Goal: Information Seeking & Learning: Learn about a topic

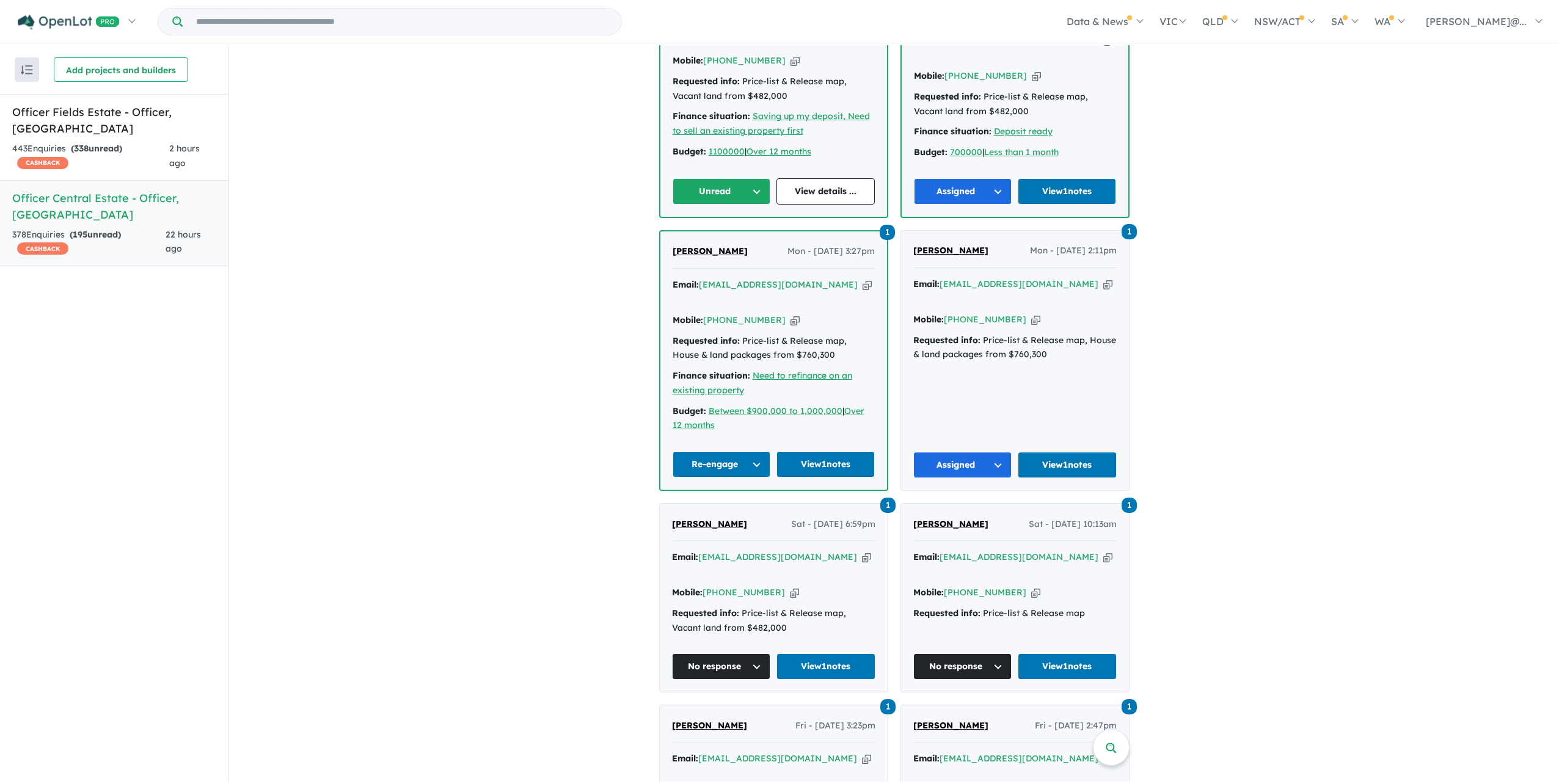
scroll to position [598, 0]
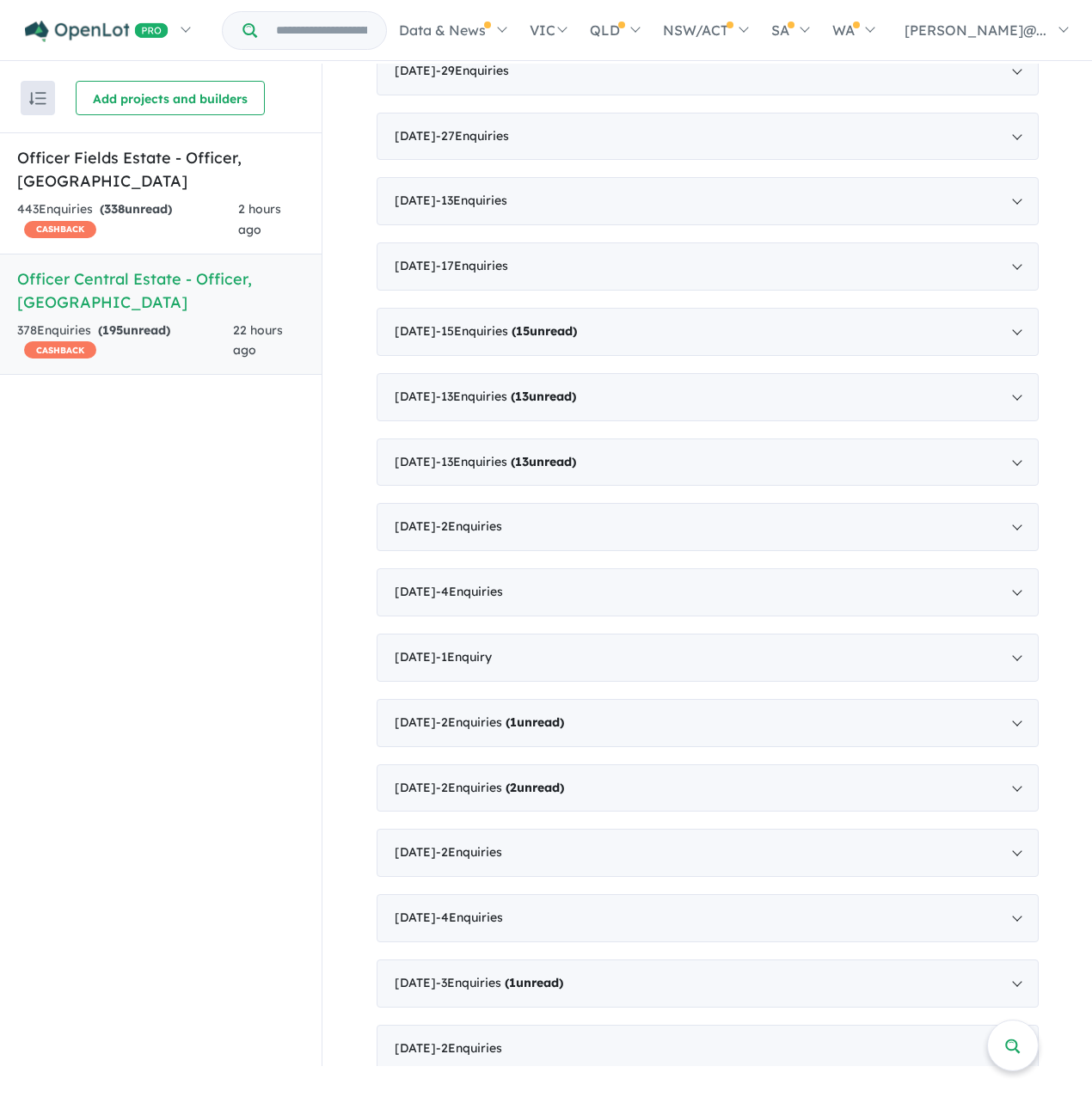
scroll to position [4446, 0]
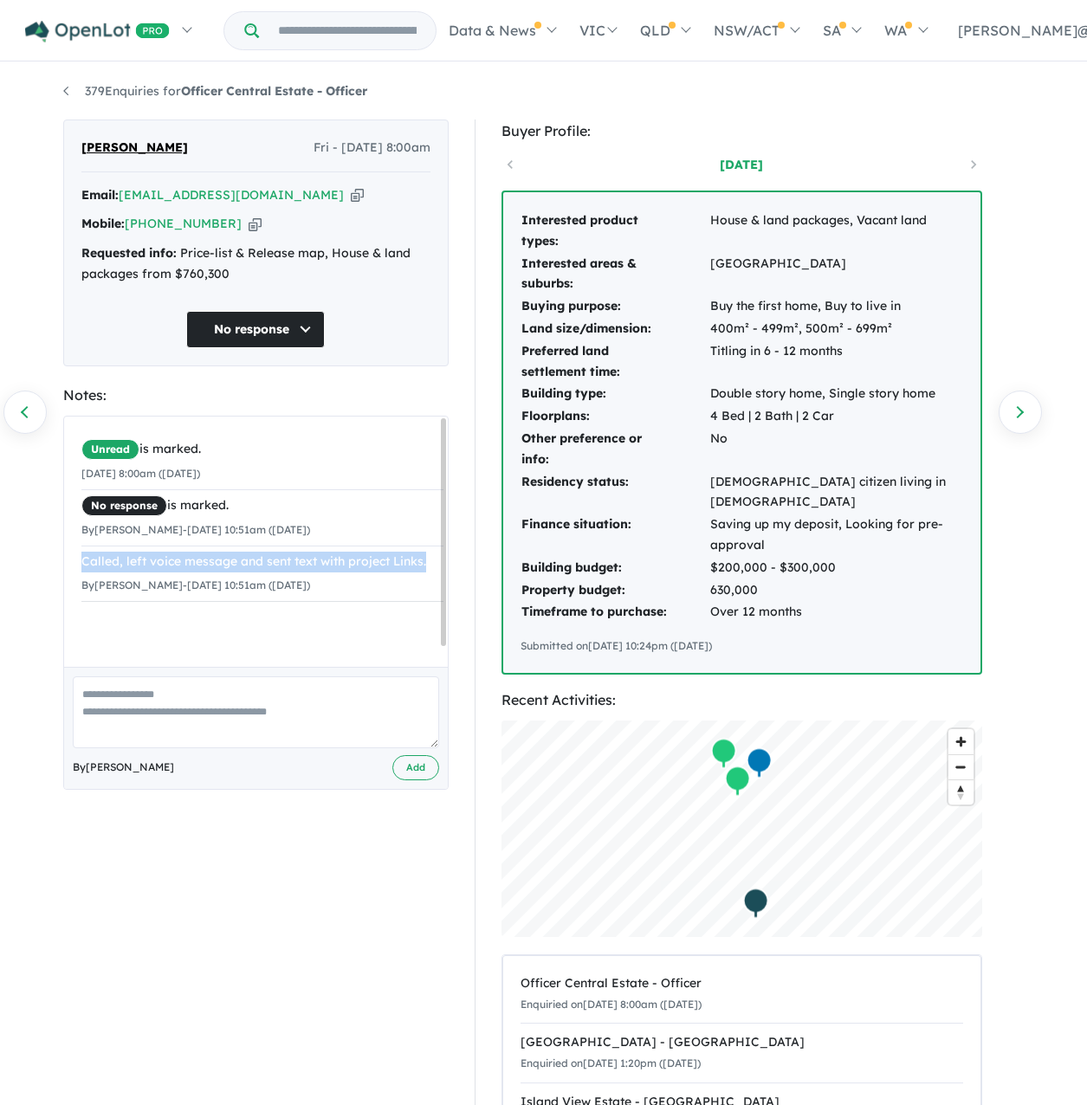
drag, startPoint x: 191, startPoint y: 650, endPoint x: 74, endPoint y: 619, distance: 120.8
click at [74, 619] on div "Unread is marked. [DATE] 8:00am ([DATE]) No response is marked. By [PERSON_NAME…" at bounding box center [262, 518] width 397 height 203
copy div "Called, left voice message and sent text with project Links."
click at [36, 411] on link "Previous enquiry" at bounding box center [24, 412] width 43 height 43
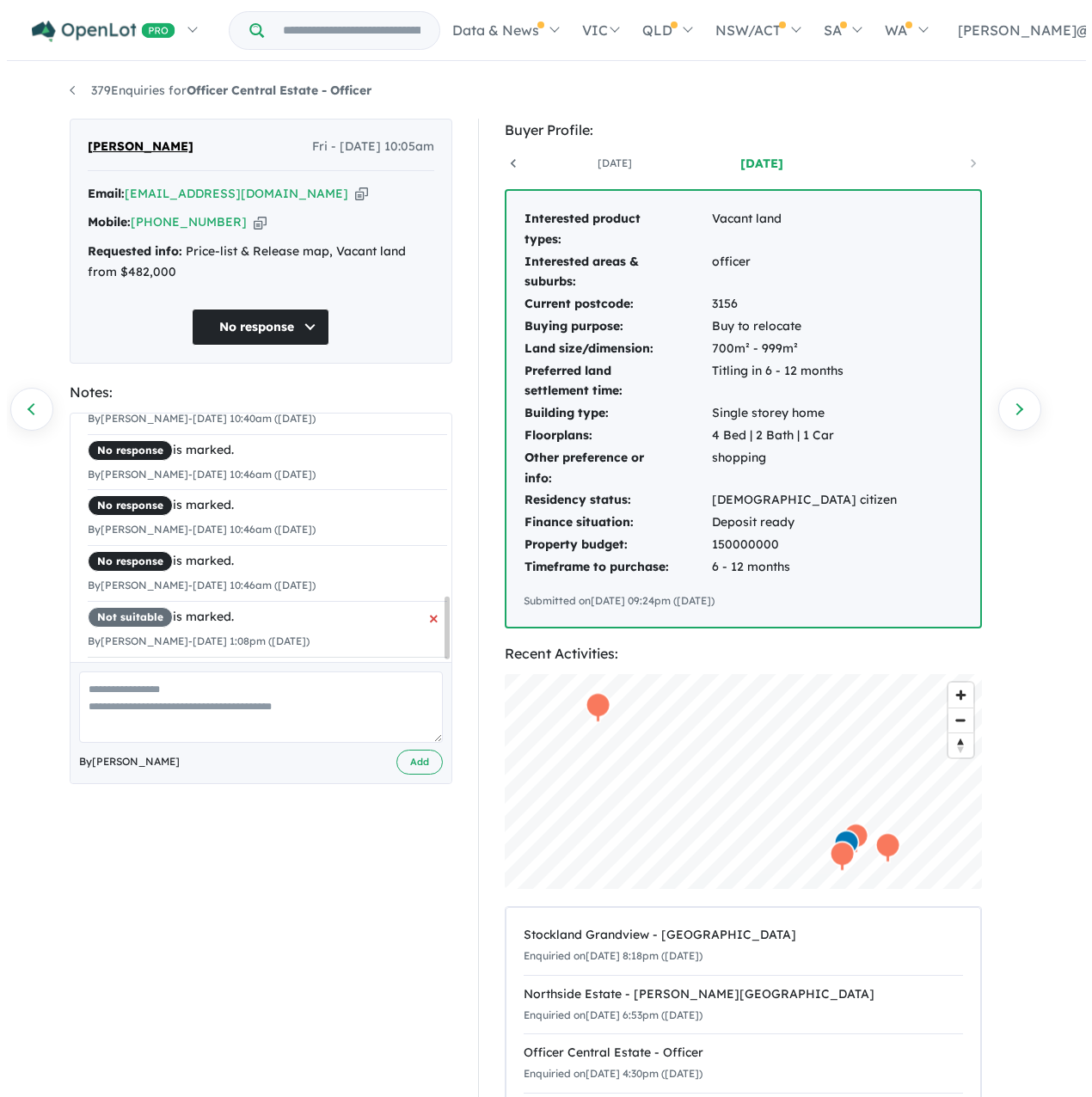
scroll to position [729, 0]
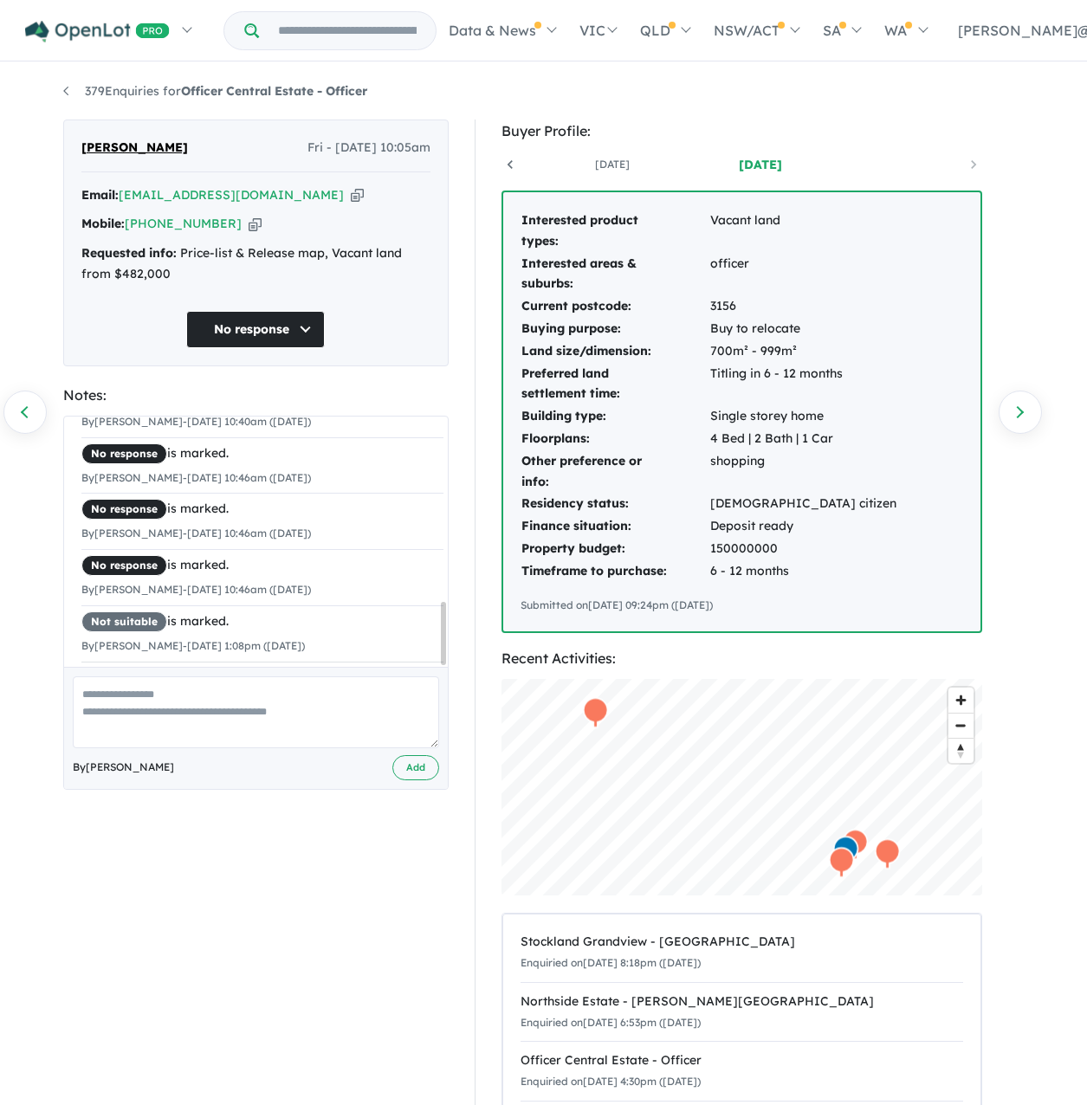
click at [36, 418] on link "Previous enquiry" at bounding box center [24, 412] width 43 height 43
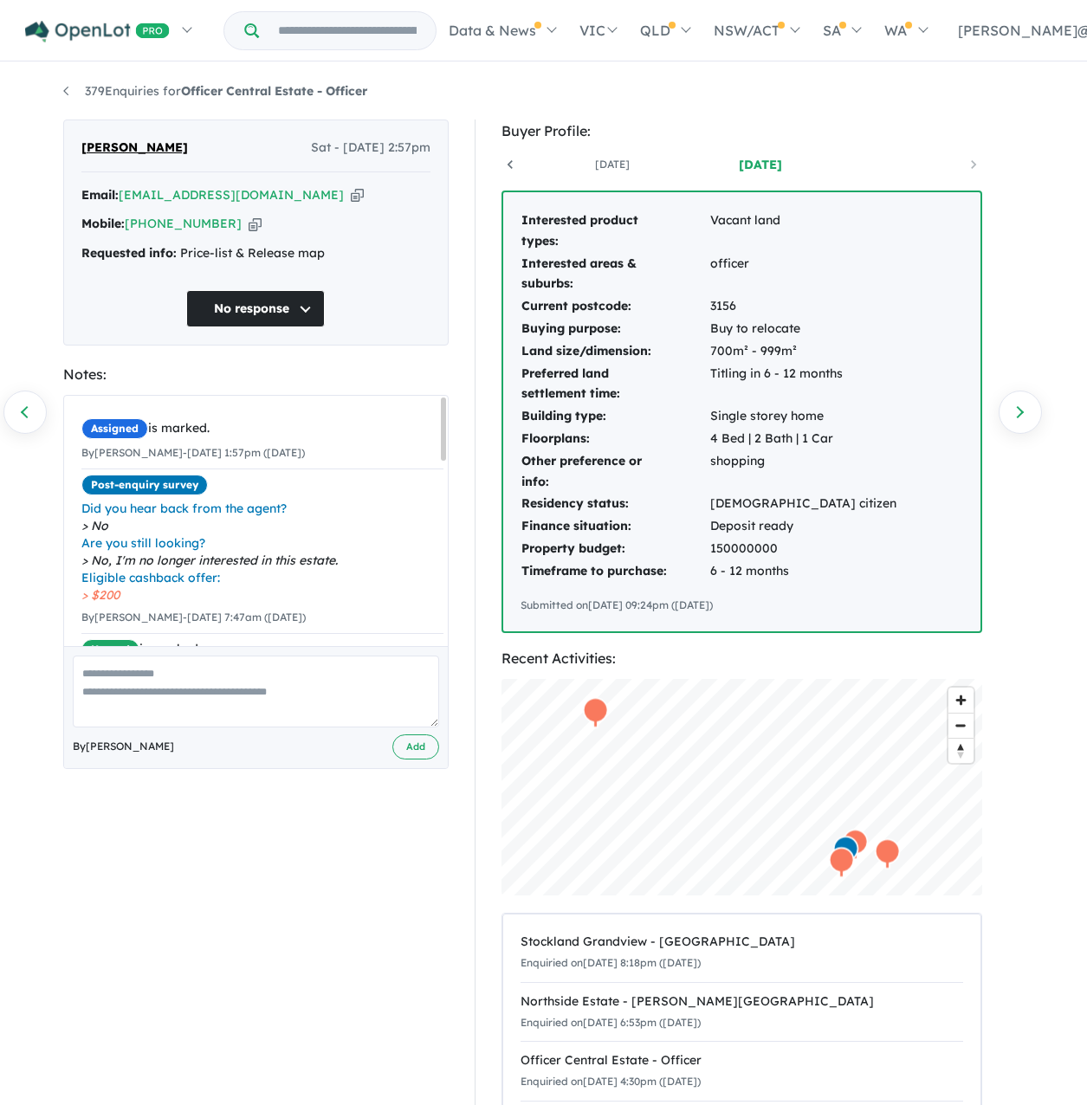
drag, startPoint x: 356, startPoint y: 605, endPoint x: 374, endPoint y: 566, distance: 43.0
click at [374, 566] on div "Post-enquiry survey Did you hear back from the agent? No Are you still looking?…" at bounding box center [262, 539] width 362 height 129
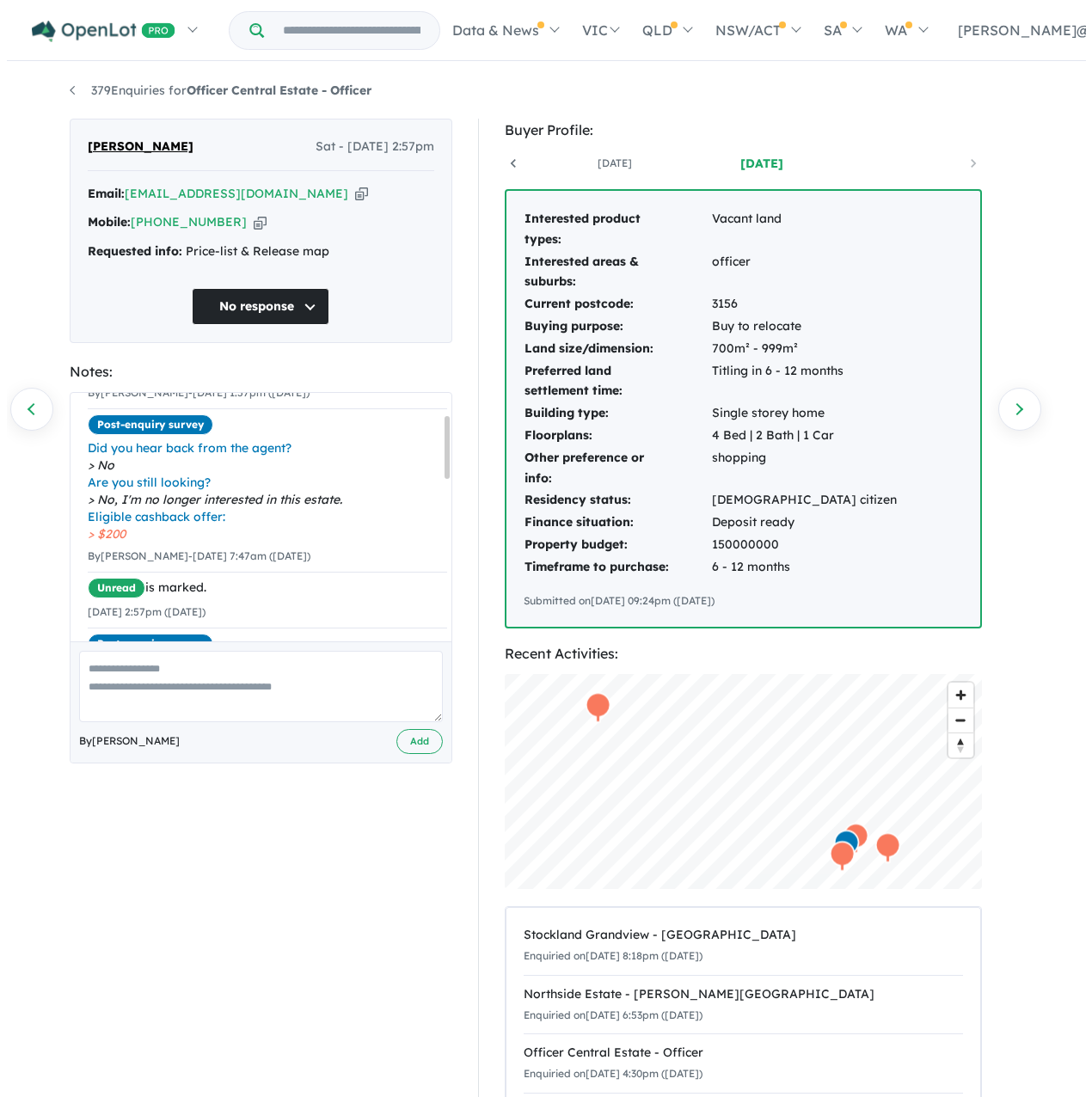
scroll to position [86, 0]
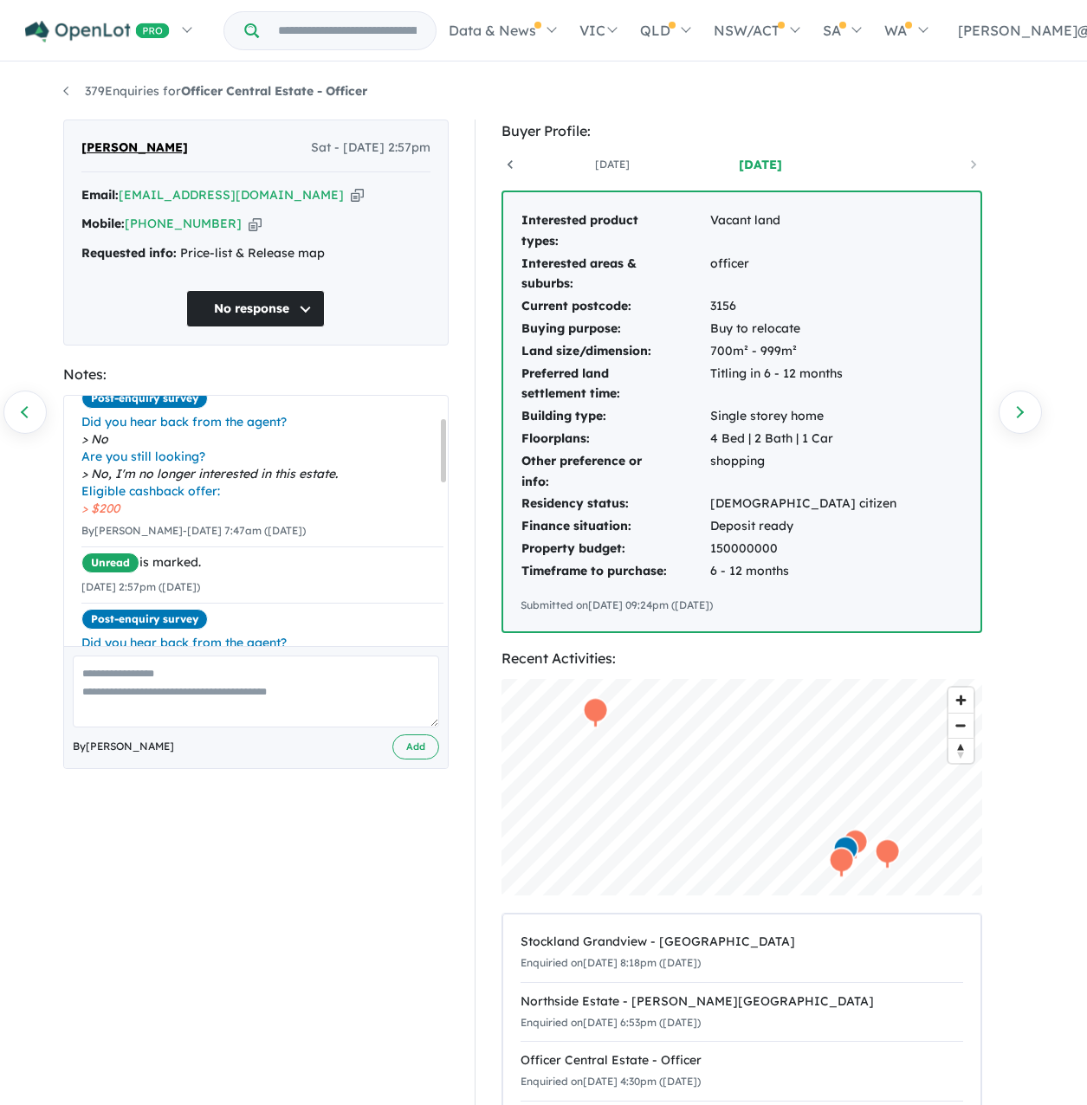
click at [251, 233] on icon "button" at bounding box center [255, 224] width 13 height 18
click at [36, 410] on link "Previous enquiry" at bounding box center [24, 412] width 43 height 43
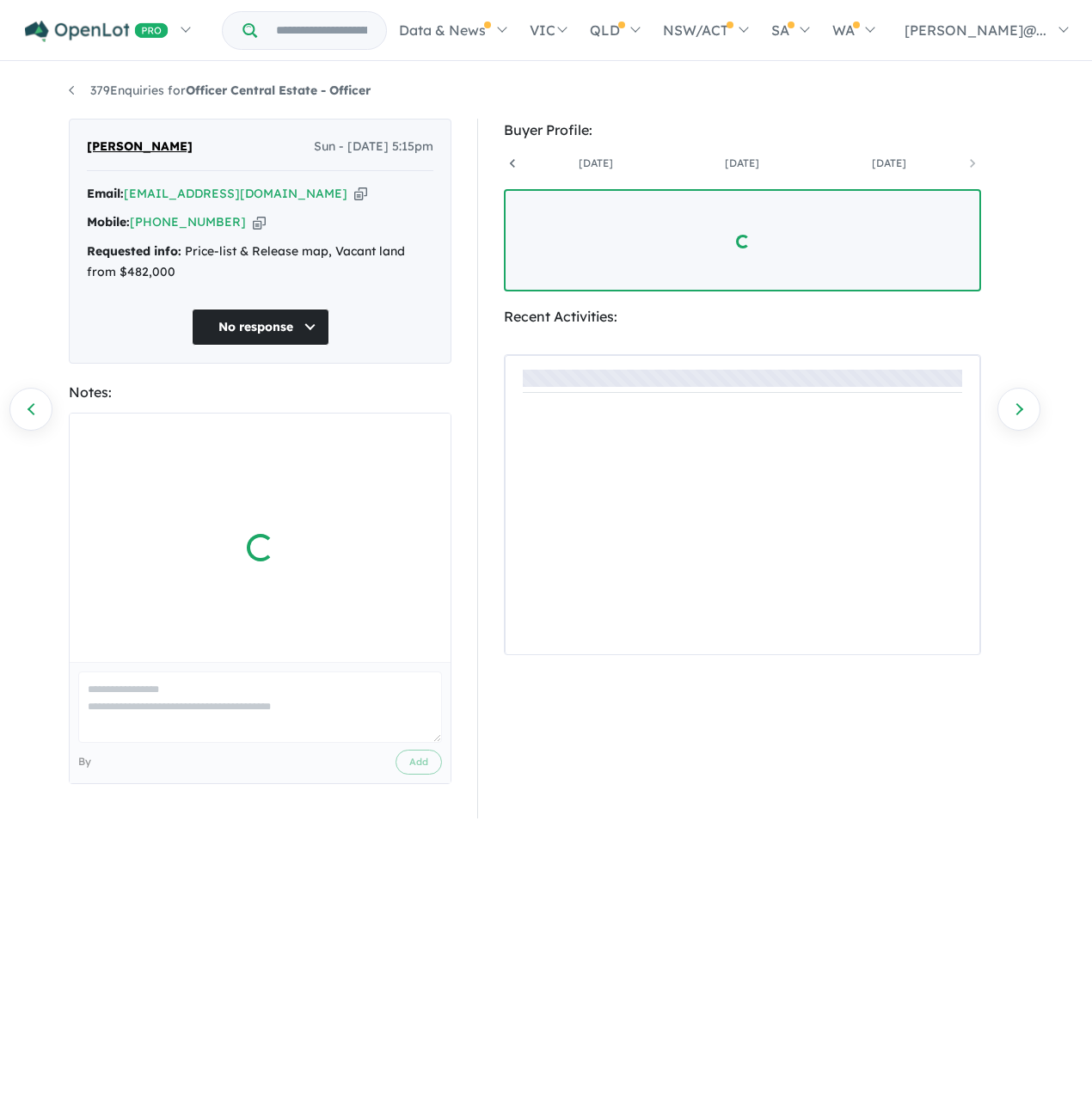
scroll to position [0, 714]
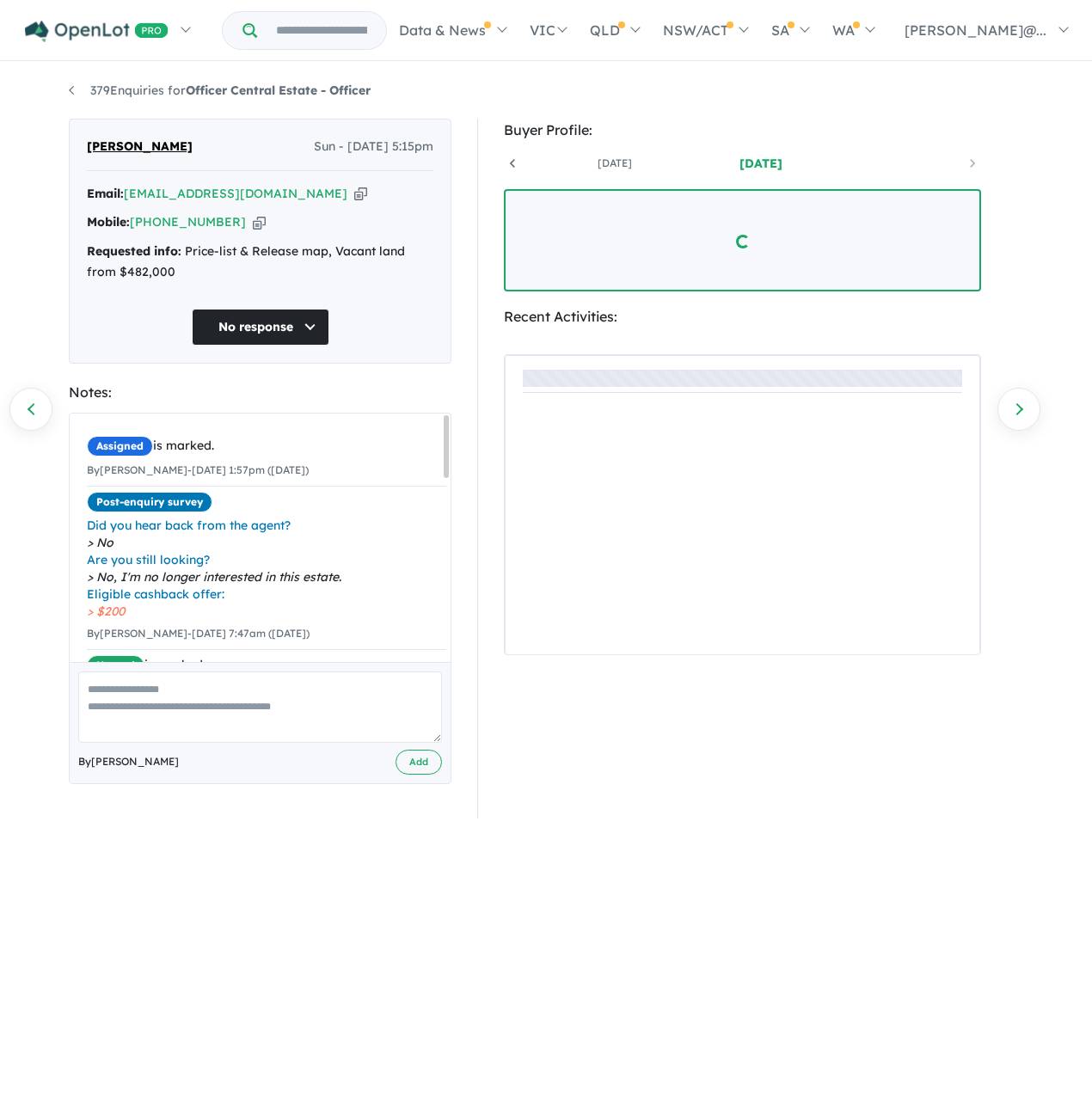
click at [36, 407] on link "Previous enquiry" at bounding box center [31, 409] width 43 height 43
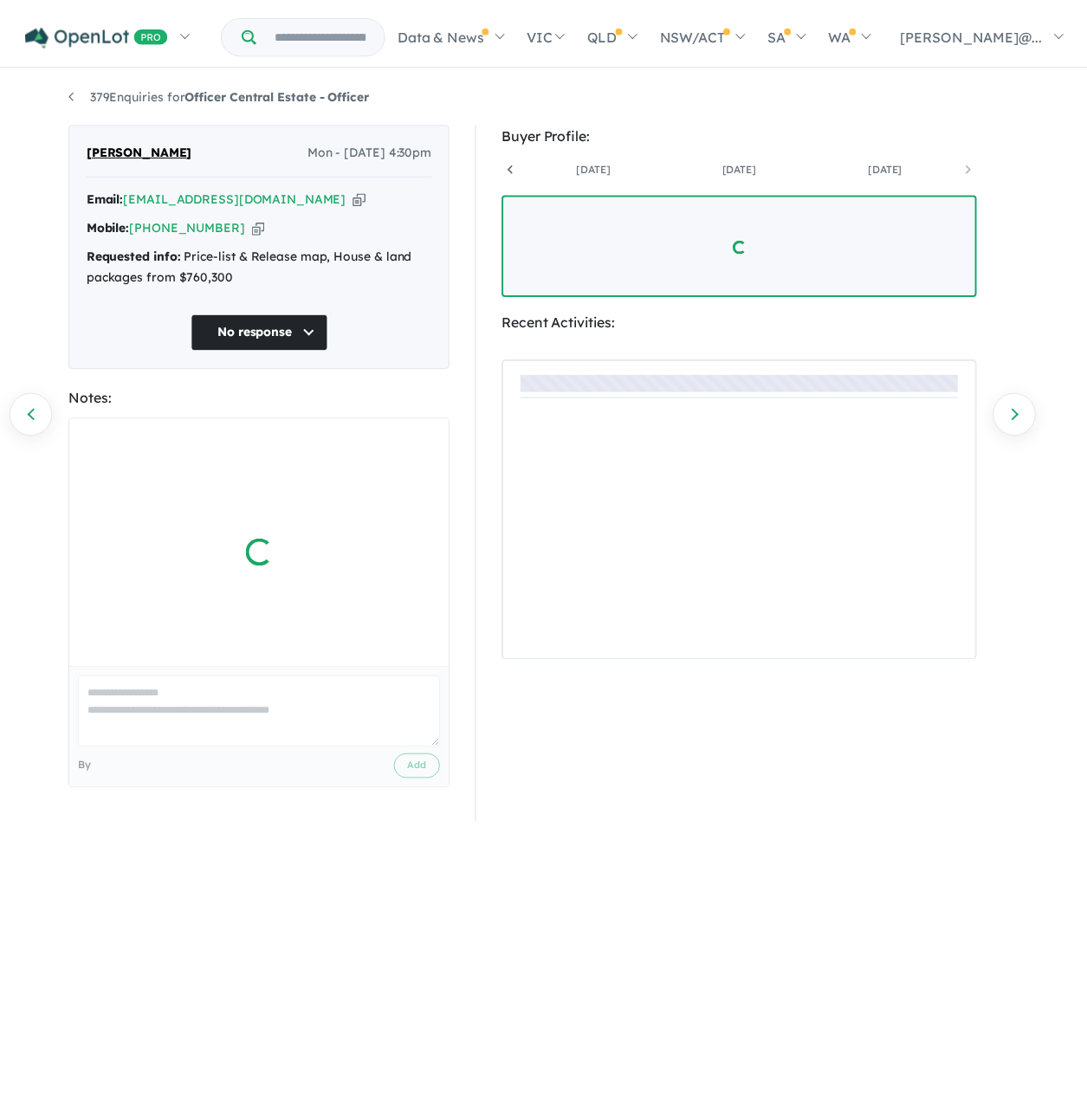
scroll to position [0, 719]
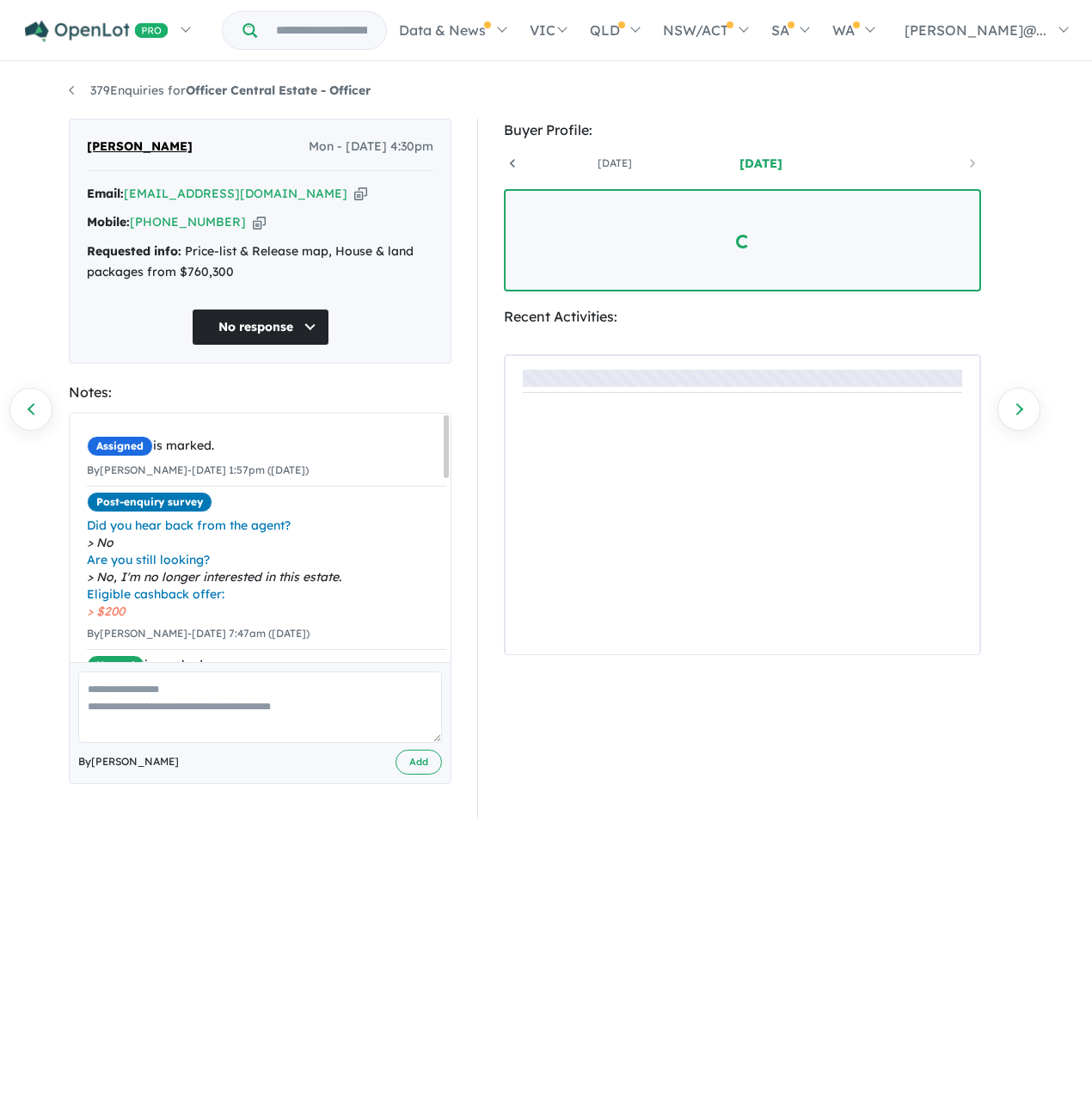
click at [36, 407] on link "Previous enquiry" at bounding box center [31, 409] width 43 height 43
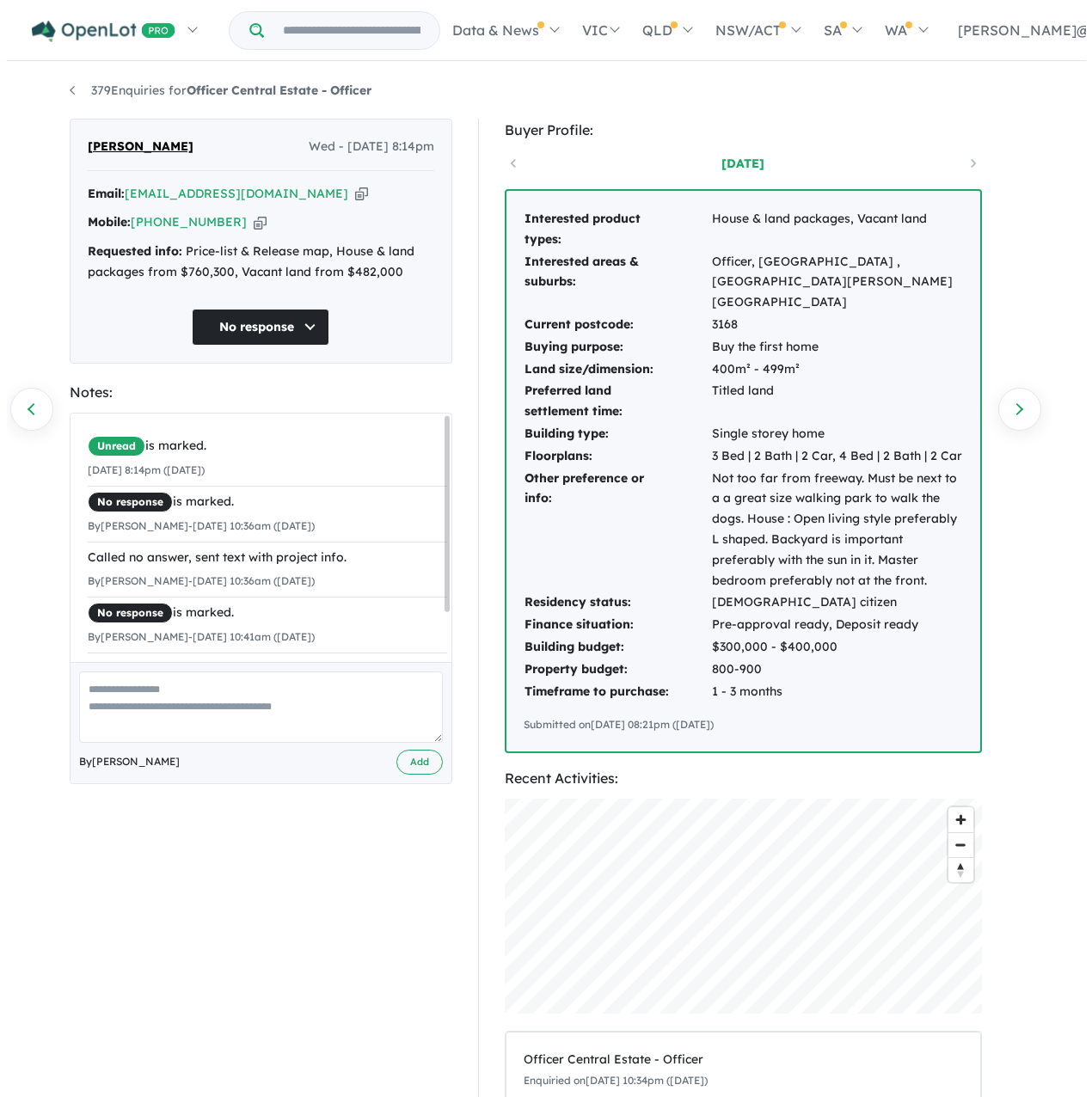
scroll to position [63, 0]
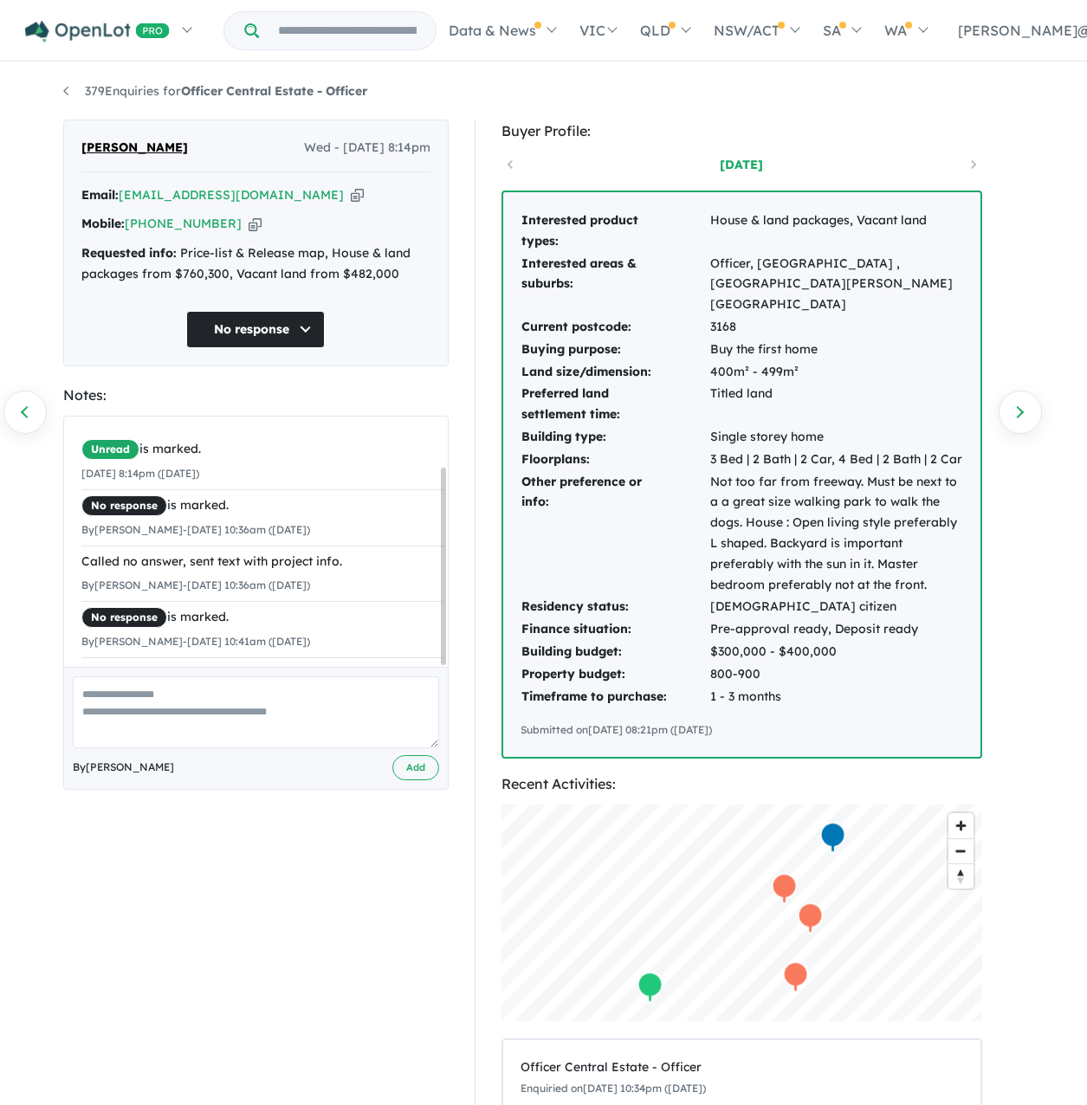
click at [262, 233] on icon "button" at bounding box center [255, 224] width 13 height 18
click at [193, 573] on div "Called no answer, sent text with project info." at bounding box center [262, 562] width 362 height 21
copy div "Called no answer, sent text with project info."
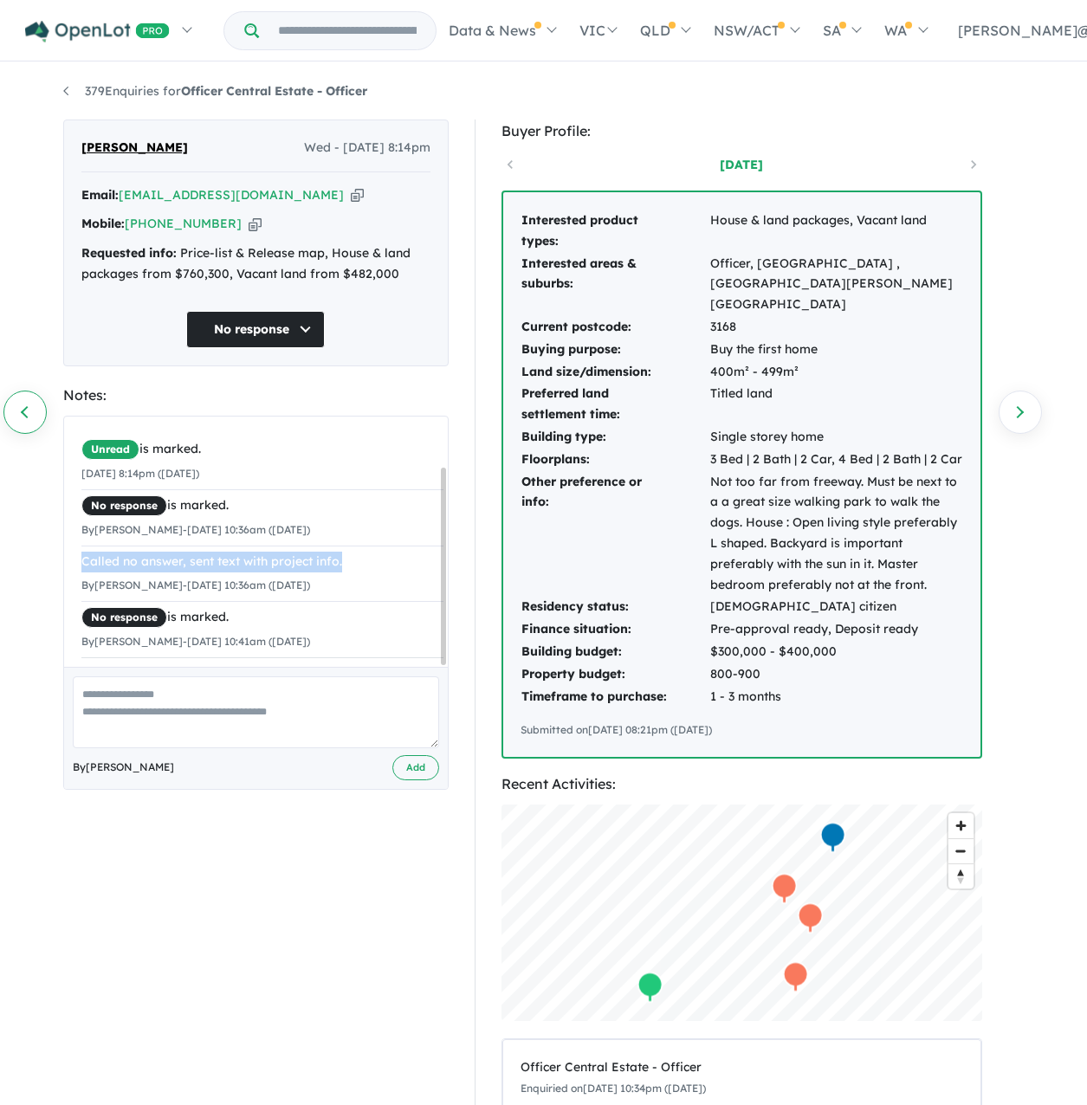
click at [16, 414] on link "Previous enquiry" at bounding box center [24, 412] width 43 height 43
click at [1026, 411] on link "Next enquiry" at bounding box center [1020, 412] width 43 height 43
click at [33, 411] on link "Previous enquiry" at bounding box center [24, 412] width 43 height 43
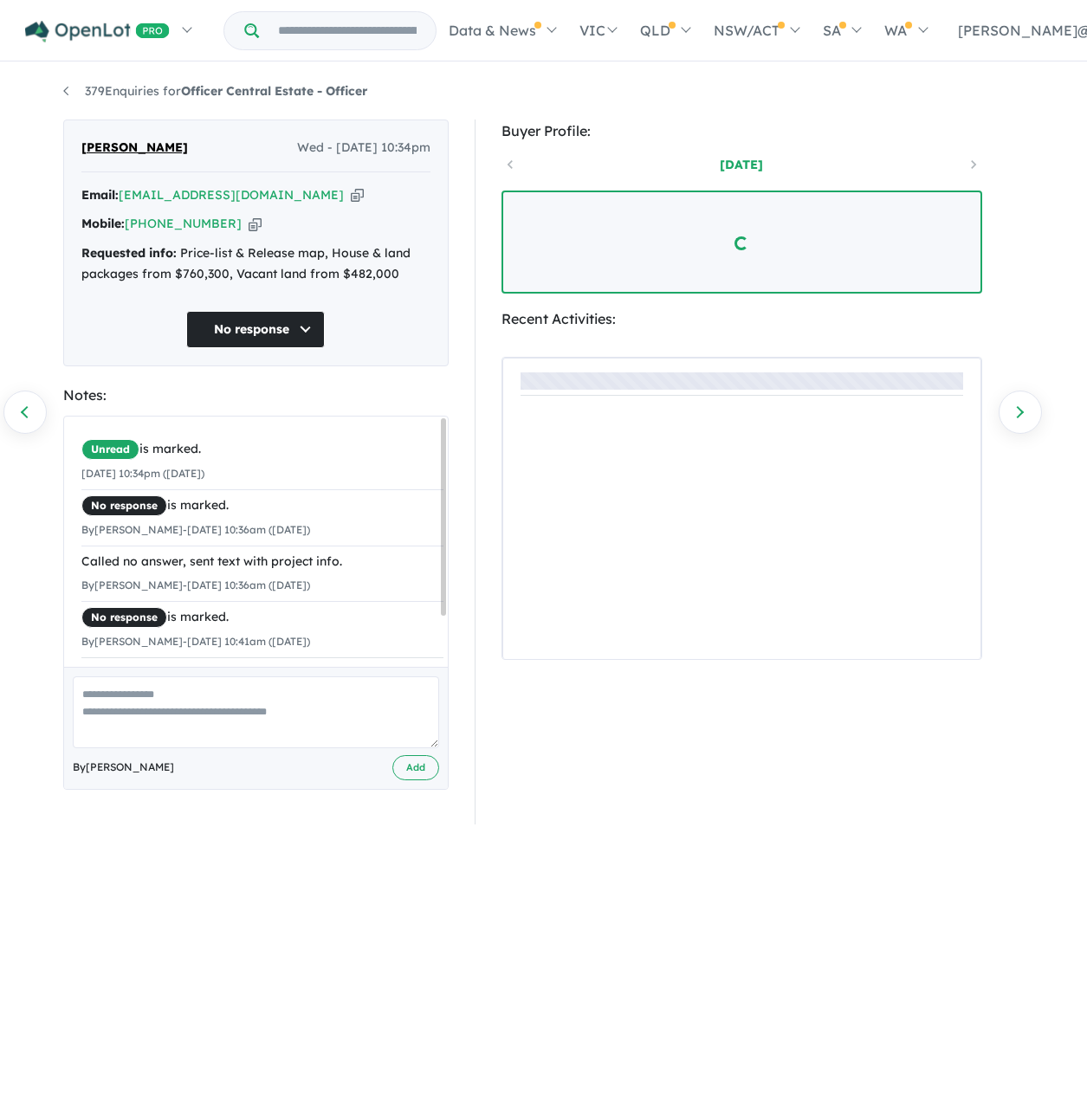
click at [33, 411] on link "Previous enquiry" at bounding box center [24, 412] width 43 height 43
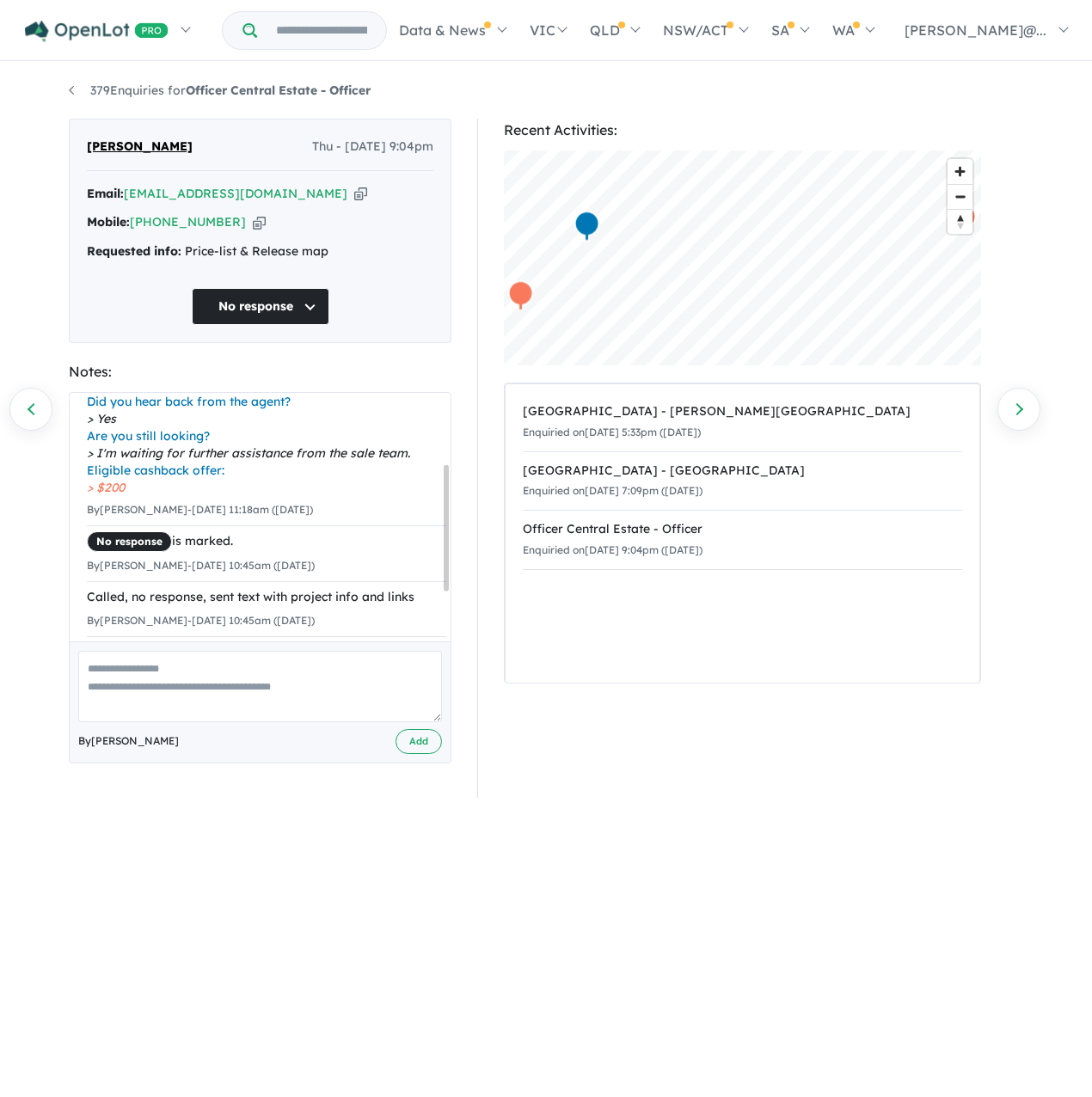
scroll to position [236, 0]
click at [265, 231] on icon "button" at bounding box center [259, 222] width 13 height 18
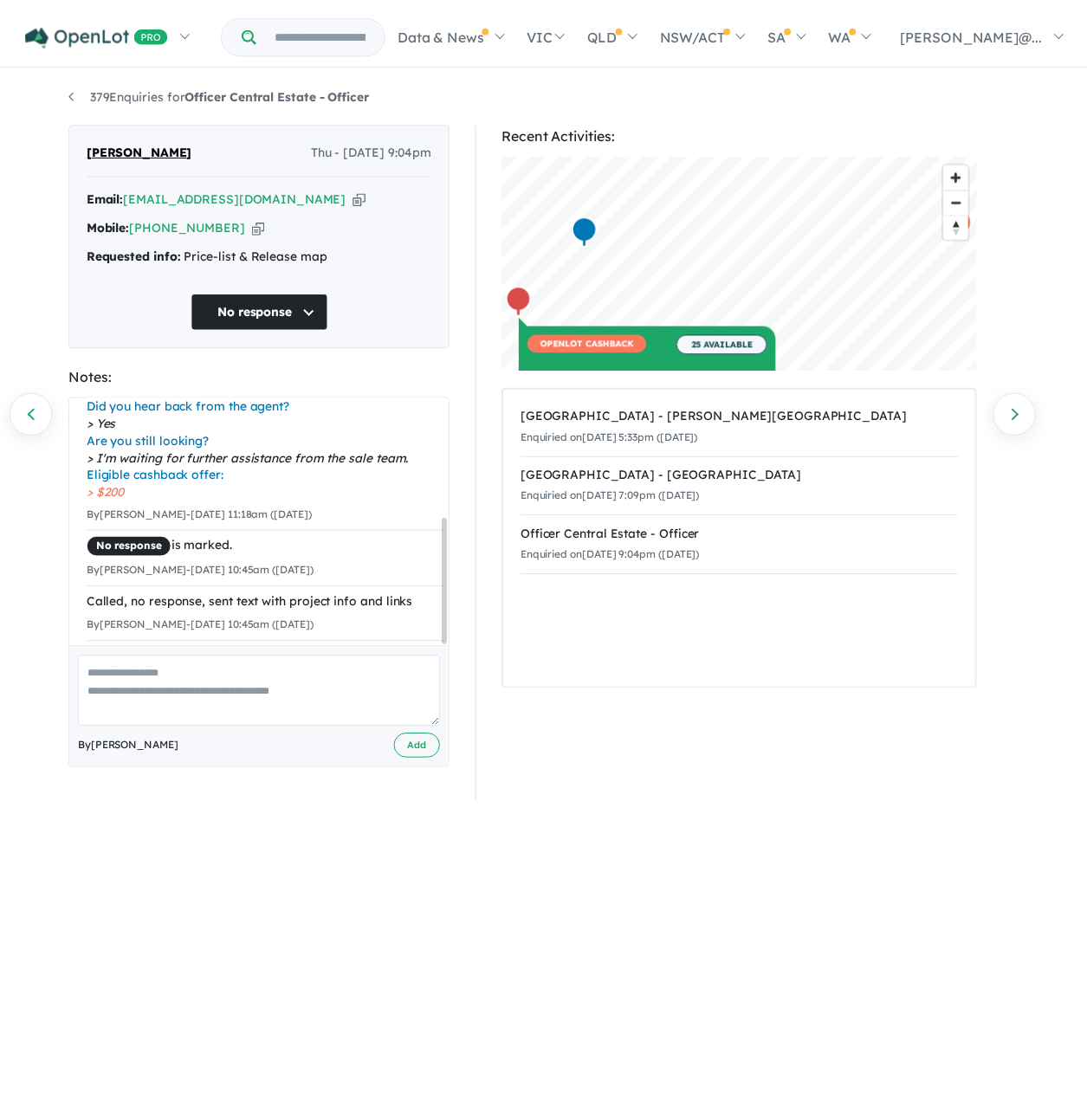
scroll to position [0, 0]
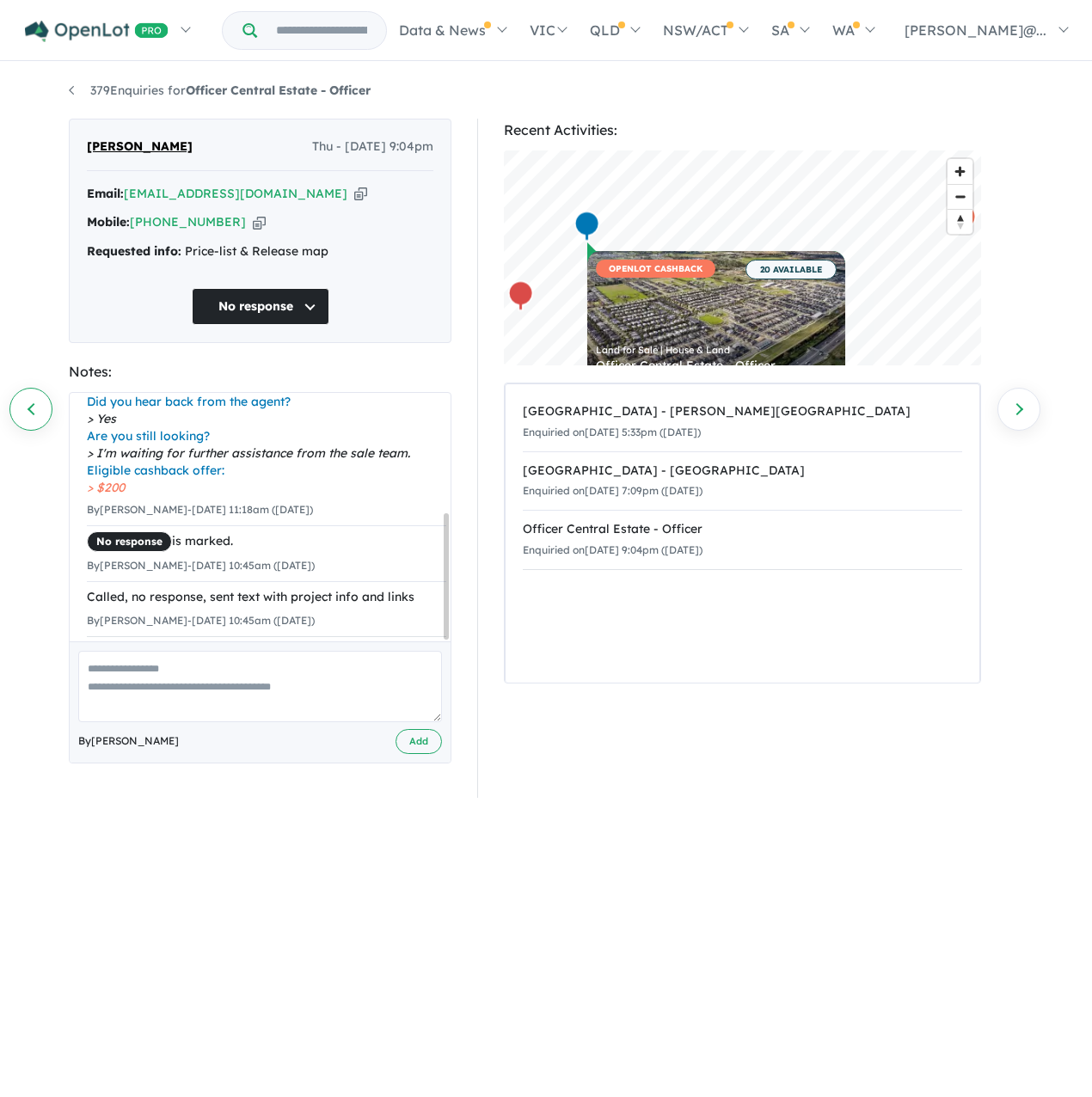
click at [33, 416] on link "Previous enquiry" at bounding box center [31, 409] width 43 height 43
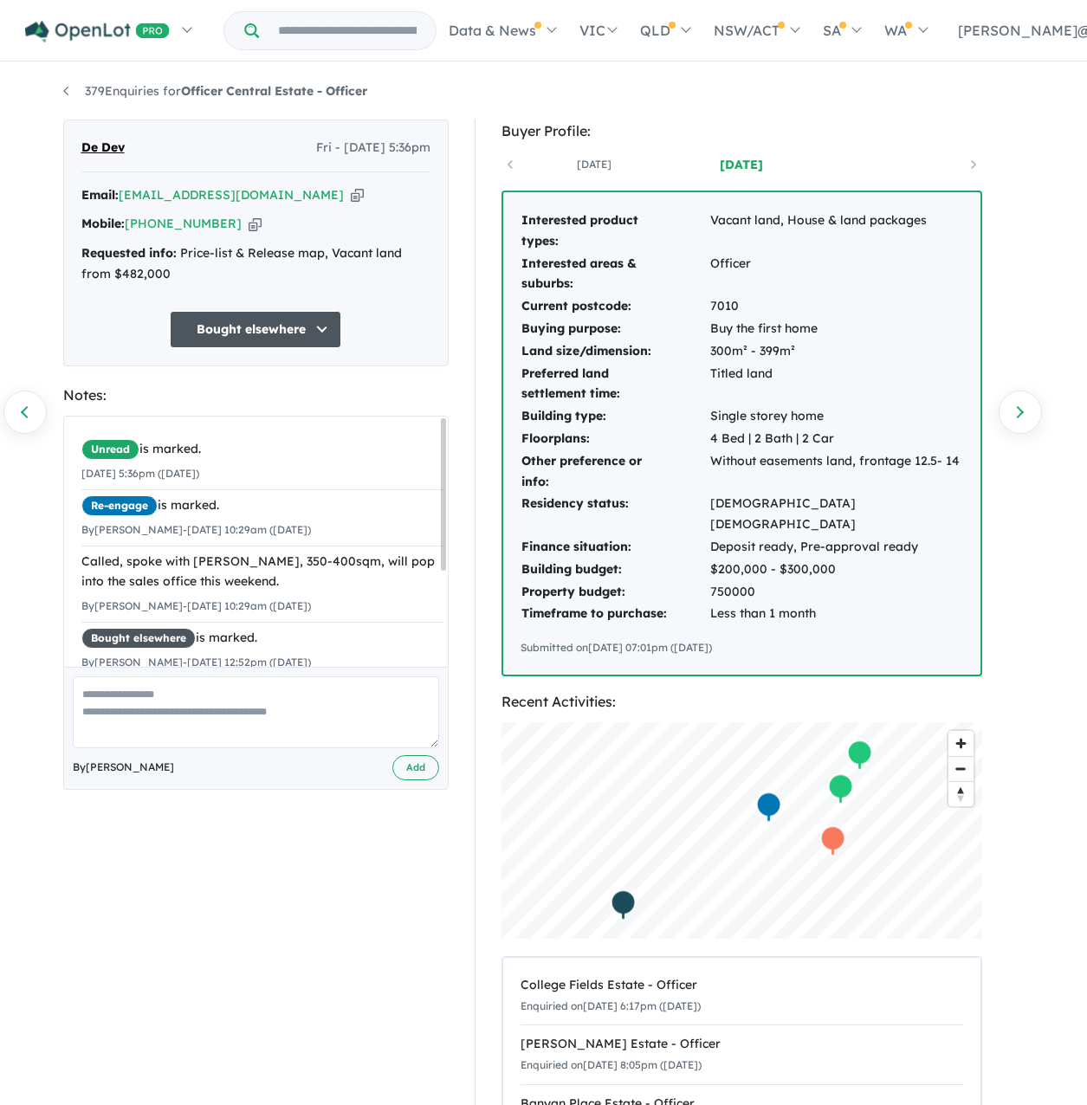
click at [251, 233] on icon "button" at bounding box center [255, 224] width 13 height 18
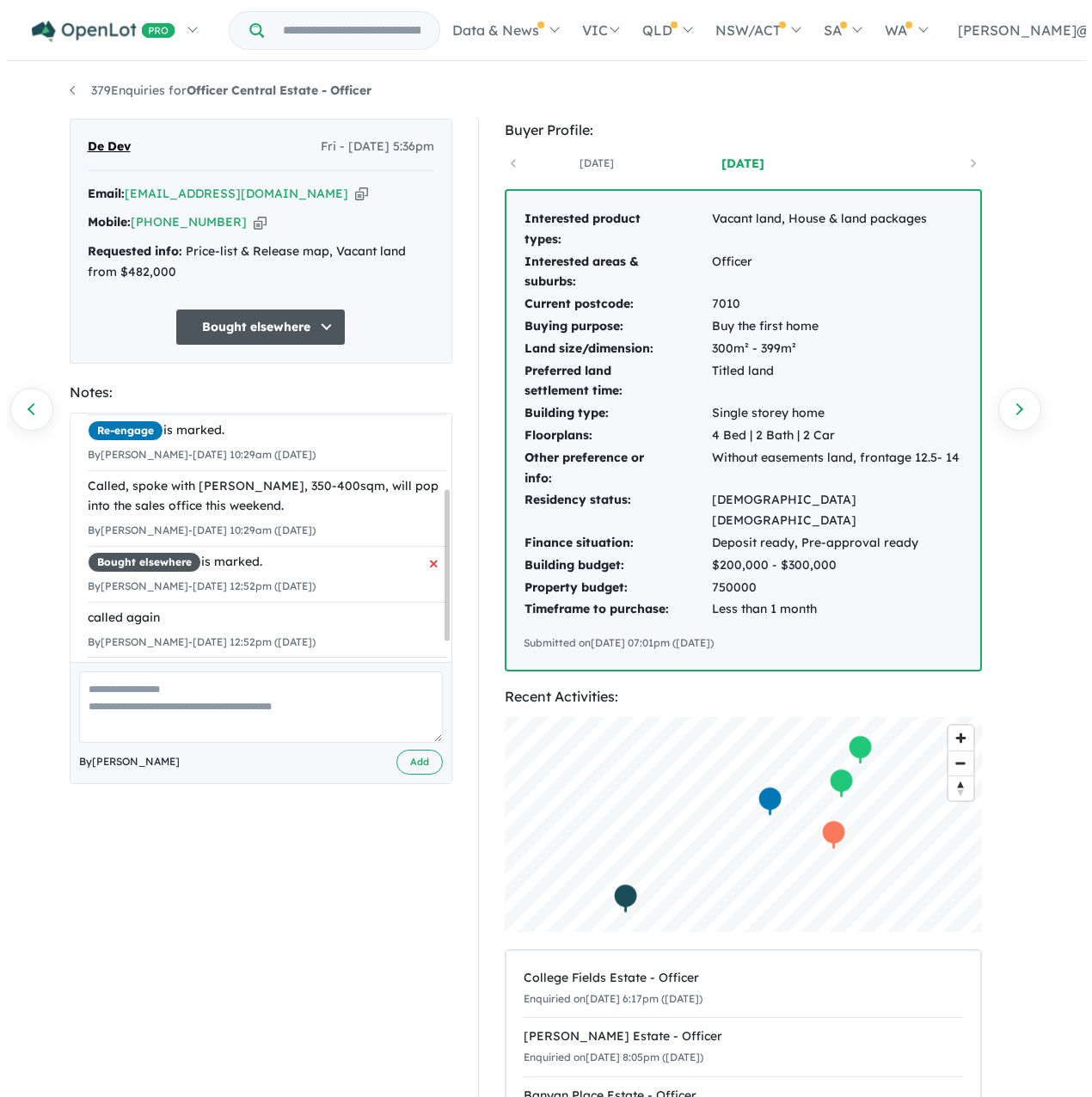
scroll to position [69, 0]
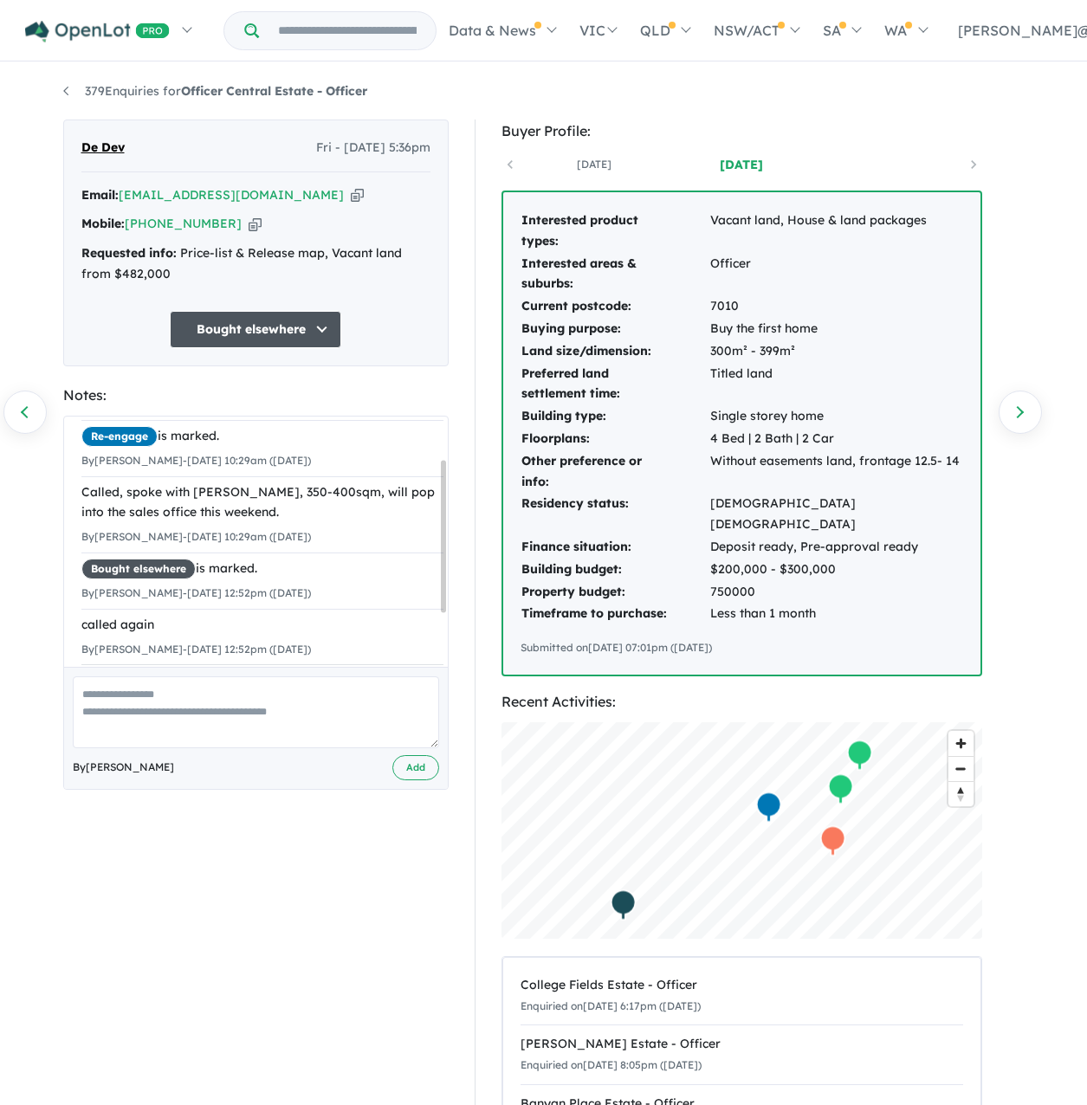
drag, startPoint x: 1082, startPoint y: 270, endPoint x: 121, endPoint y: 398, distance: 969.1
click at [138, 366] on div "De Dev Fri - 08/08/2025, 5:36pm Email: devinda1388@gmail.com Copied! Mobile: +6…" at bounding box center [255, 243] width 385 height 247
click at [41, 426] on link "Previous enquiry" at bounding box center [24, 412] width 43 height 43
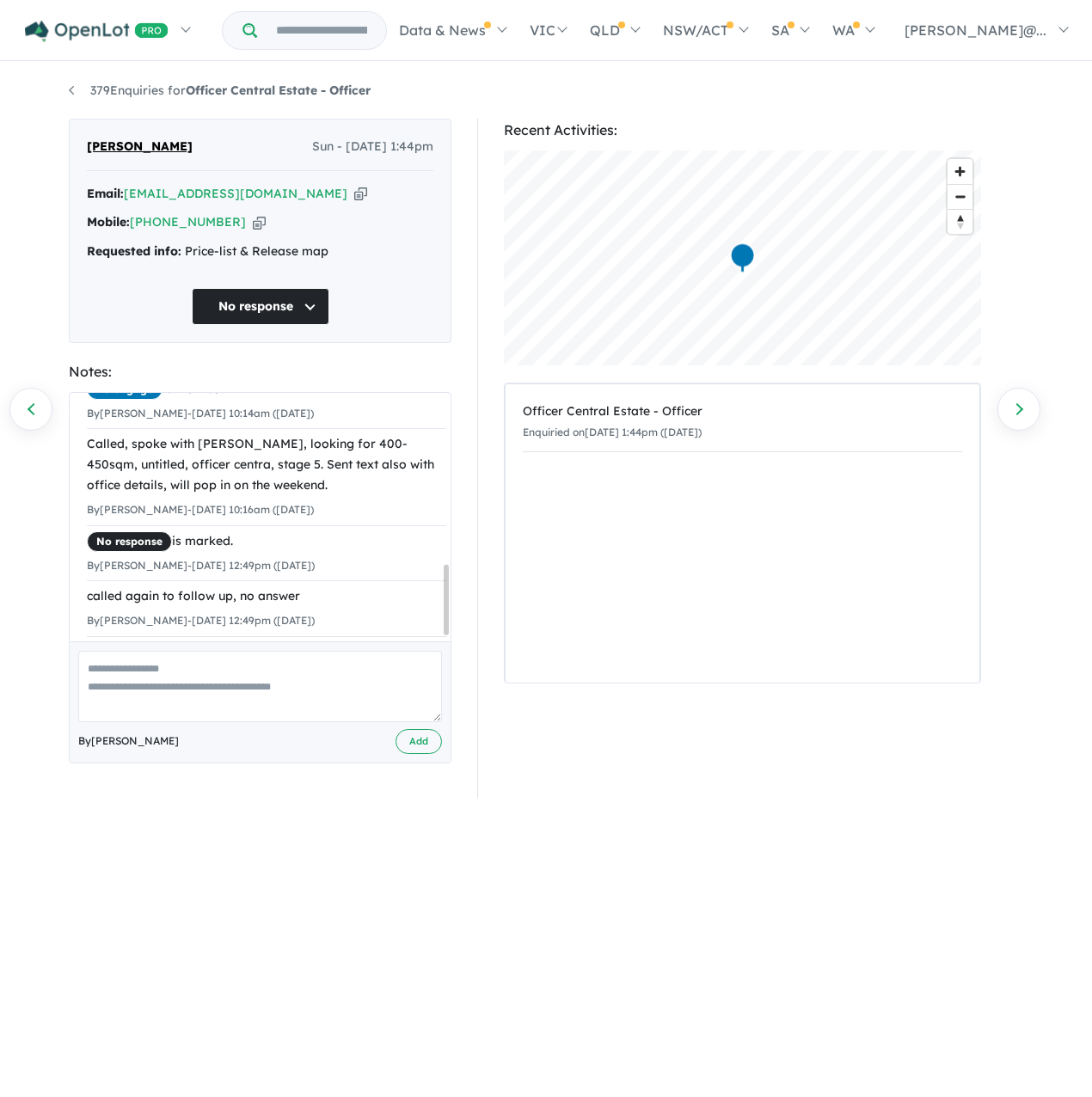
scroll to position [619, 0]
click at [261, 231] on icon "button" at bounding box center [259, 222] width 13 height 18
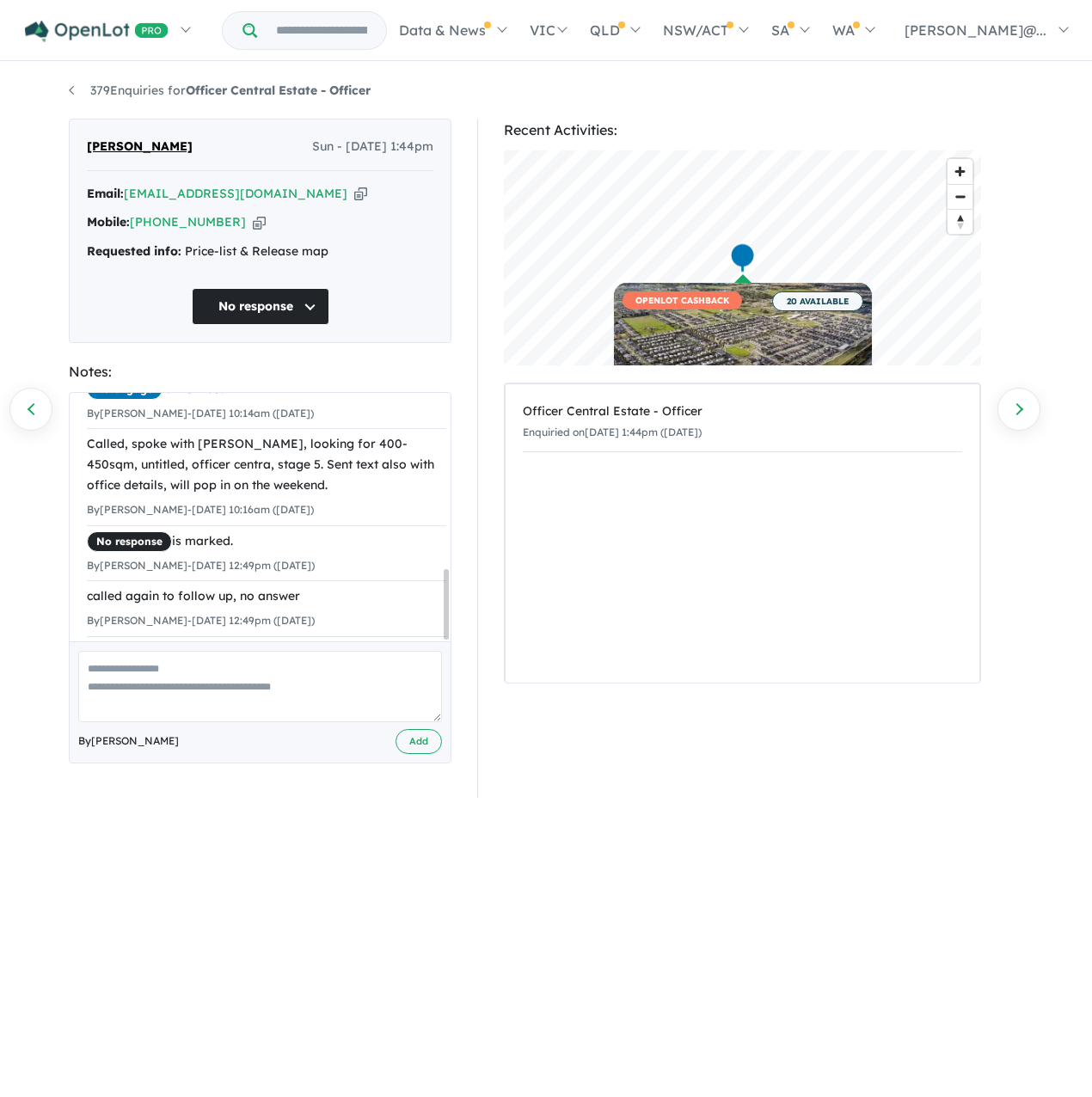
scroll to position [0, 0]
click at [38, 412] on link "Previous enquiry" at bounding box center [31, 409] width 43 height 43
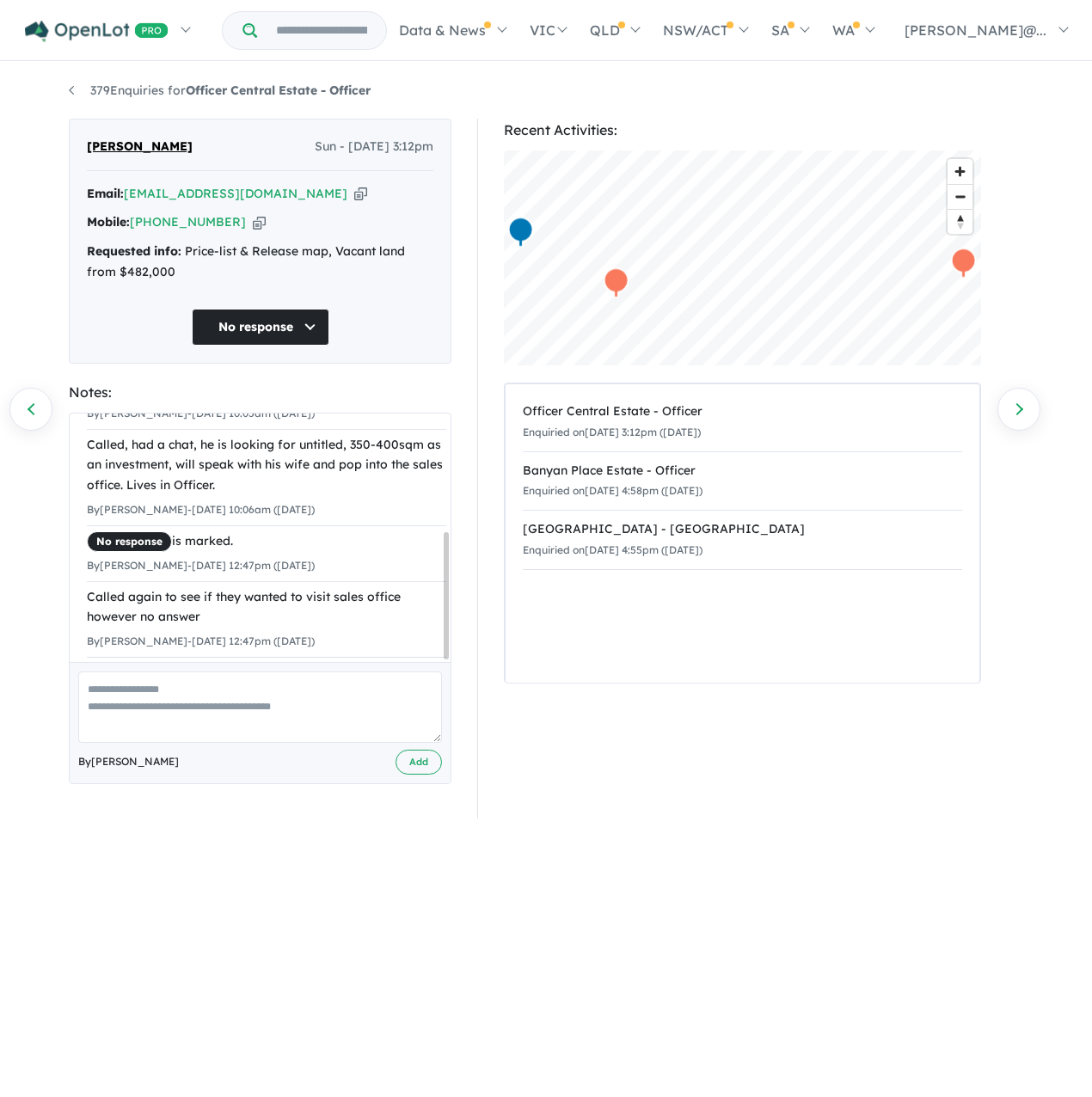
scroll to position [60, 0]
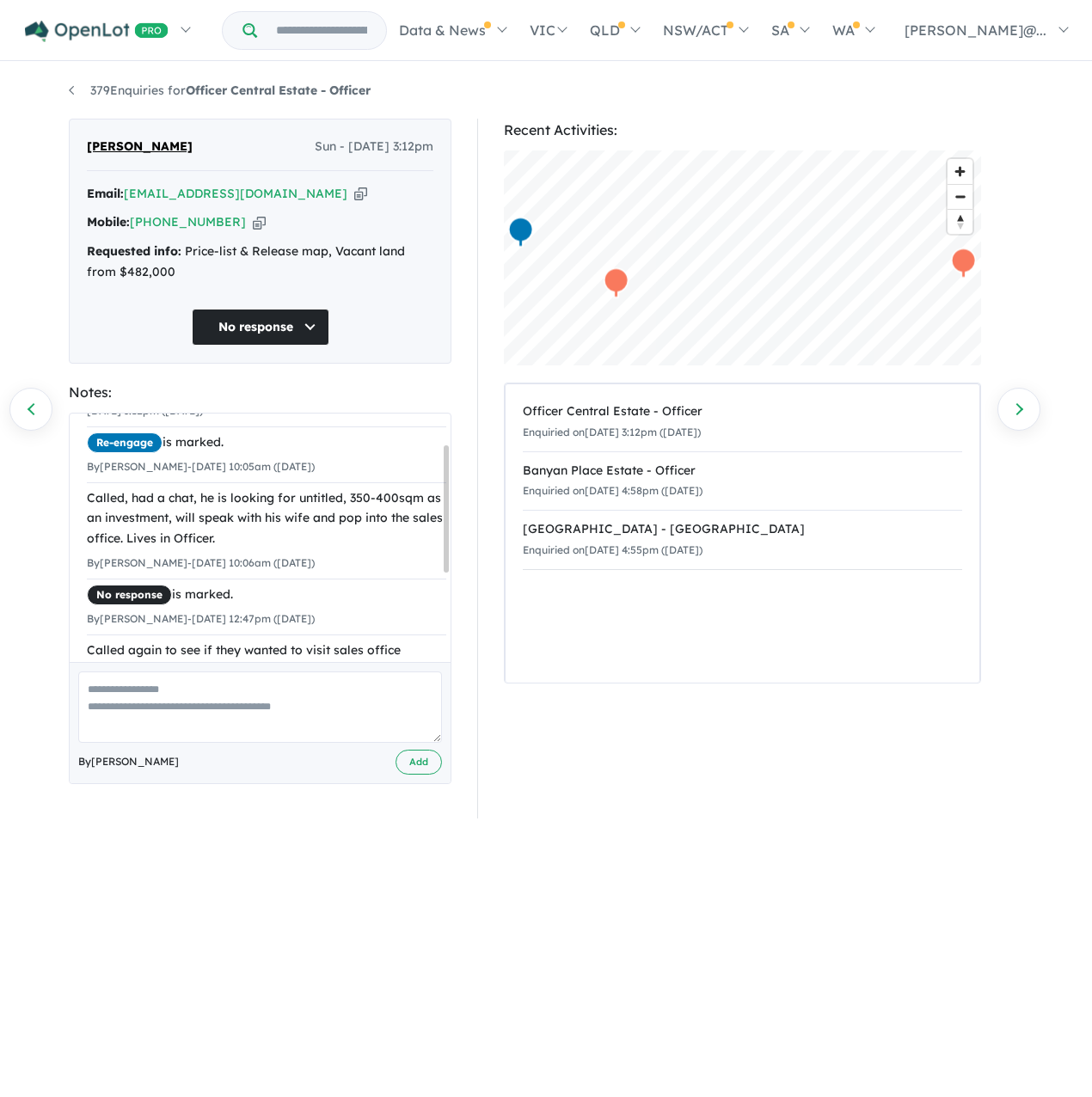
click at [260, 231] on icon "button" at bounding box center [259, 222] width 13 height 18
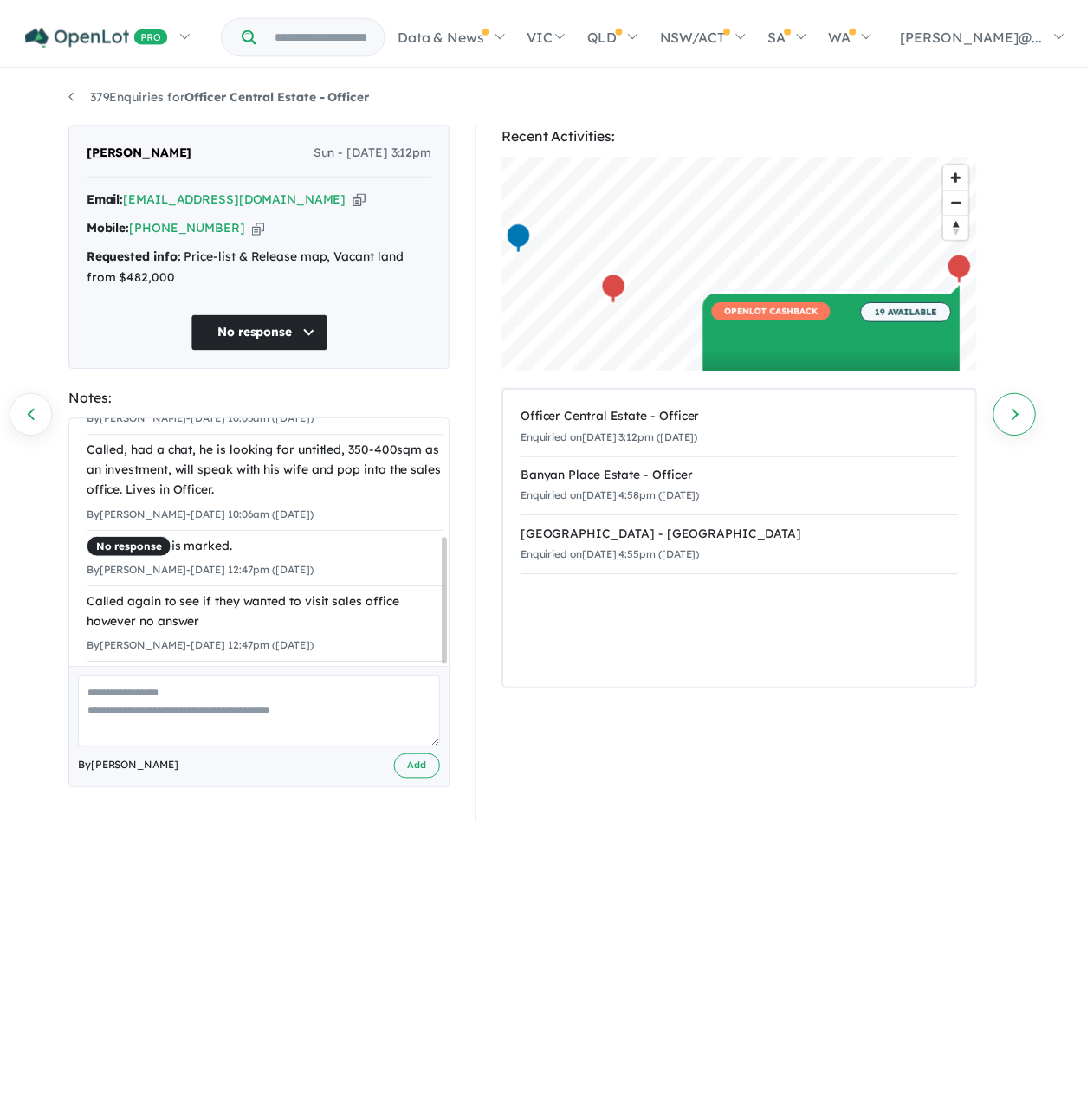
scroll to position [0, 0]
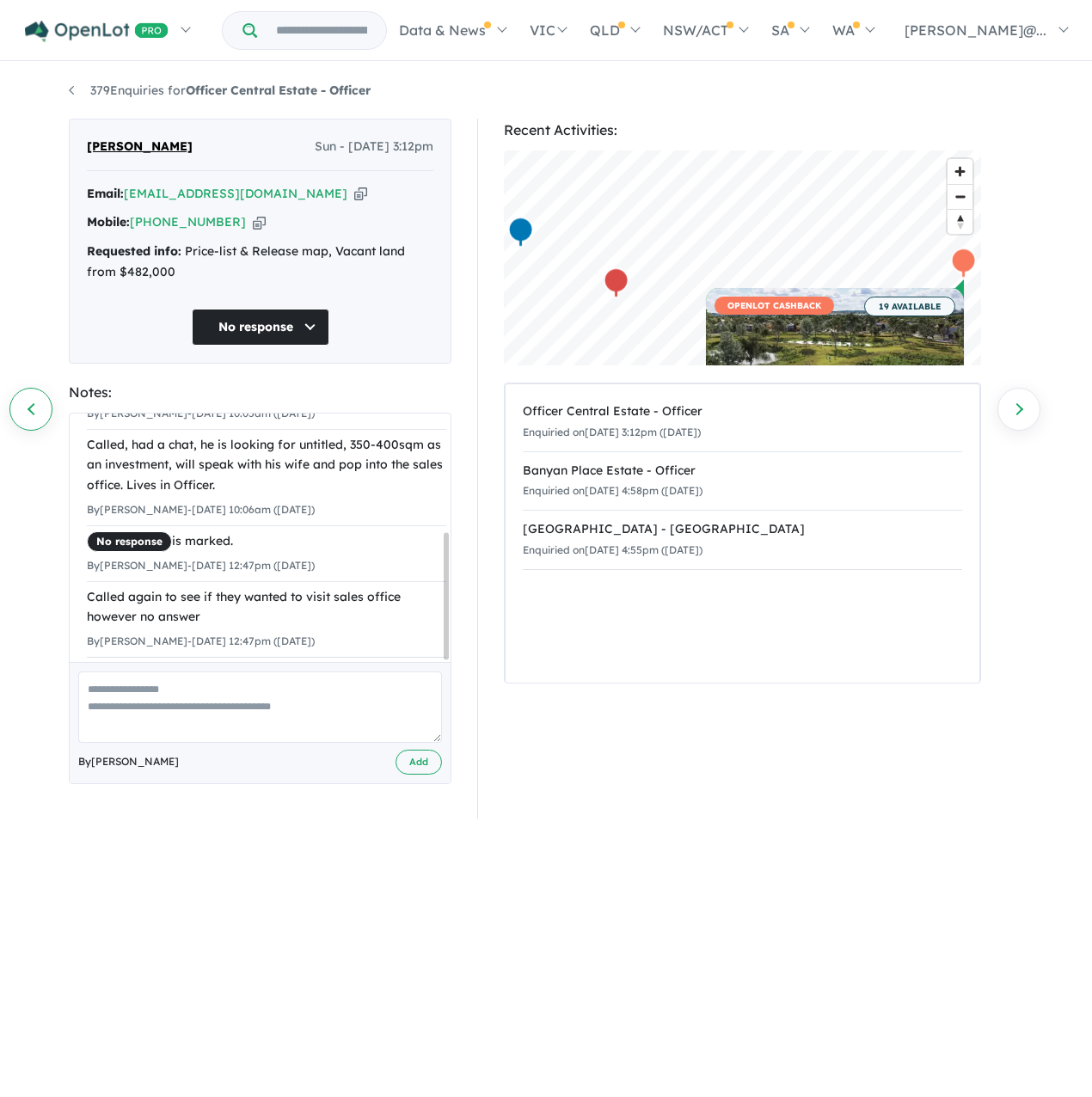
click at [47, 408] on link "Previous enquiry" at bounding box center [31, 409] width 43 height 43
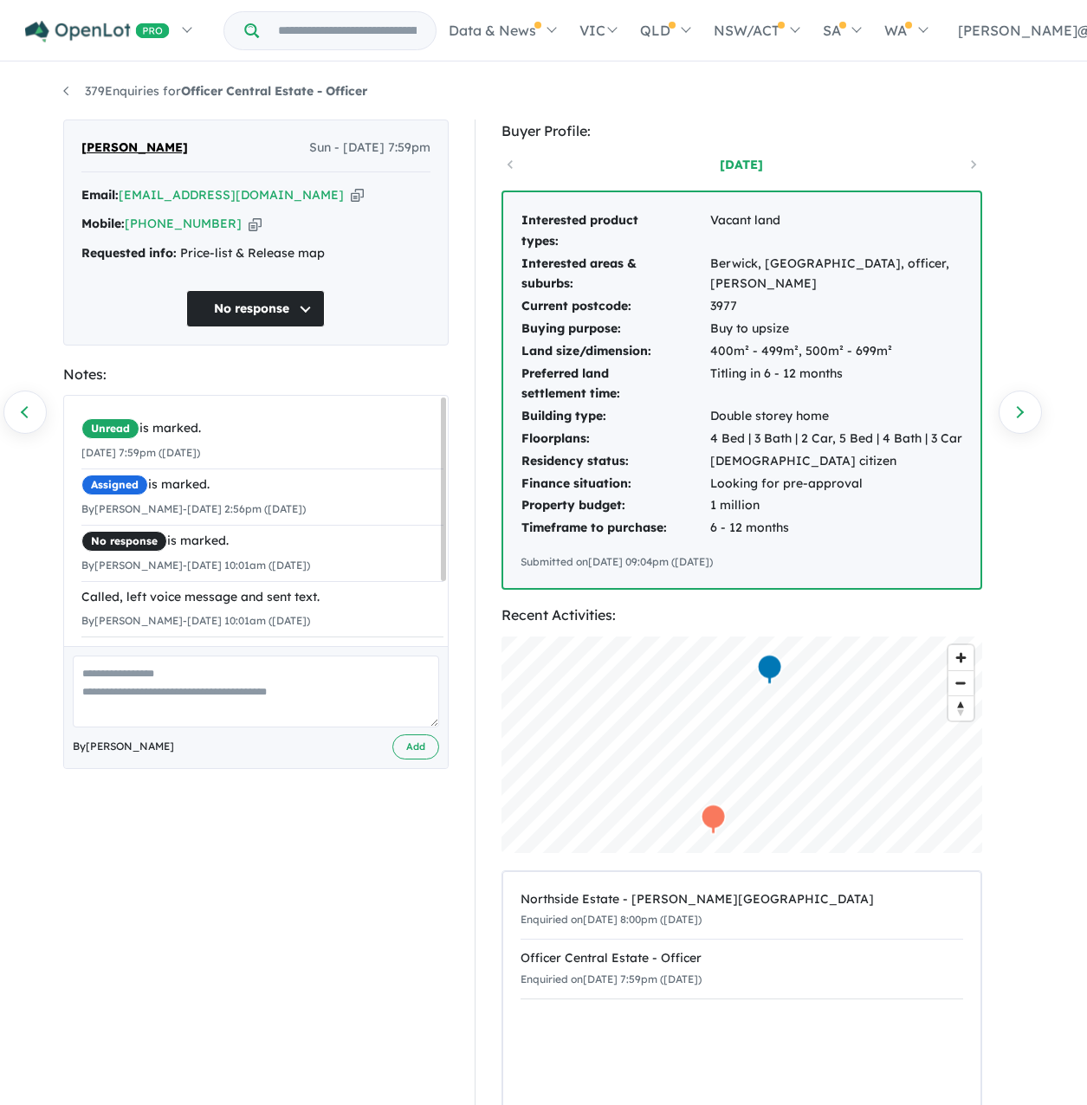
click at [259, 233] on icon "button" at bounding box center [255, 224] width 13 height 18
click at [351, 204] on icon "button" at bounding box center [357, 195] width 13 height 18
click at [48, 415] on div "379 Enquiries for Officer Central Estate - Officer Previous enquiry Next enquir…" at bounding box center [543, 569] width 1087 height 1010
click at [17, 405] on link "Previous enquiry" at bounding box center [24, 412] width 43 height 43
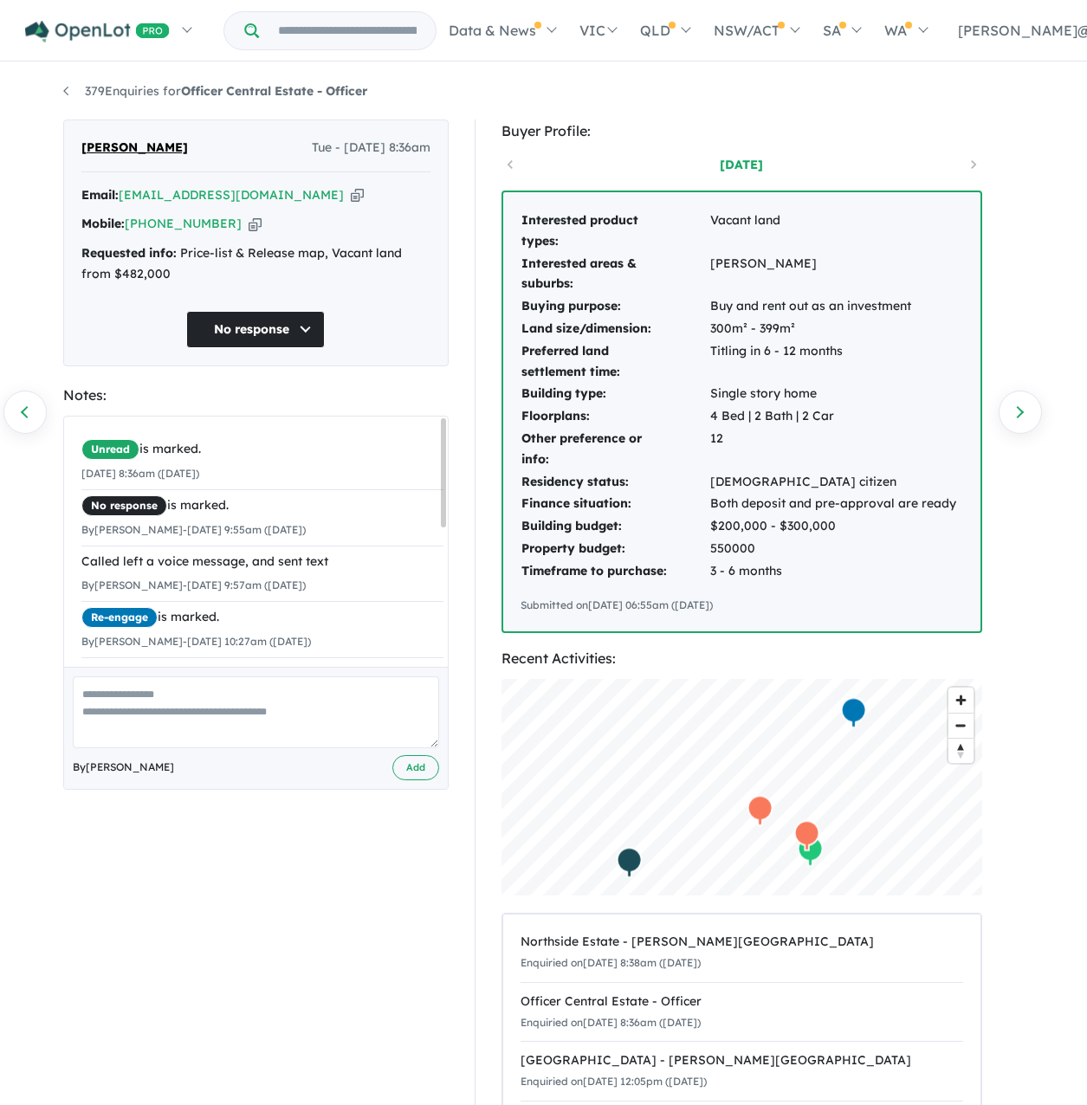
click at [351, 204] on icon "button" at bounding box center [357, 195] width 13 height 18
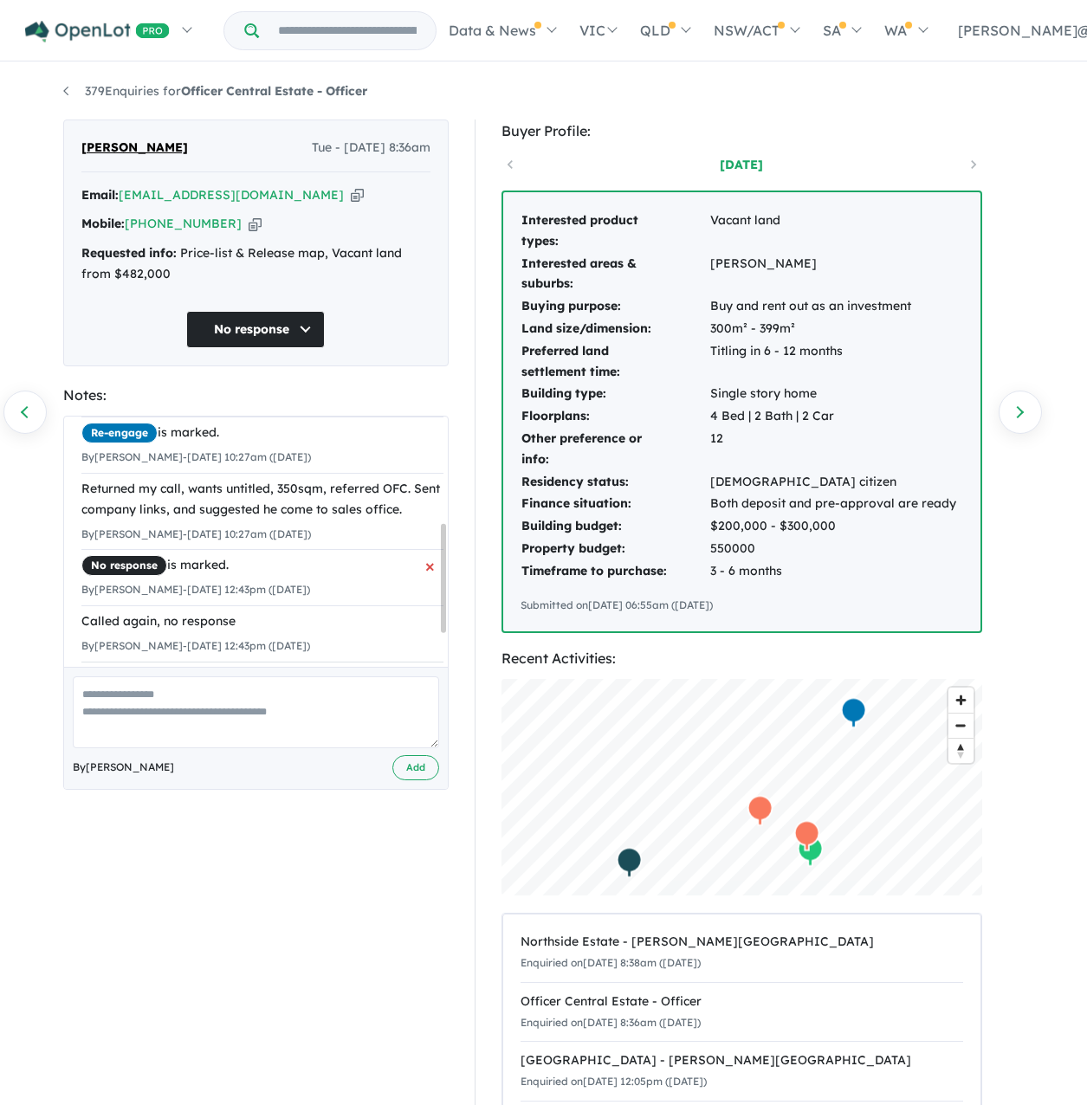
scroll to position [317, 0]
click at [21, 410] on link "Previous enquiry" at bounding box center [24, 412] width 43 height 43
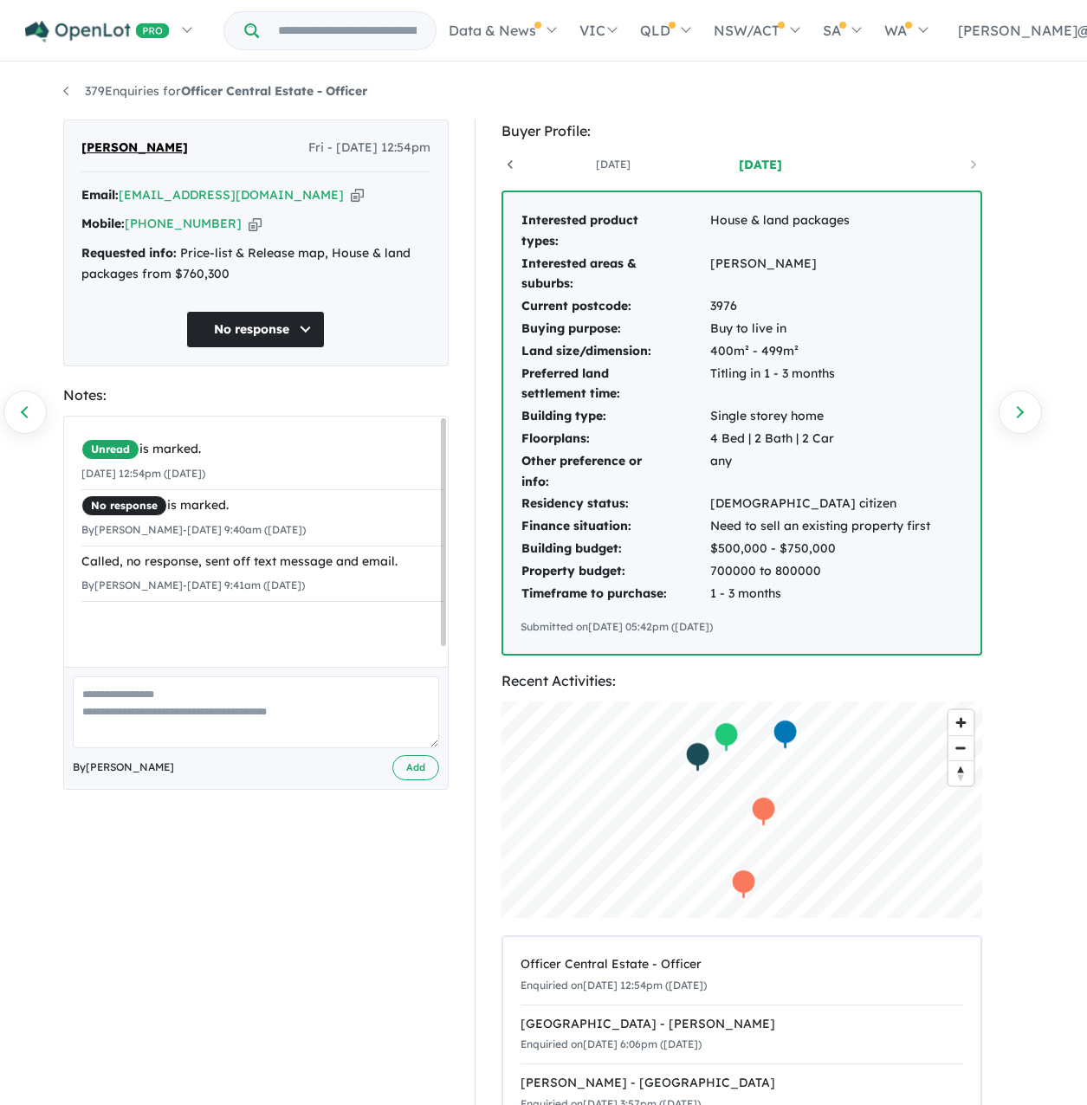
click at [256, 233] on icon "button" at bounding box center [255, 224] width 13 height 18
click at [22, 426] on link "Previous enquiry" at bounding box center [24, 412] width 43 height 43
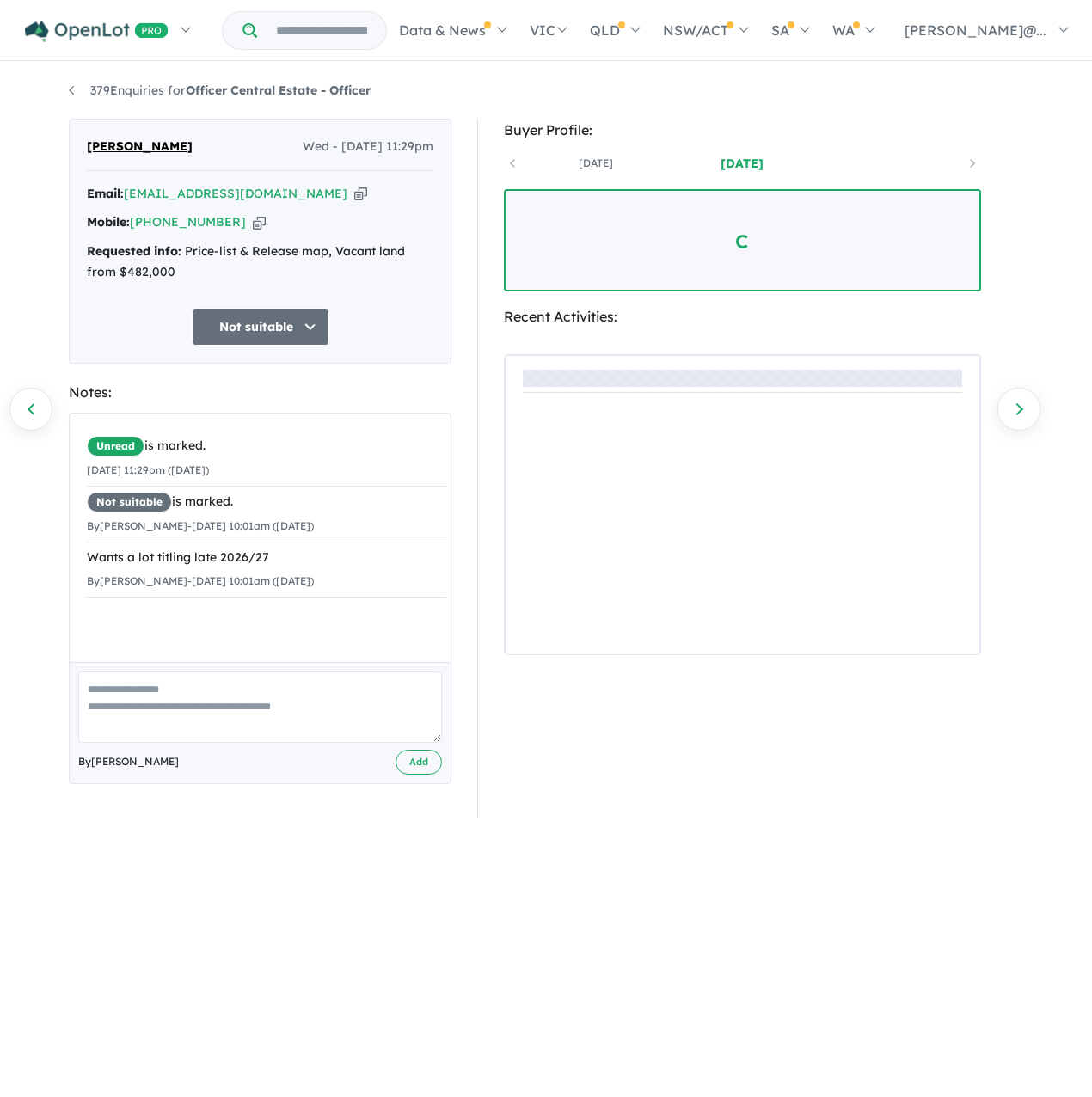
click at [260, 231] on icon "button" at bounding box center [259, 222] width 13 height 18
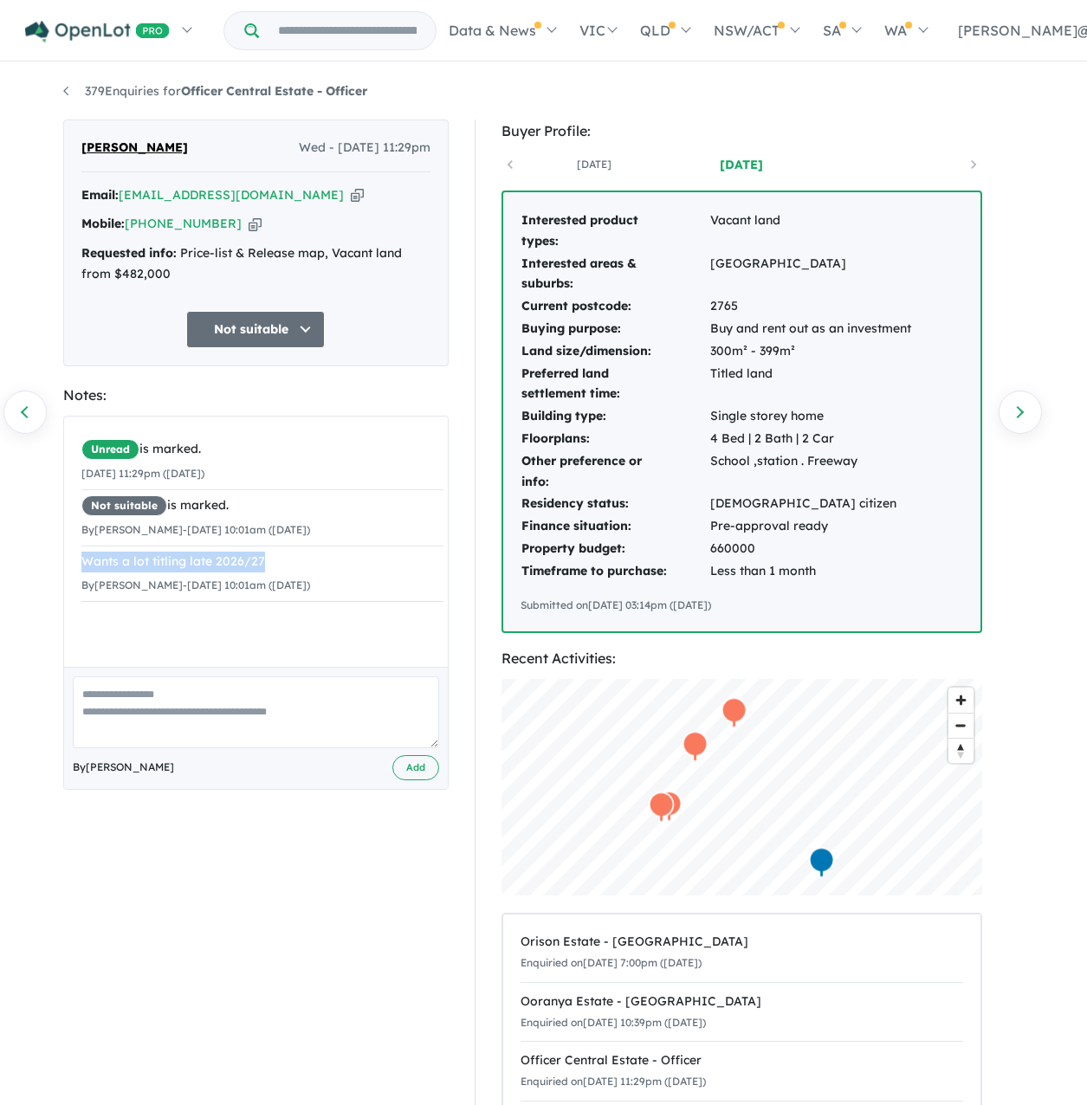
drag, startPoint x: 322, startPoint y: 618, endPoint x: 75, endPoint y: 627, distance: 247.0
click at [75, 619] on div "Unread is marked. 20/08/2025 11:29pm (Wednesday) Not suitable is marked. By San…" at bounding box center [262, 518] width 397 height 203
copy div "Wants a lot titling late 2026/27"
click at [44, 407] on link "Previous enquiry" at bounding box center [24, 412] width 43 height 43
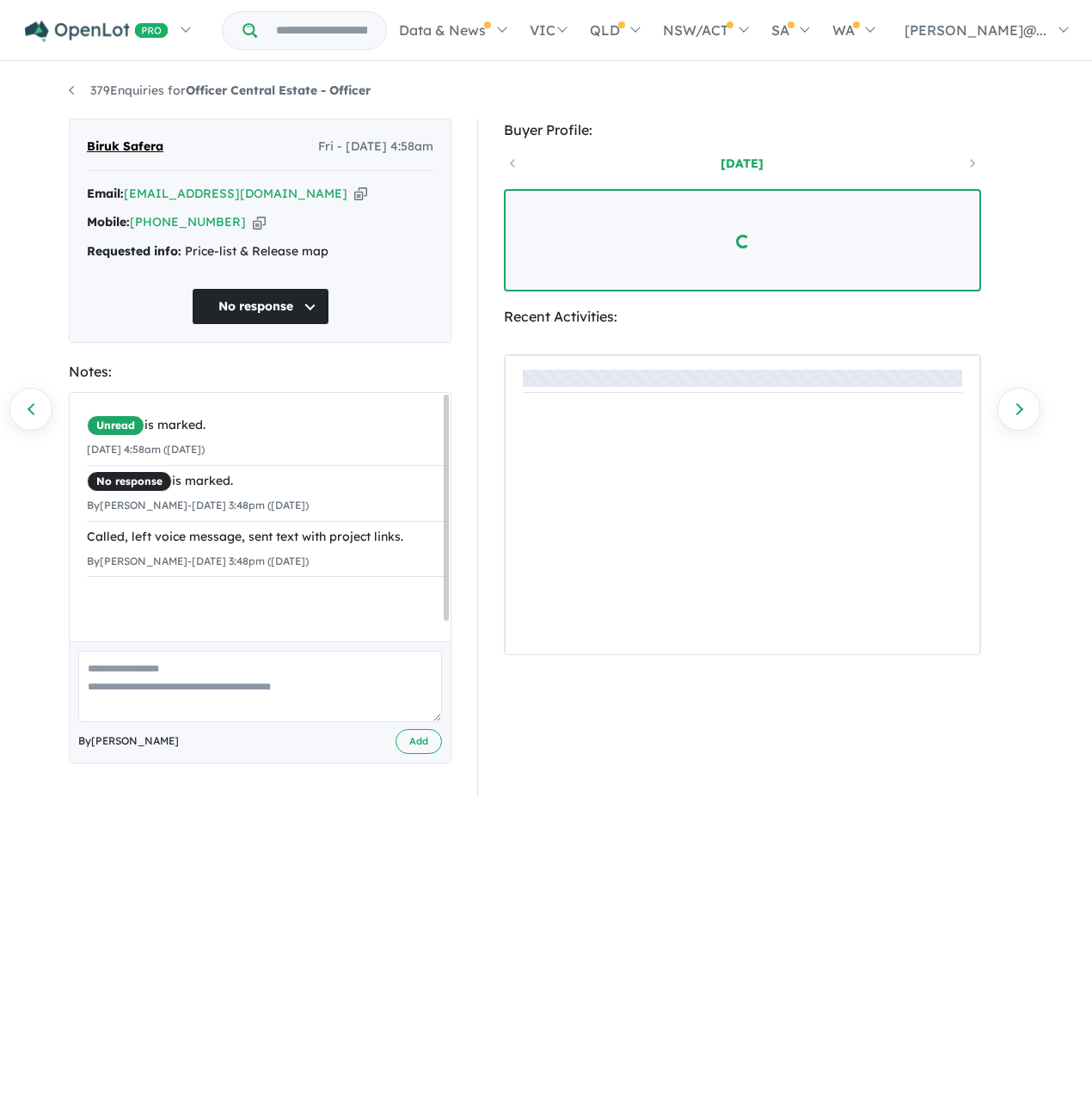
click at [414, 516] on div "By Santo Marino - 23/08/2025 3:48pm (Saturday)" at bounding box center [266, 505] width 359 height 21
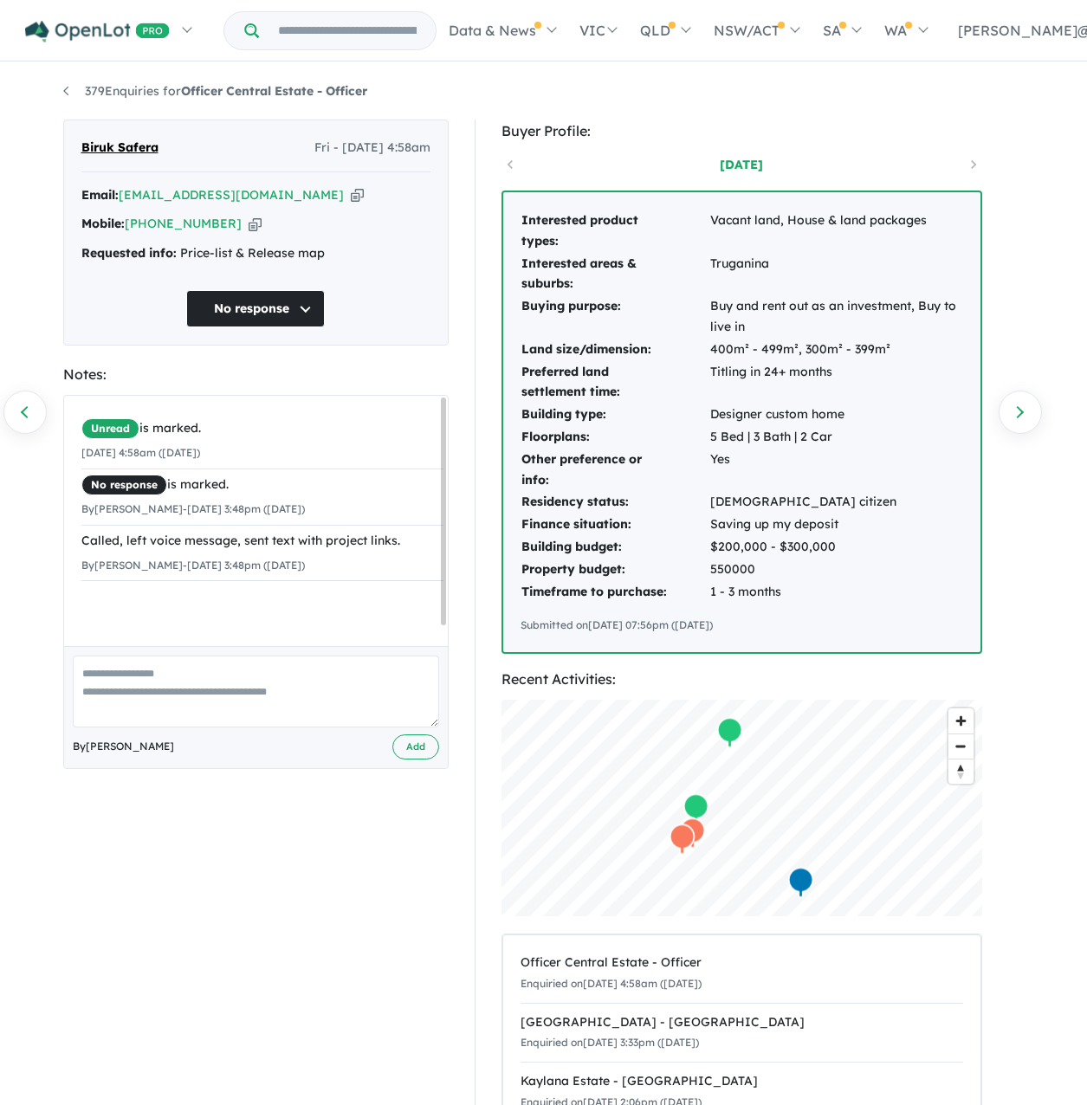
click at [251, 233] on icon "button" at bounding box center [255, 224] width 13 height 18
click at [30, 403] on link "Previous enquiry" at bounding box center [24, 412] width 43 height 43
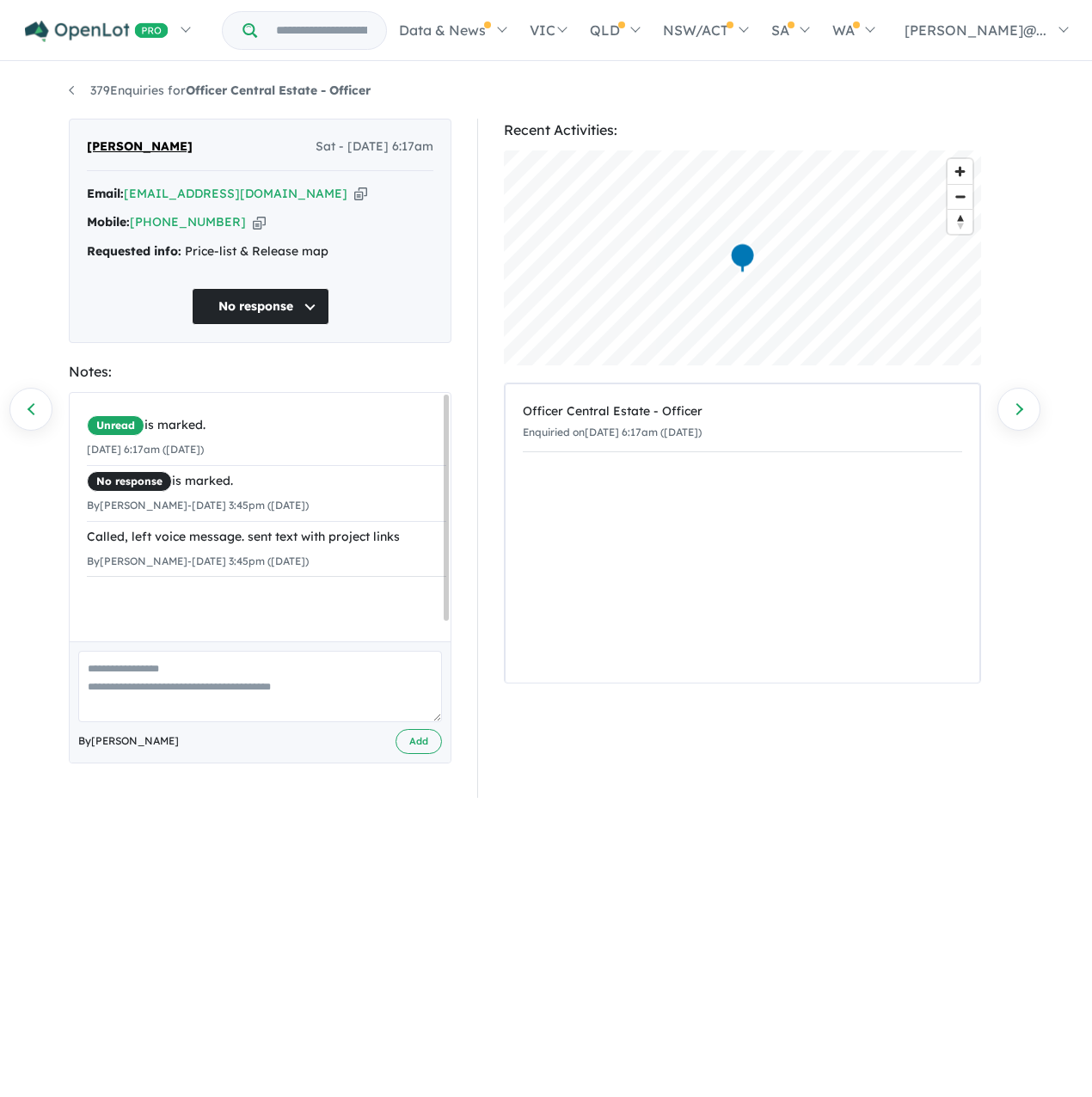
click at [259, 231] on icon "button" at bounding box center [259, 222] width 13 height 18
click at [17, 406] on link "Previous enquiry" at bounding box center [31, 409] width 43 height 43
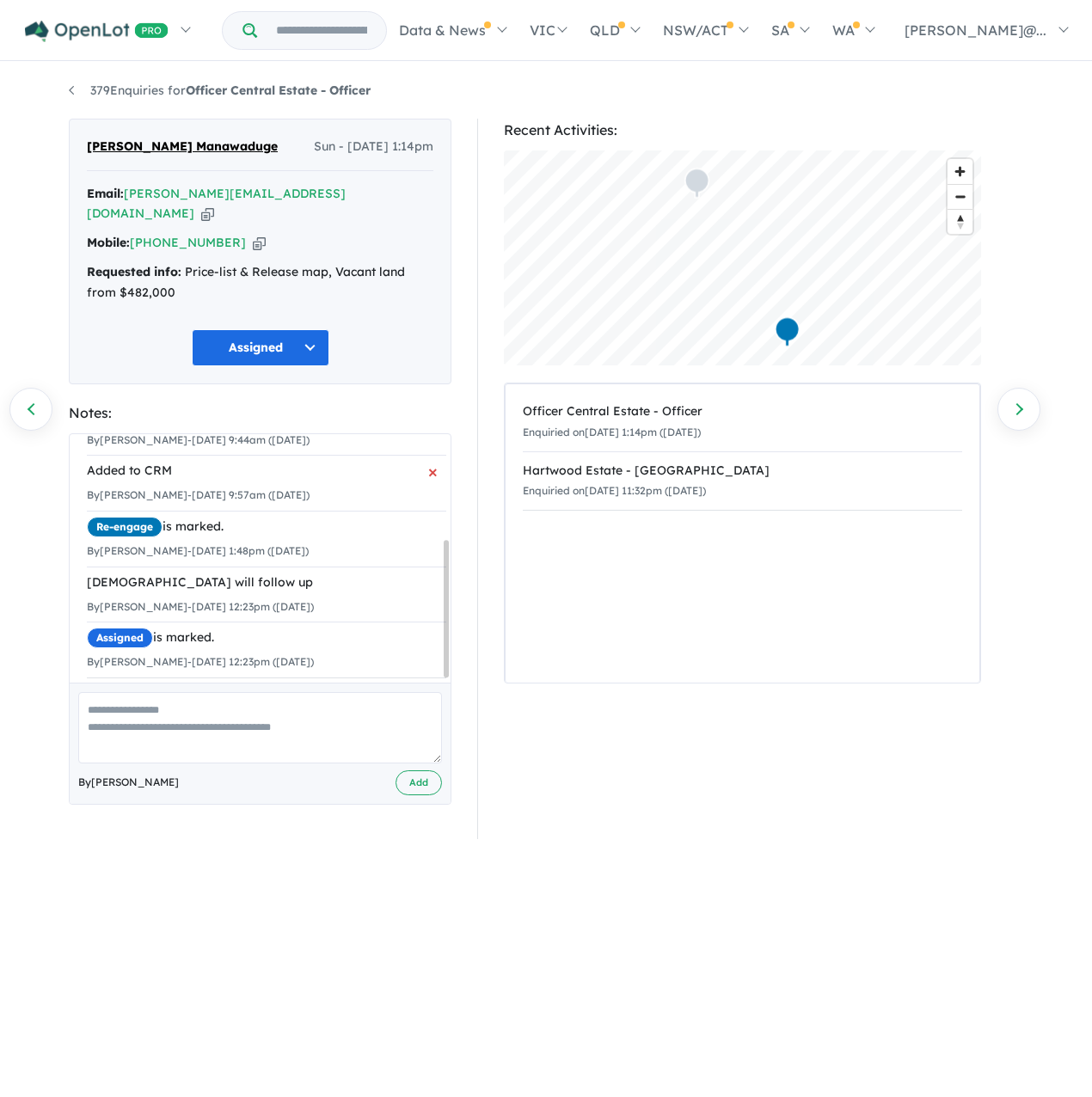
scroll to position [110, 0]
click at [272, 254] on div "Mobile: +61 452 099 822 Copied!" at bounding box center [259, 243] width 346 height 21
click at [266, 252] on icon "button" at bounding box center [259, 243] width 13 height 18
click at [48, 411] on link "Previous enquiry" at bounding box center [31, 409] width 43 height 43
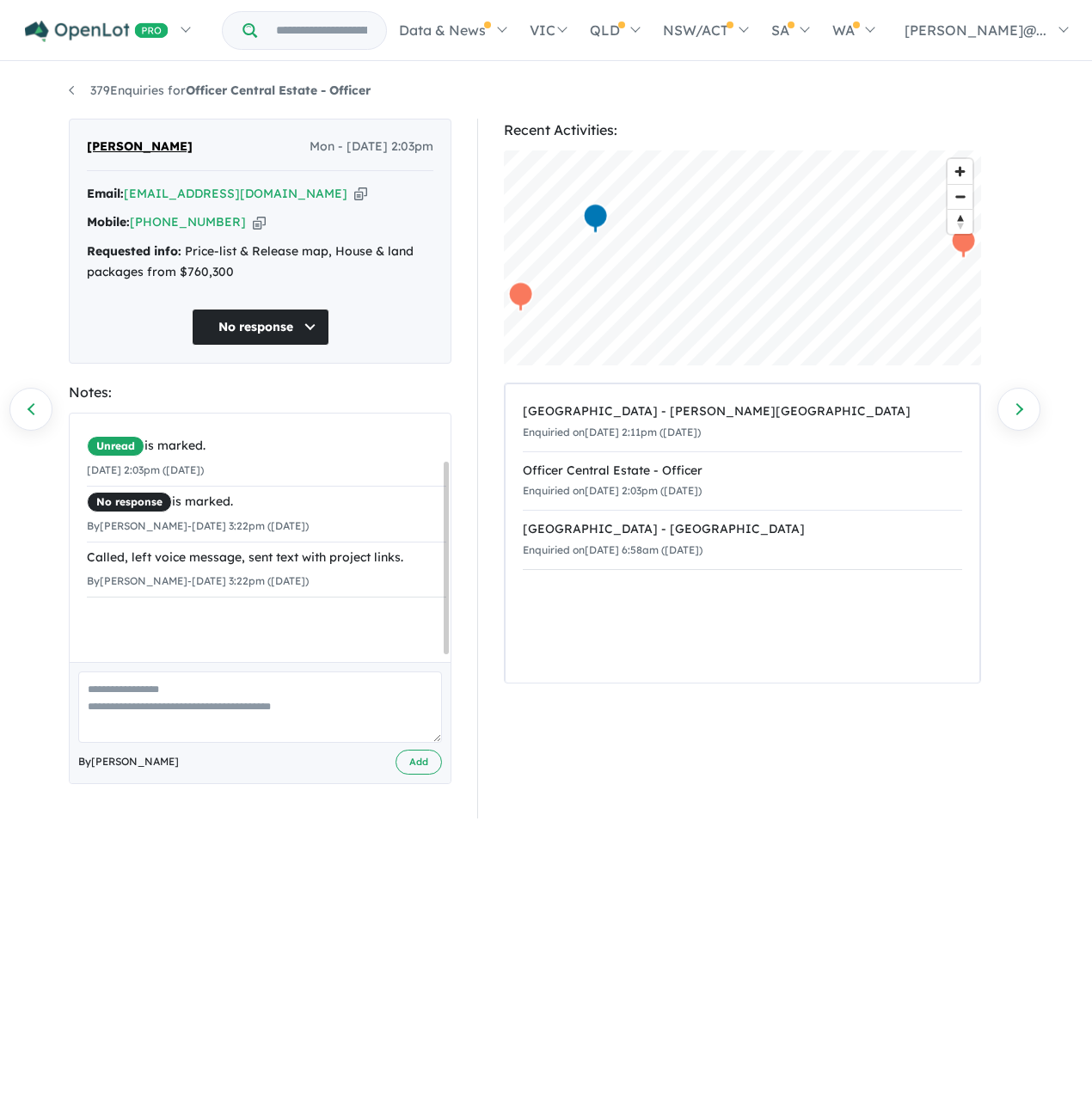
scroll to position [68, 0]
click at [259, 228] on icon "button" at bounding box center [259, 222] width 13 height 18
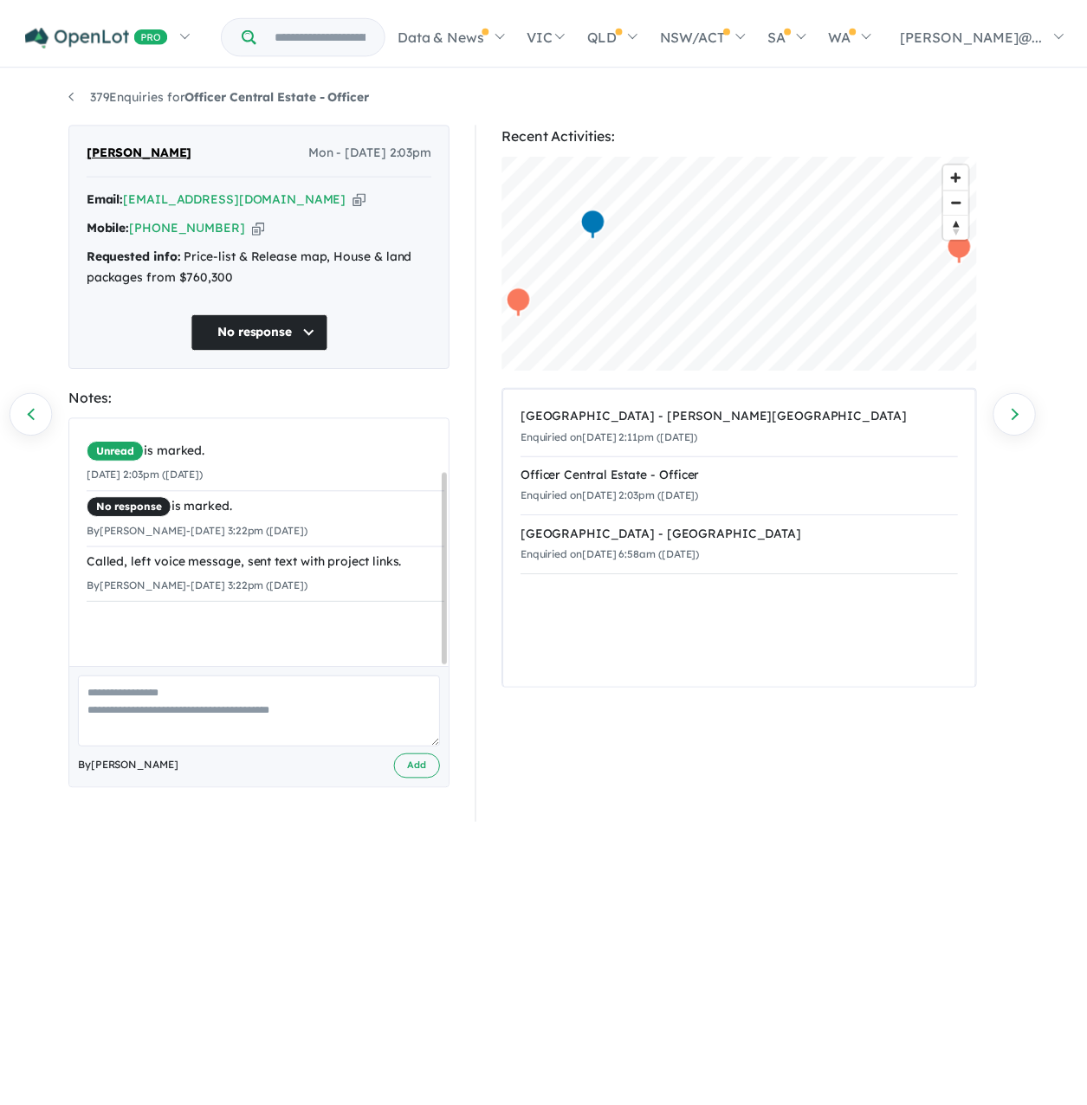
scroll to position [0, 0]
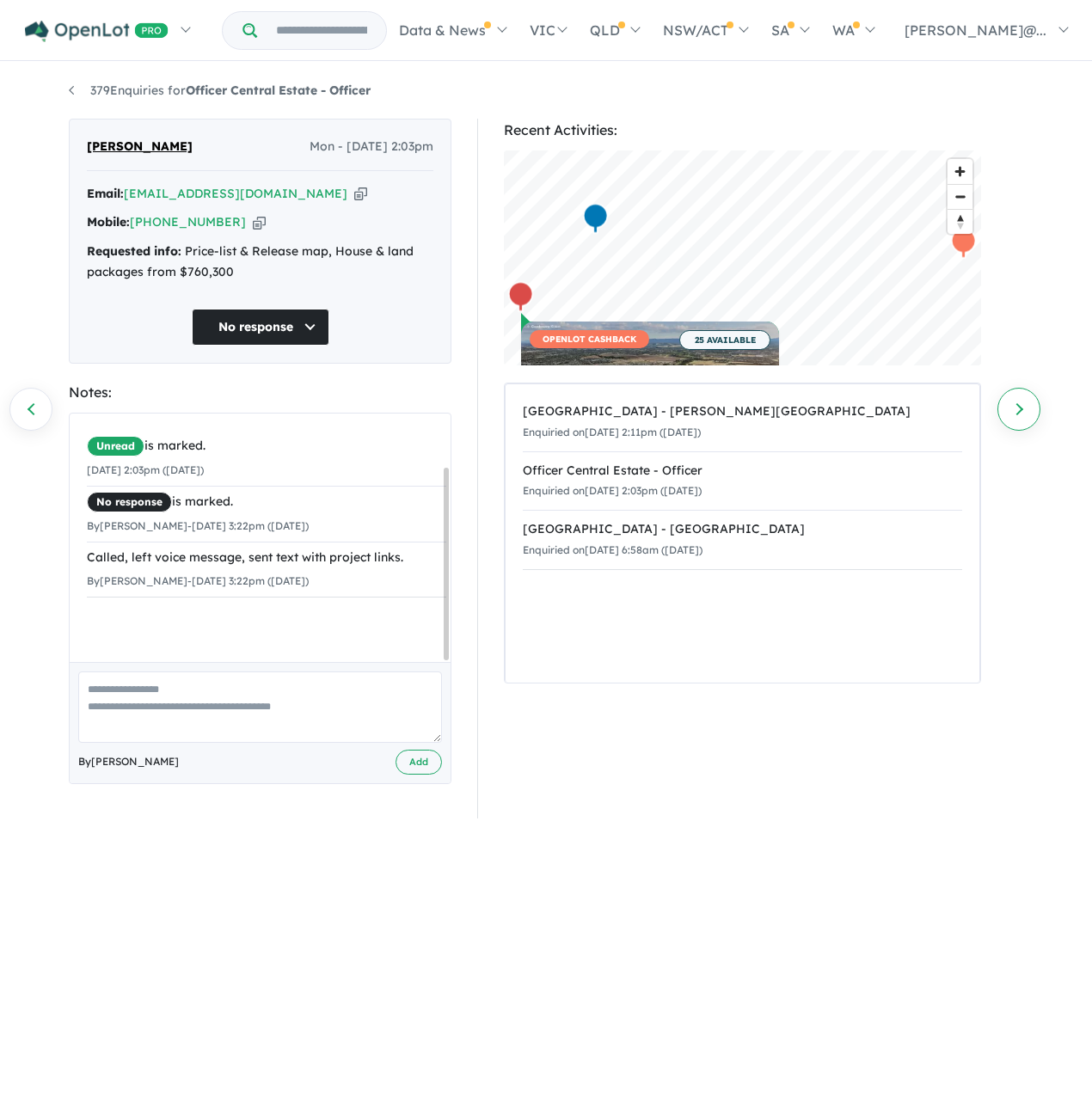
click at [1006, 404] on link "Next enquiry" at bounding box center [1019, 409] width 43 height 43
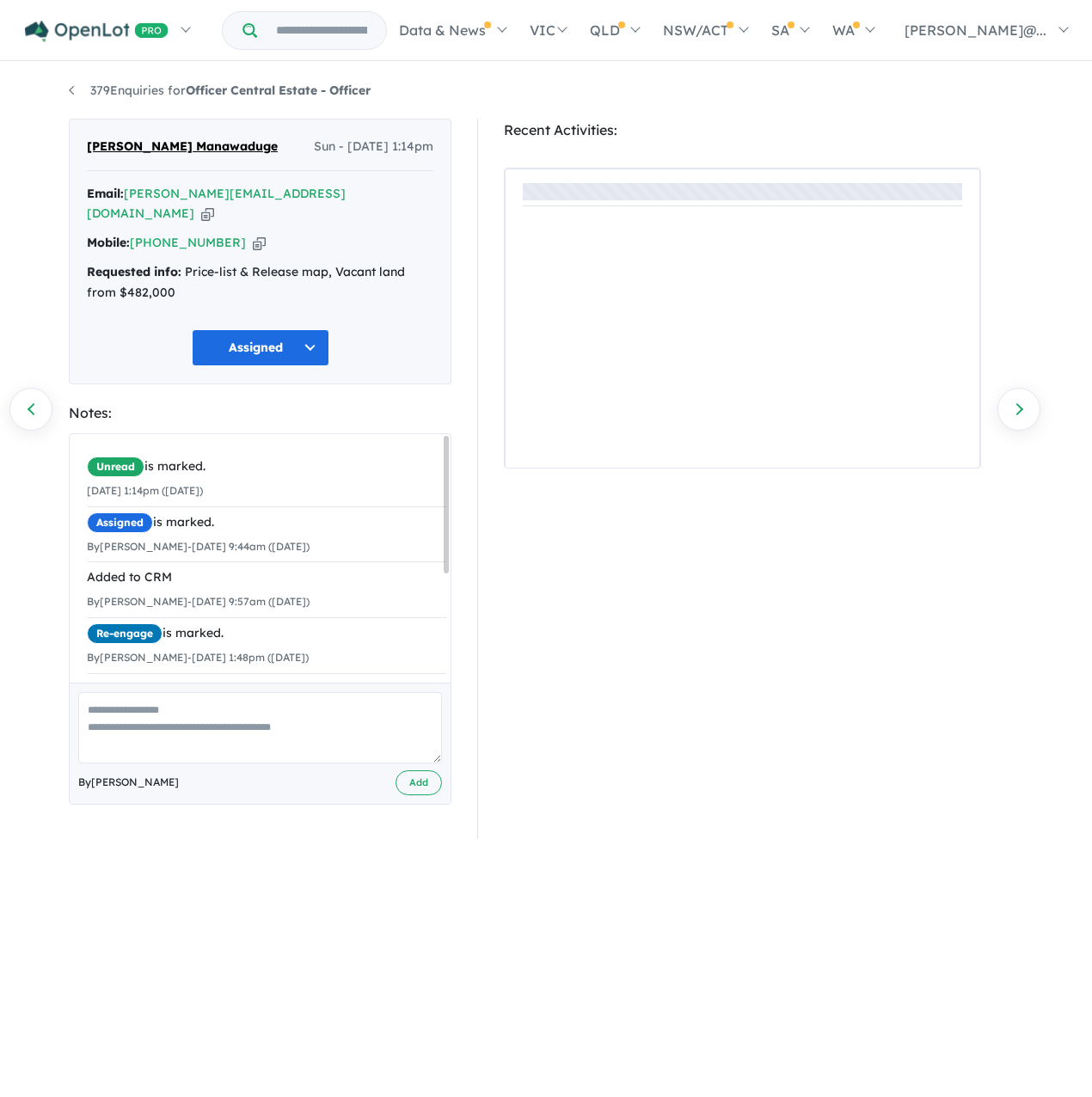
click at [1012, 408] on link "Next enquiry" at bounding box center [1019, 409] width 43 height 43
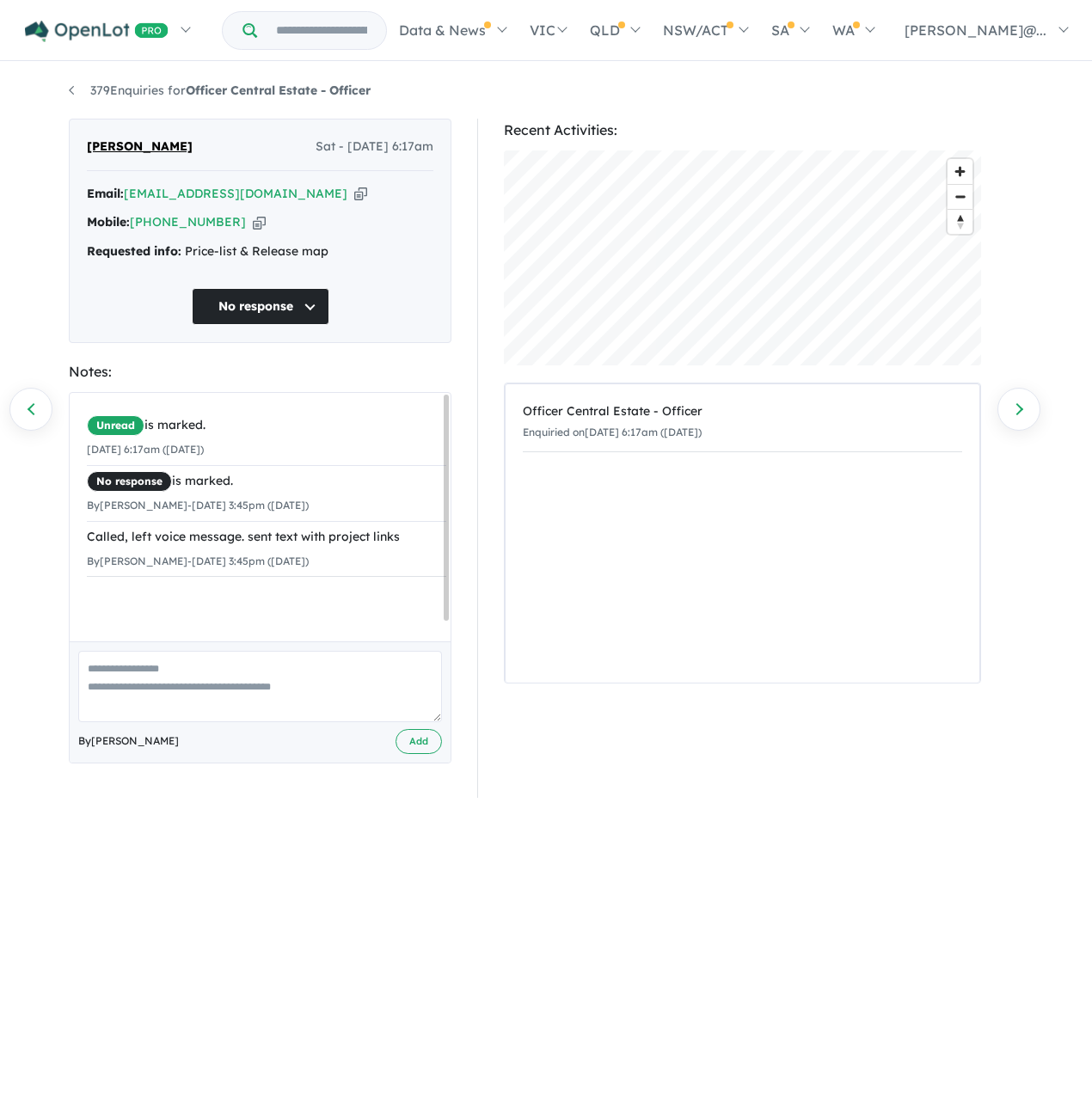
click at [1012, 408] on link "Next enquiry" at bounding box center [1019, 409] width 43 height 43
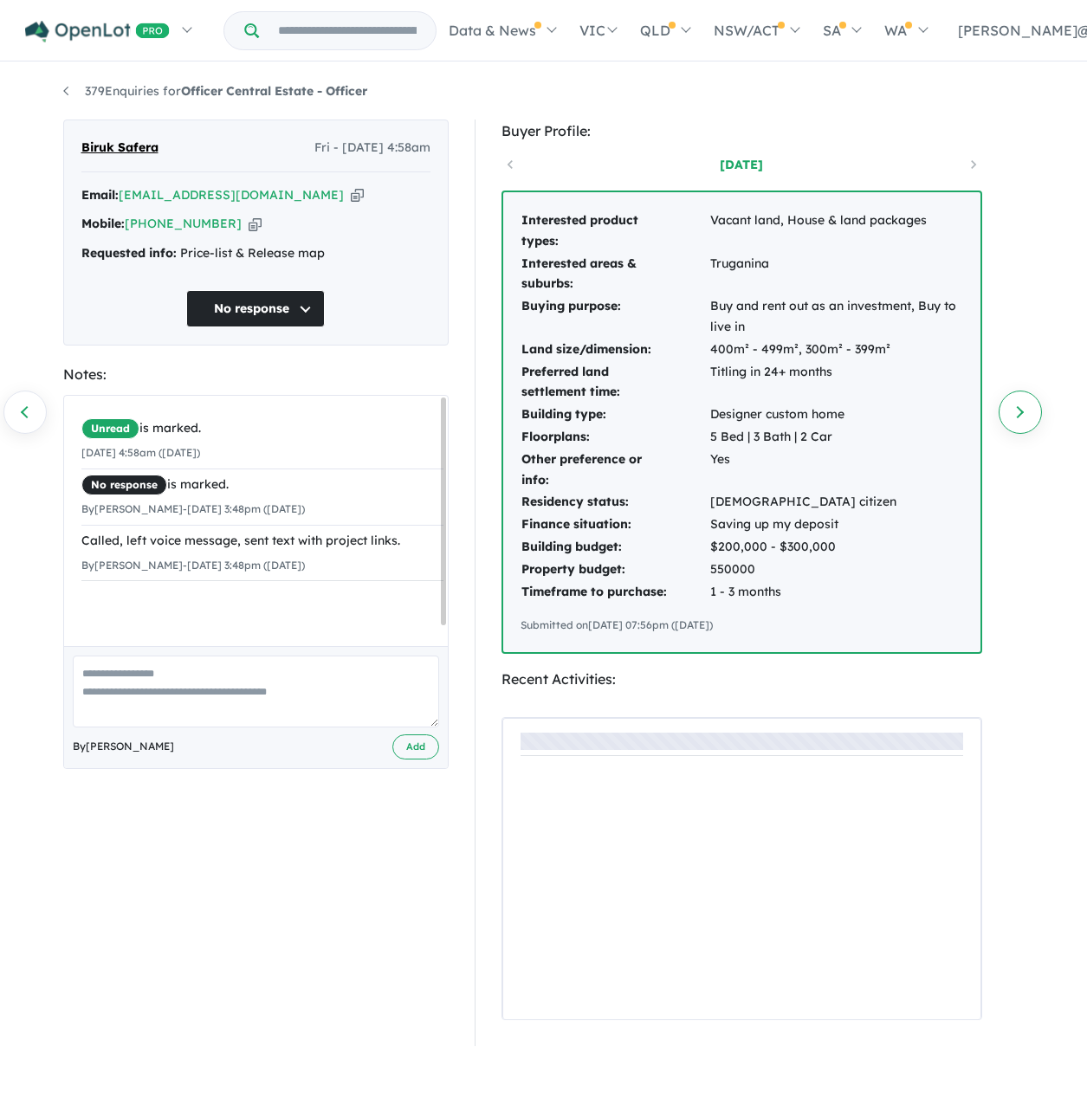
click at [1019, 416] on link "Next enquiry" at bounding box center [1020, 412] width 43 height 43
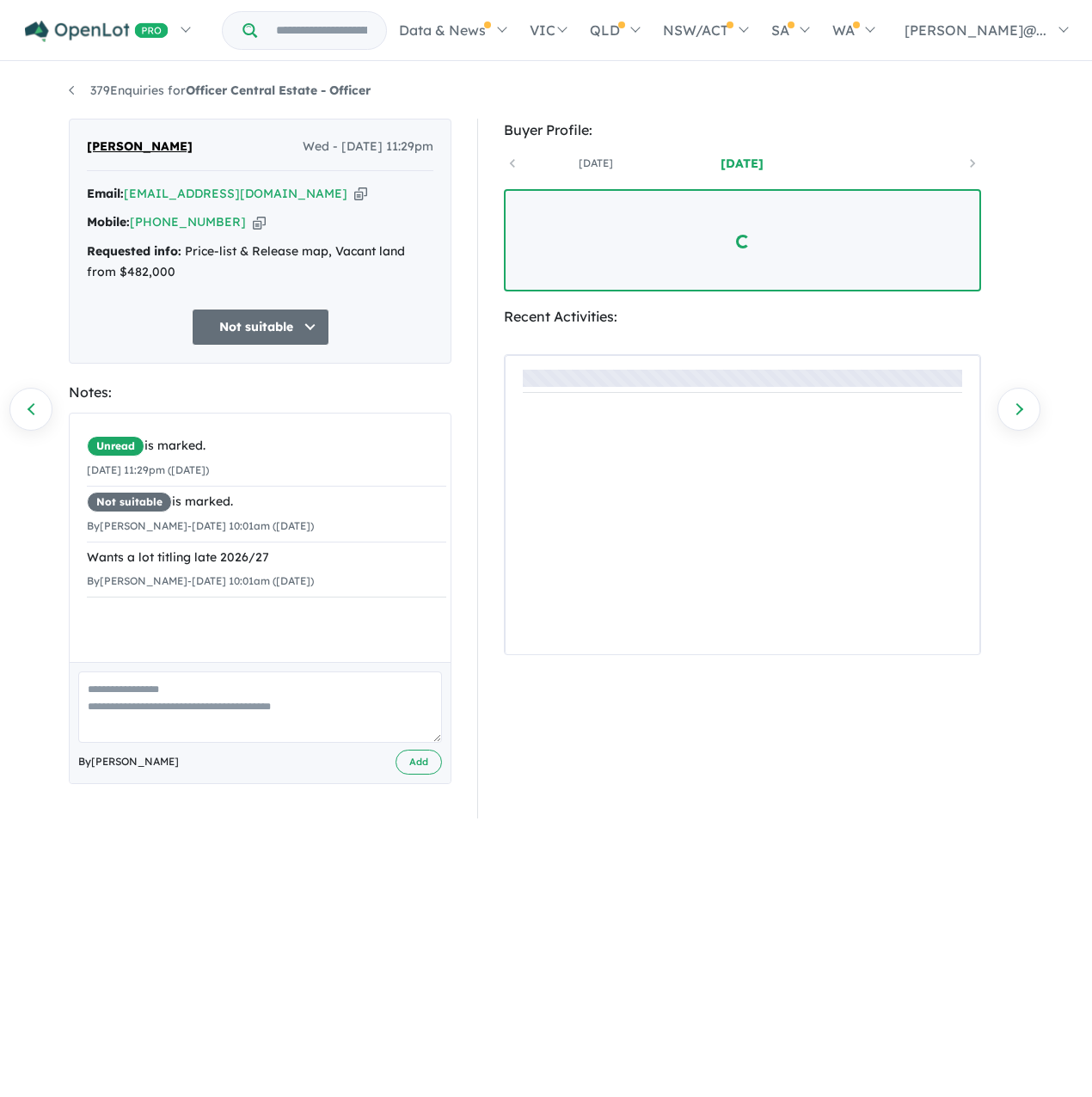
click at [1012, 413] on link "Next enquiry" at bounding box center [1019, 409] width 43 height 43
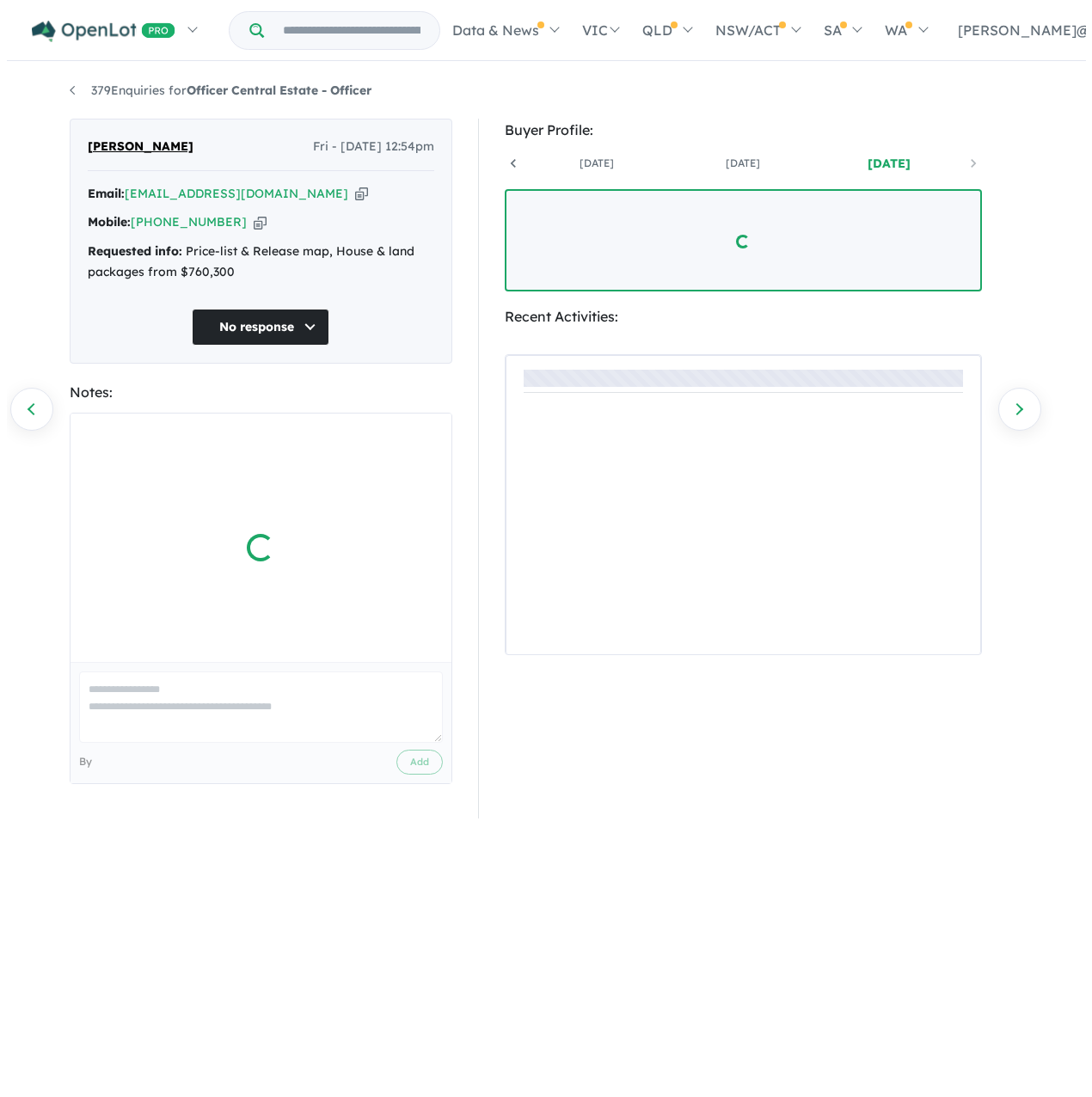
scroll to position [0, 127]
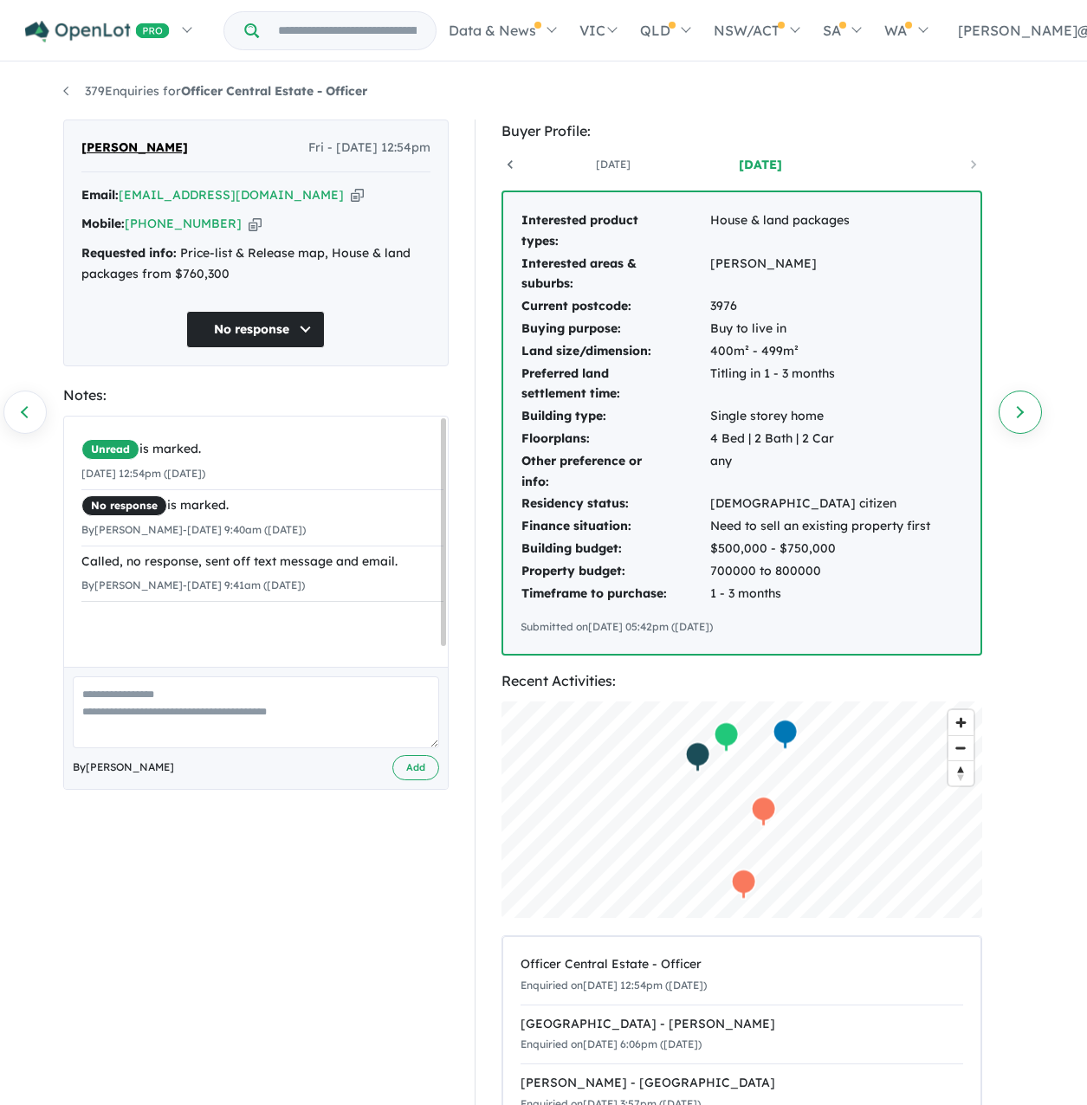
click at [1019, 412] on link "Next enquiry" at bounding box center [1020, 412] width 43 height 43
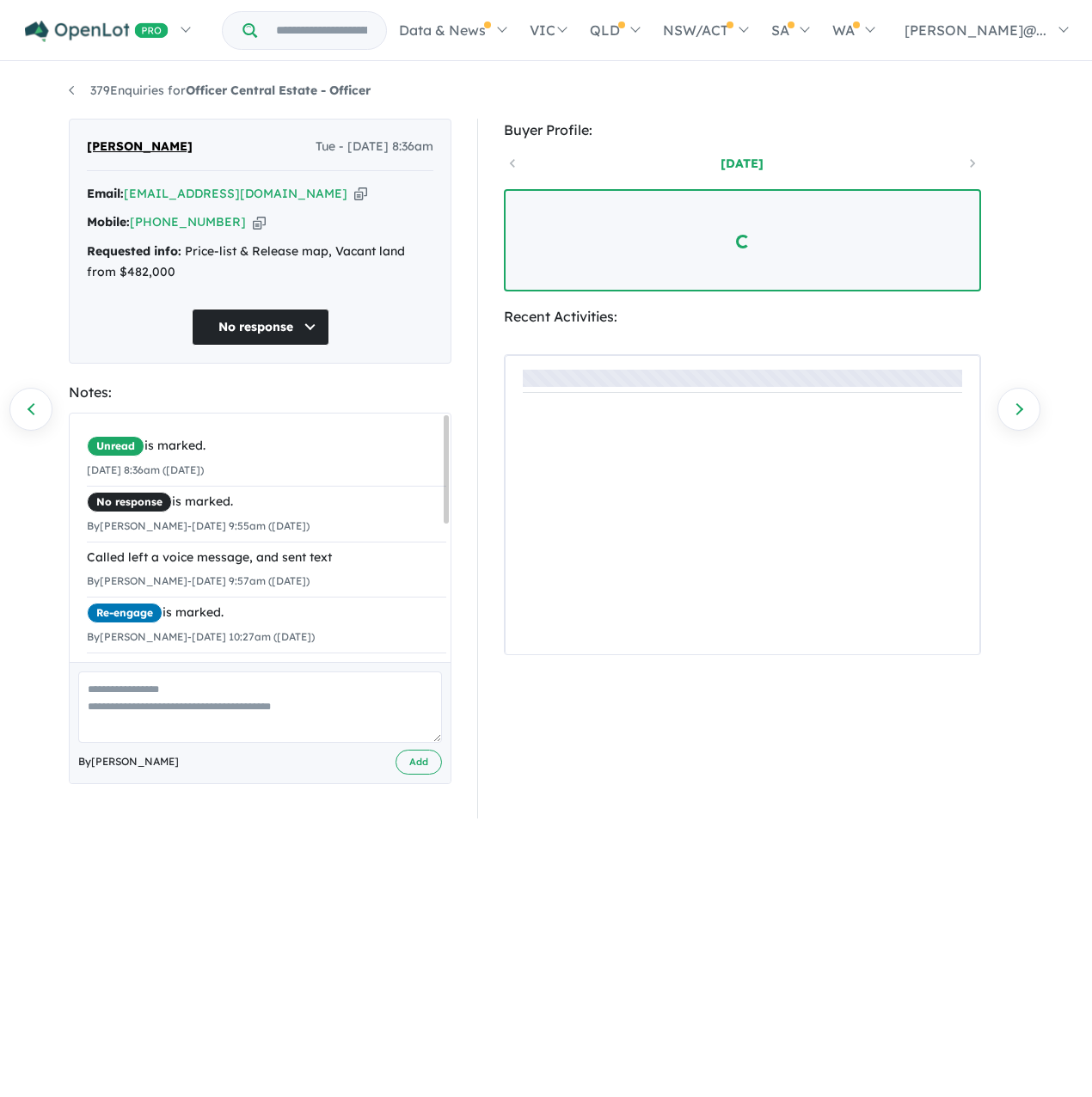
click at [1012, 409] on link "Next enquiry" at bounding box center [1019, 409] width 43 height 43
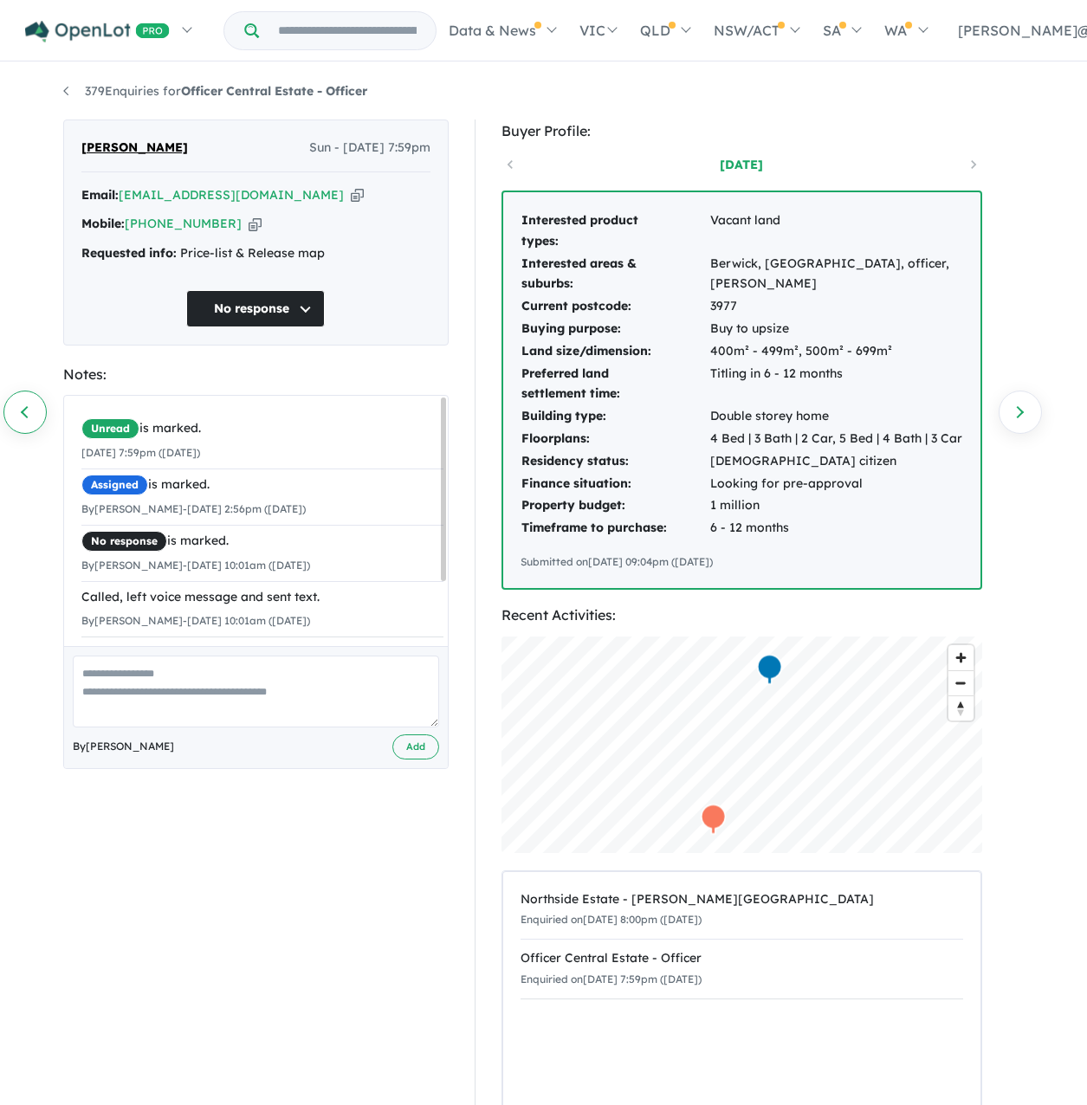
click at [19, 409] on link "Previous enquiry" at bounding box center [24, 412] width 43 height 43
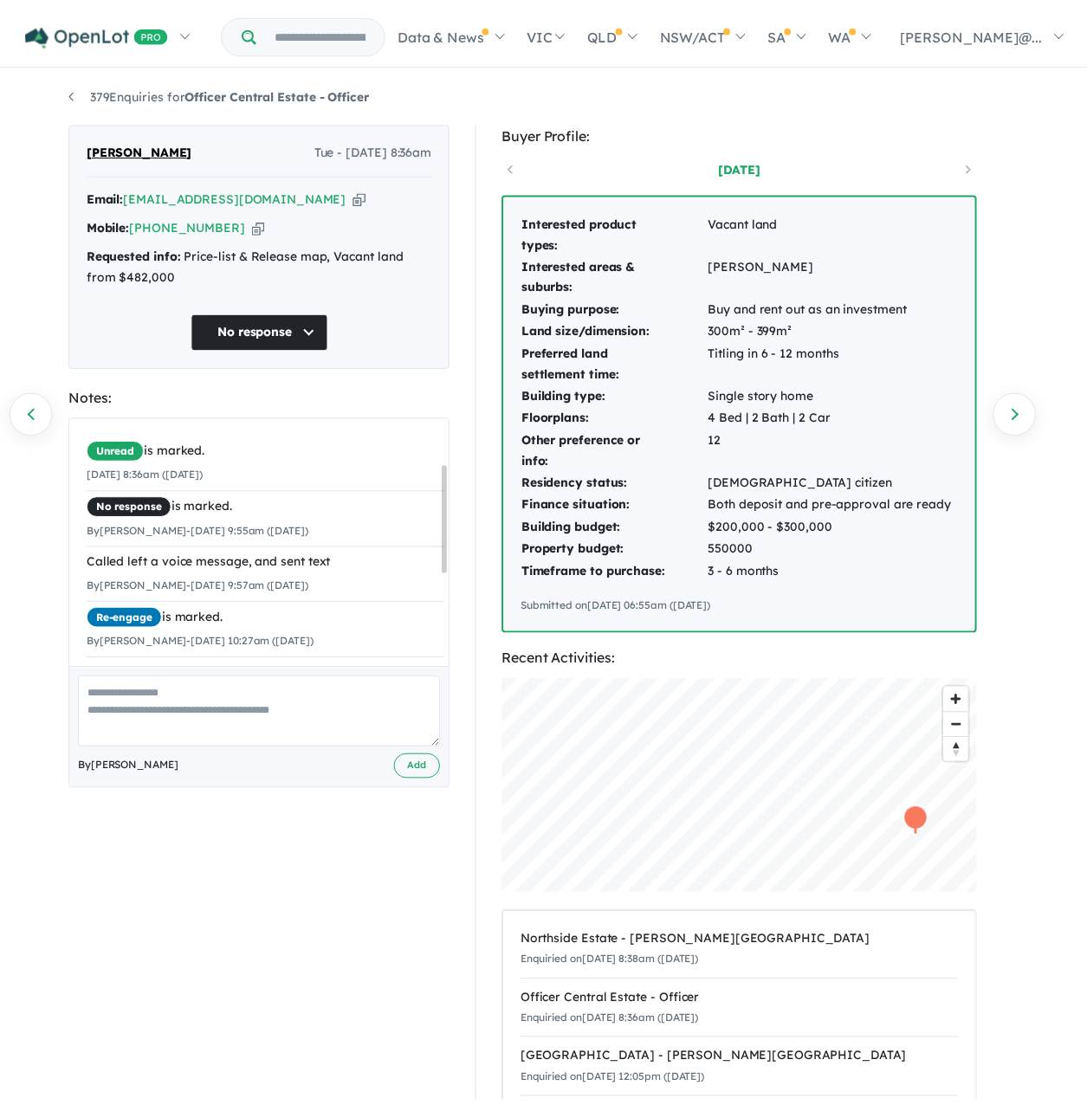
scroll to position [317, 0]
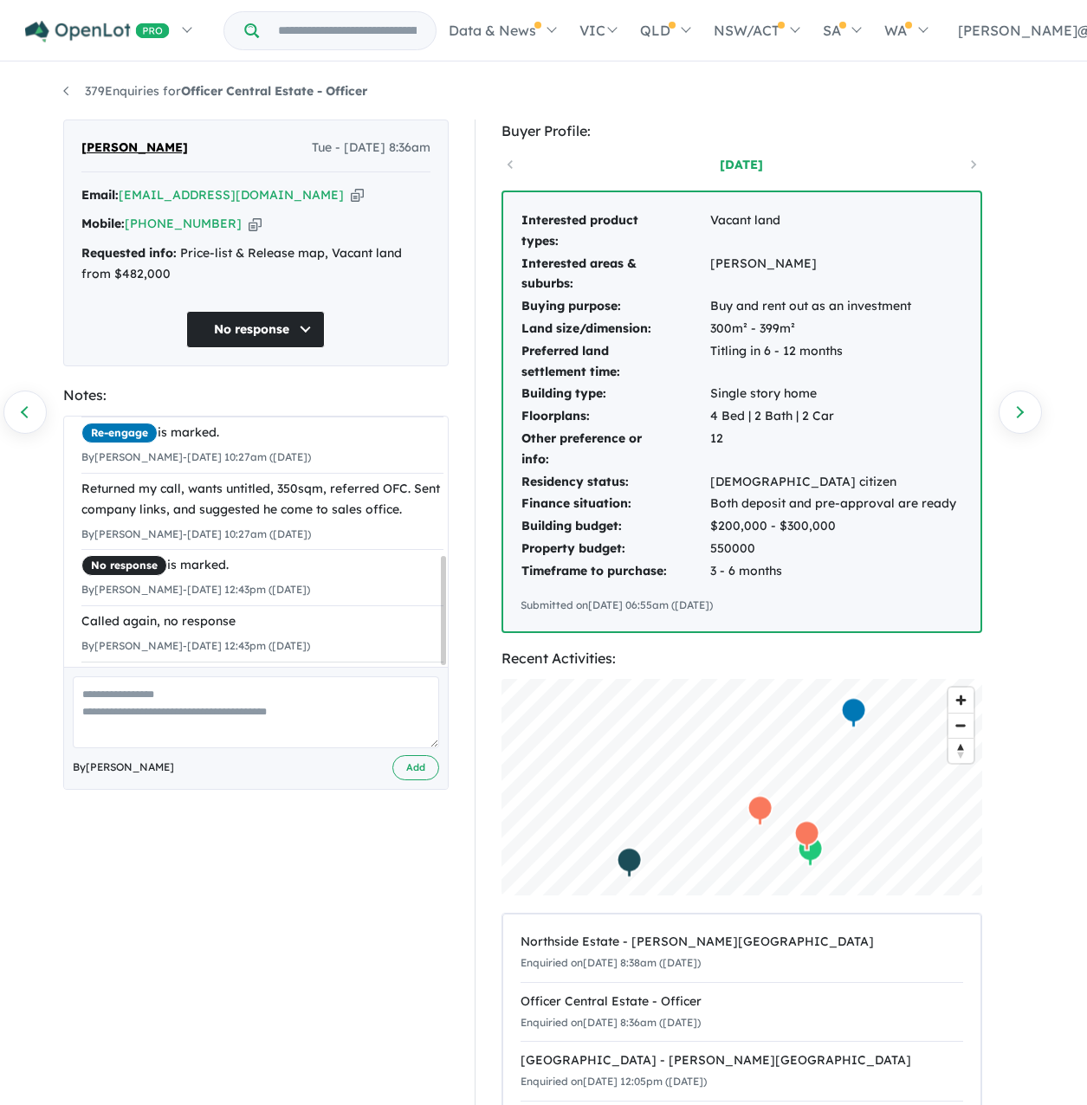
click at [39, 404] on link "Previous enquiry" at bounding box center [24, 412] width 43 height 43
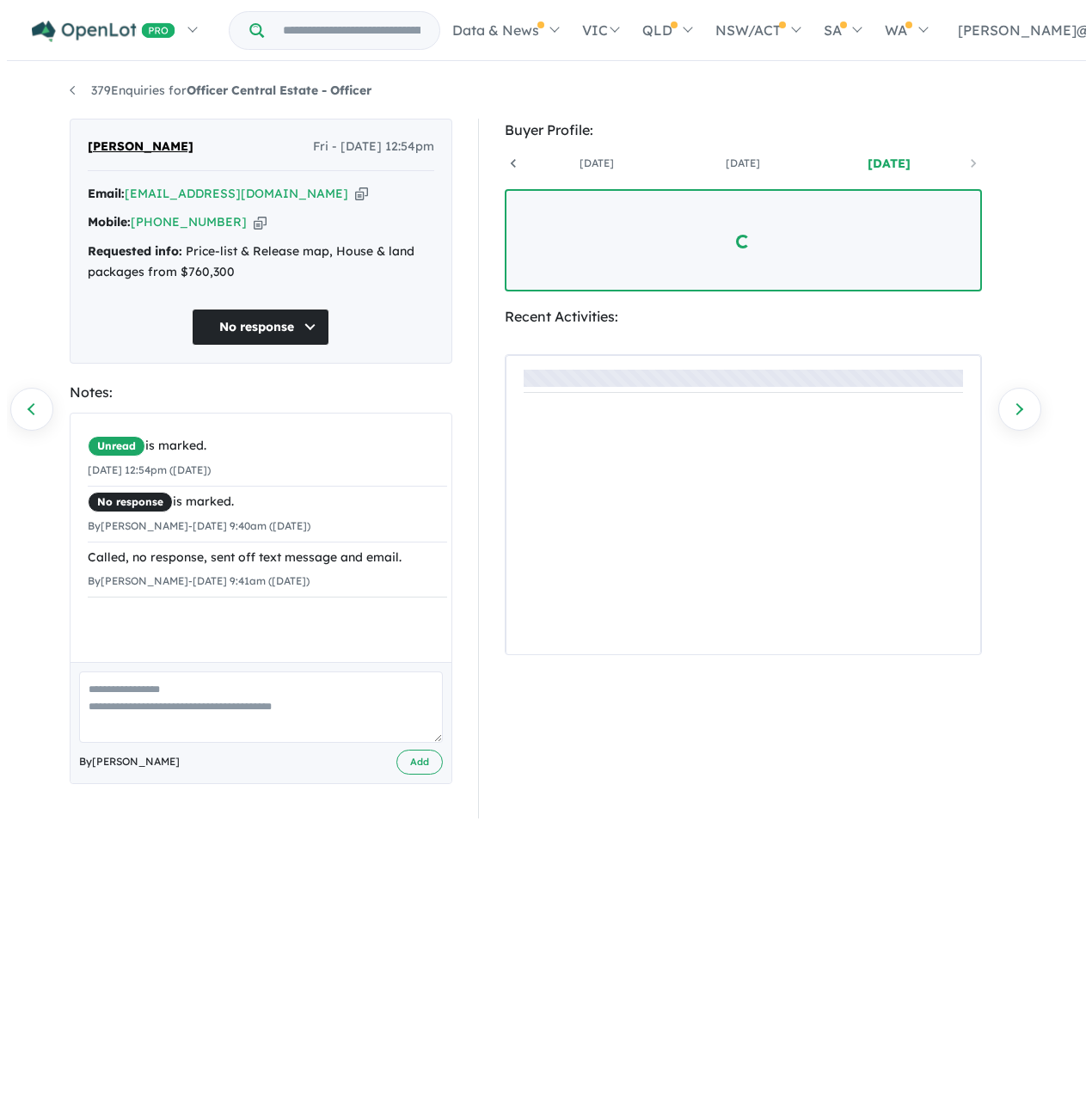
scroll to position [0, 127]
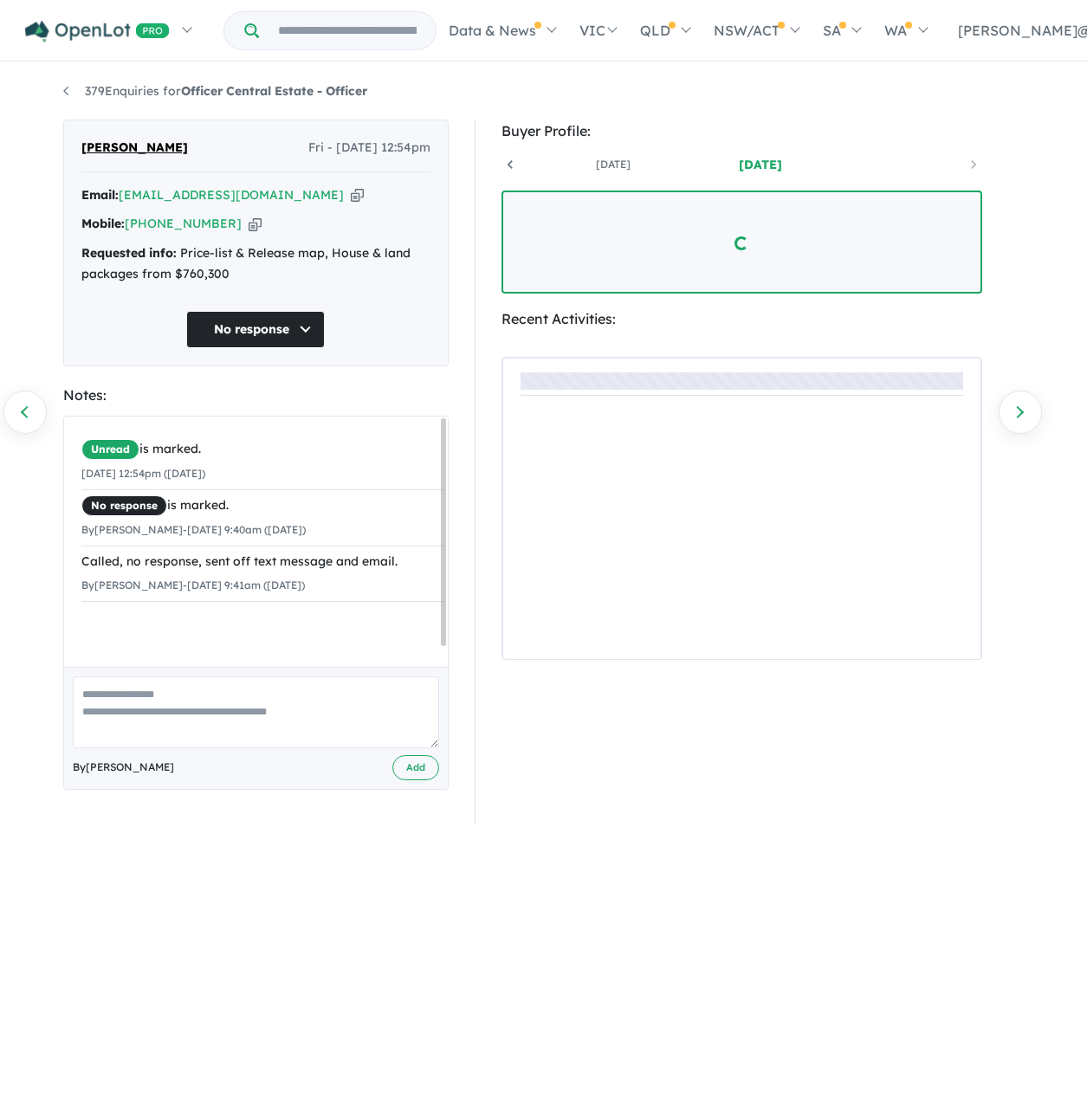
click at [39, 420] on link "Previous enquiry" at bounding box center [24, 412] width 43 height 43
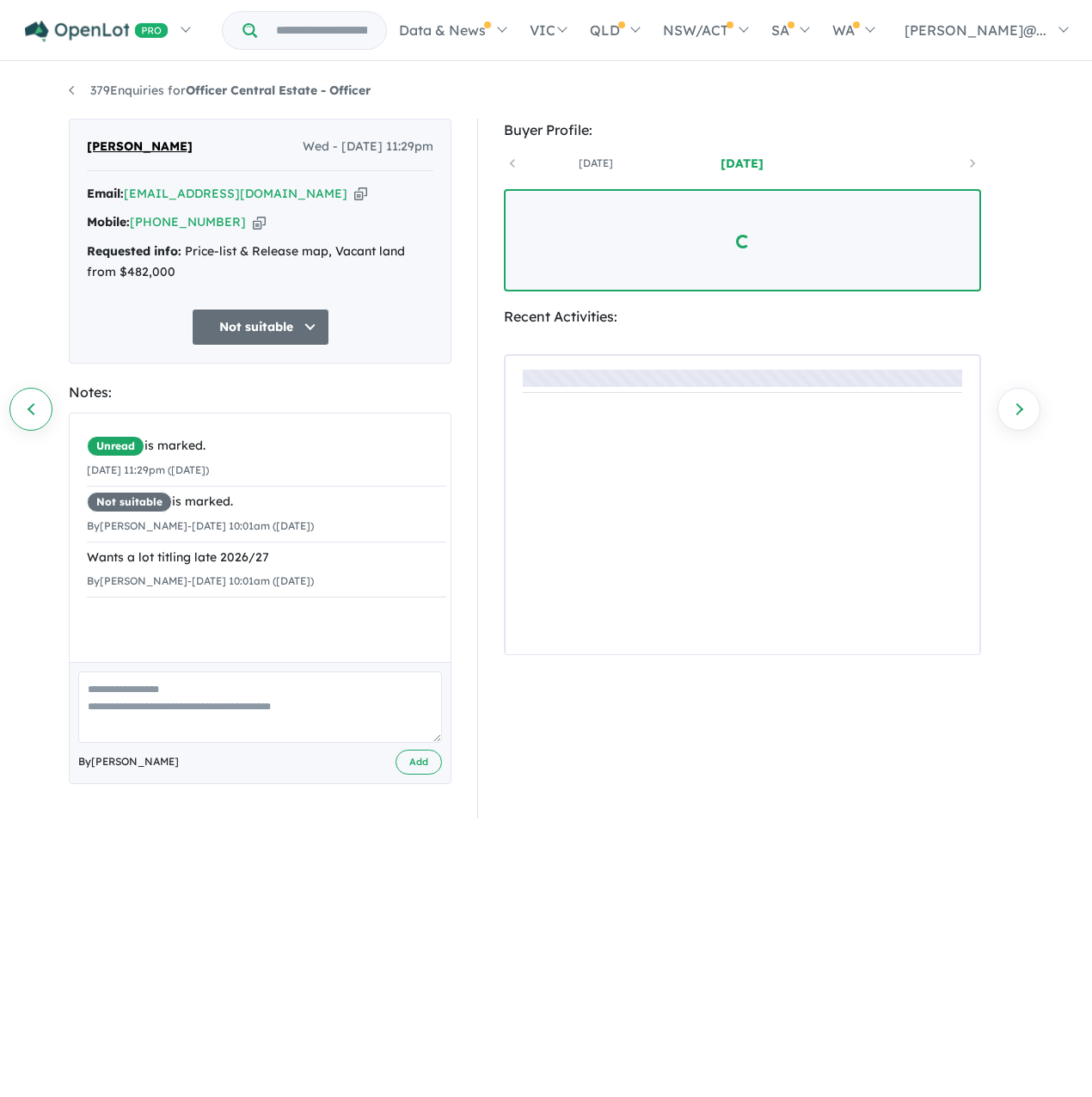
click at [42, 414] on link "Previous enquiry" at bounding box center [31, 409] width 43 height 43
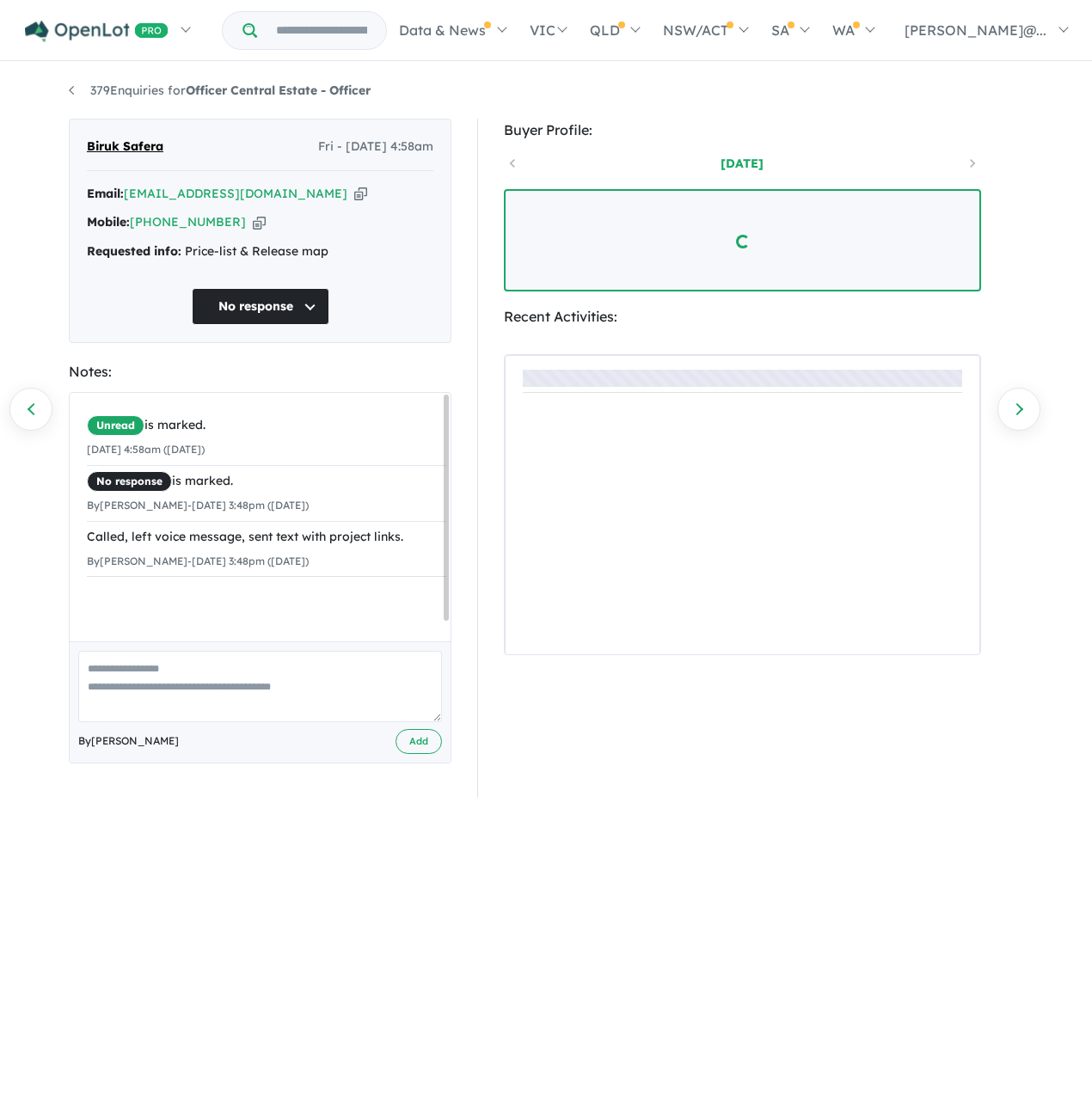
click at [42, 414] on link "Previous enquiry" at bounding box center [31, 409] width 43 height 43
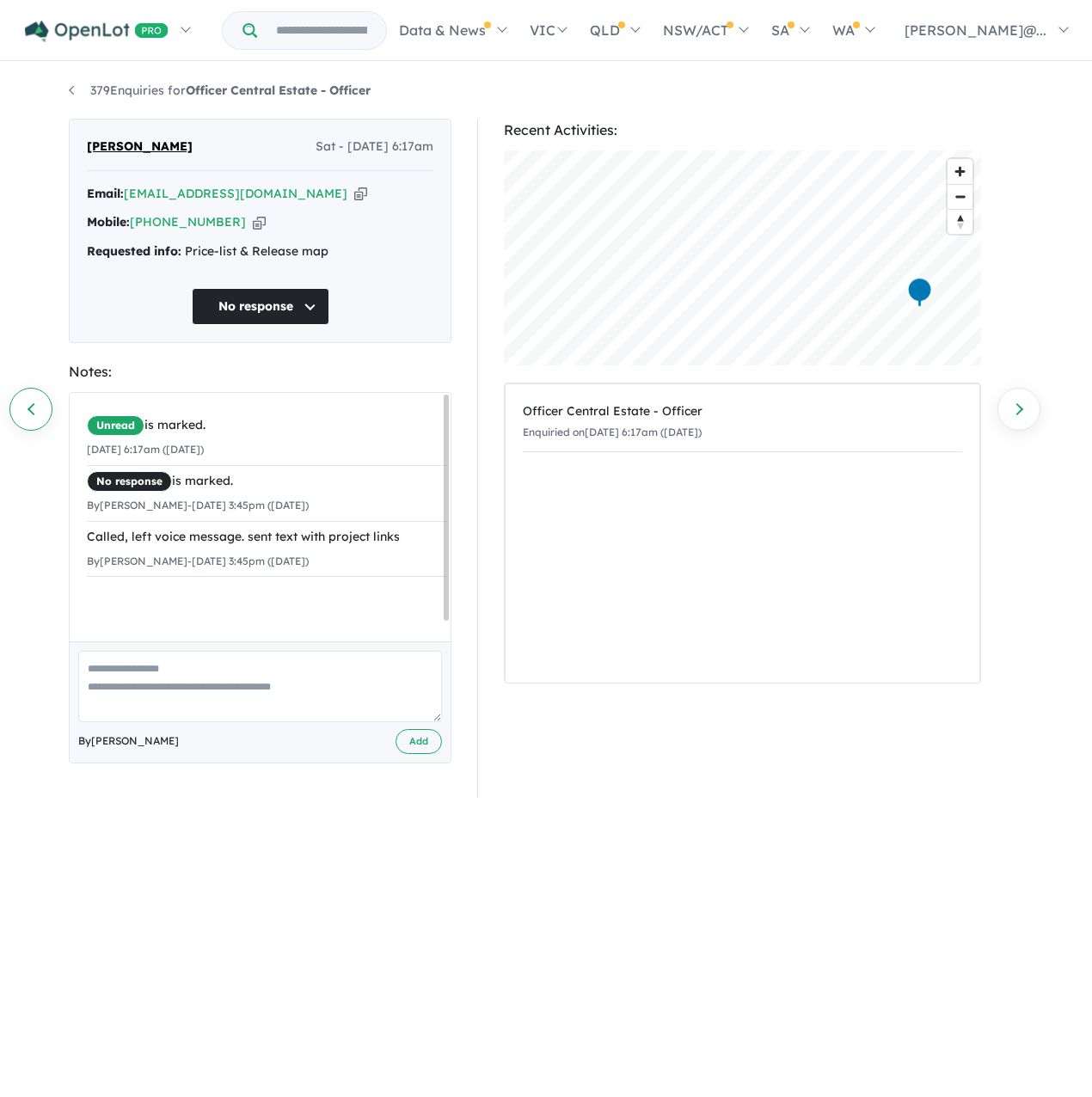
click at [42, 412] on link "Previous enquiry" at bounding box center [31, 409] width 43 height 43
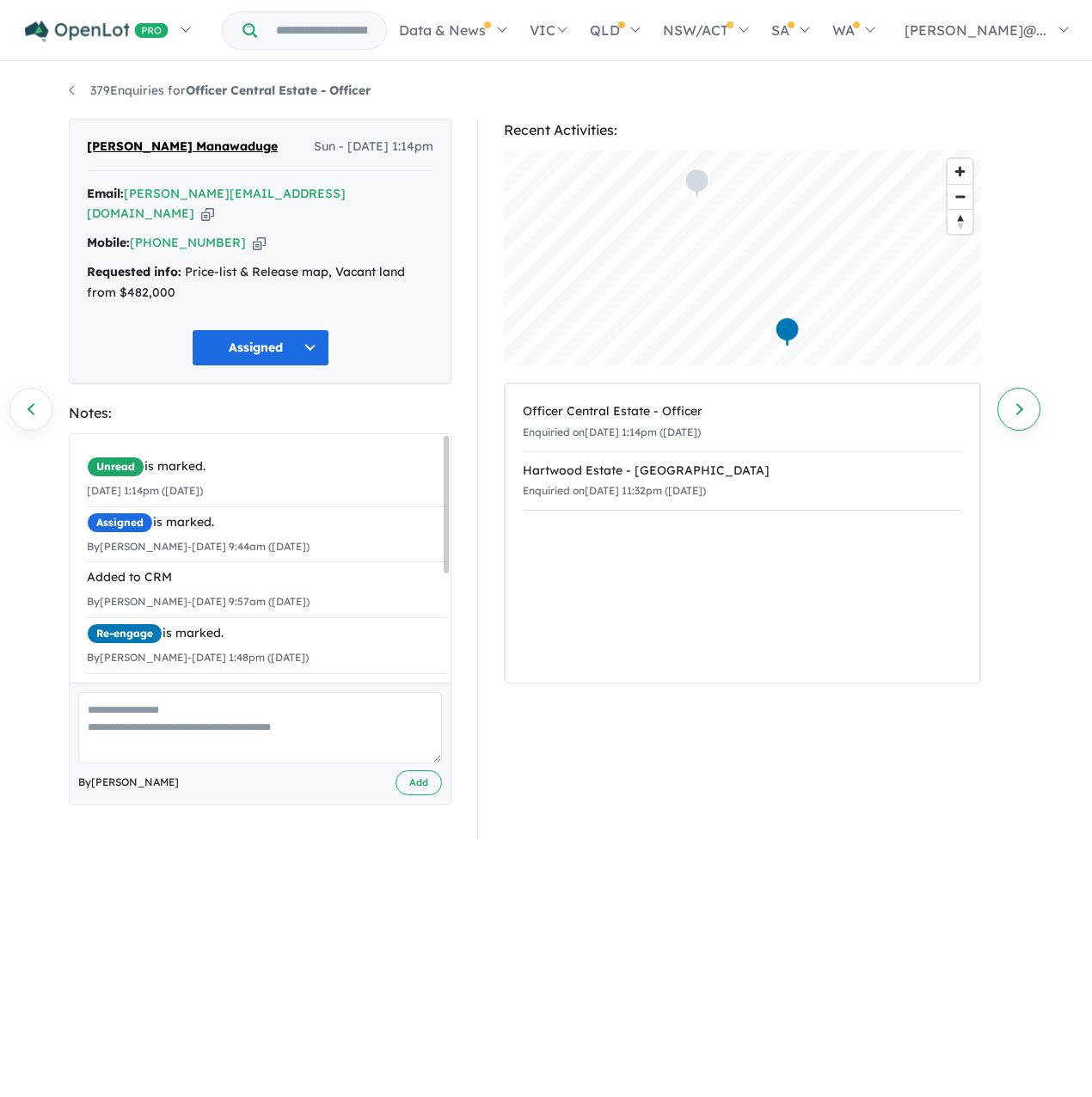
click at [1010, 402] on link "Next enquiry" at bounding box center [1019, 409] width 43 height 43
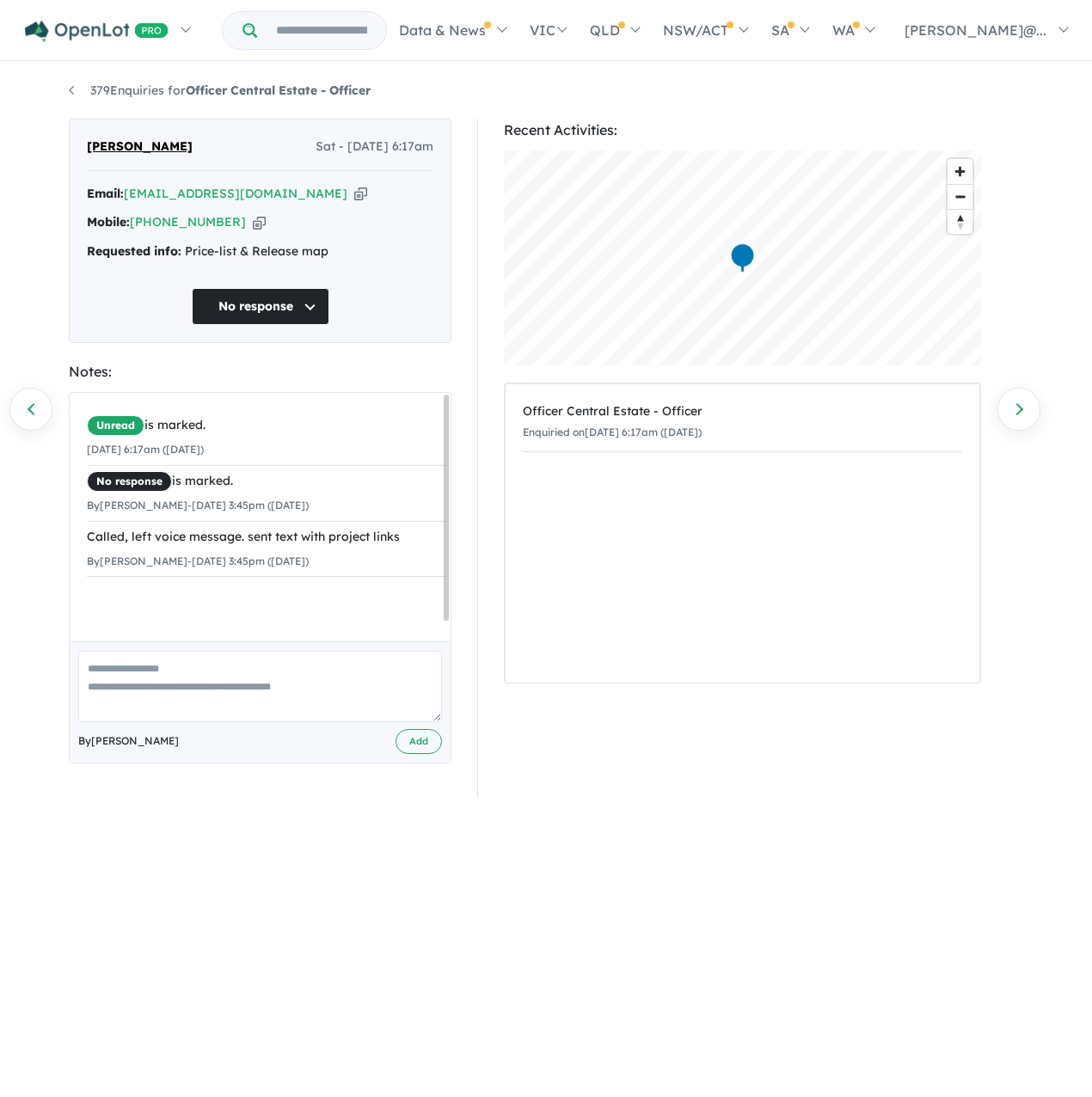
click at [264, 231] on icon "button" at bounding box center [259, 222] width 13 height 18
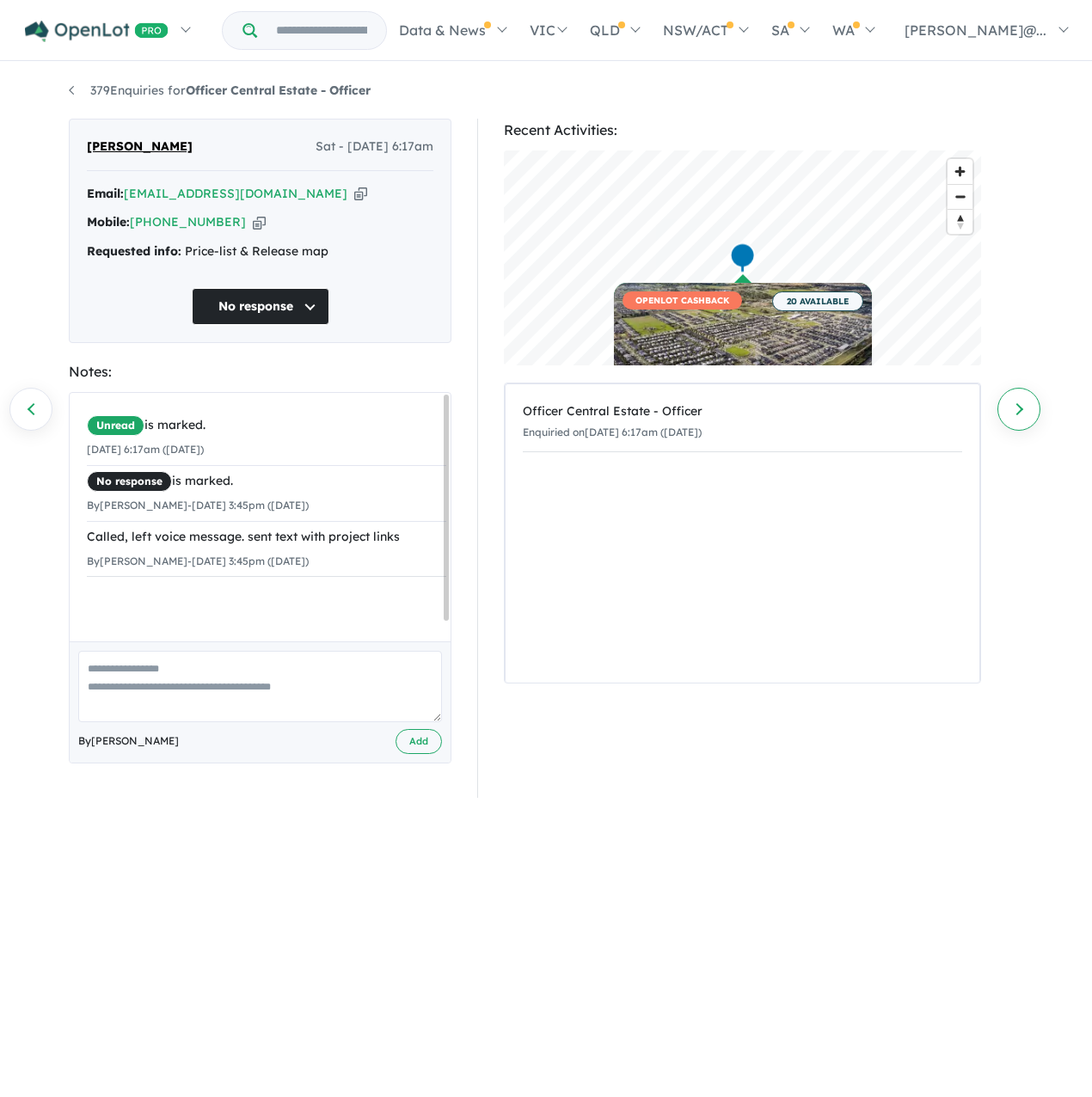
click at [1024, 409] on link "Next enquiry" at bounding box center [1019, 409] width 43 height 43
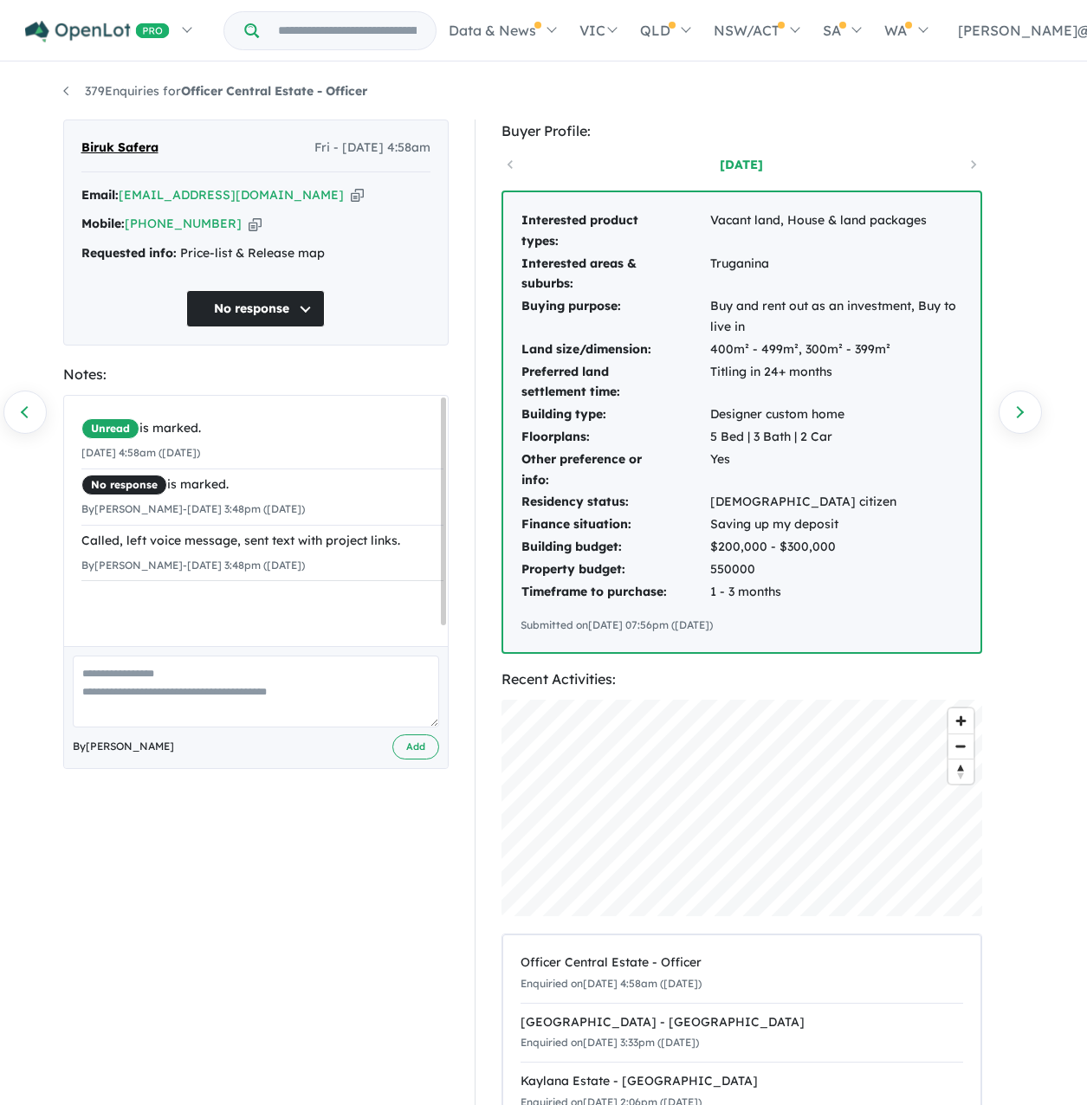
click at [351, 204] on icon "button" at bounding box center [357, 195] width 13 height 18
click at [1022, 409] on link "Next enquiry" at bounding box center [1020, 412] width 43 height 43
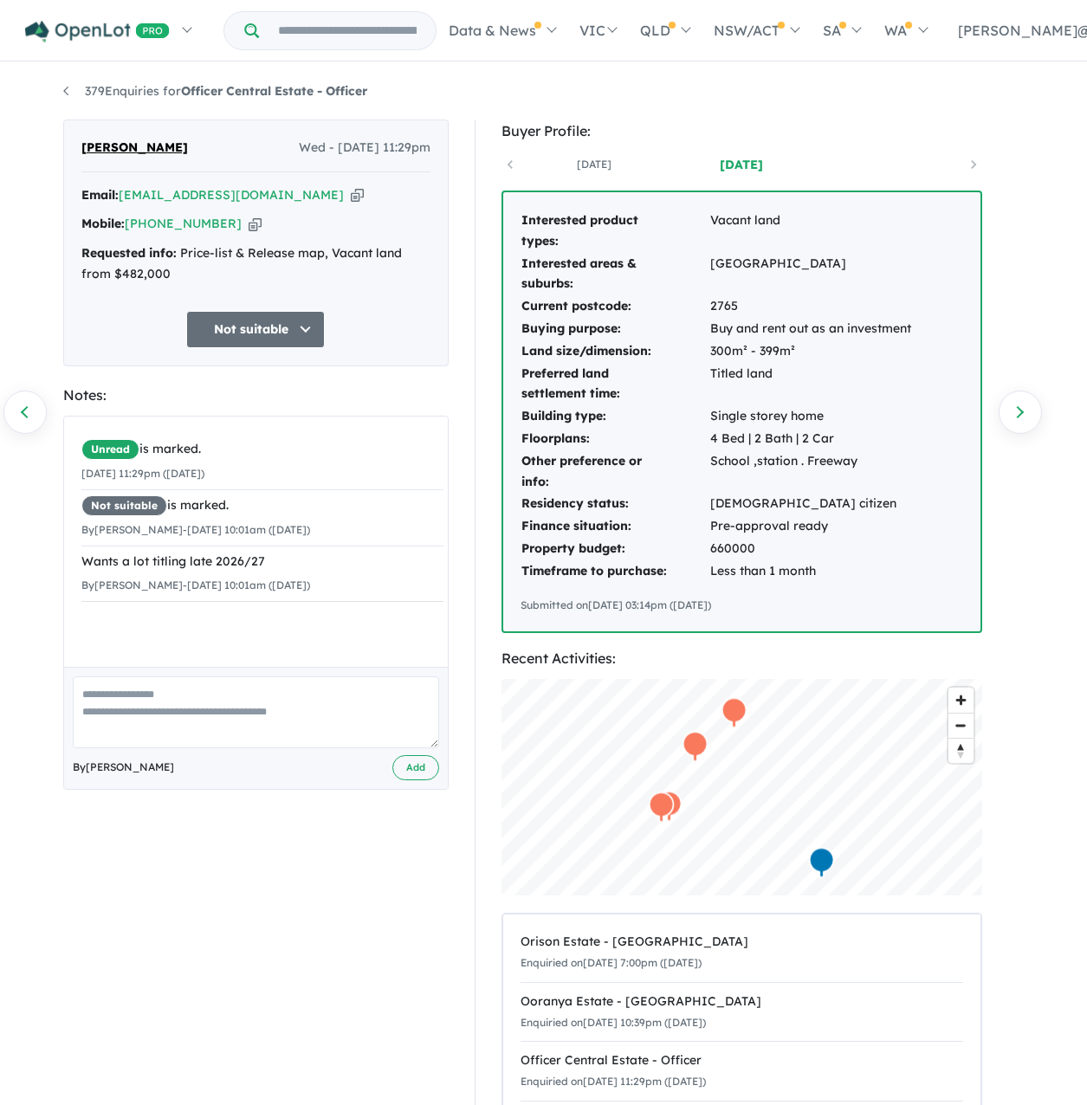
click at [257, 233] on icon "button" at bounding box center [255, 224] width 13 height 18
click at [1036, 414] on link "Next enquiry" at bounding box center [1020, 412] width 43 height 43
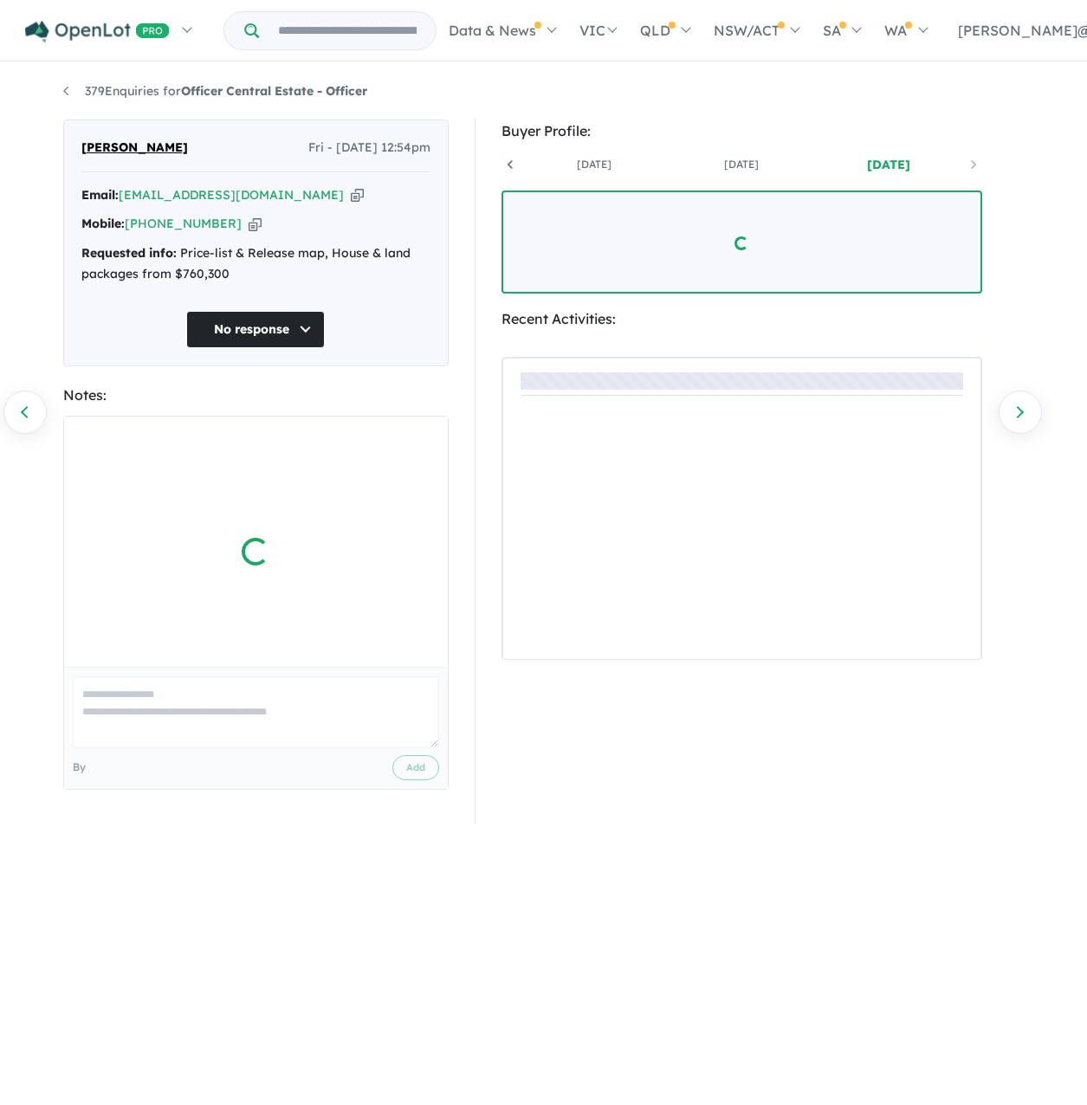
scroll to position [0, 128]
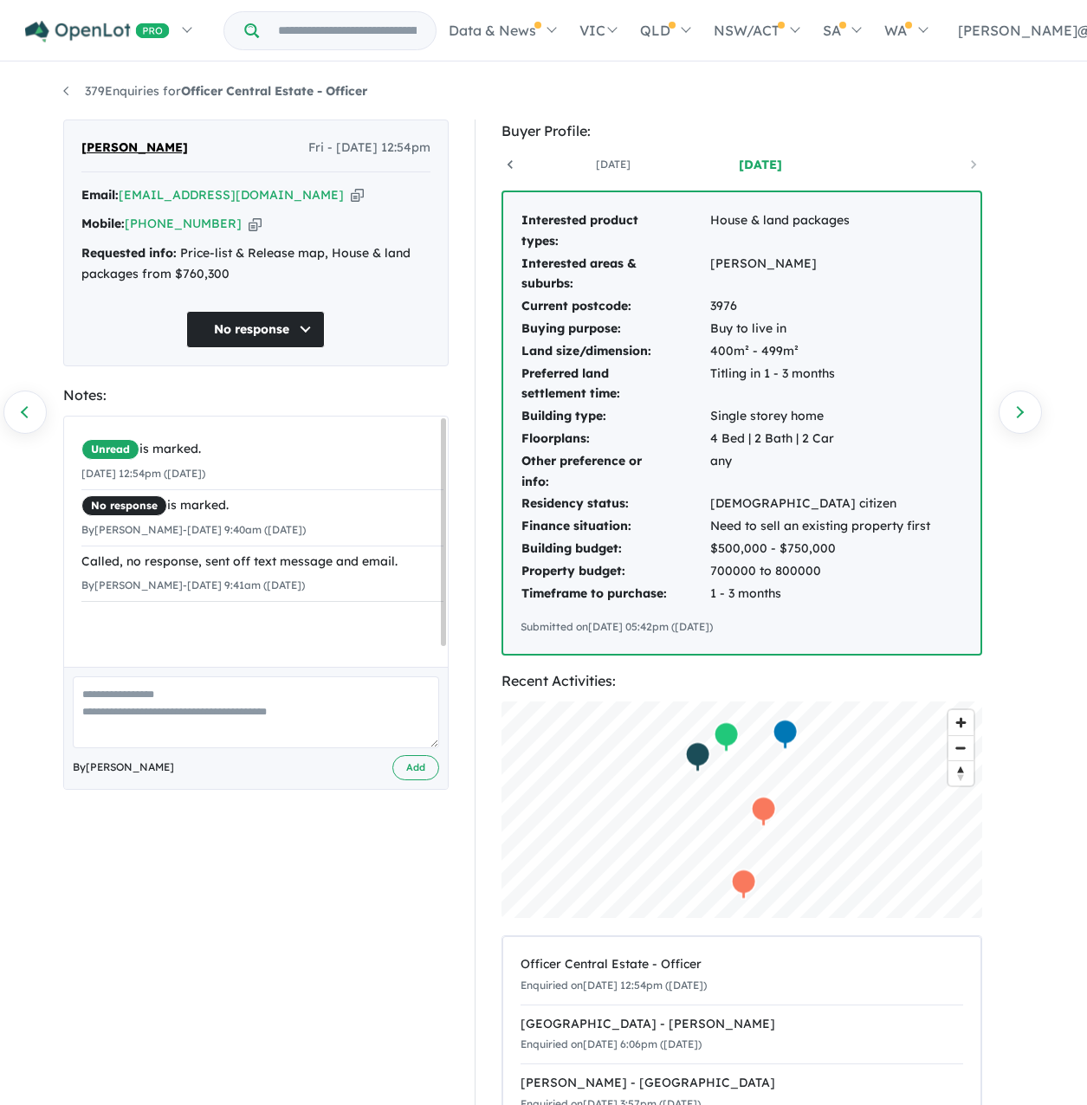
click at [254, 233] on icon "button" at bounding box center [255, 224] width 13 height 18
click at [1006, 409] on link "Next enquiry" at bounding box center [1020, 412] width 43 height 43
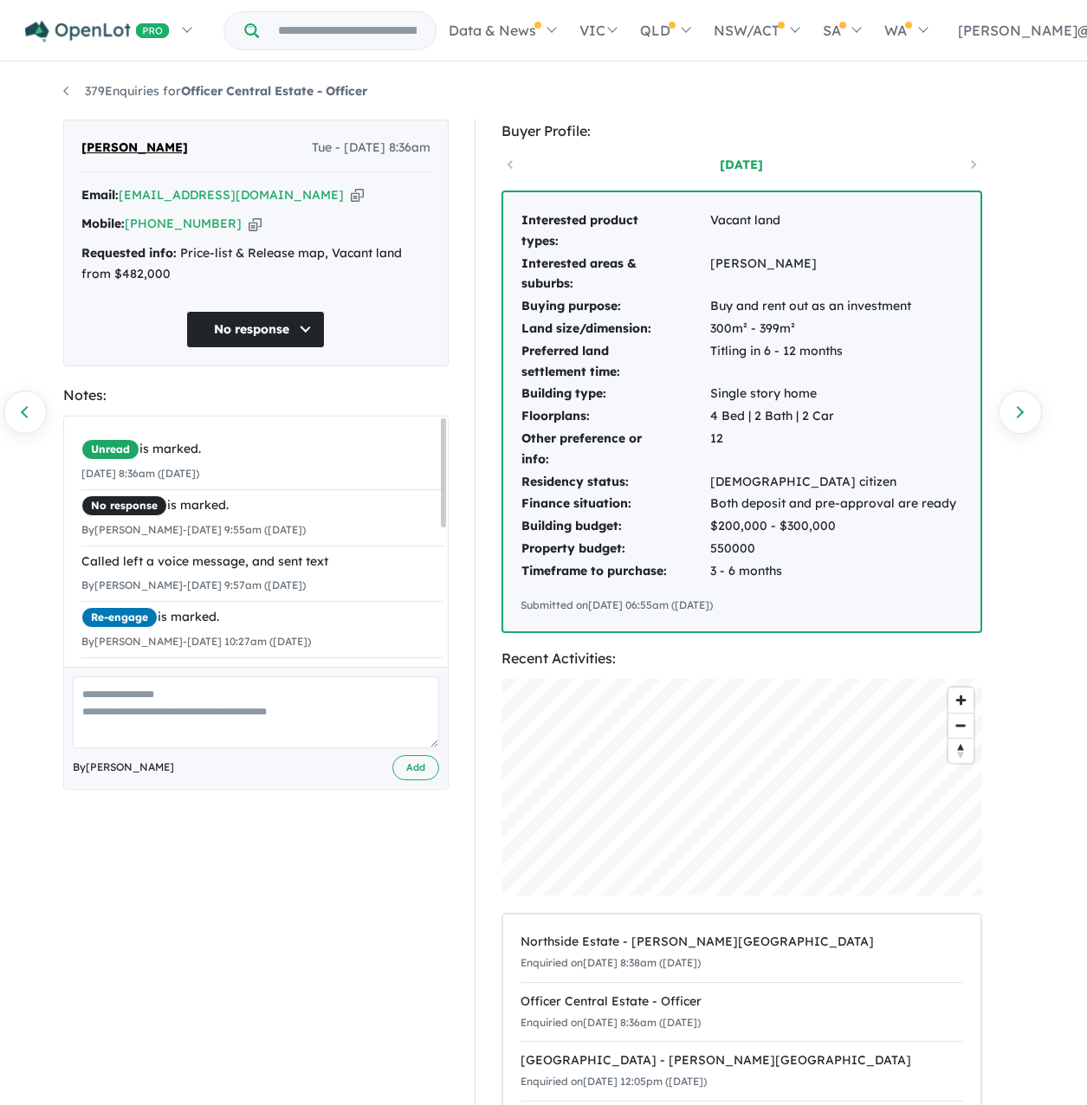
click at [260, 233] on icon "button" at bounding box center [255, 224] width 13 height 18
click at [23, 399] on link "Previous enquiry" at bounding box center [24, 412] width 43 height 43
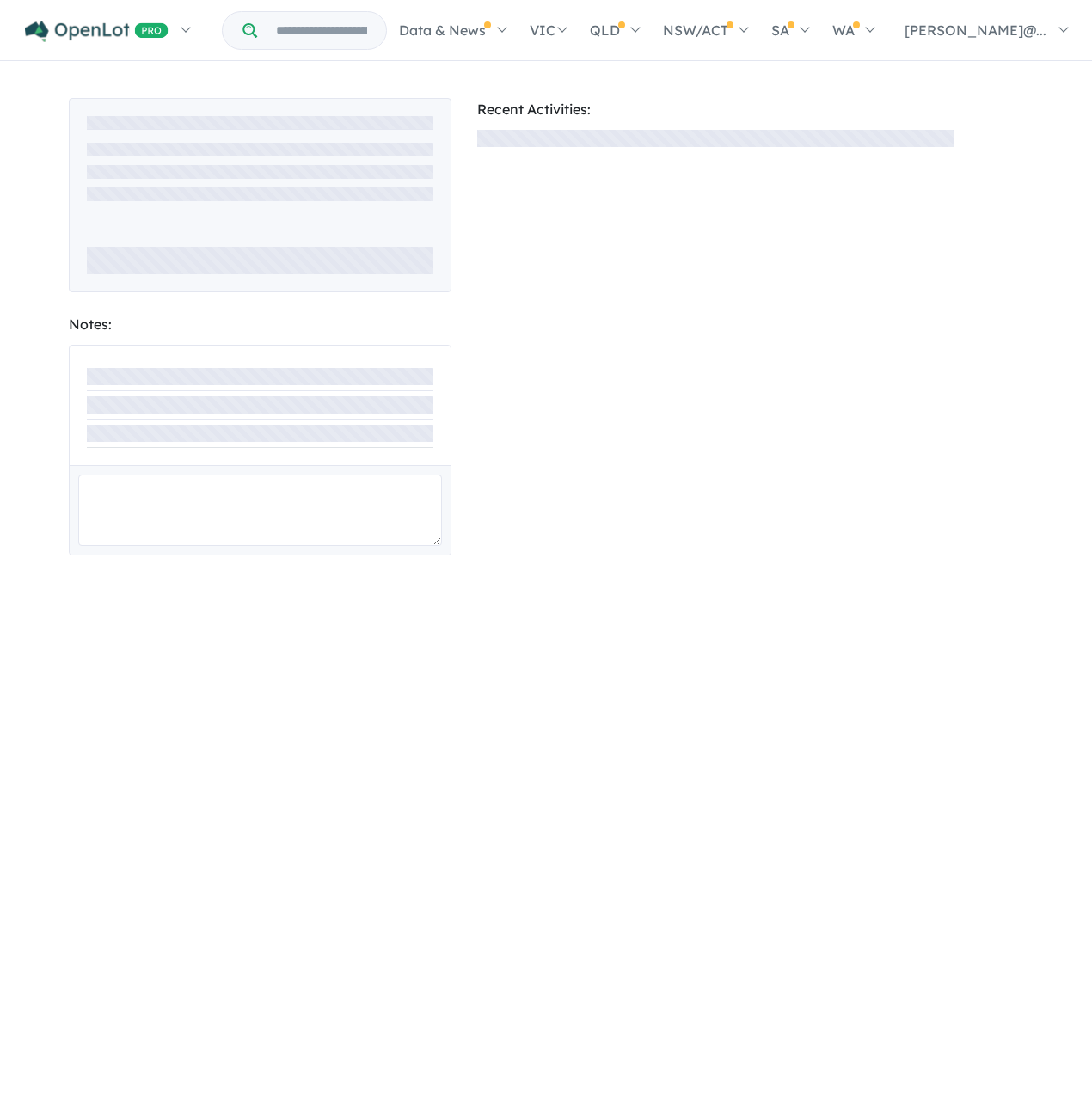
click at [23, 396] on div "Notes: Recent Activities:" at bounding box center [546, 565] width 1092 height 1003
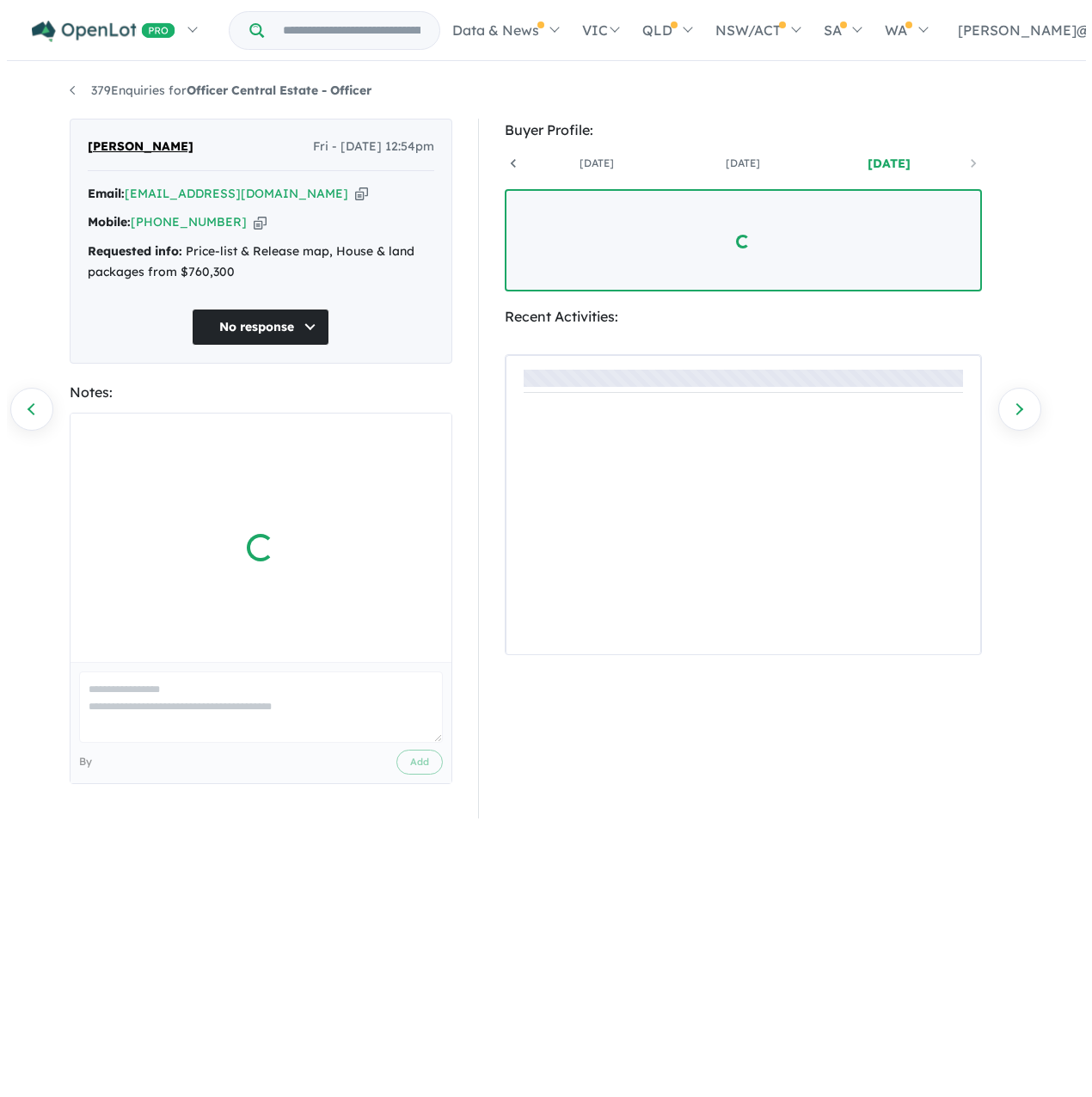
scroll to position [0, 127]
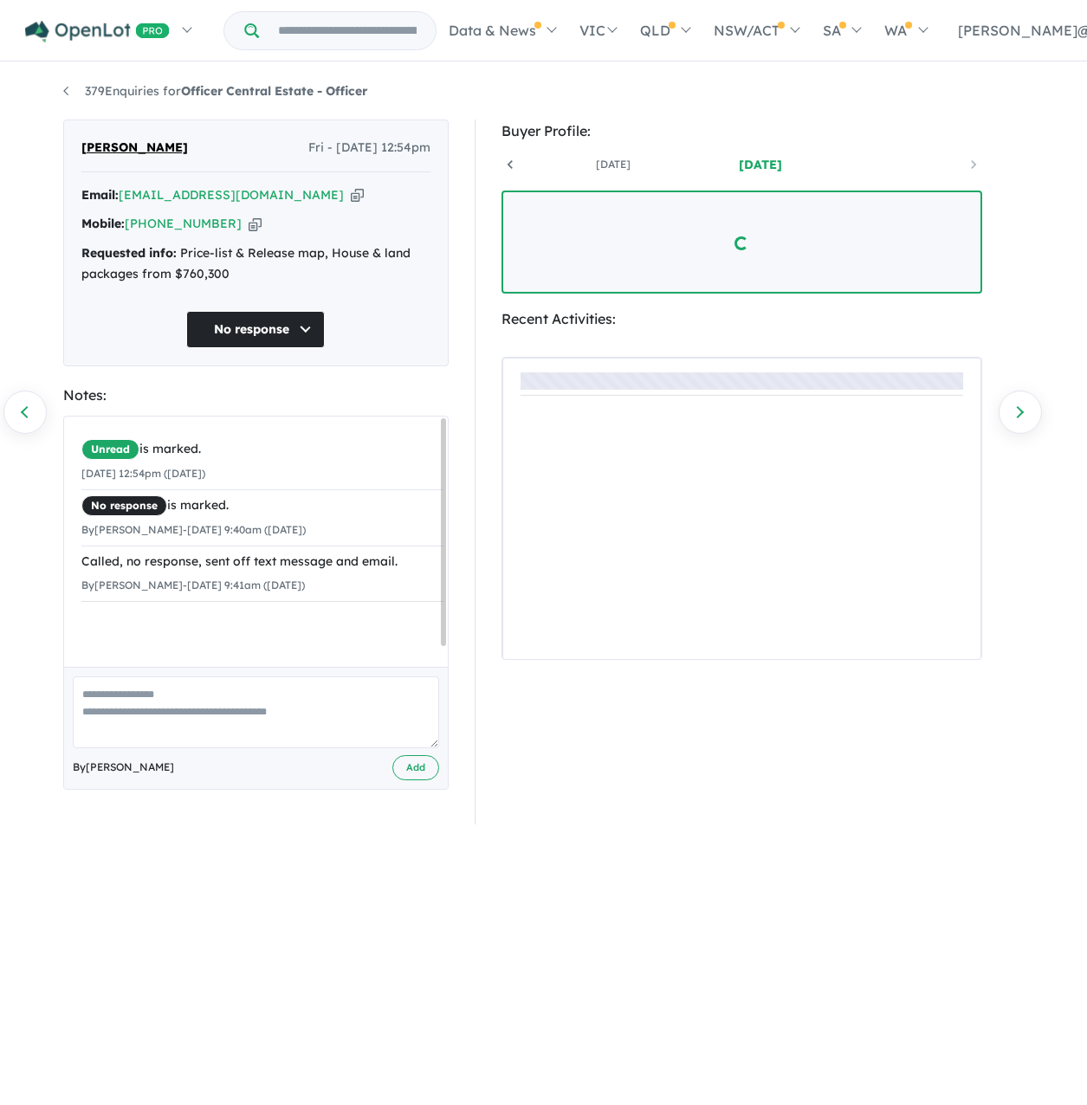
click at [23, 399] on link "Previous enquiry" at bounding box center [24, 412] width 43 height 43
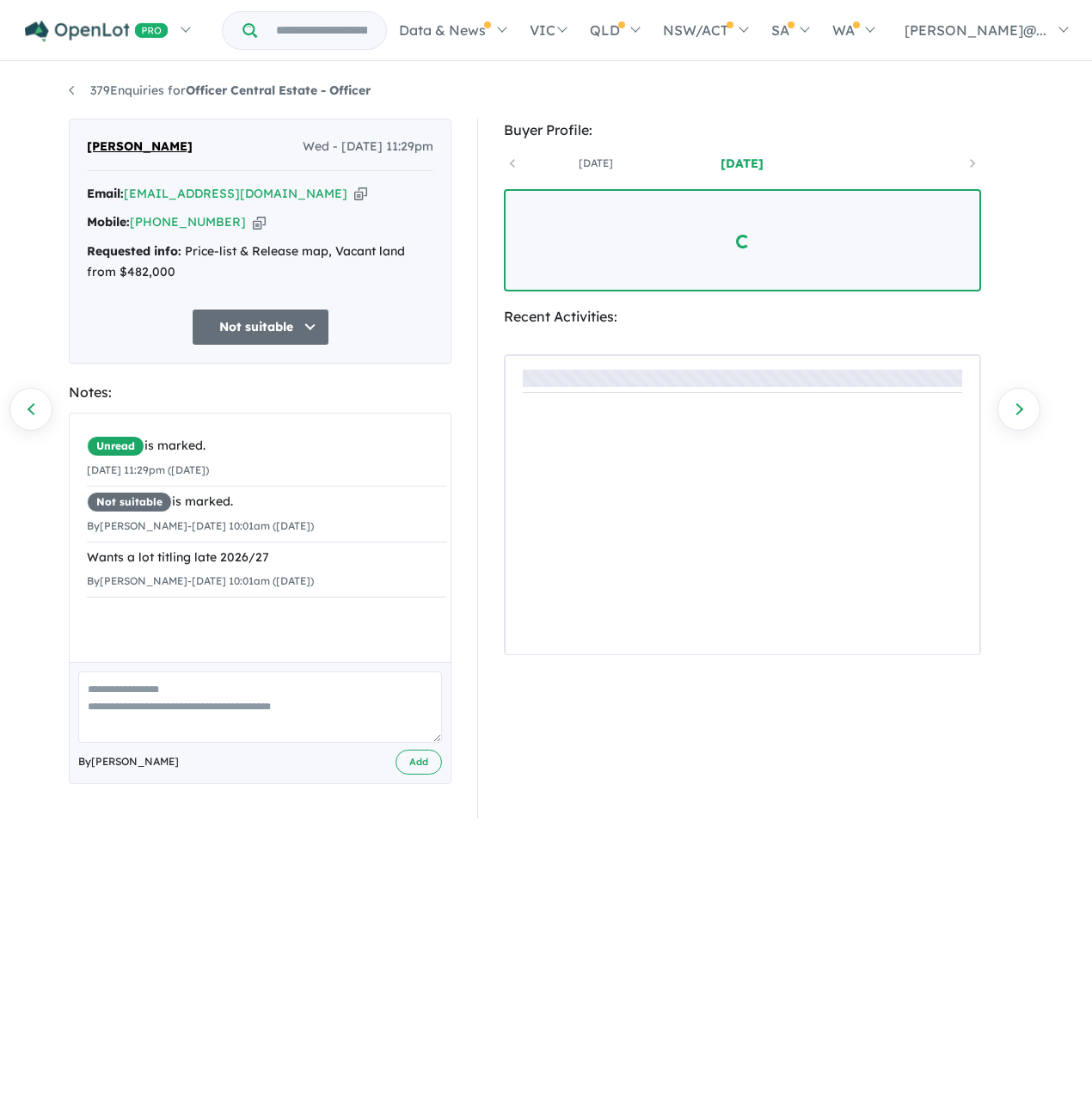
click at [23, 396] on link "Previous enquiry" at bounding box center [31, 409] width 43 height 43
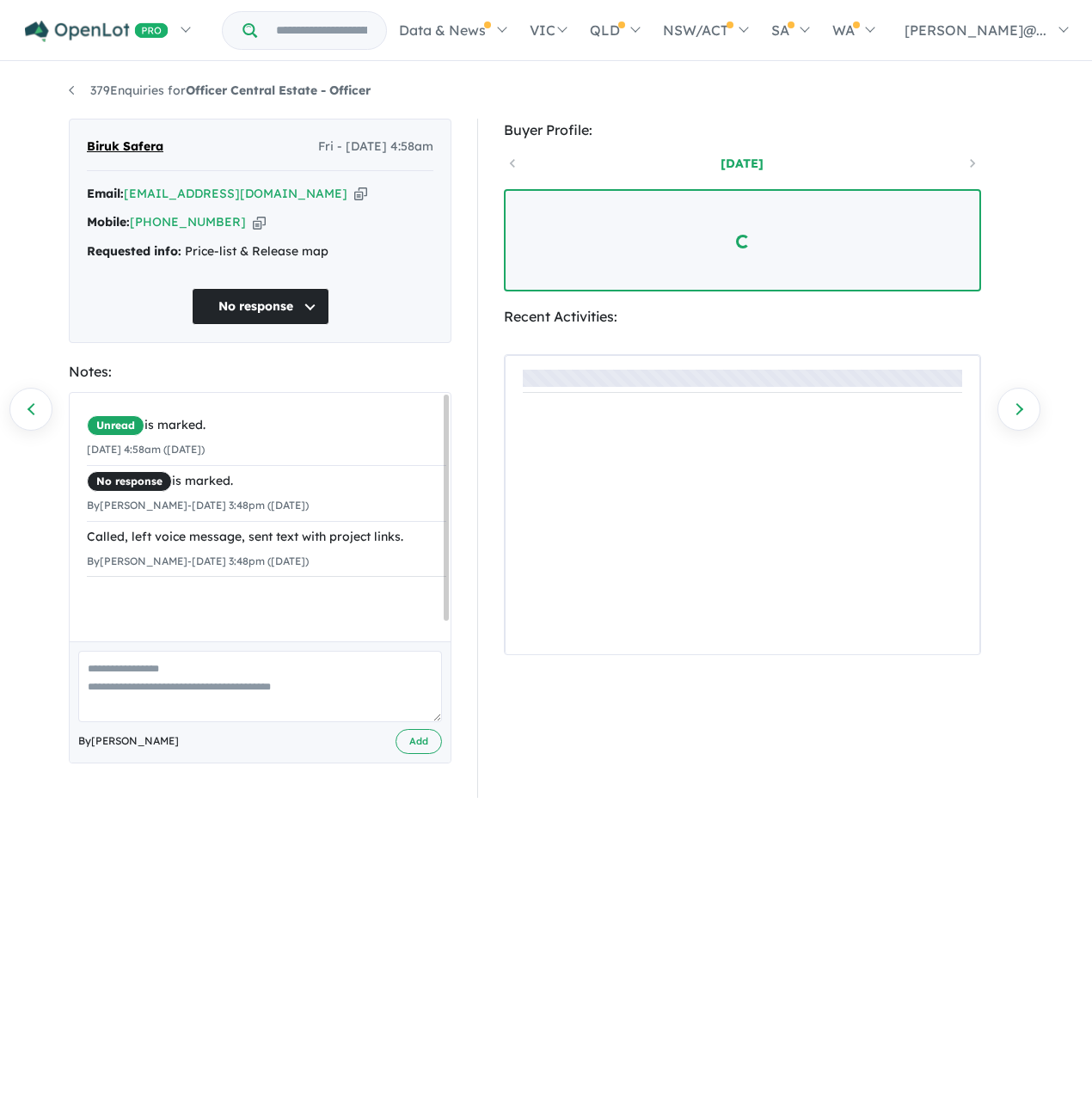
click at [23, 396] on link "Previous enquiry" at bounding box center [31, 409] width 43 height 43
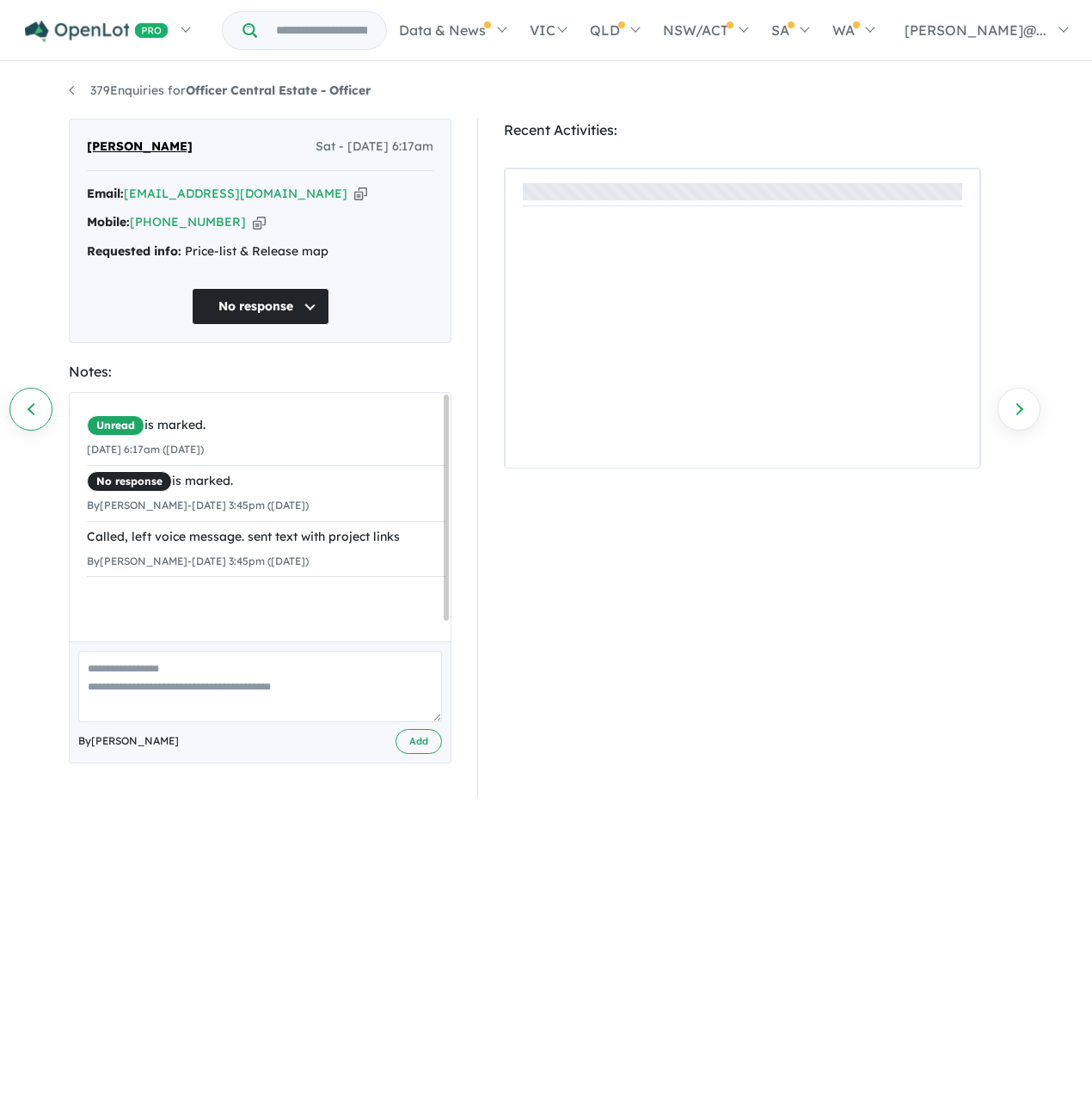
click at [22, 397] on link "Previous enquiry" at bounding box center [31, 409] width 43 height 43
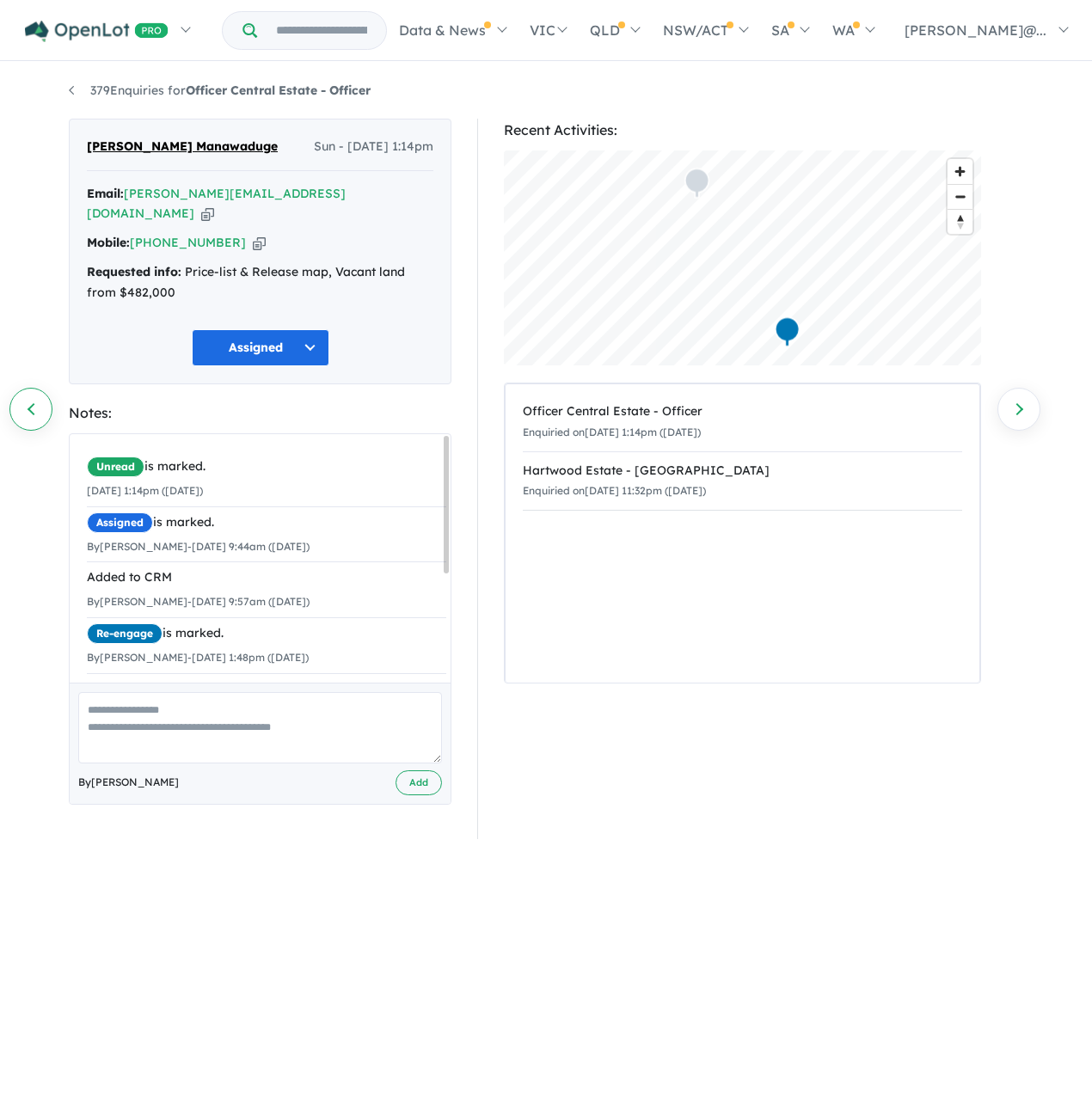
click at [20, 392] on link "Previous enquiry" at bounding box center [31, 409] width 43 height 43
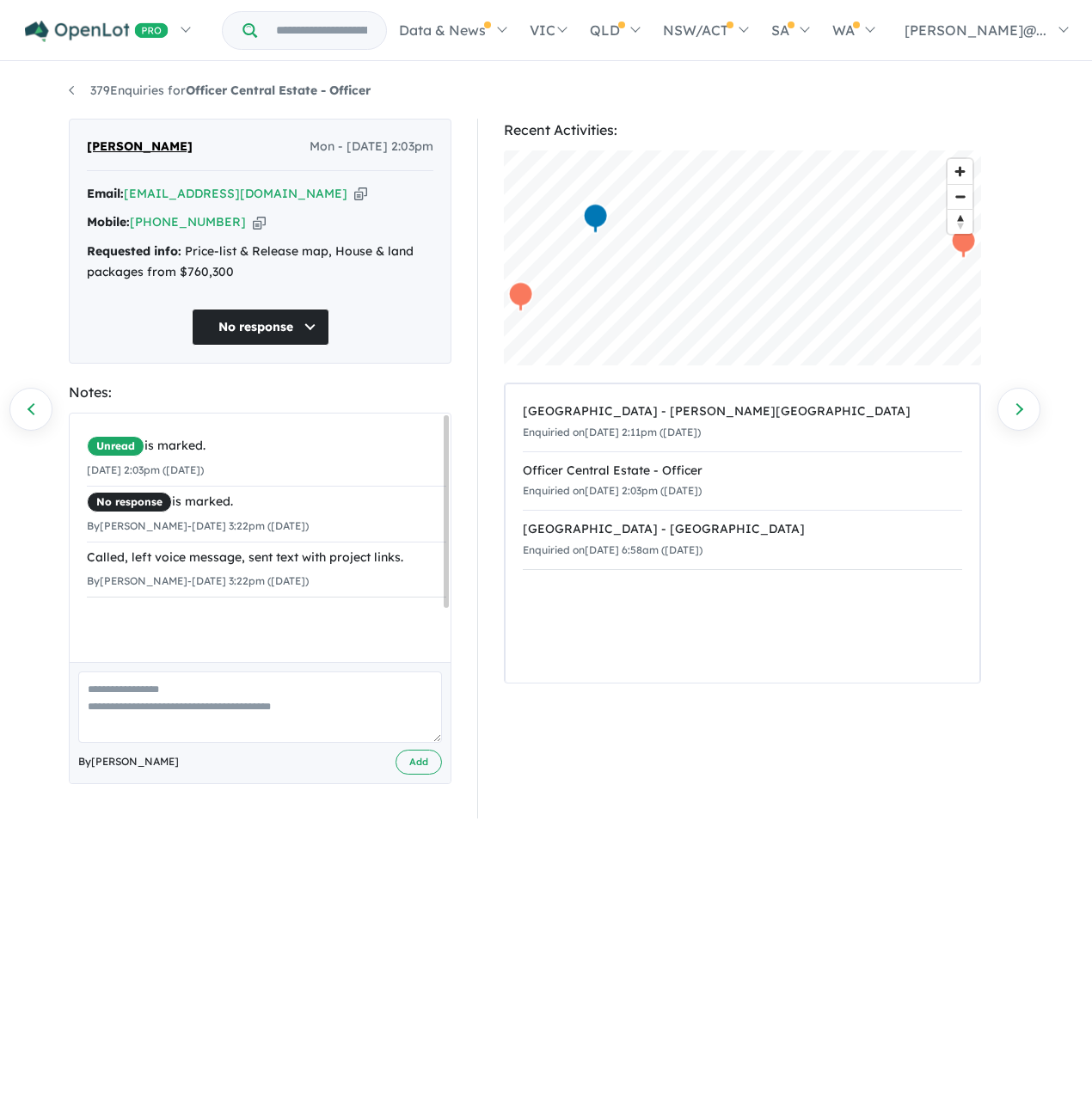
click at [256, 231] on icon "button" at bounding box center [259, 222] width 13 height 18
drag, startPoint x: 1027, startPoint y: 85, endPoint x: 257, endPoint y: 236, distance: 784.7
click at [257, 231] on icon "button" at bounding box center [259, 222] width 13 height 18
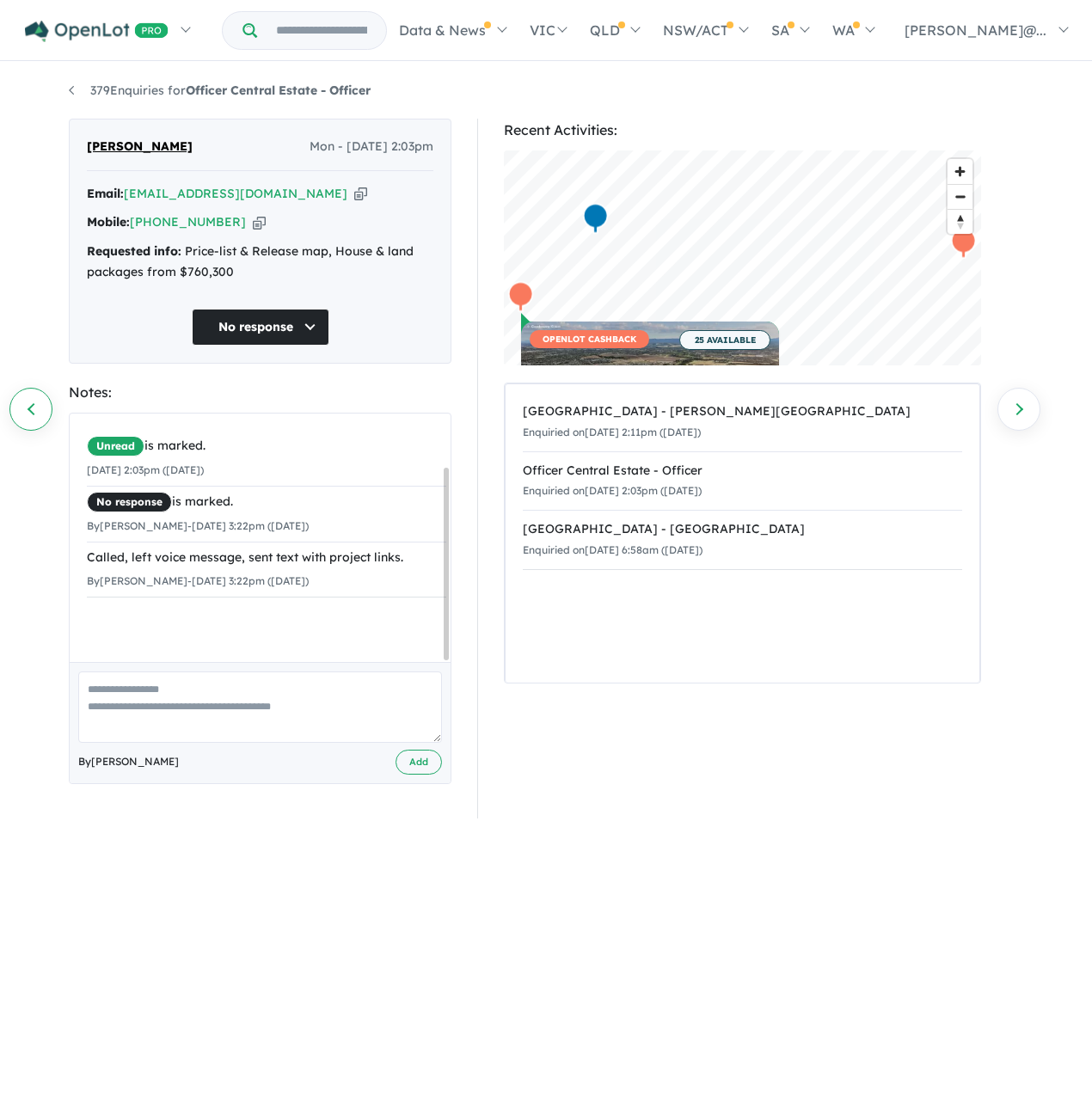
click at [50, 416] on link "Previous enquiry" at bounding box center [31, 409] width 43 height 43
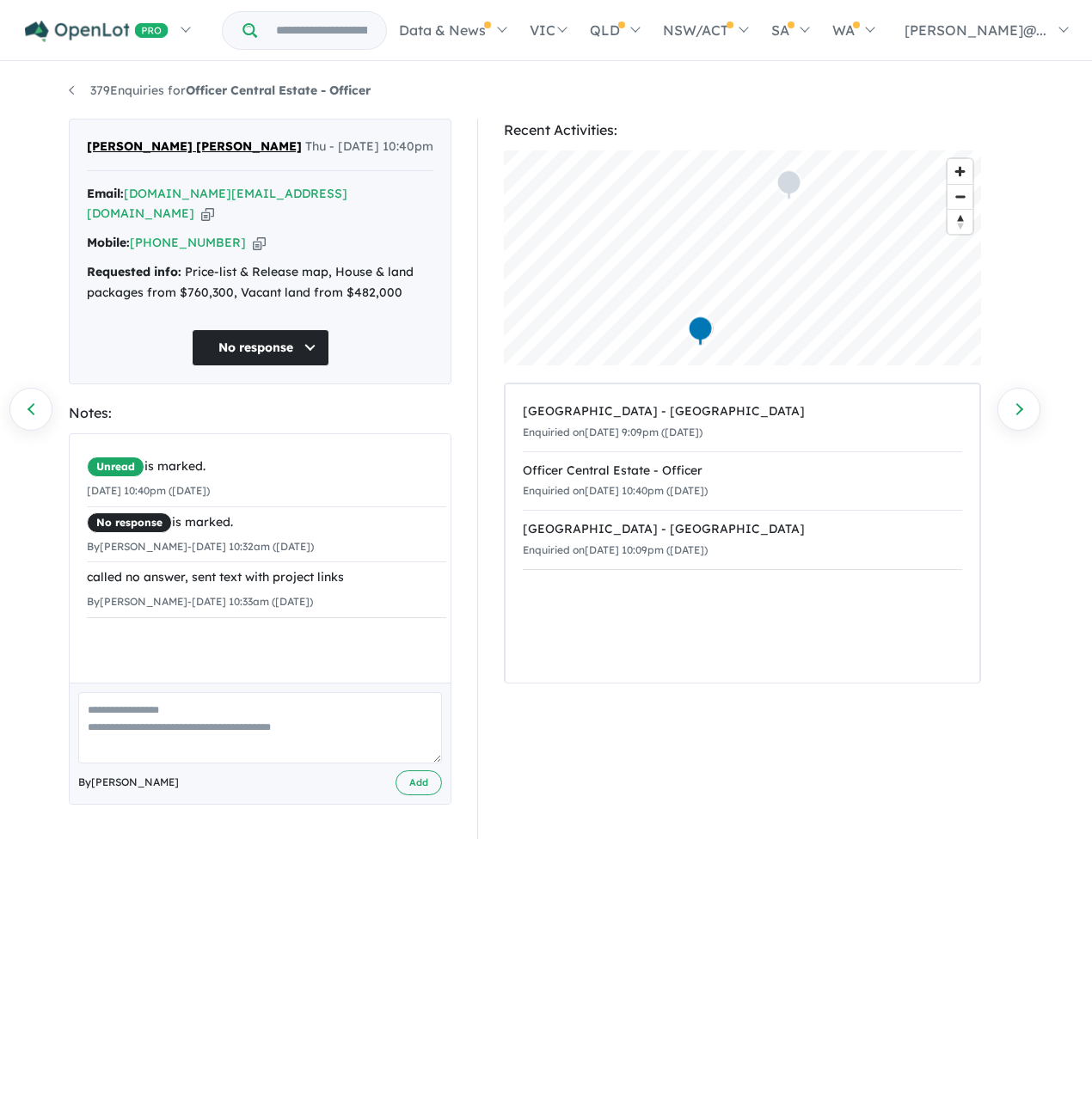
click at [259, 252] on icon "button" at bounding box center [259, 243] width 13 height 18
click at [37, 401] on link "Previous enquiry" at bounding box center [31, 409] width 43 height 43
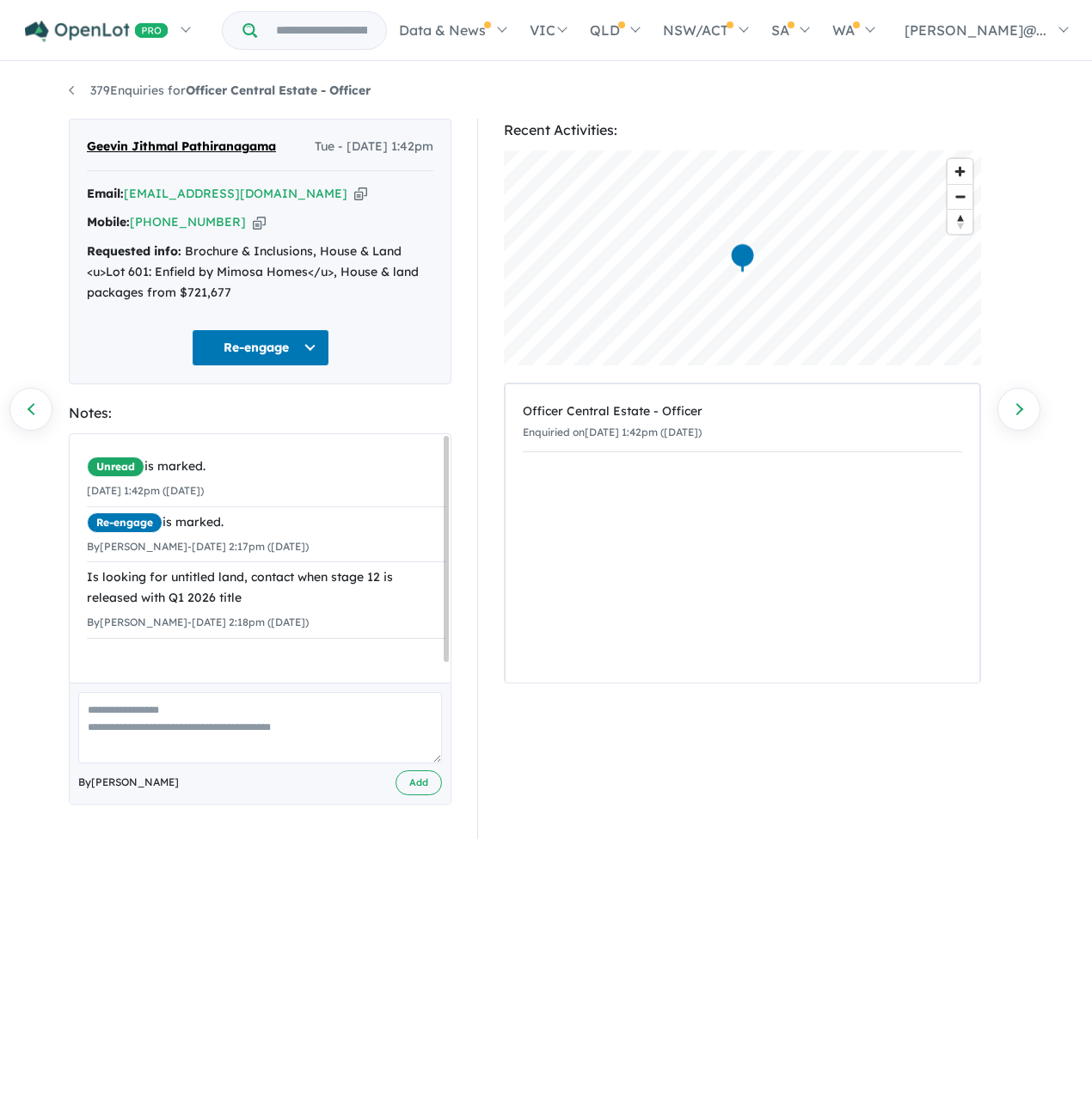
click at [254, 231] on icon "button" at bounding box center [259, 222] width 13 height 18
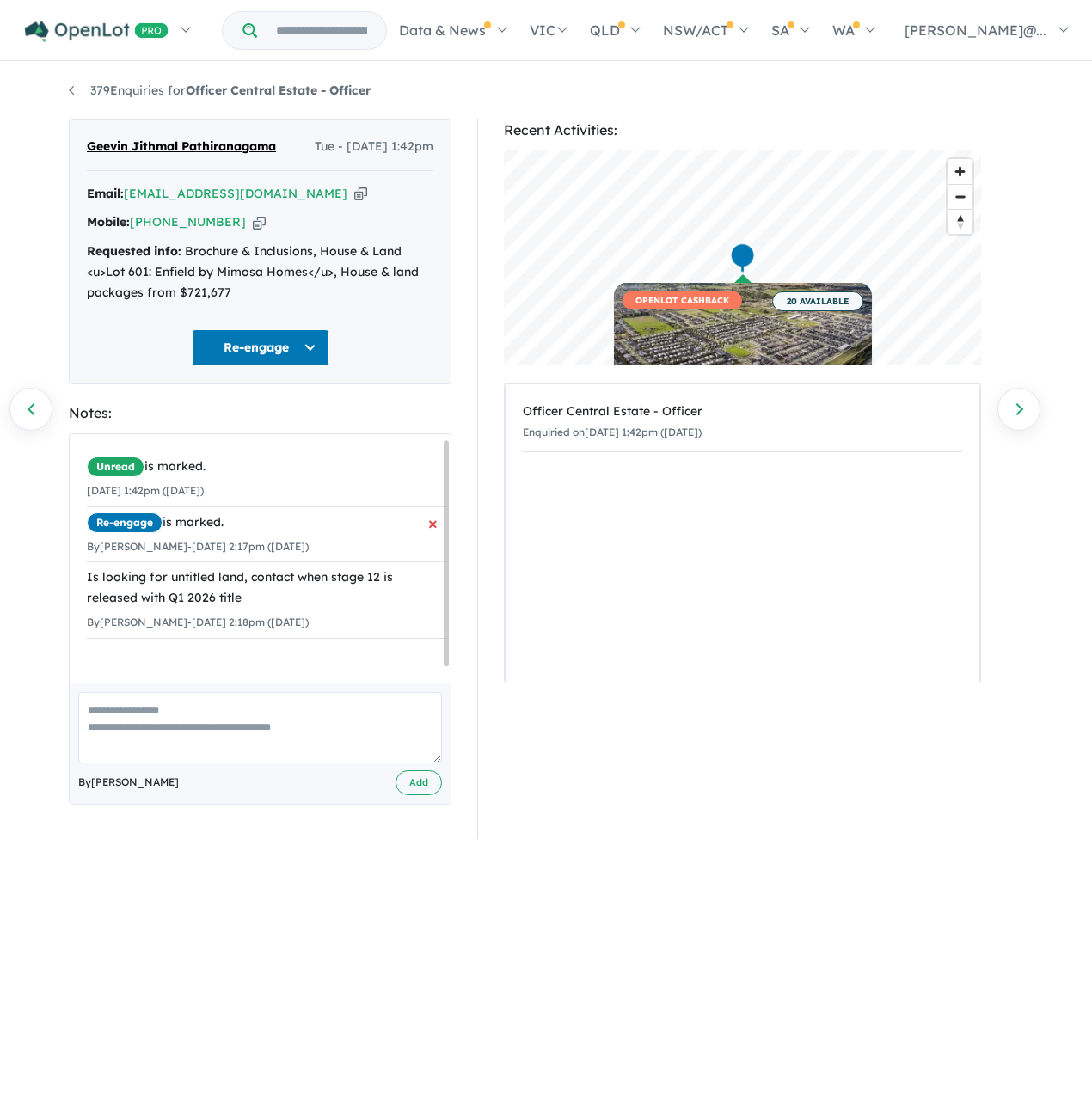
scroll to position [22, 0]
drag, startPoint x: 379, startPoint y: 716, endPoint x: 78, endPoint y: 689, distance: 302.2
click at [78, 656] on div "Unread is marked. 02/09/2025 1:42pm (Tuesday) Re-engage is marked. By Jessica A…" at bounding box center [266, 544] width 394 height 221
copy div "Is looking for untitled land, contact when stage 12 is released with Q1 2026 ti…"
drag, startPoint x: 247, startPoint y: 699, endPoint x: 238, endPoint y: 713, distance: 16.6
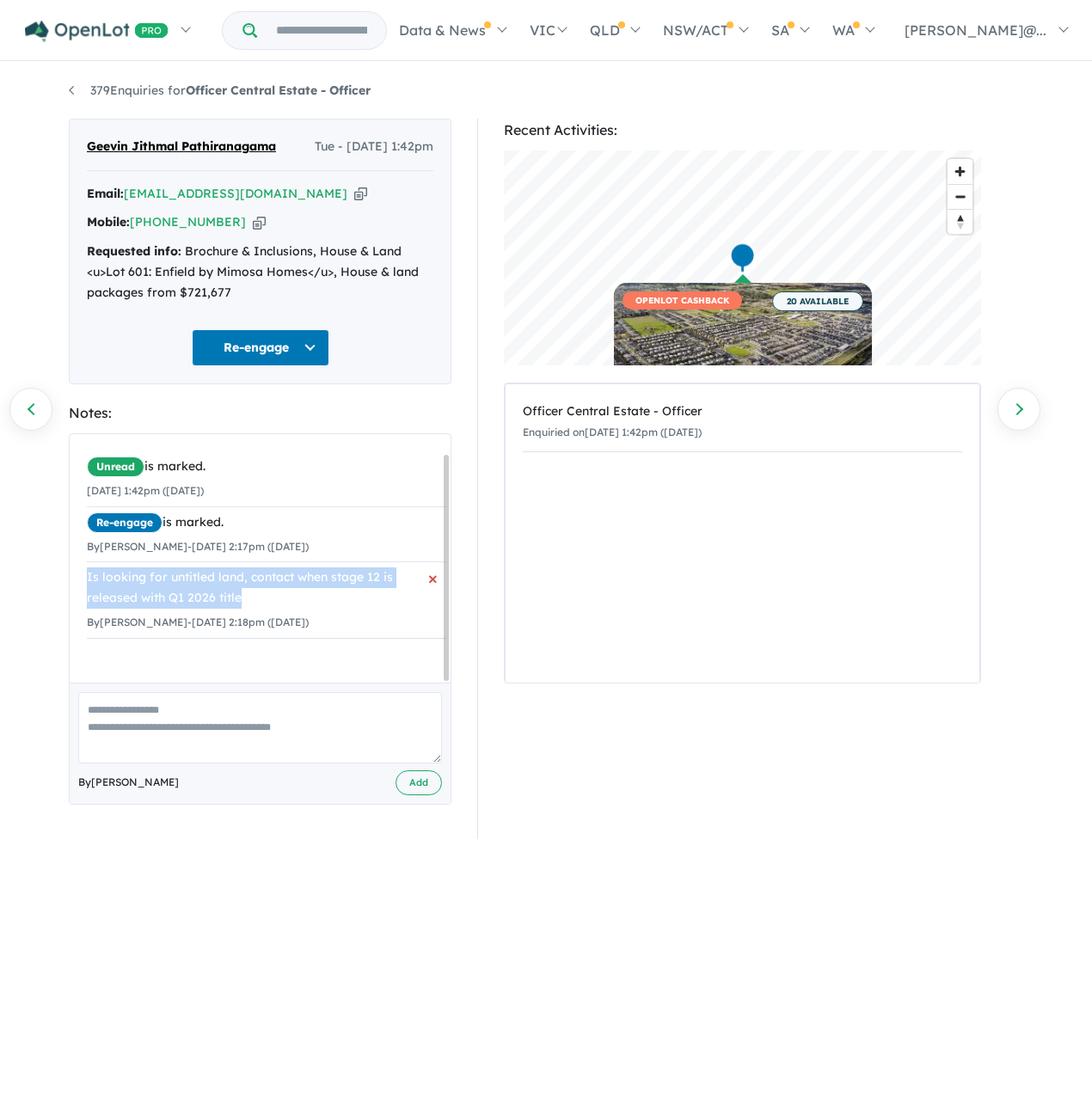
click at [238, 609] on div "Is looking for untitled land, contact when stage 12 is released with Q1 2026 ti…" at bounding box center [266, 589] width 359 height 42
click at [239, 609] on div "Is looking for untitled land, contact when stage 12 is released with Q1 2026 ti…" at bounding box center [266, 589] width 359 height 42
click at [598, 621] on div "Officer Central Estate - Officer Enquiried on 02/09/2025 1:42pm (Tuesday)" at bounding box center [742, 533] width 474 height 299
drag, startPoint x: 992, startPoint y: 929, endPoint x: 1091, endPoint y: 971, distance: 107.5
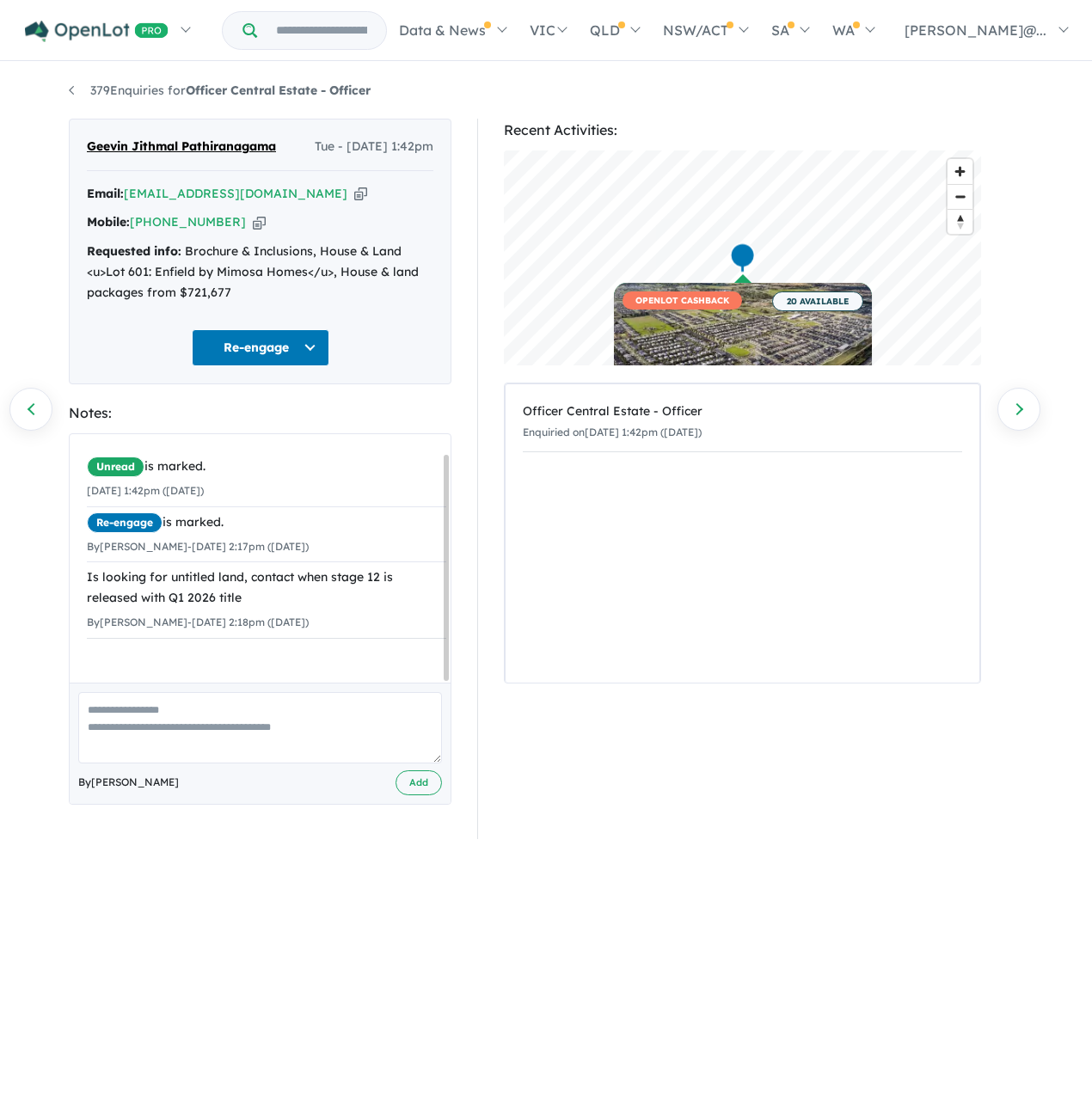
click at [1062, 962] on div "379 Enquiries for Officer Central Estate - Officer Previous enquiry Next enquir…" at bounding box center [546, 565] width 1092 height 1003
click at [31, 407] on link "Previous enquiry" at bounding box center [31, 409] width 43 height 43
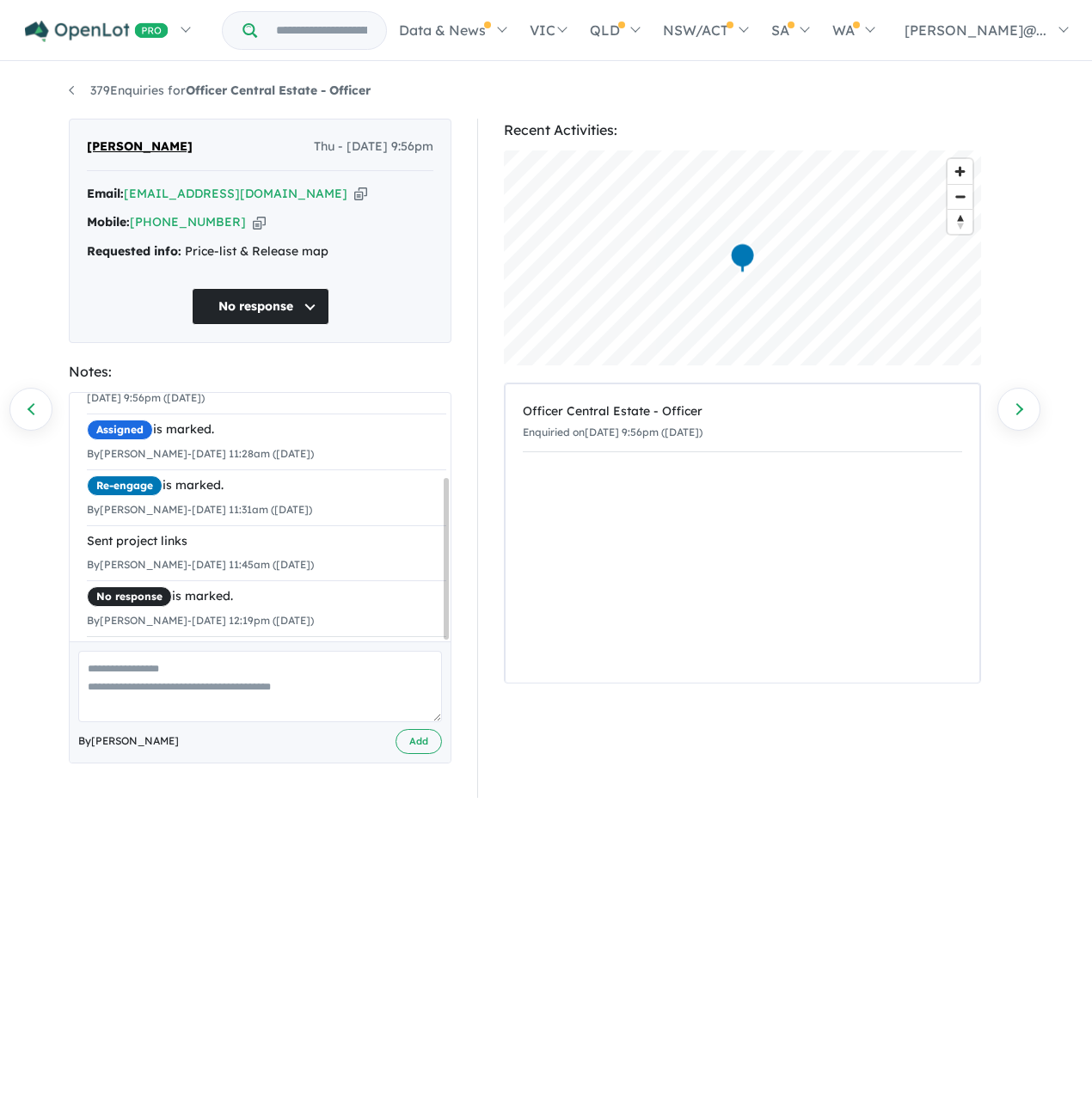
scroll to position [130, 0]
click at [264, 231] on icon "button" at bounding box center [259, 222] width 13 height 18
click at [255, 231] on icon "button" at bounding box center [259, 222] width 13 height 18
click at [41, 402] on link "Previous enquiry" at bounding box center [31, 409] width 43 height 43
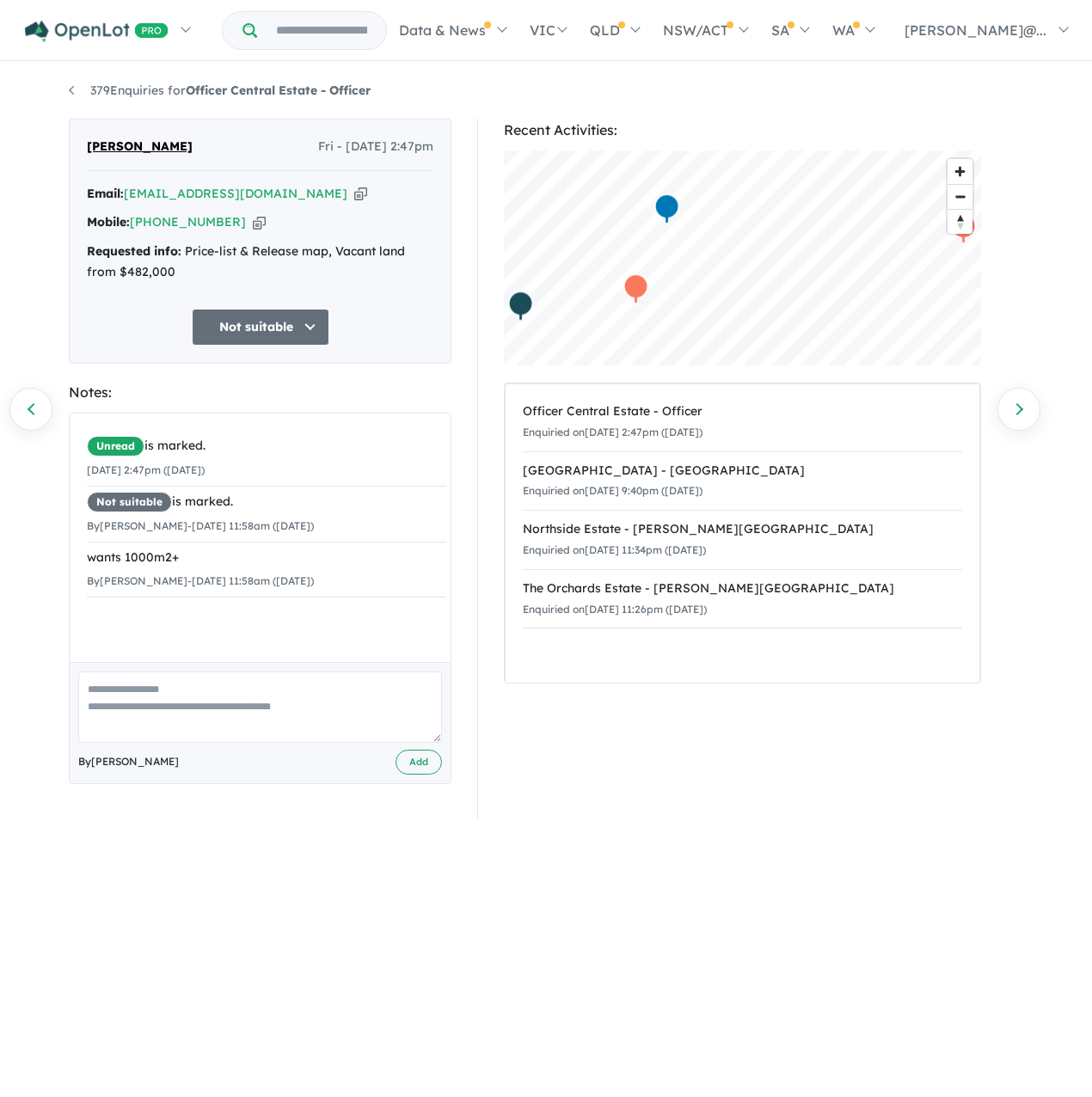
click at [254, 231] on icon "button" at bounding box center [259, 222] width 13 height 18
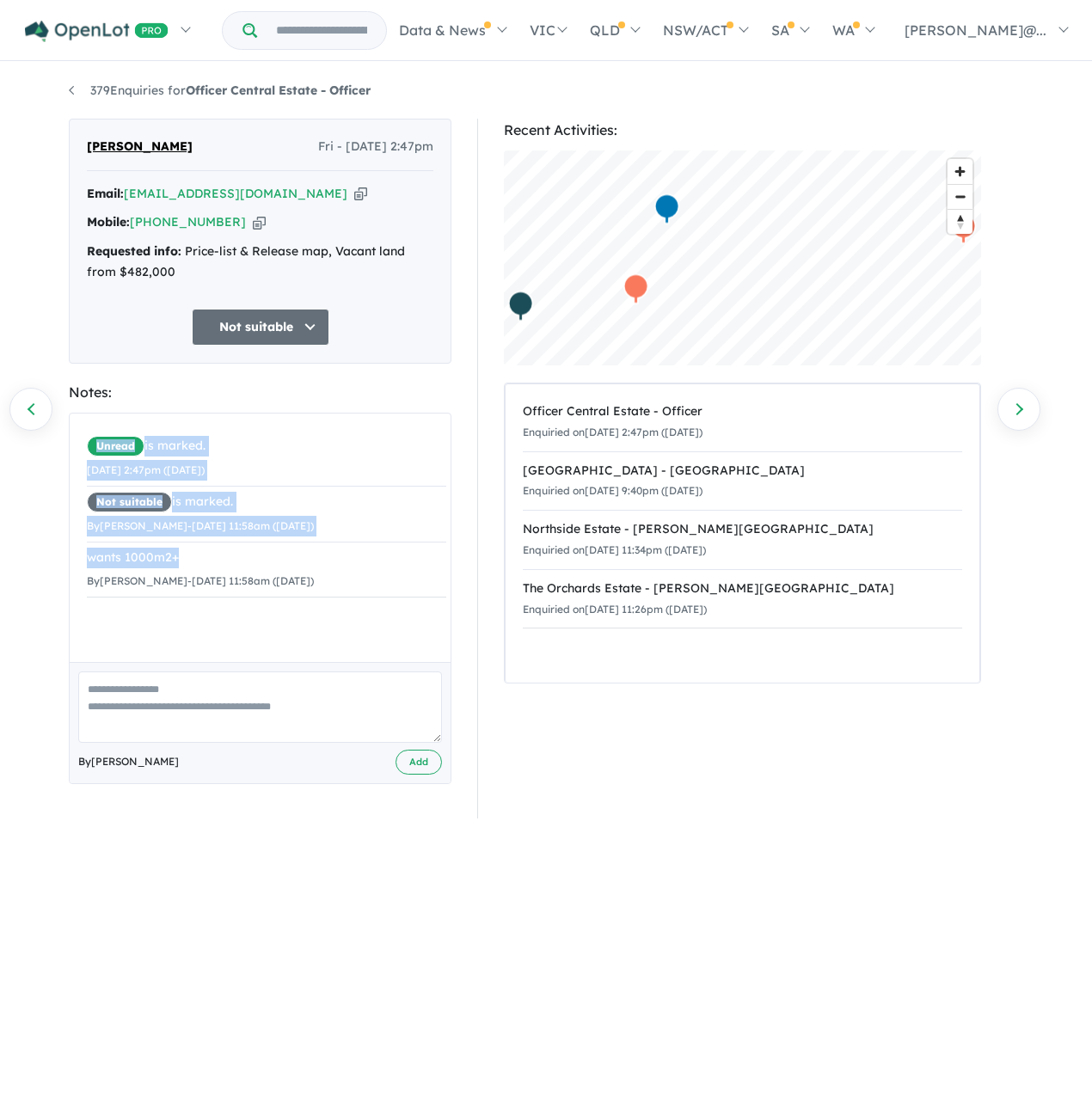
drag, startPoint x: 267, startPoint y: 632, endPoint x: 49, endPoint y: 639, distance: 218.1
click at [49, 639] on div "379 Enquiries for Officer Central Estate - Officer Previous enquiry Next enquir…" at bounding box center [546, 565] width 1092 height 1003
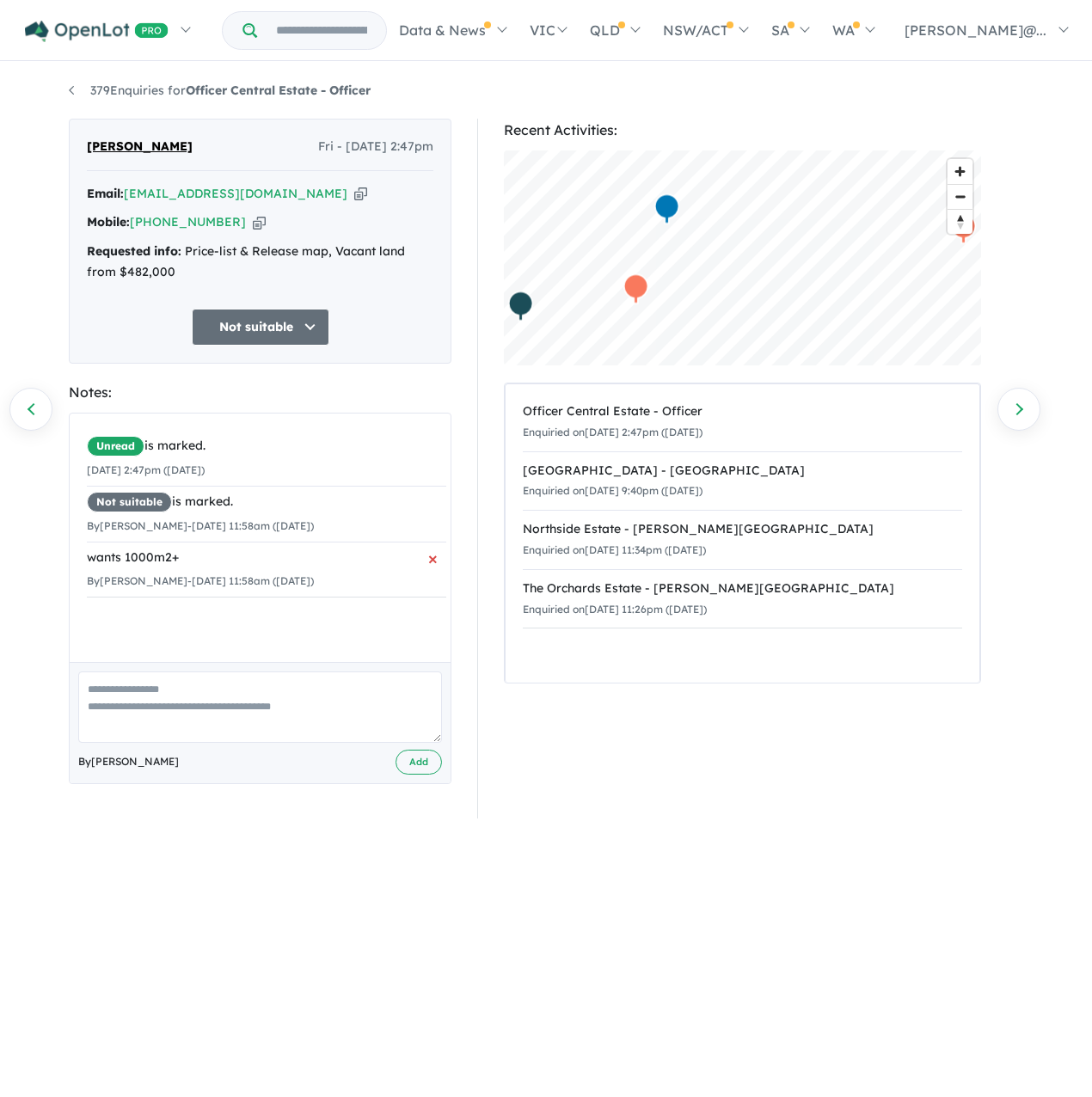
drag, startPoint x: 49, startPoint y: 639, endPoint x: 186, endPoint y: 660, distance: 138.6
click at [186, 588] on small "By Jessica Ai - 06/09/2025 11:58am (Saturday)" at bounding box center [200, 581] width 227 height 13
drag, startPoint x: 221, startPoint y: 637, endPoint x: 85, endPoint y: 641, distance: 136.1
click at [85, 615] on div "Unread is marked. 05/09/2025 2:47pm (Friday) Not suitable is marked. By Jessica…" at bounding box center [266, 514] width 394 height 202
copy div "wants 1000m2+"
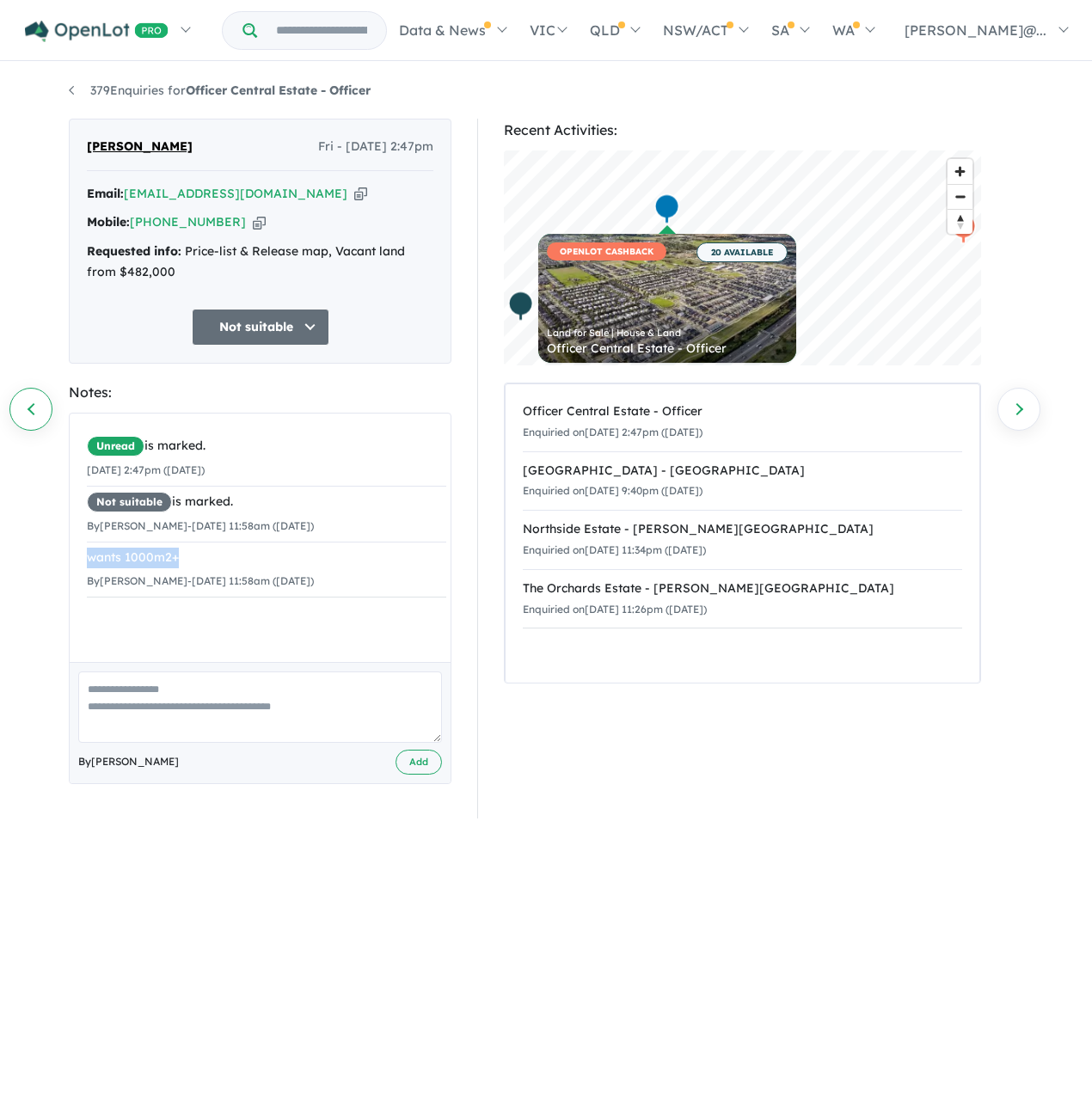
click at [34, 409] on link "Previous enquiry" at bounding box center [31, 409] width 43 height 43
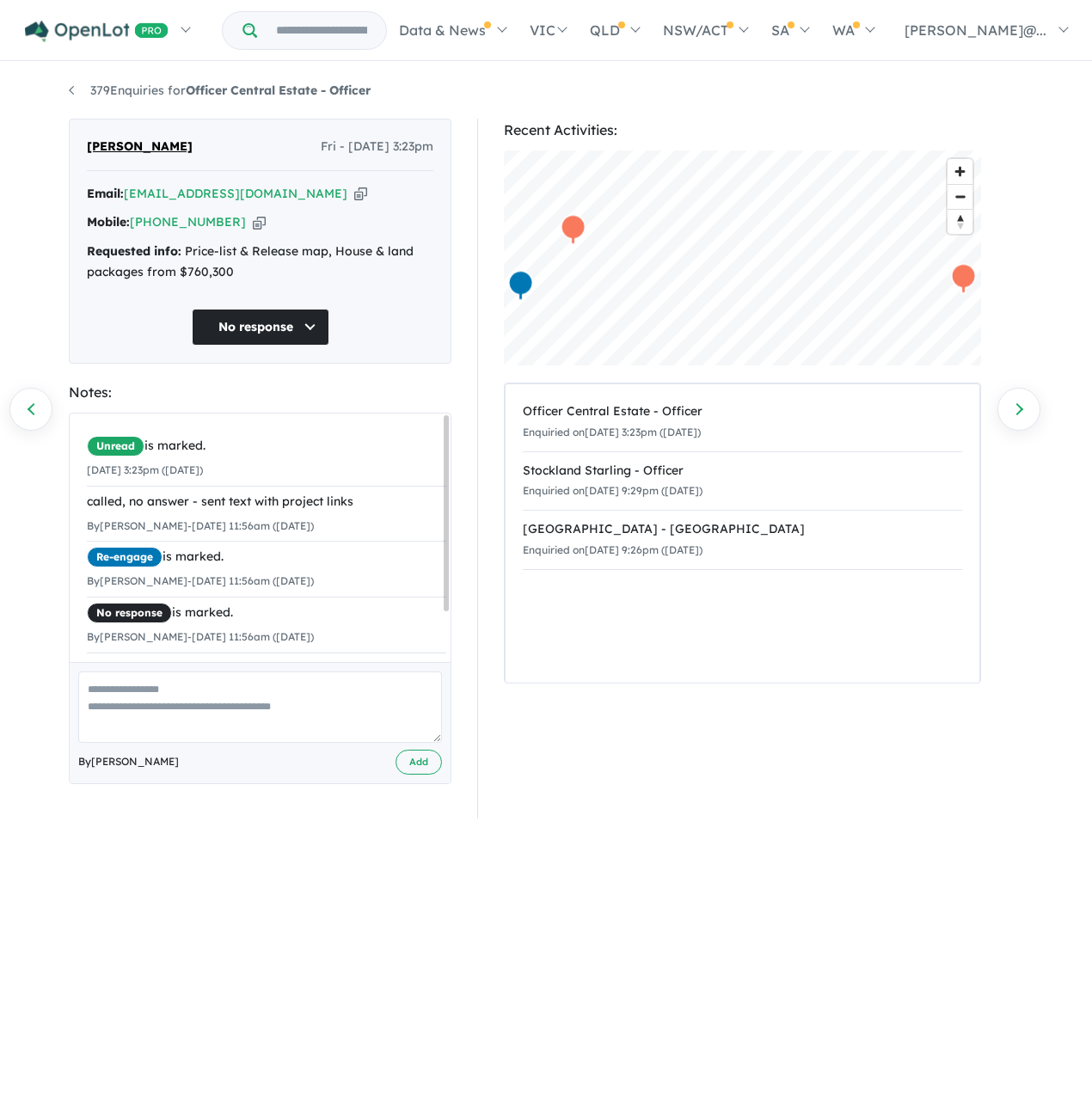
click at [257, 231] on icon "button" at bounding box center [259, 222] width 13 height 18
click at [46, 395] on link "Previous enquiry" at bounding box center [31, 409] width 43 height 43
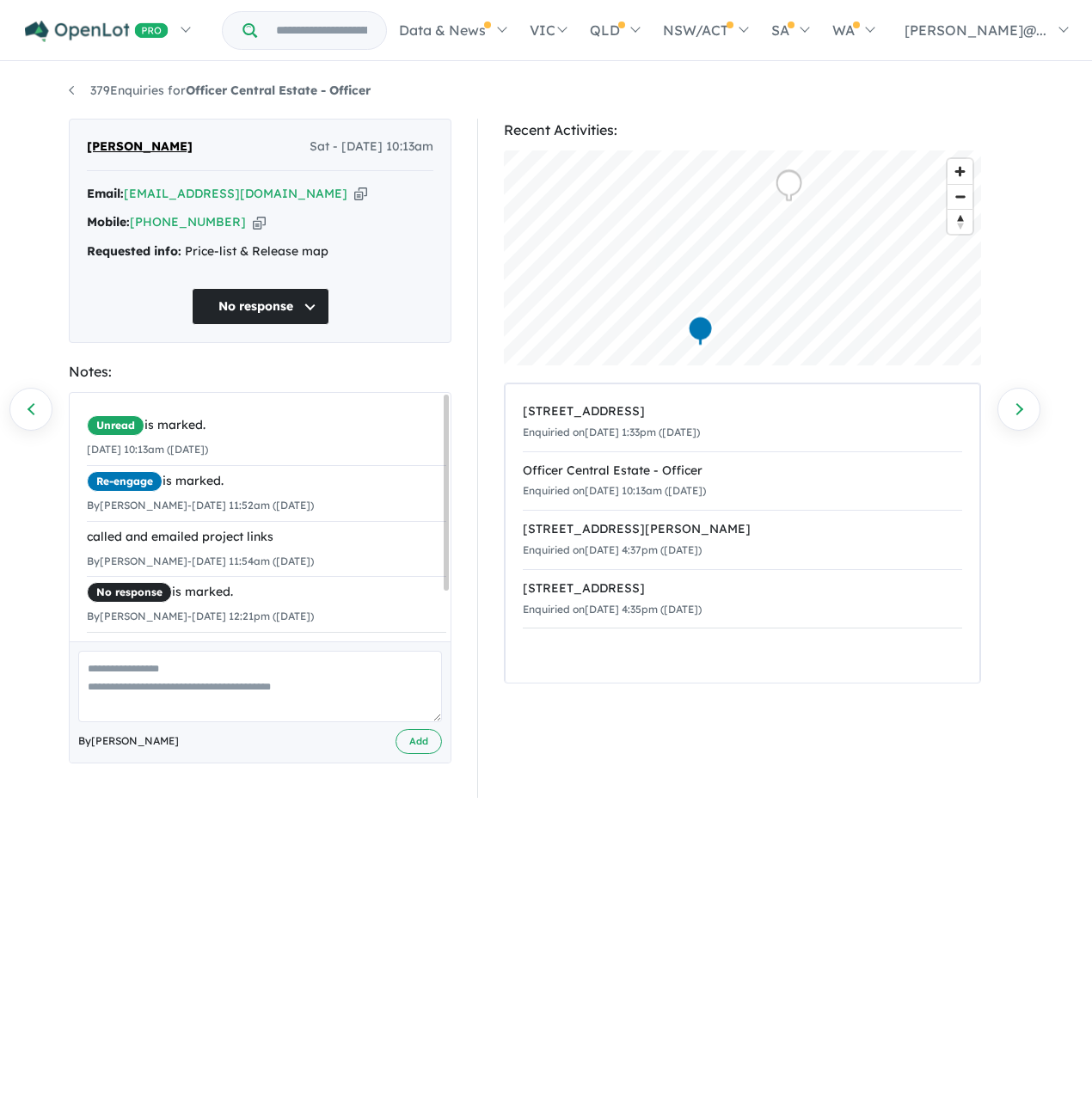
click at [260, 231] on icon "button" at bounding box center [259, 222] width 13 height 18
click at [43, 403] on link "Previous enquiry" at bounding box center [31, 409] width 43 height 43
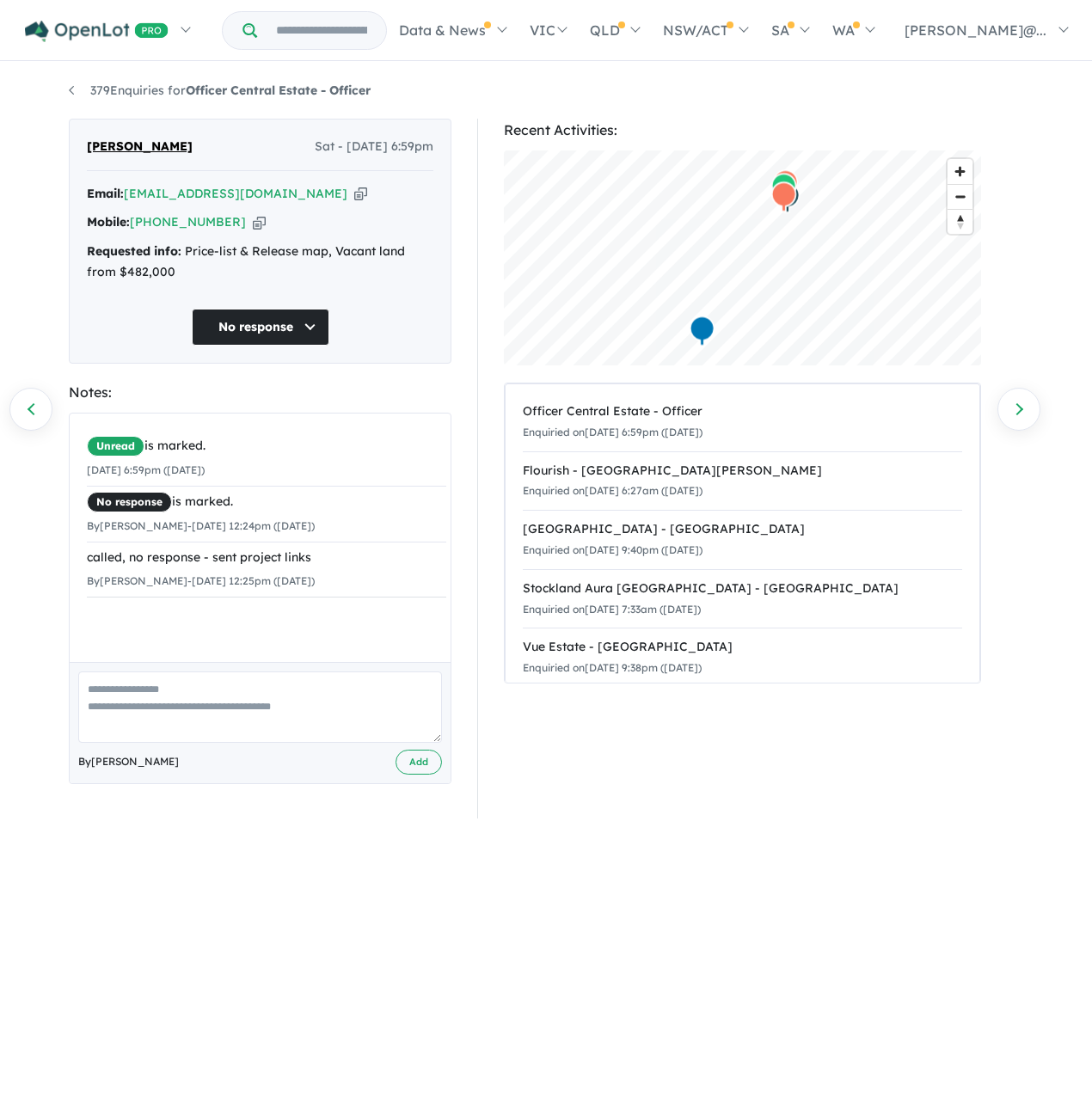
click at [254, 227] on icon "button" at bounding box center [259, 222] width 13 height 18
click at [35, 422] on link "Previous enquiry" at bounding box center [31, 409] width 43 height 43
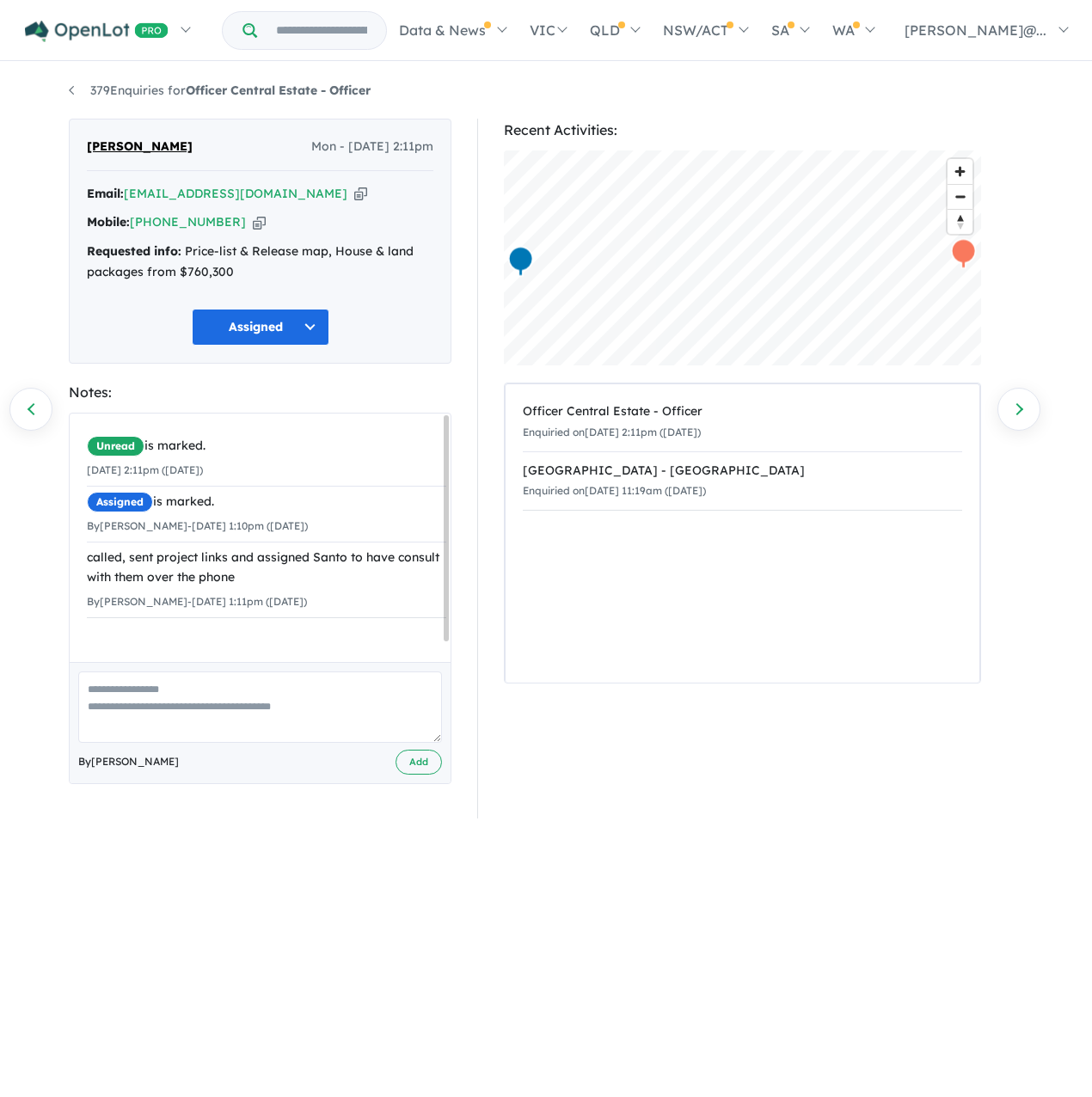
click at [254, 231] on icon "button" at bounding box center [259, 222] width 13 height 18
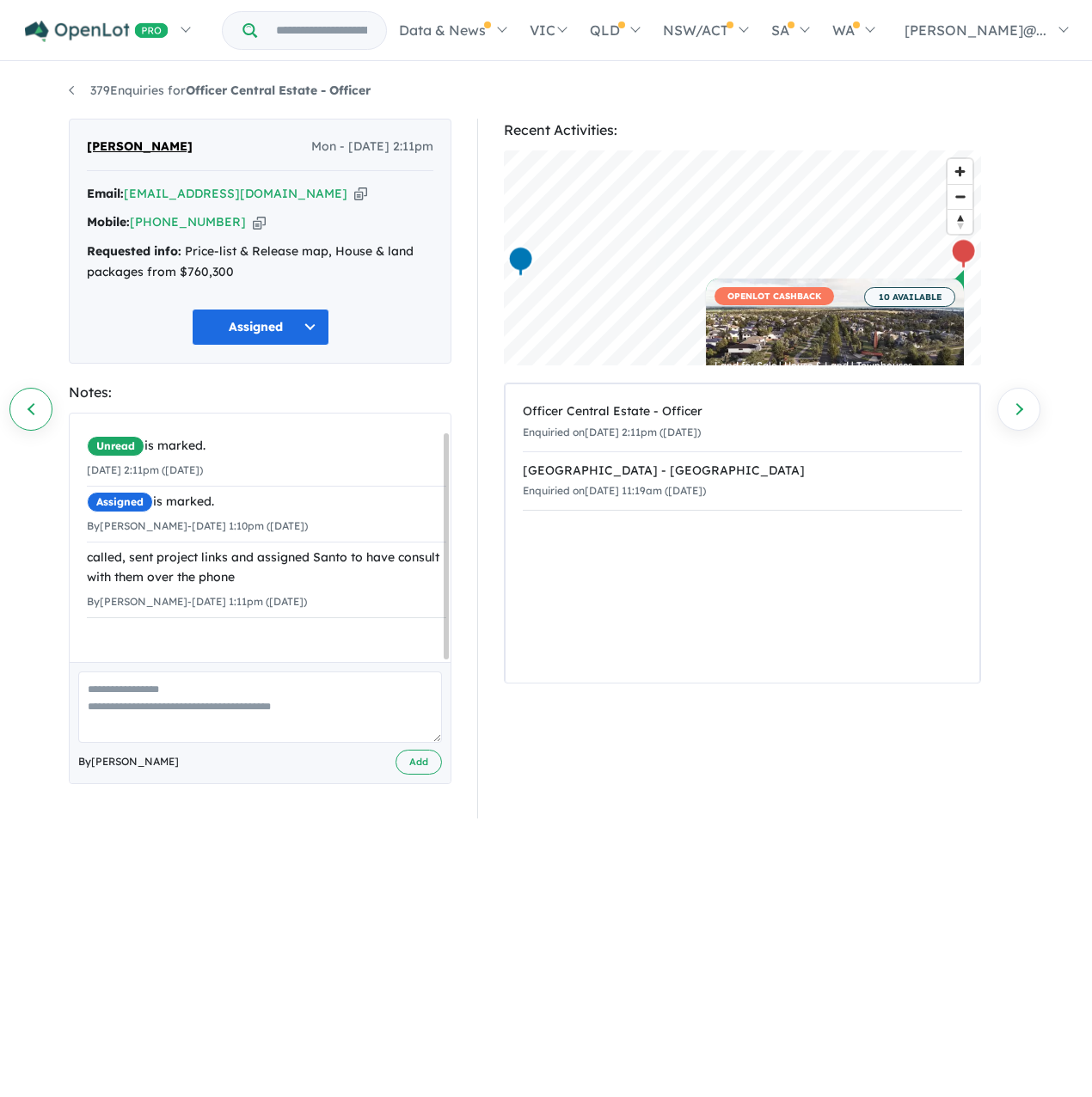
click at [48, 407] on link "Previous enquiry" at bounding box center [31, 409] width 43 height 43
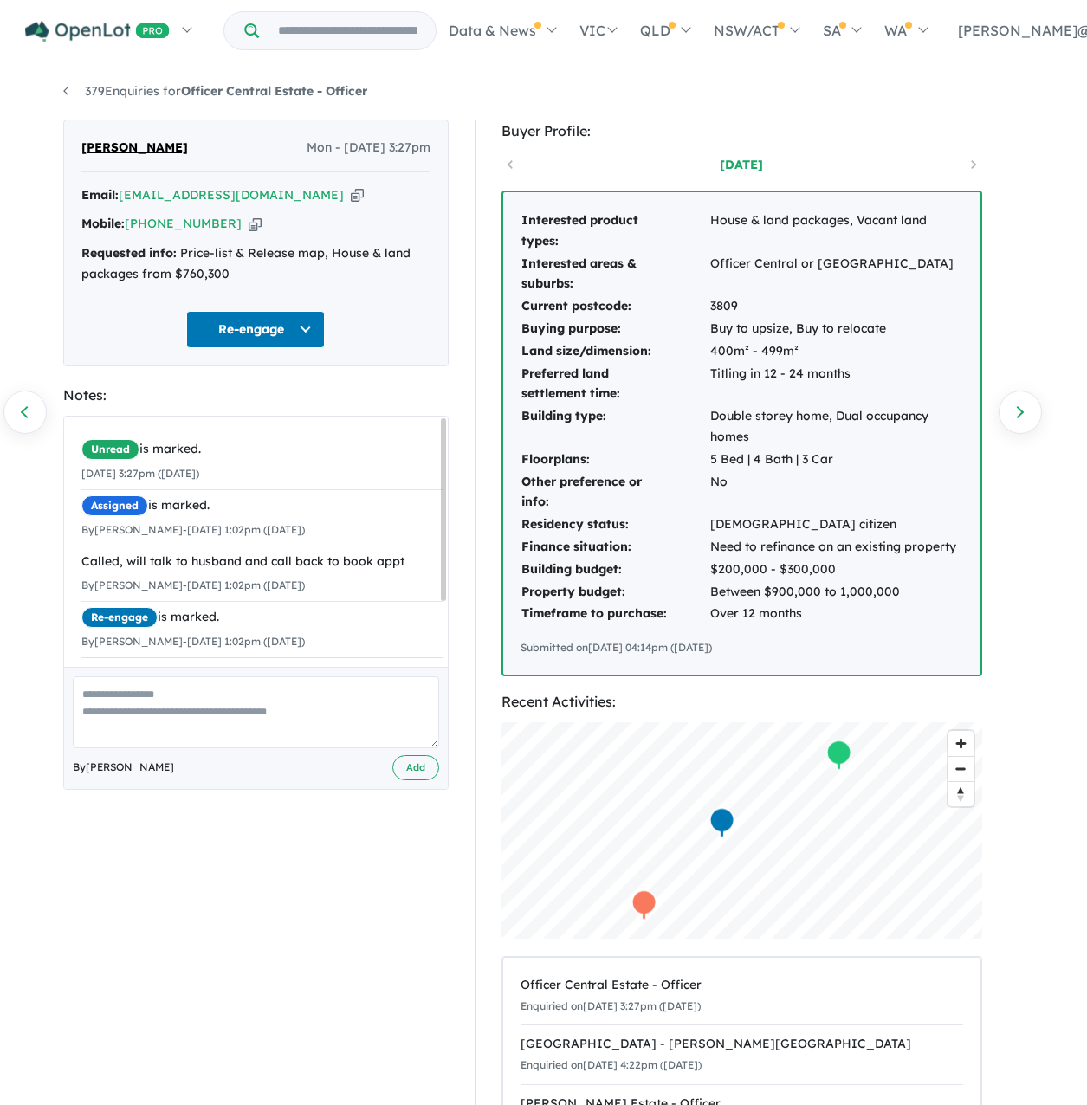
click at [254, 233] on icon "button" at bounding box center [255, 224] width 13 height 18
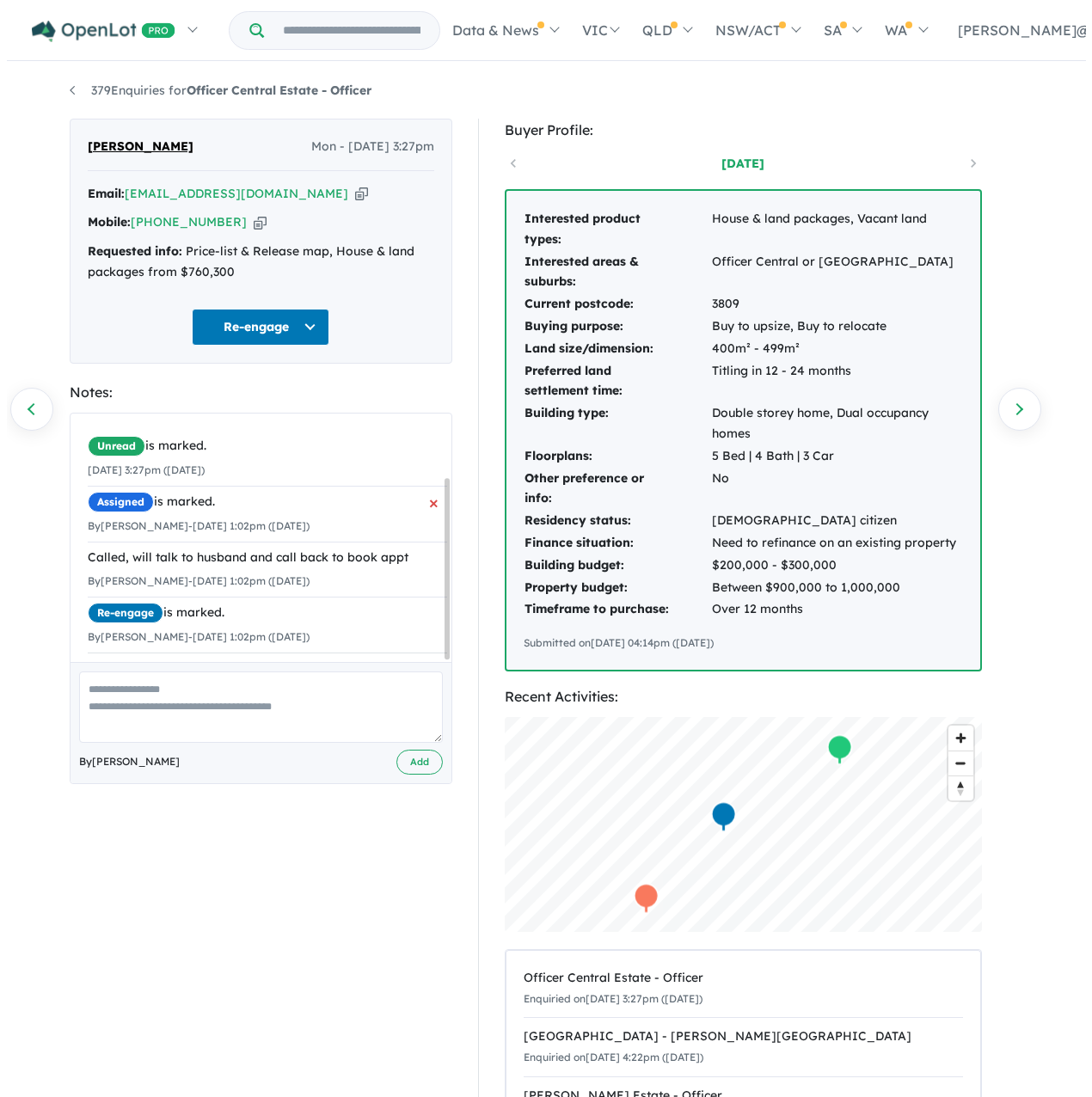
scroll to position [87, 0]
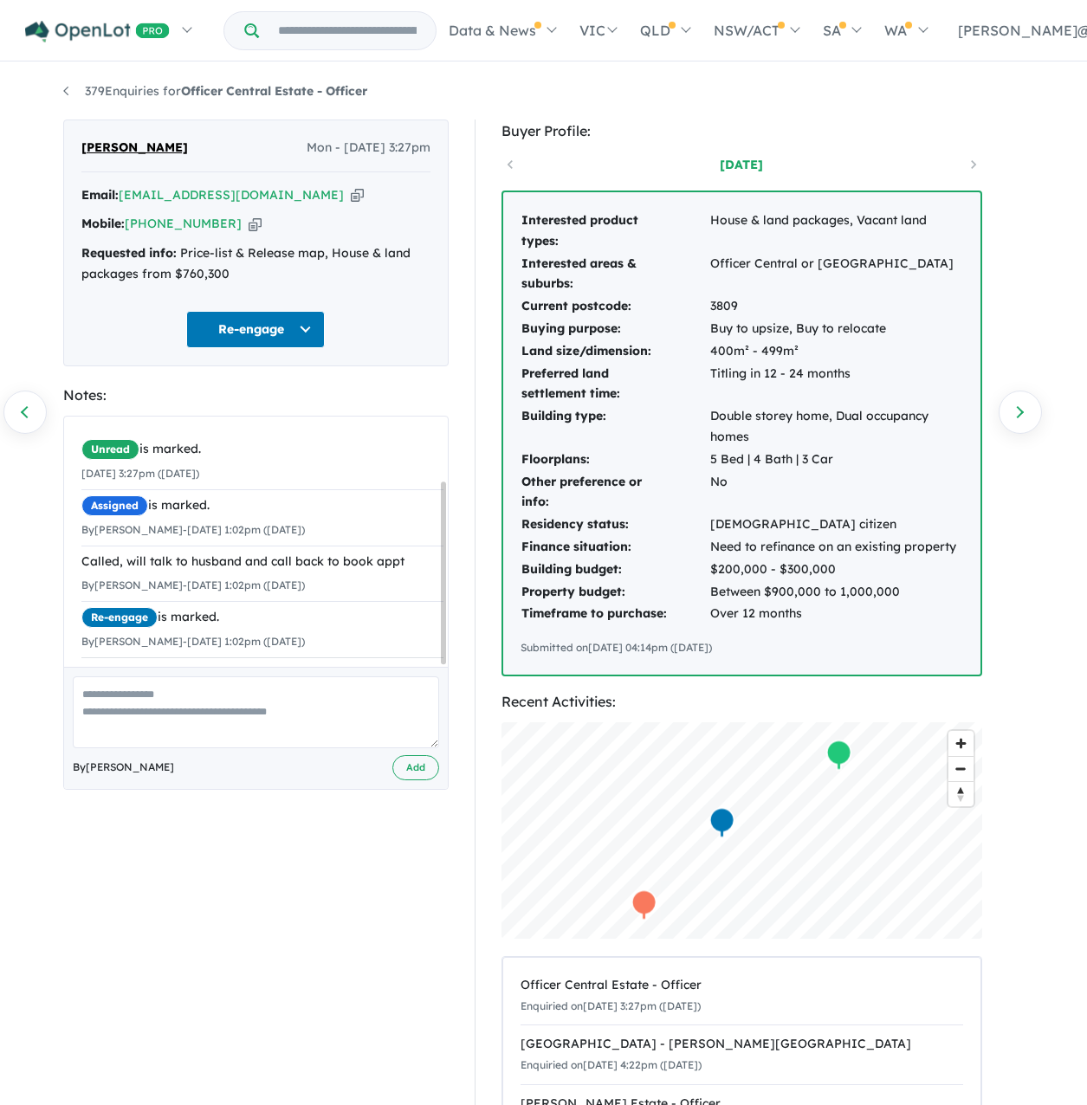
click at [351, 203] on icon "button" at bounding box center [357, 195] width 13 height 18
click at [22, 411] on link "Previous enquiry" at bounding box center [24, 412] width 43 height 43
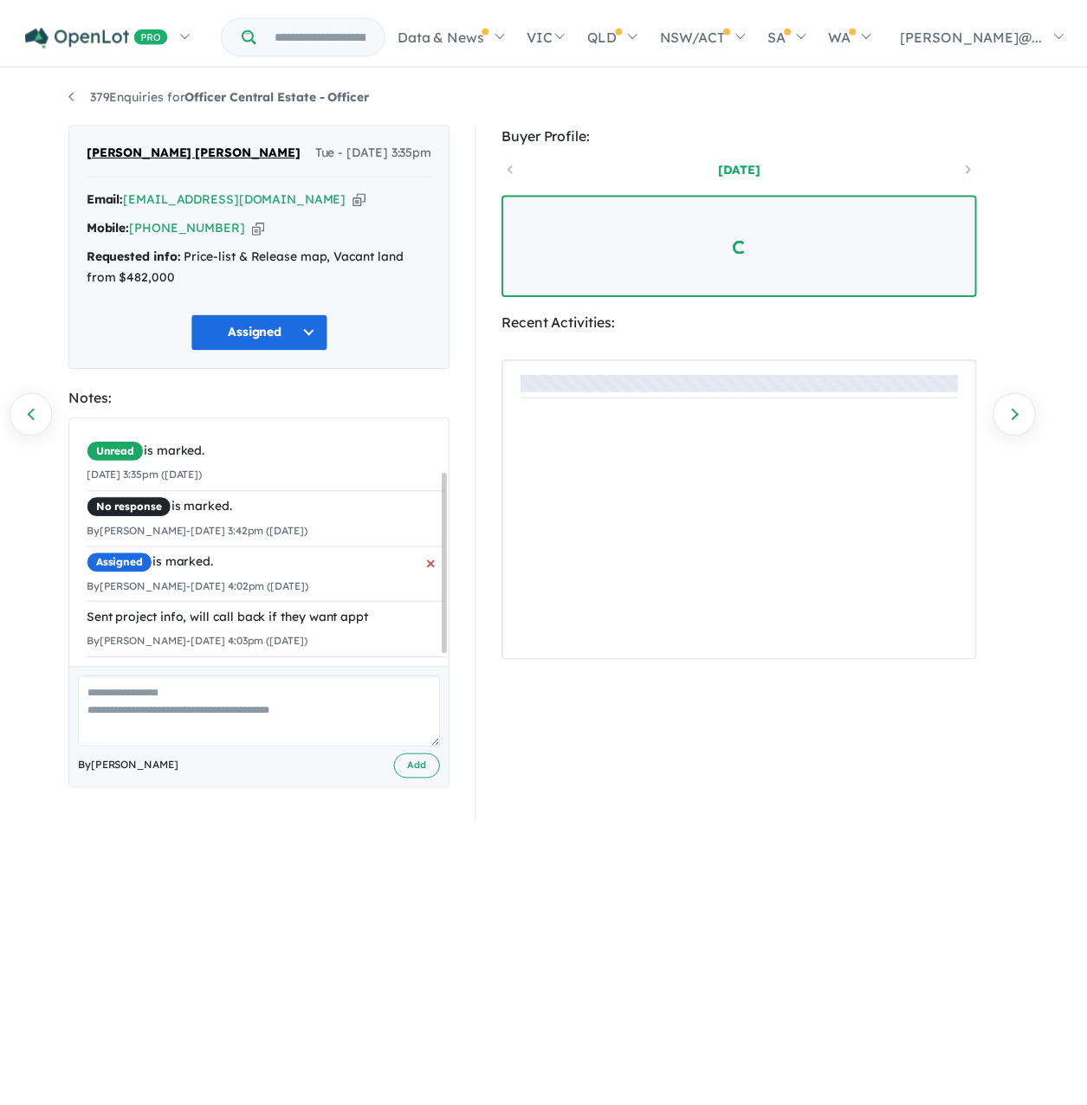
scroll to position [88, 0]
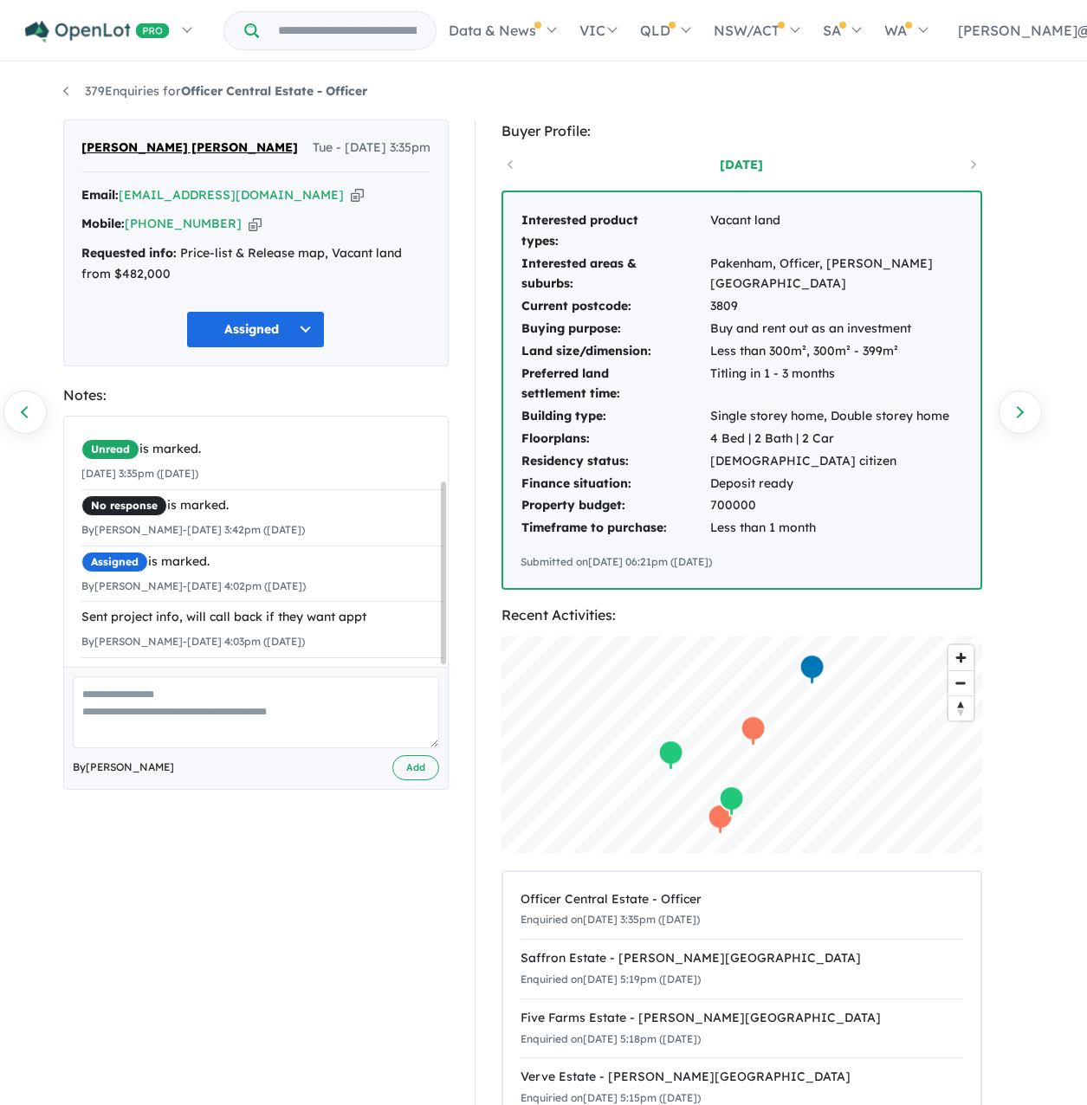
click at [256, 233] on icon "button" at bounding box center [255, 224] width 13 height 18
click at [32, 414] on link "Previous enquiry" at bounding box center [24, 412] width 43 height 43
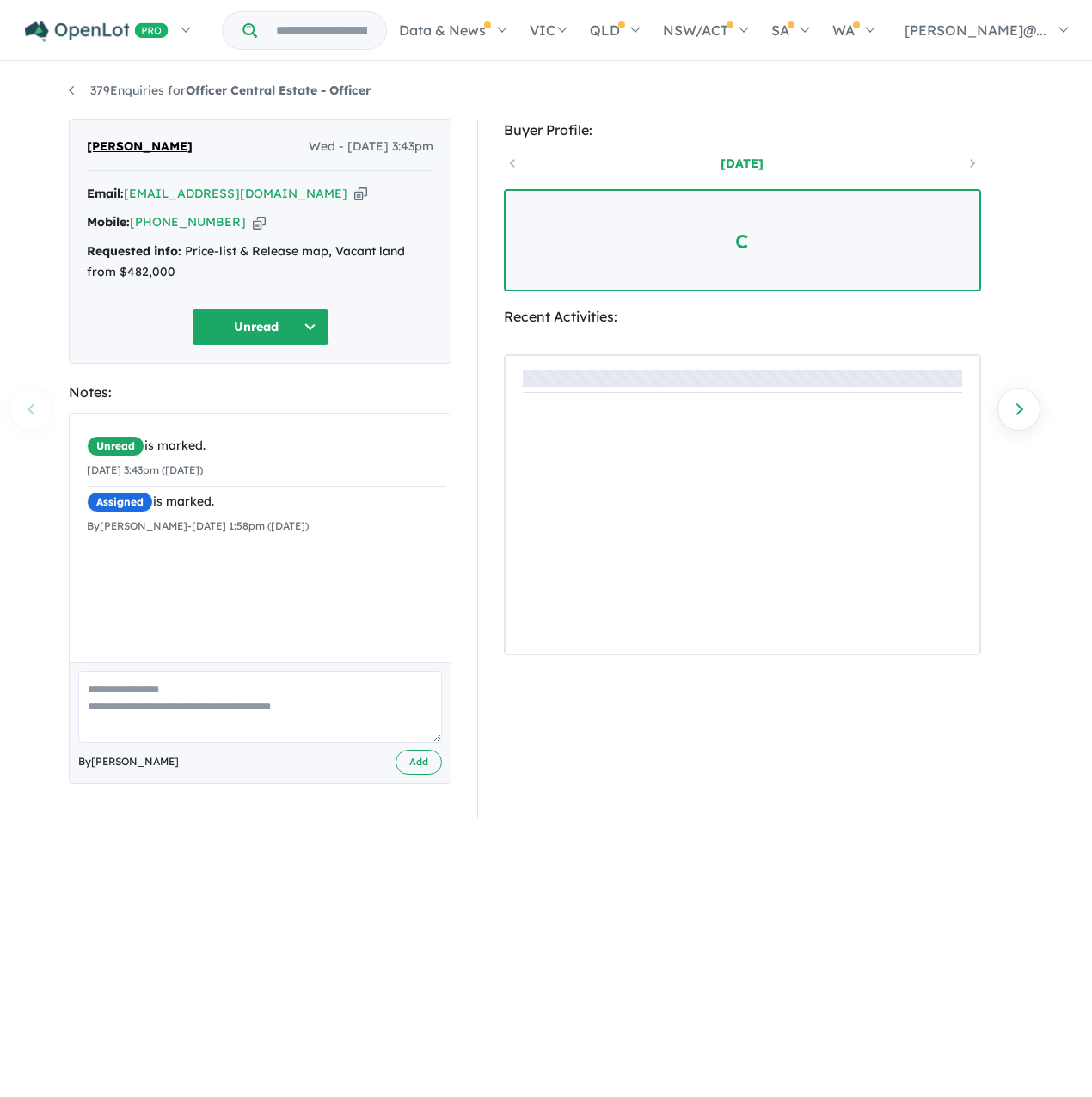
click at [261, 229] on icon "button" at bounding box center [259, 222] width 13 height 18
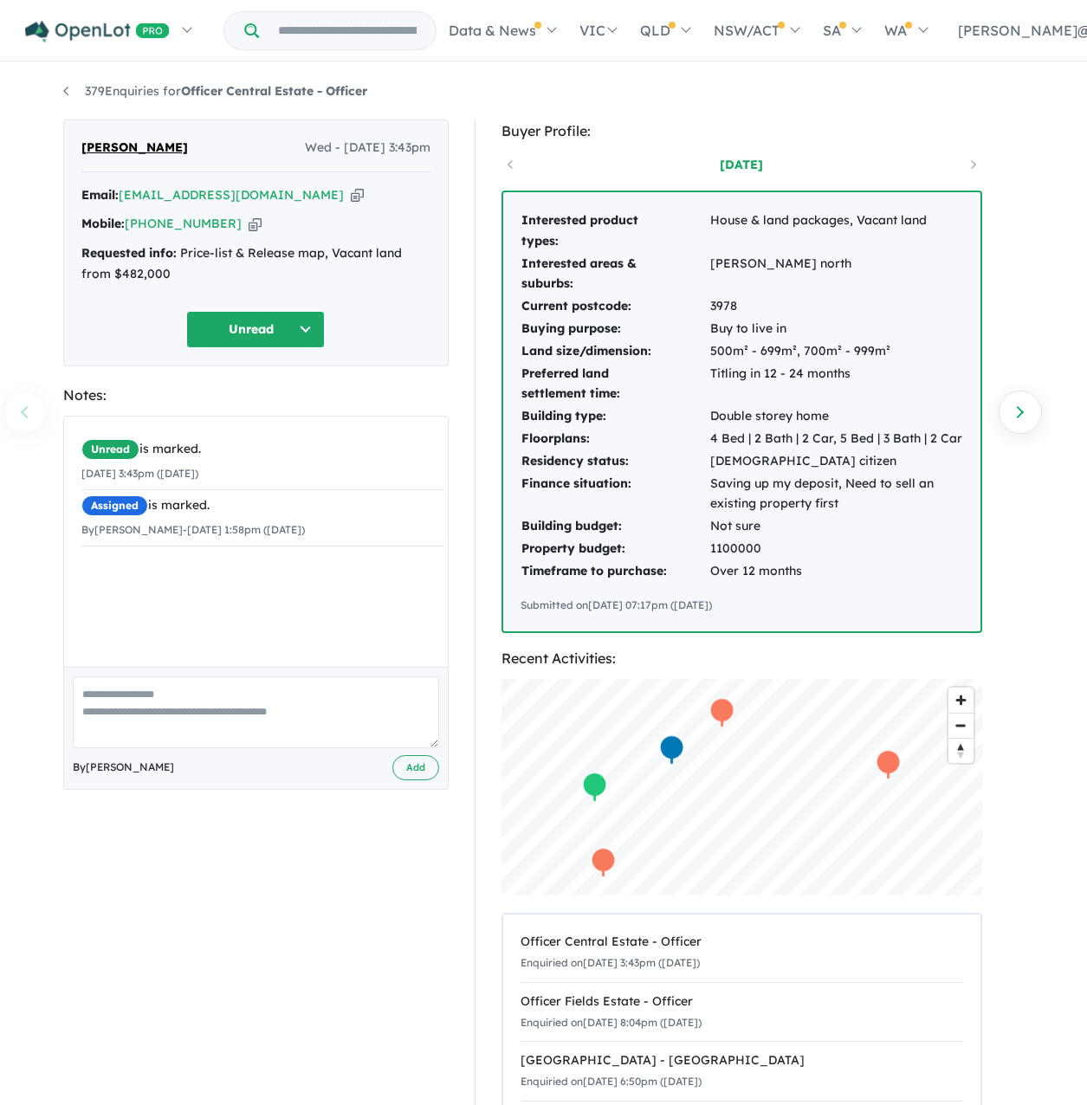
click at [28, 398] on div "379 Enquiries for Officer Central Estate - Officer Previous enquiry Next enquir…" at bounding box center [543, 569] width 1087 height 1010
click at [32, 418] on div "379 Enquiries for Officer Central Estate - Officer Previous enquiry Next enquir…" at bounding box center [543, 569] width 1087 height 1010
click at [314, 407] on div "Notes:" at bounding box center [255, 395] width 385 height 23
click at [1035, 428] on link "Next enquiry" at bounding box center [1020, 412] width 43 height 43
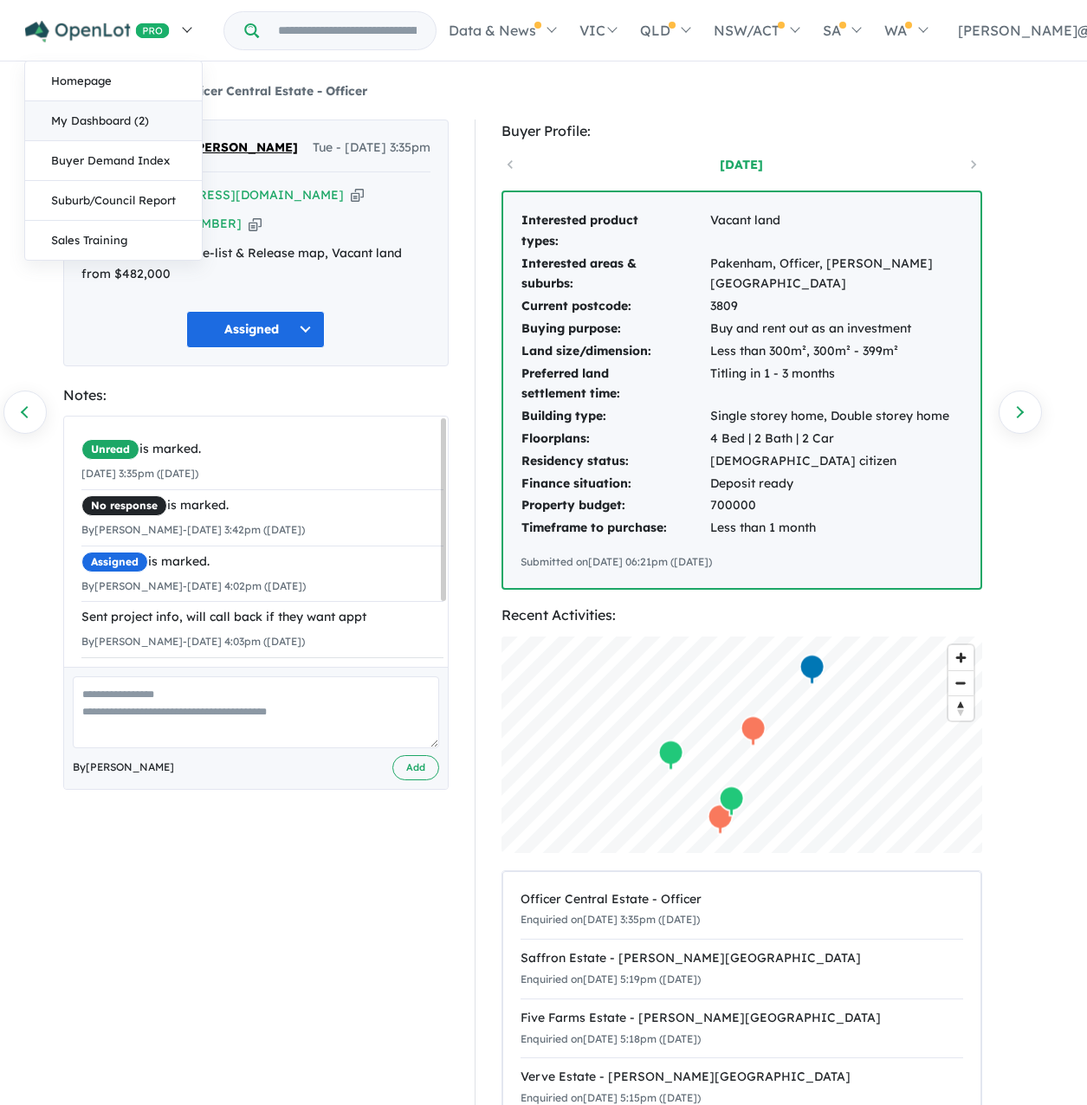
click at [107, 139] on link "My Dashboard (2)" at bounding box center [113, 121] width 177 height 40
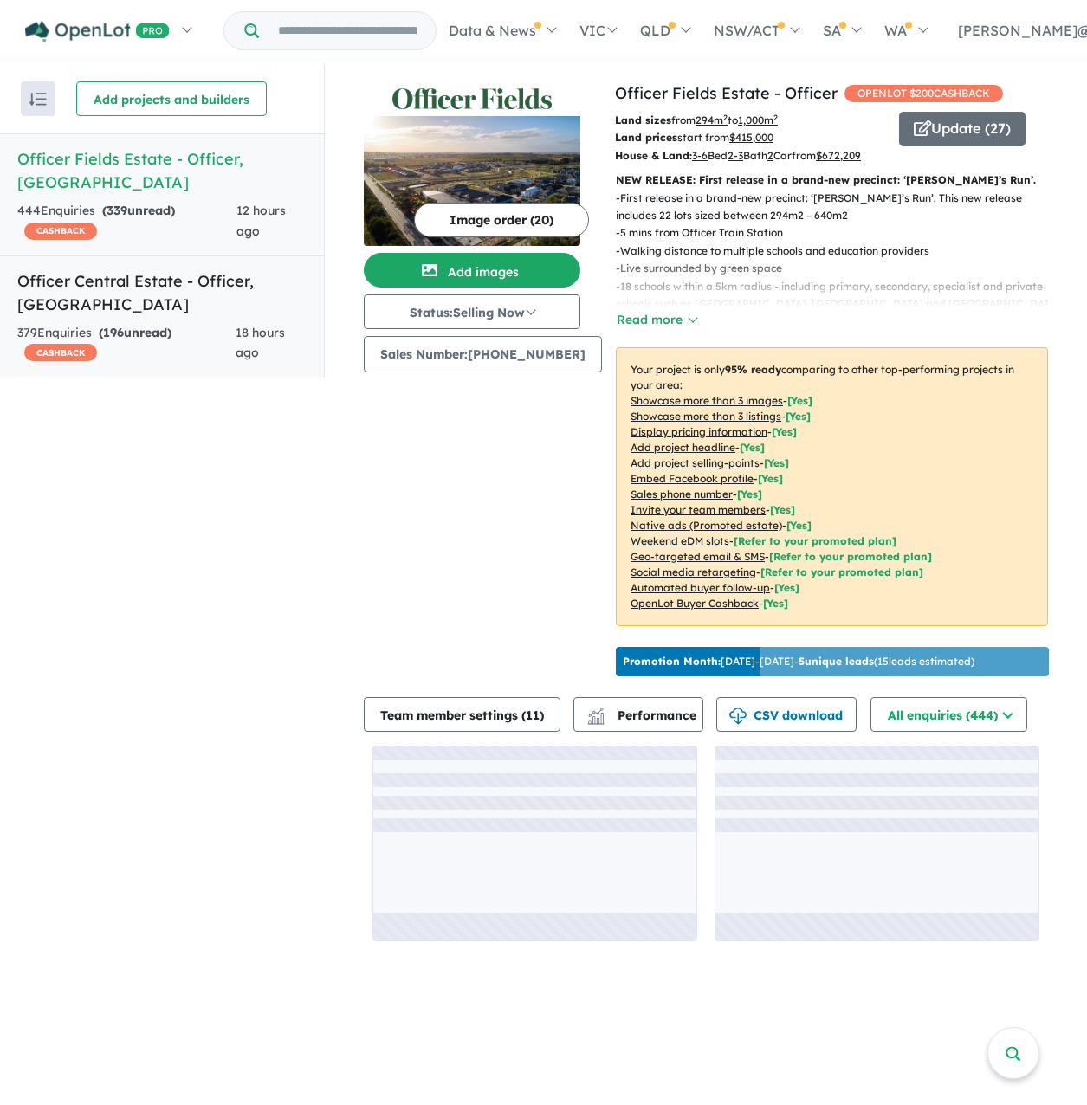
click at [144, 288] on link "Officer Central Estate - Officer , VIC 379 Enquir ies ( 196 unread) CASHBACK 18…" at bounding box center [162, 317] width 324 height 123
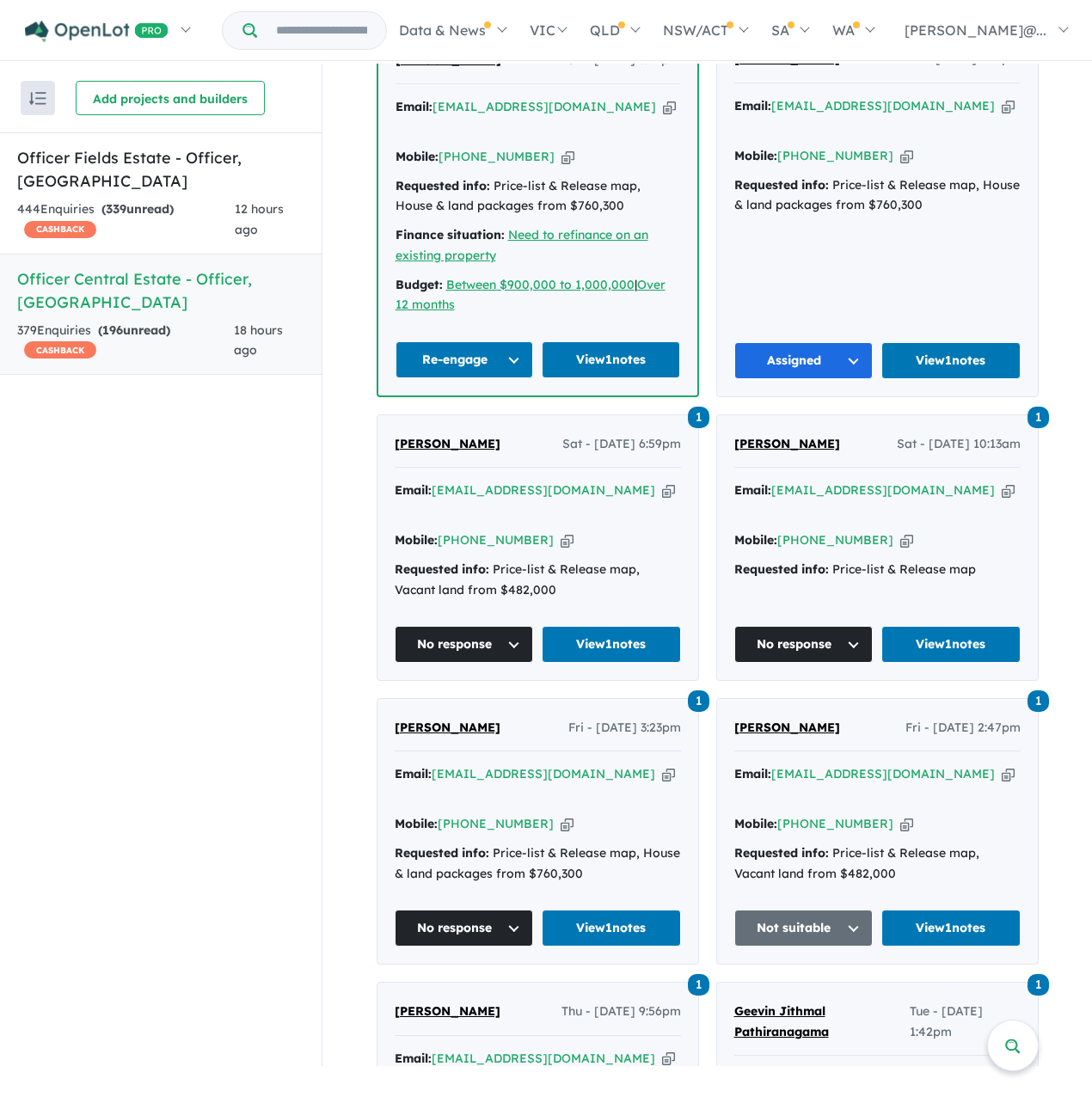
scroll to position [1061, 0]
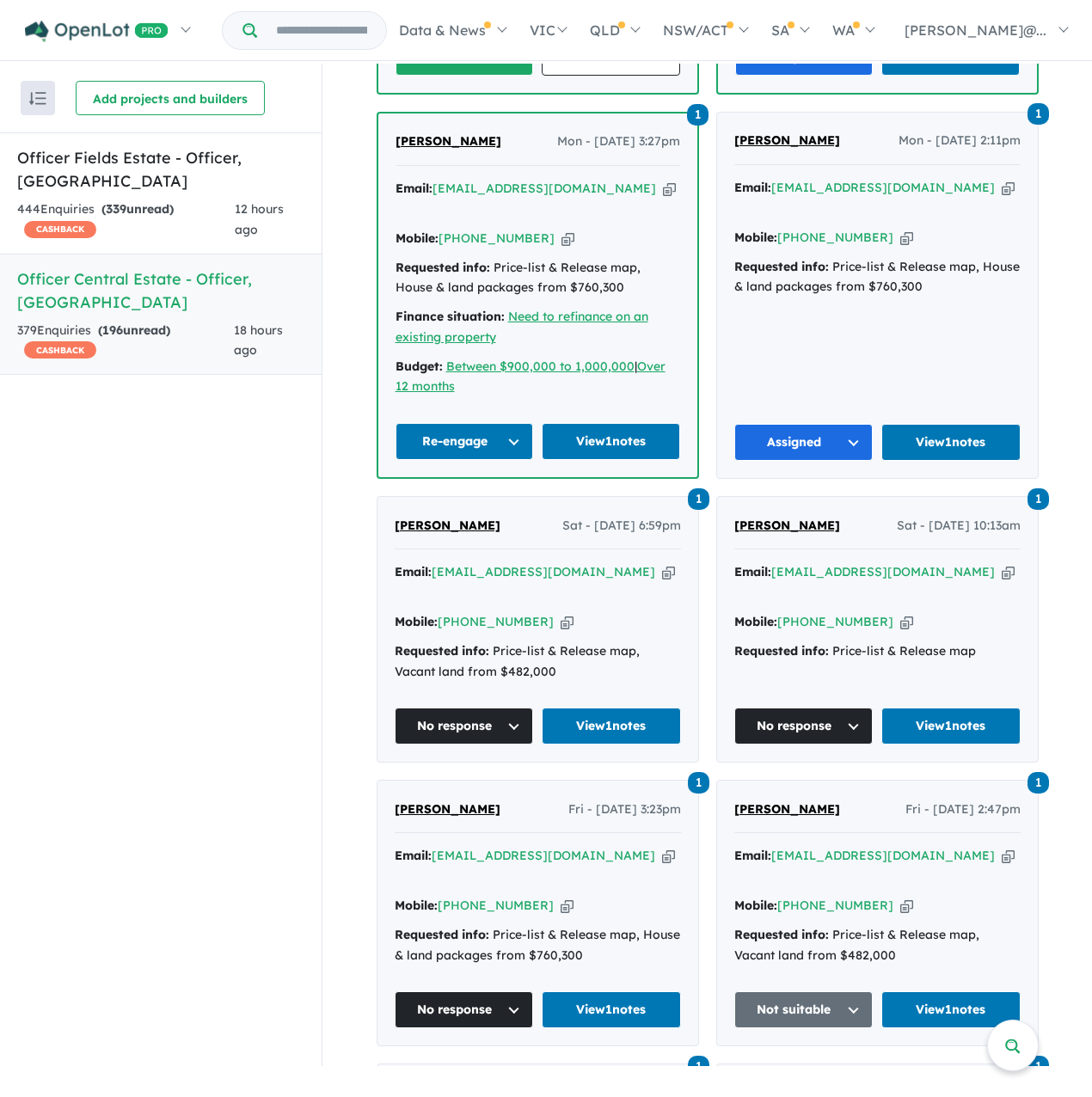
drag, startPoint x: 453, startPoint y: 316, endPoint x: 311, endPoint y: 367, distance: 150.9
click at [311, 367] on div "Recent enquiries first Most unread enquiries first Most enquiries first By name…" at bounding box center [161, 565] width 322 height 1003
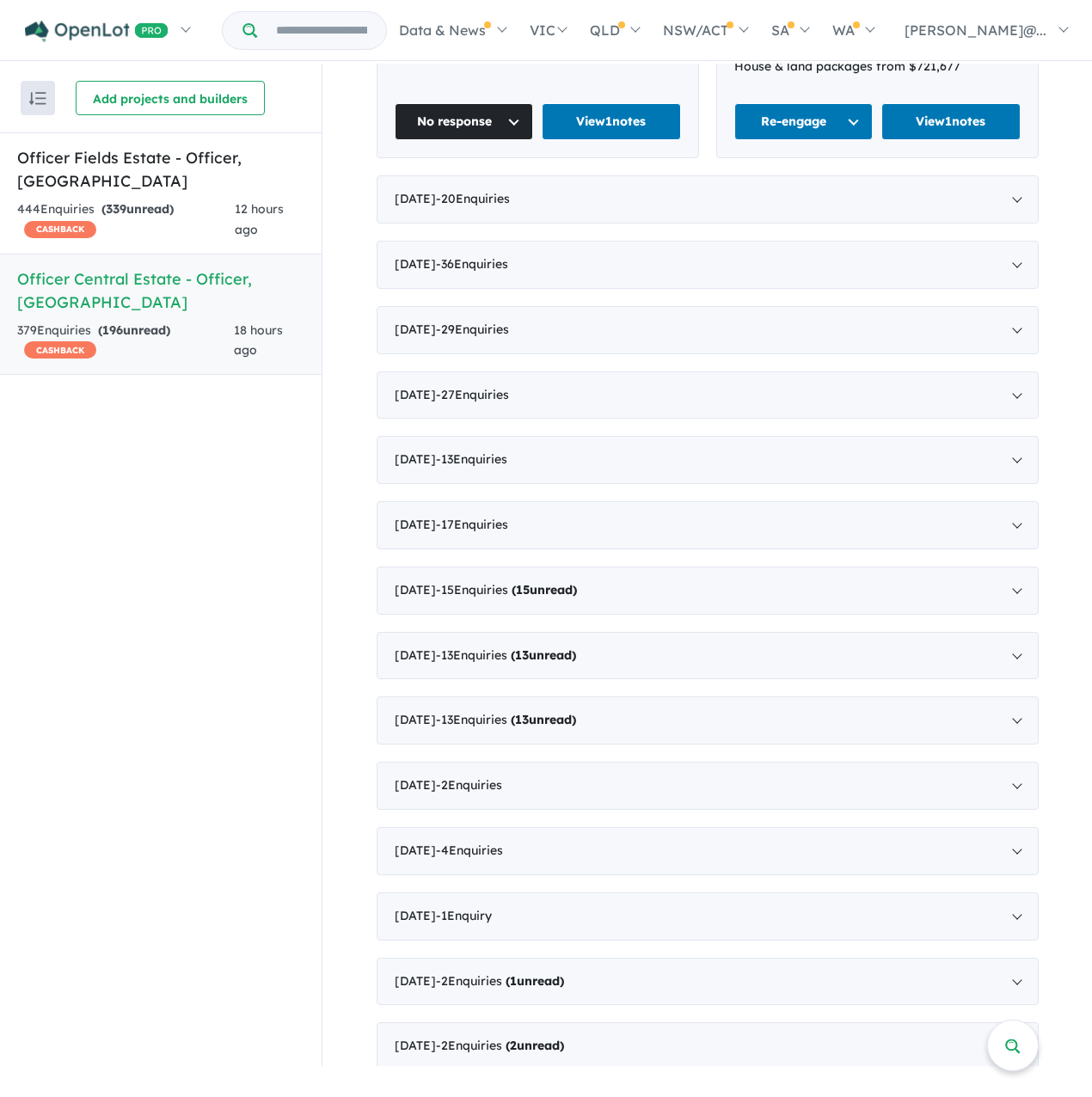
scroll to position [2781, 0]
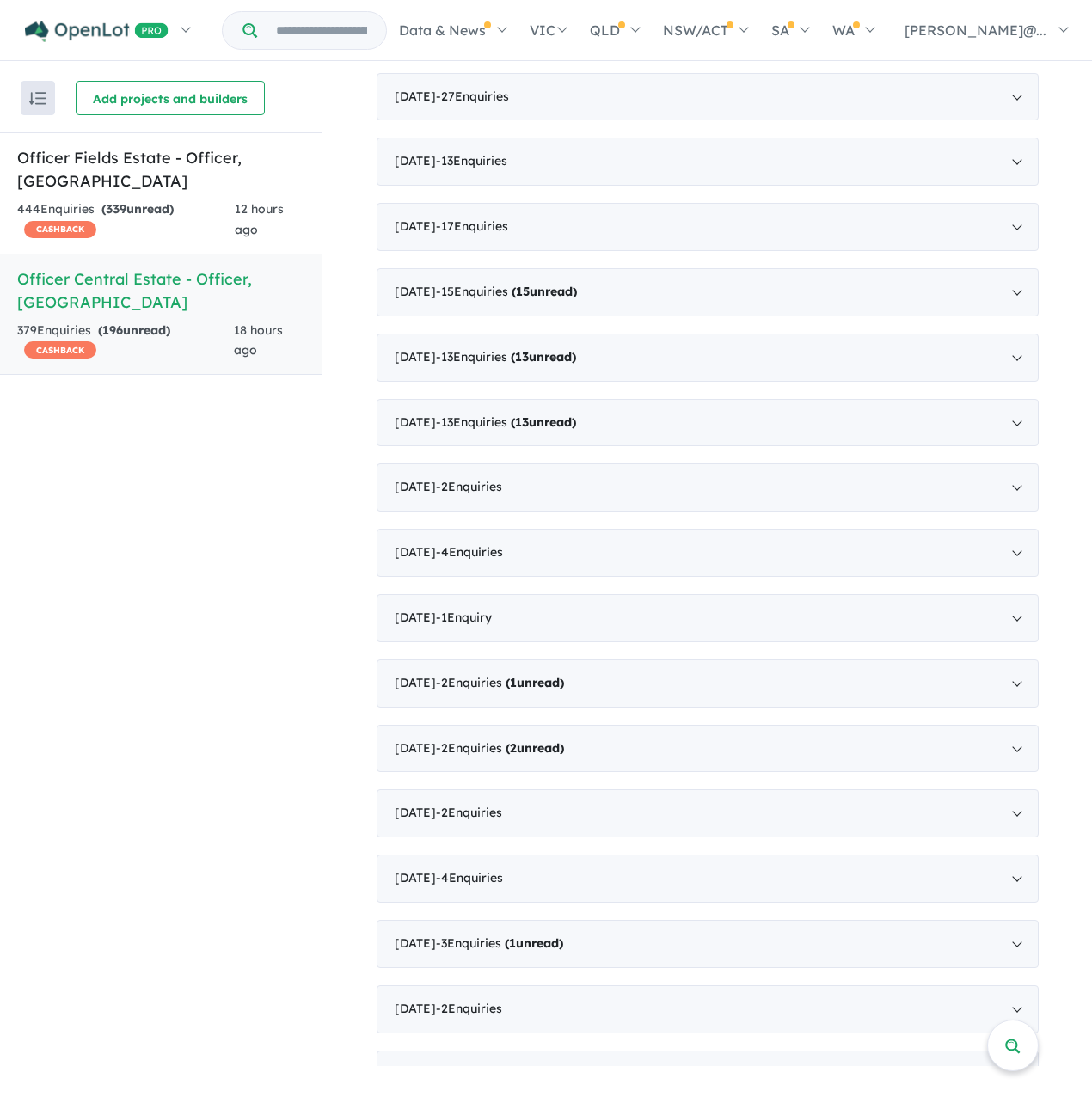
scroll to position [4435, 0]
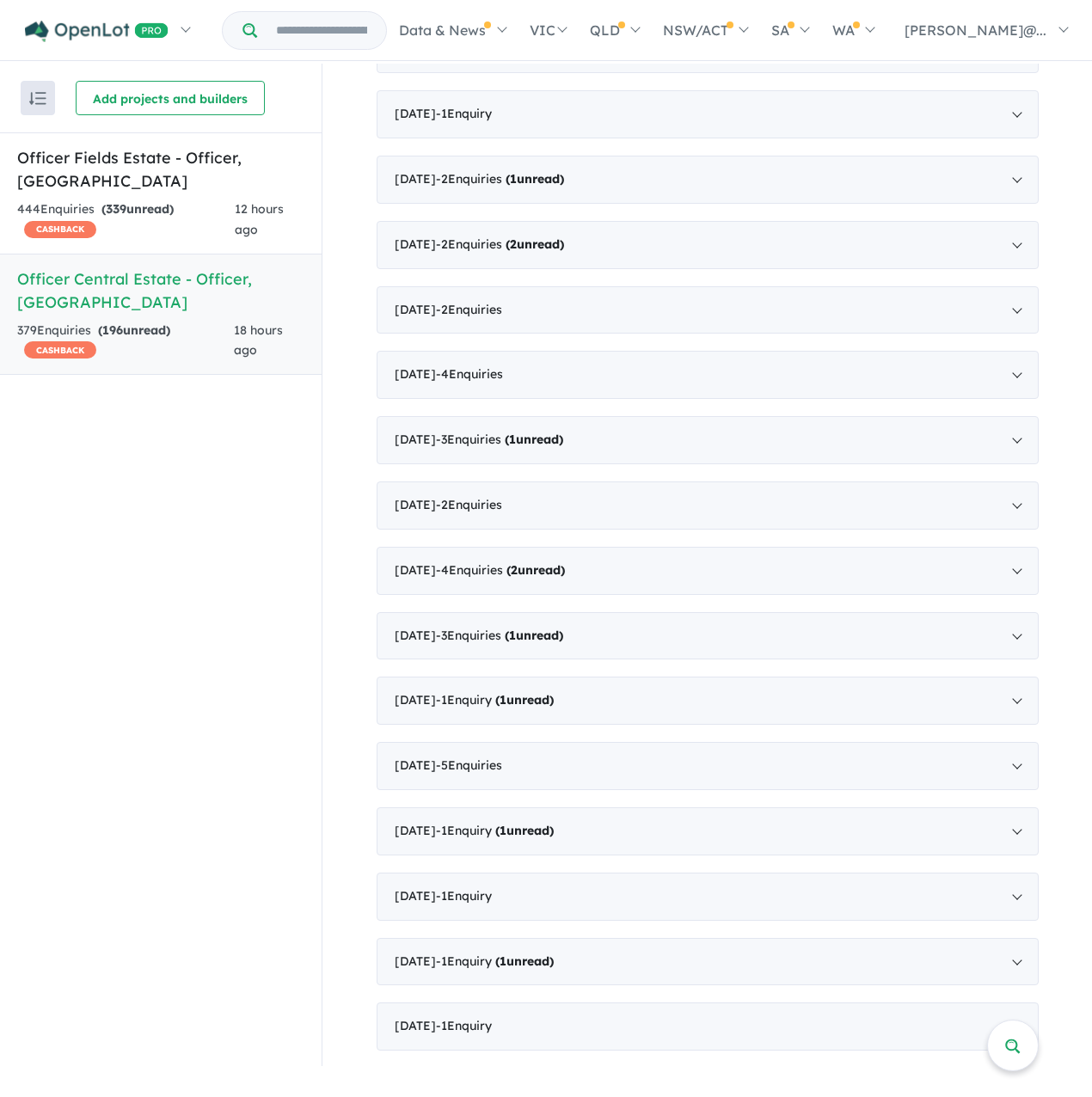
scroll to position [7449, 0]
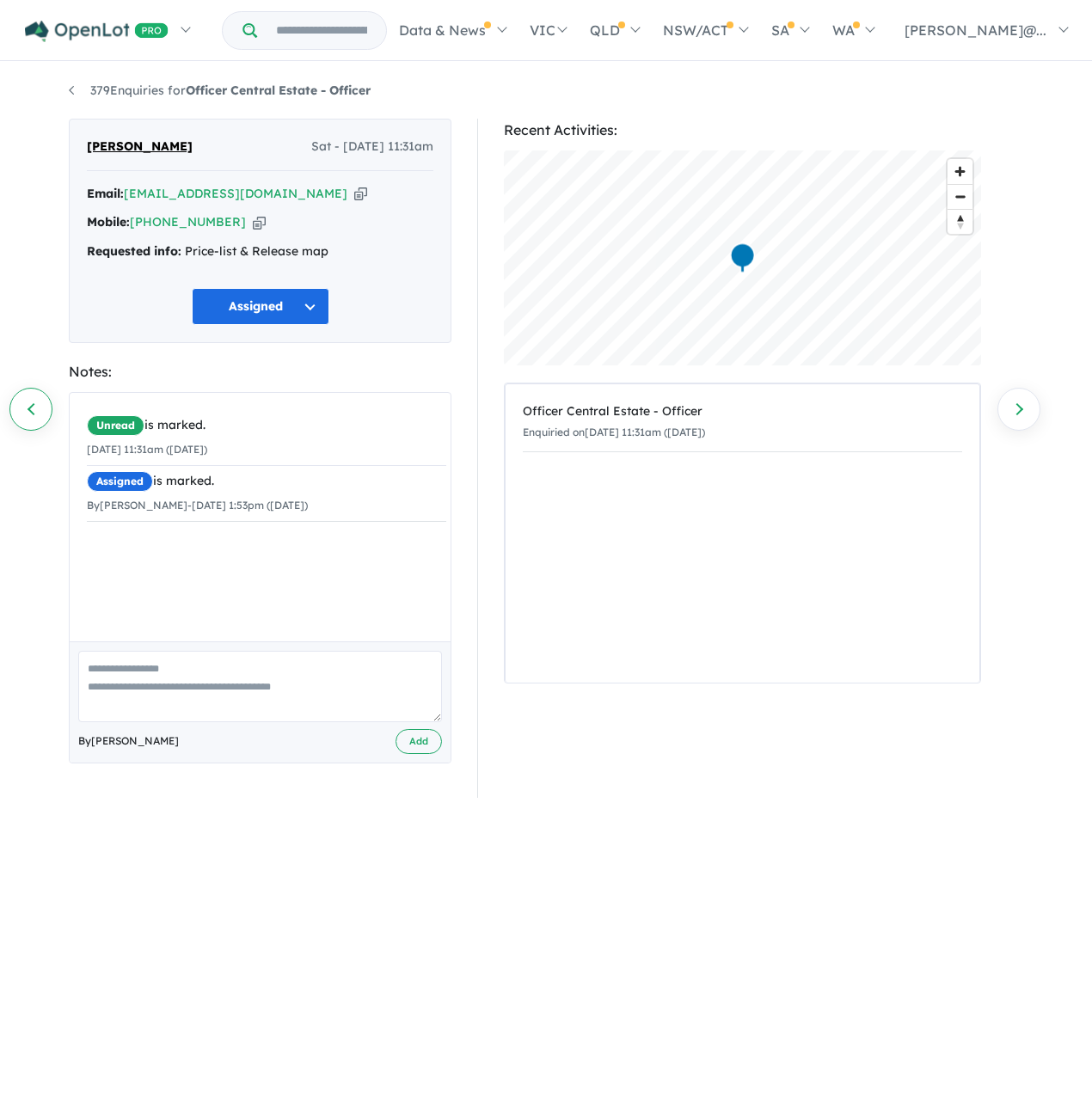
click at [36, 406] on link "Previous enquiry" at bounding box center [31, 409] width 43 height 43
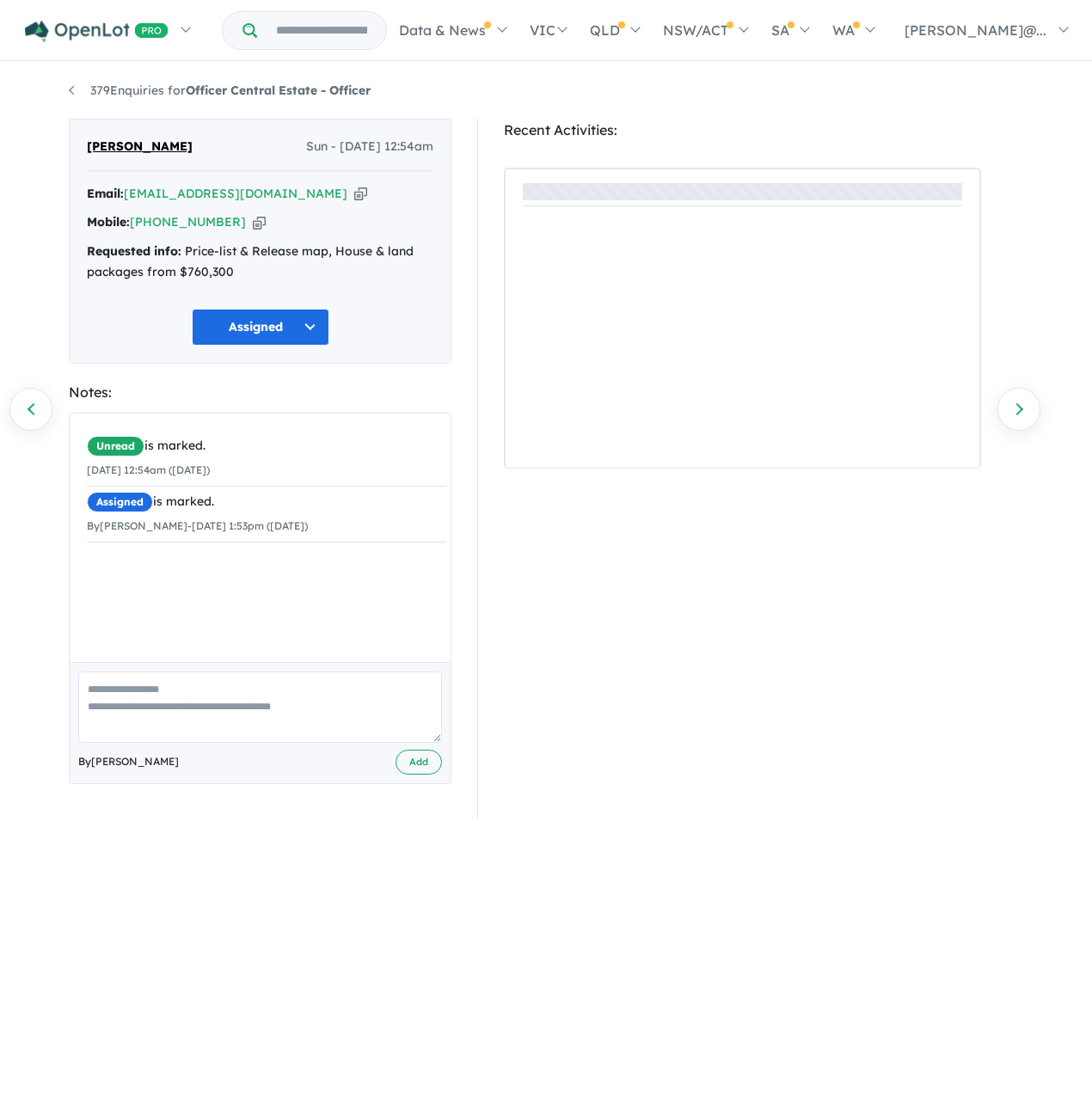
click at [36, 406] on link "Previous enquiry" at bounding box center [31, 409] width 43 height 43
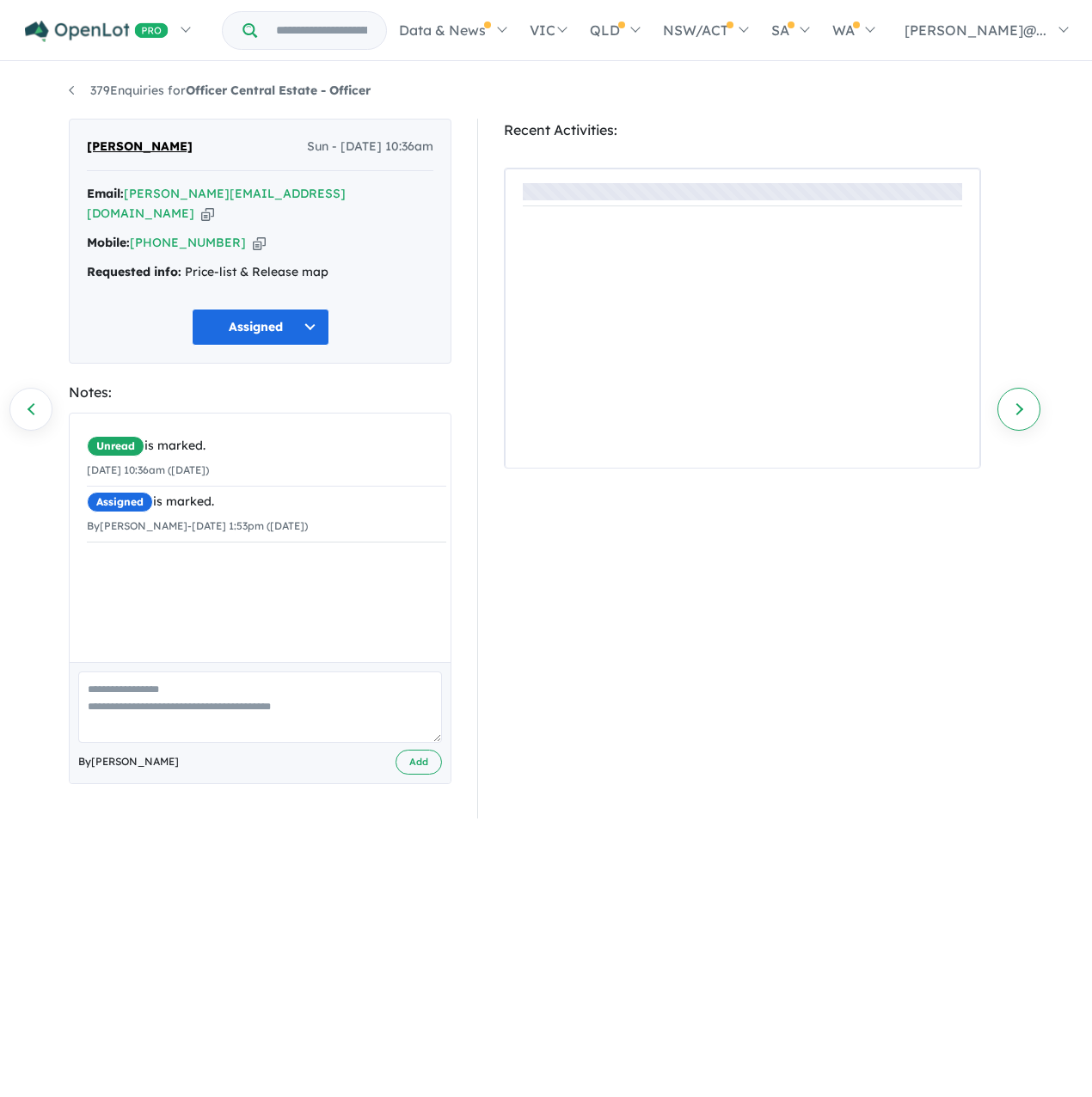
click at [1024, 416] on link "Next enquiry" at bounding box center [1019, 409] width 43 height 43
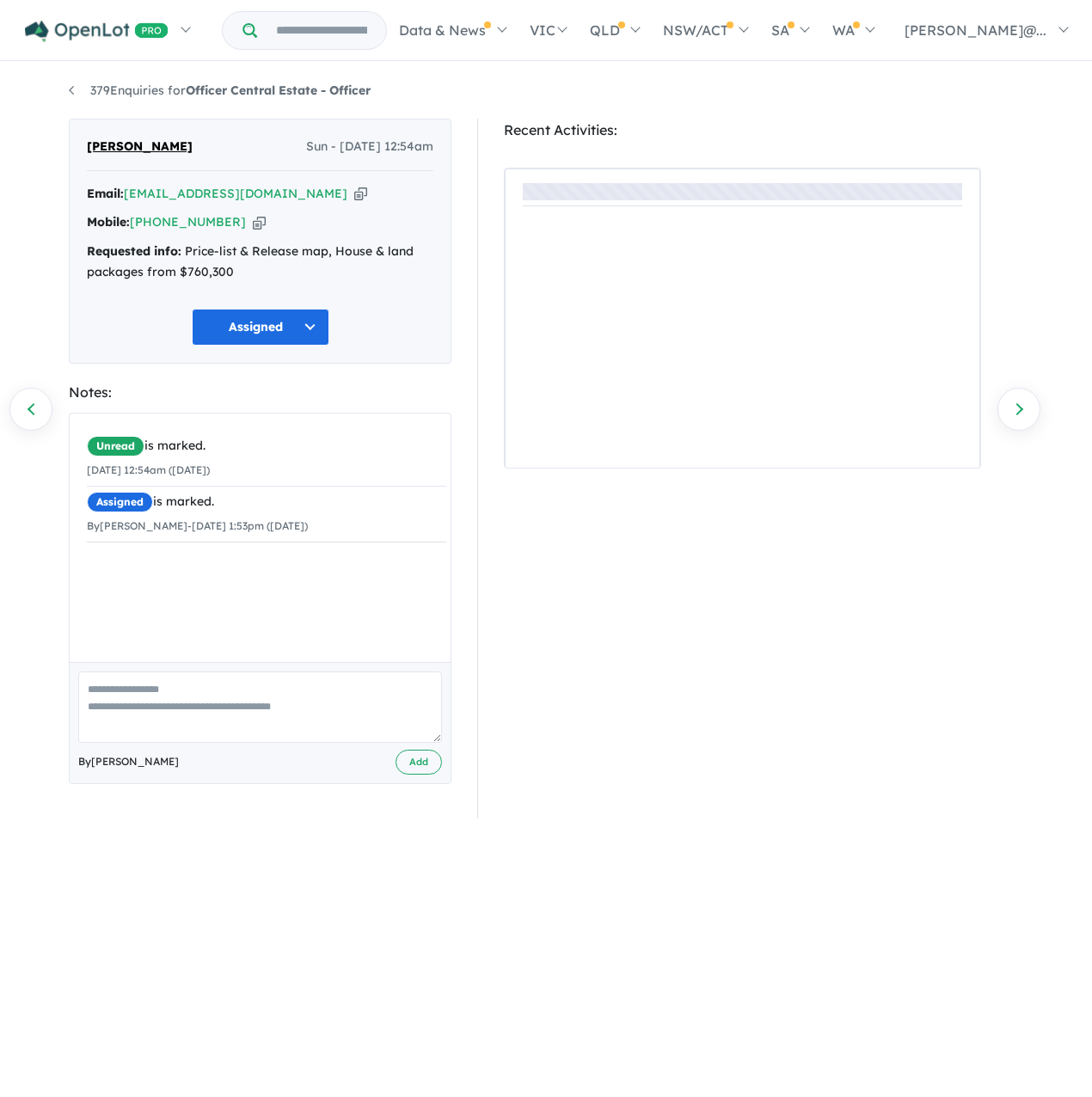
click at [1024, 420] on link "Next enquiry" at bounding box center [1019, 409] width 43 height 43
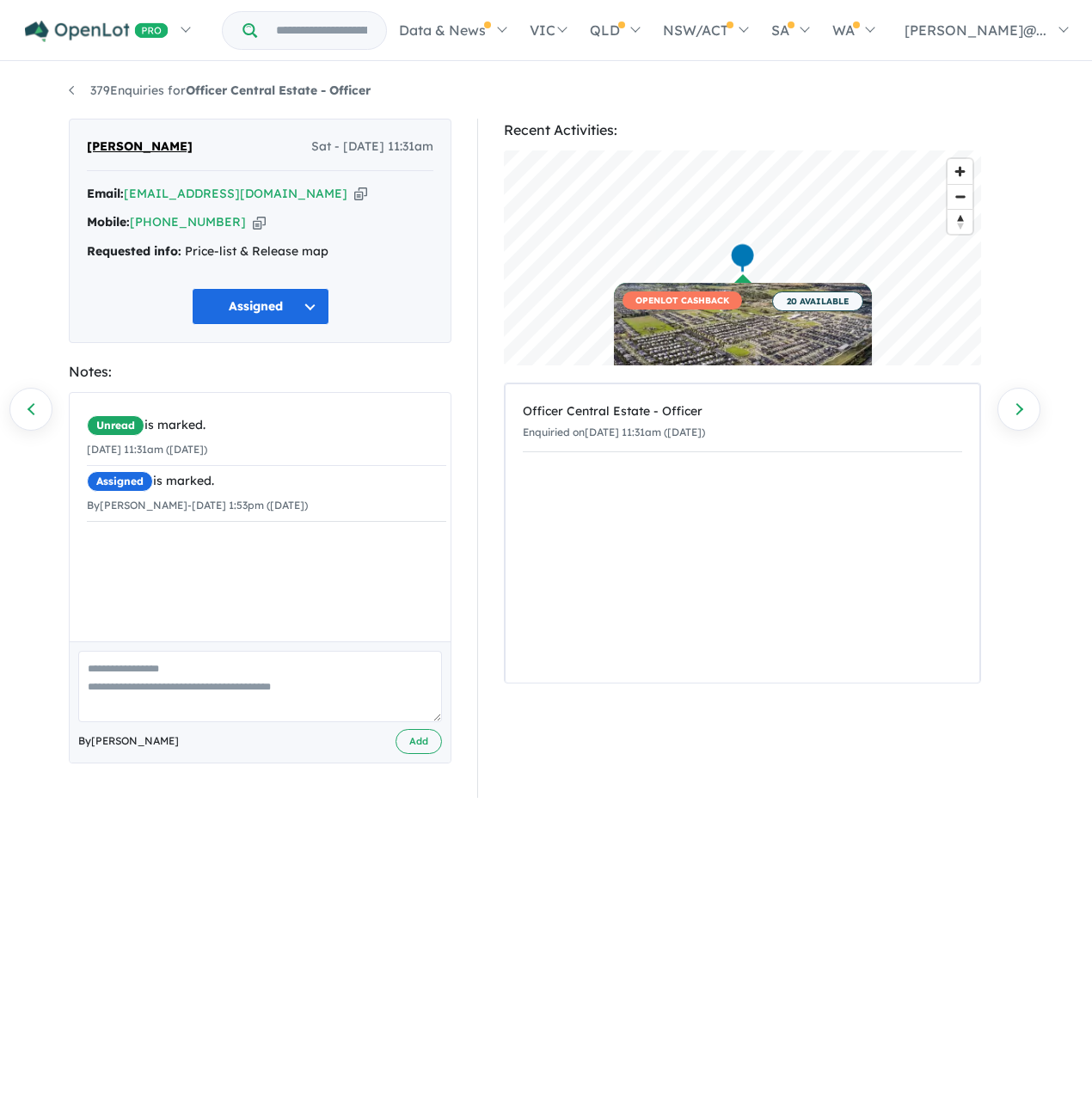
click at [260, 230] on icon "button" at bounding box center [259, 222] width 13 height 18
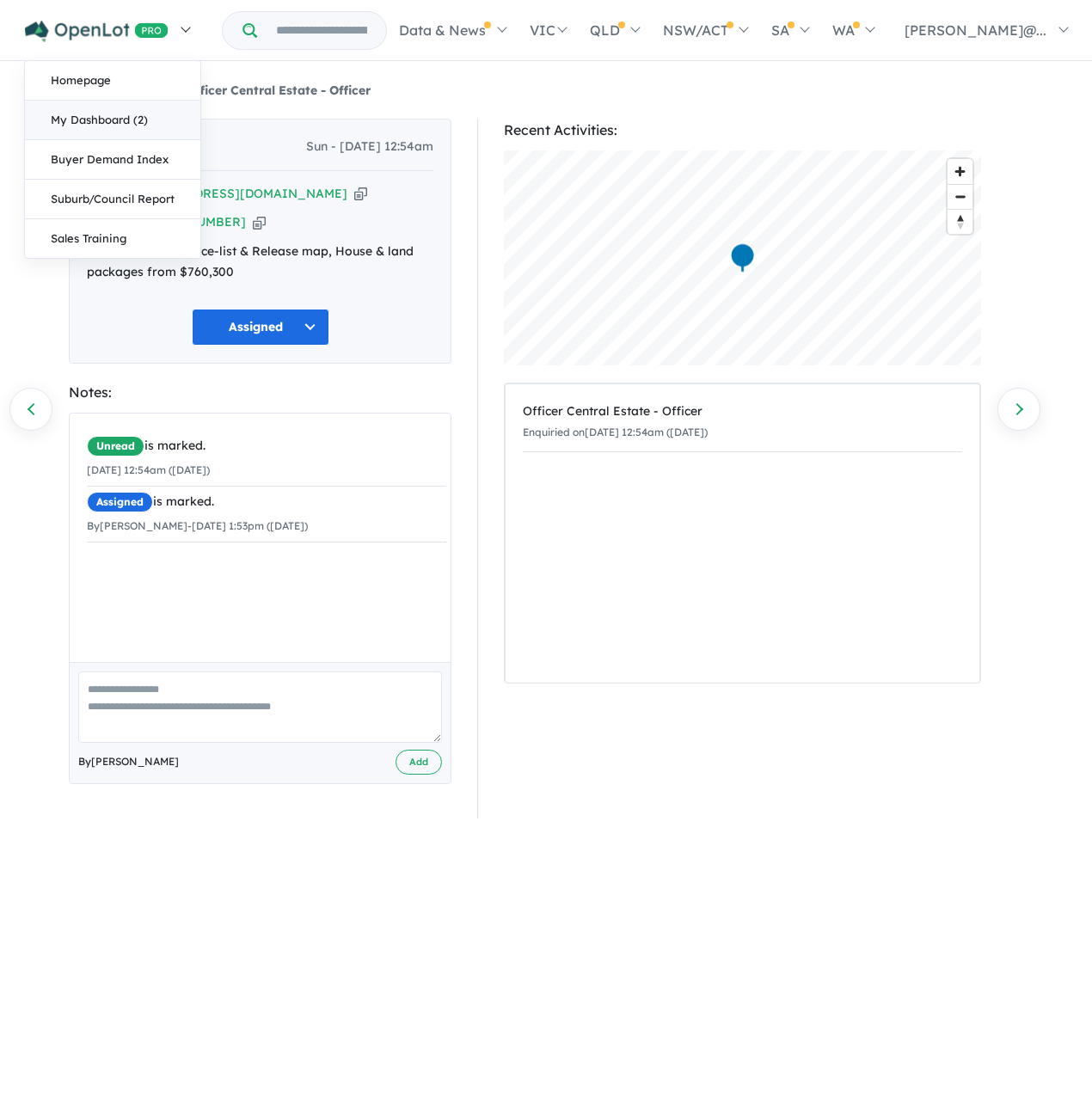
click at [155, 138] on link "My Dashboard (2)" at bounding box center [112, 120] width 176 height 40
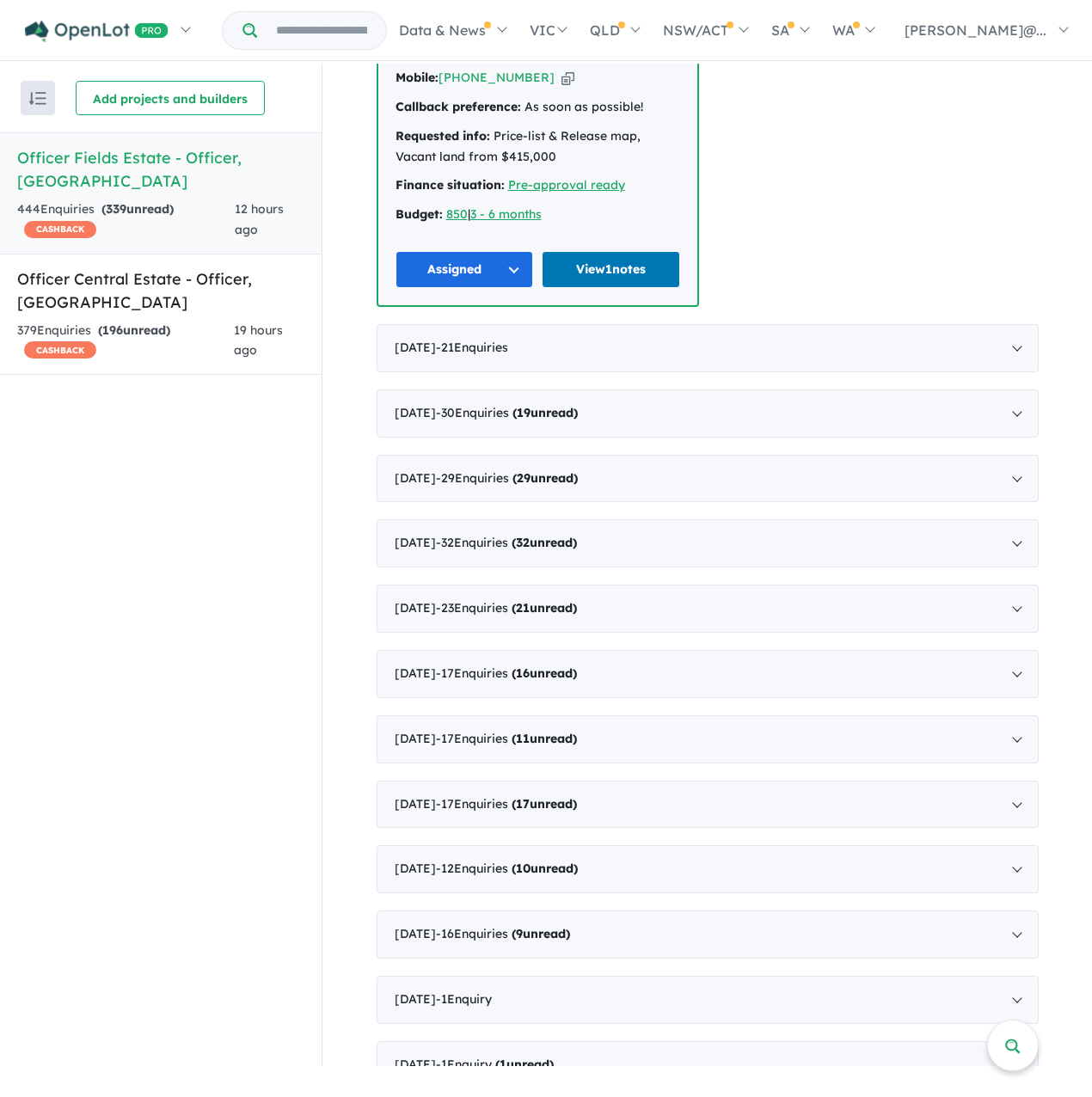
scroll to position [1749, 0]
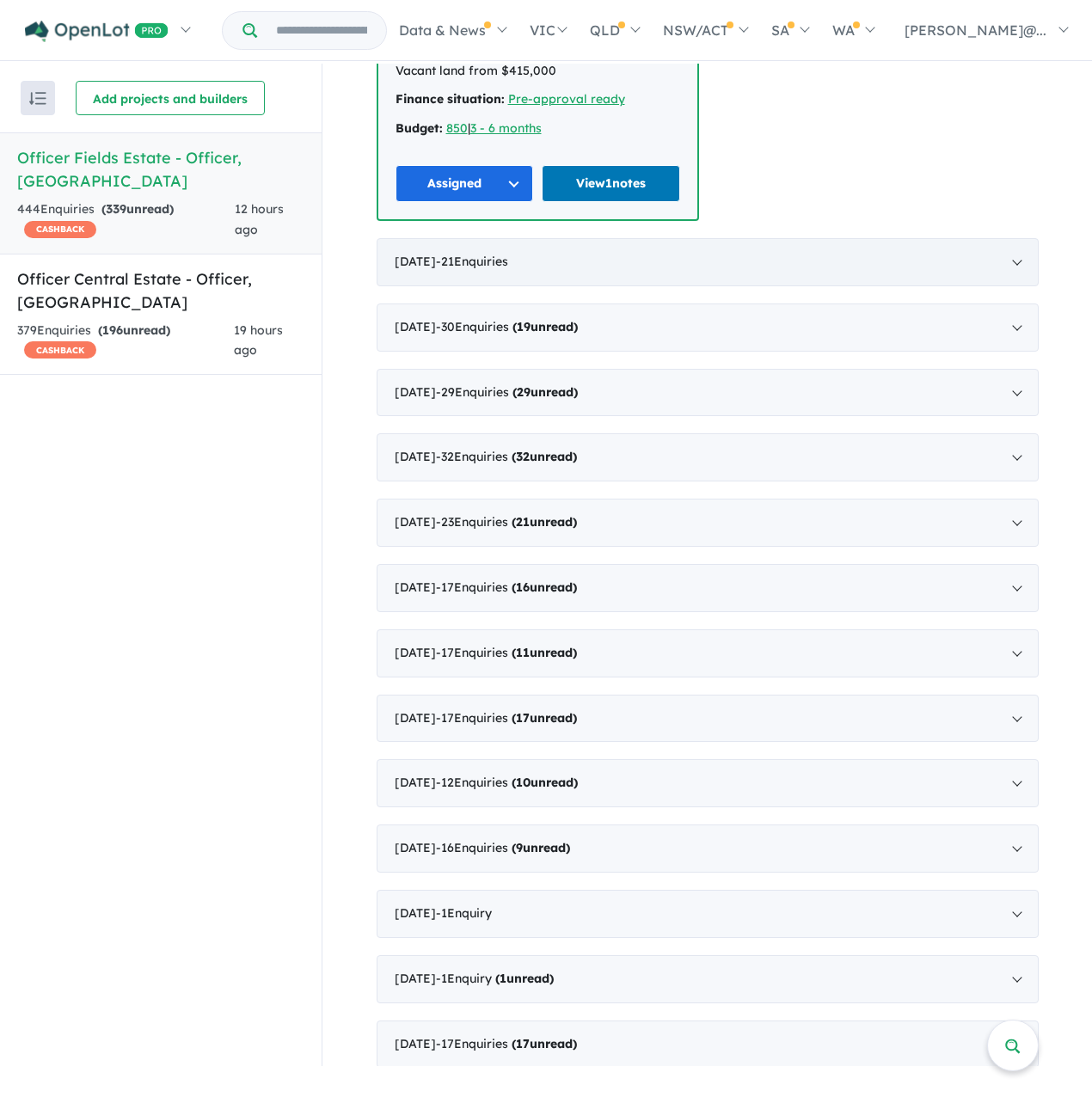
click at [793, 286] on div "[DATE] - 21 Enquir ies ( 0 unread)" at bounding box center [707, 262] width 662 height 49
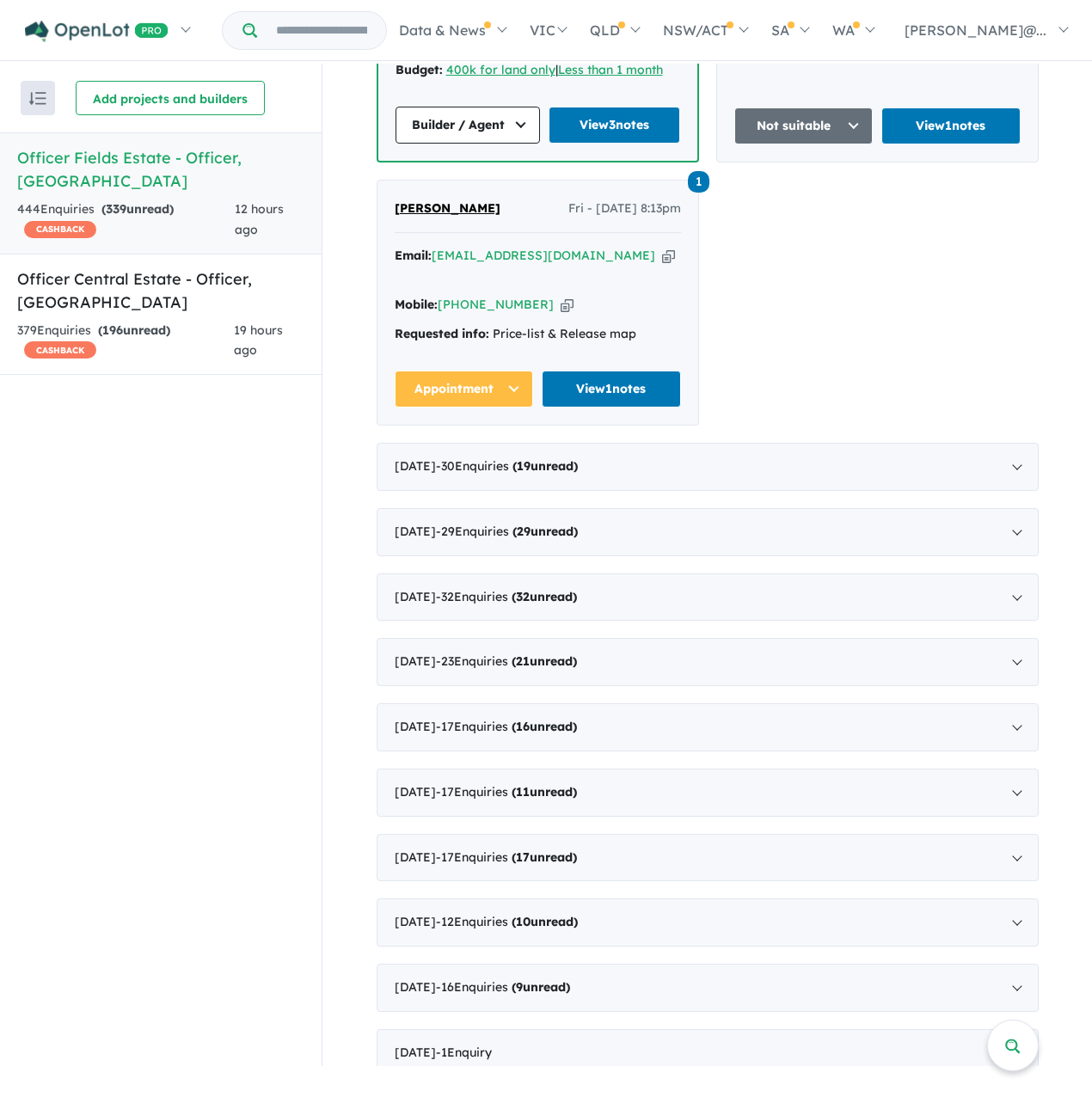
scroll to position [5154, 0]
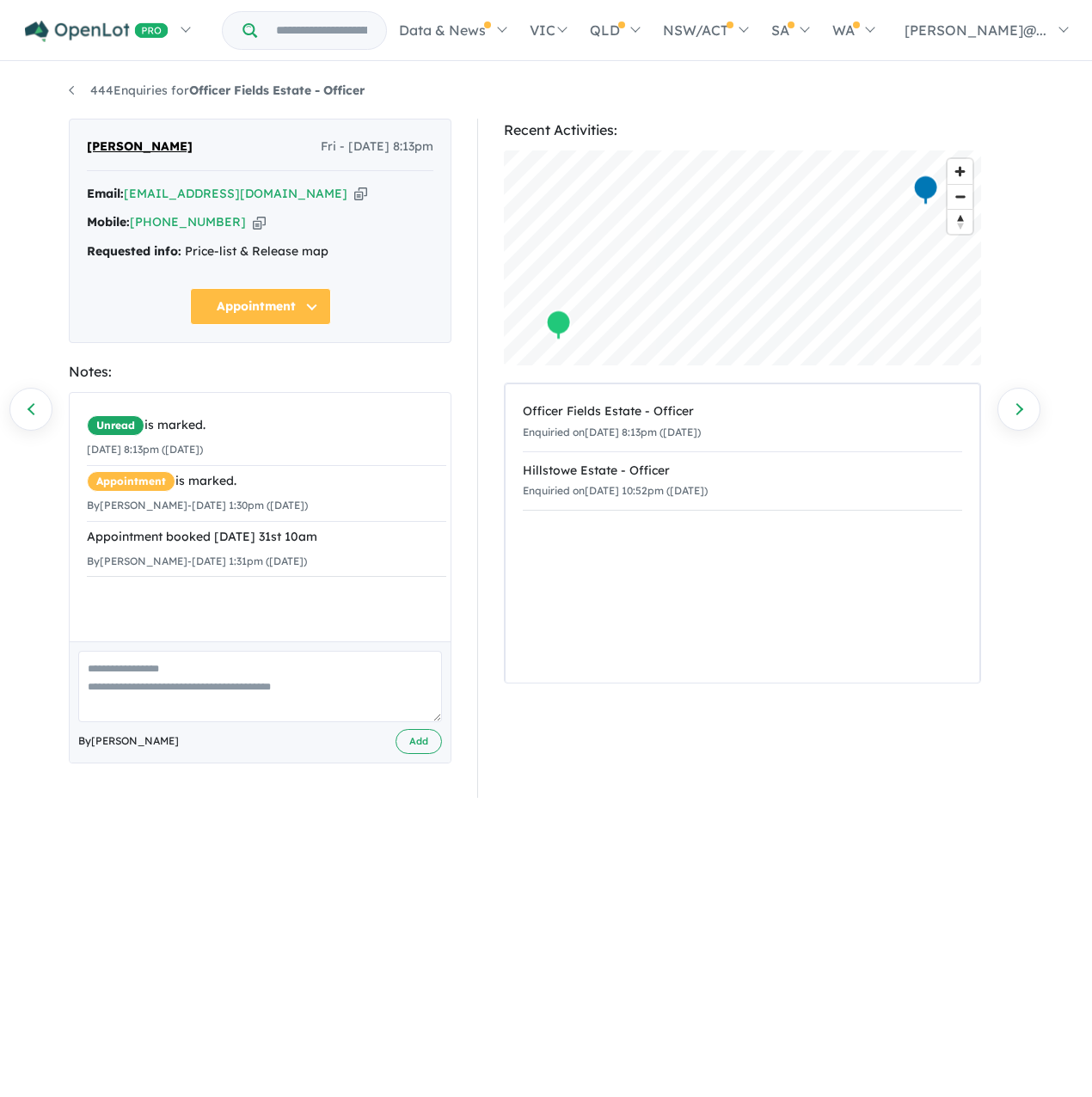
click at [255, 231] on icon "button" at bounding box center [259, 222] width 13 height 18
click at [29, 400] on link "Previous enquiry" at bounding box center [31, 409] width 43 height 43
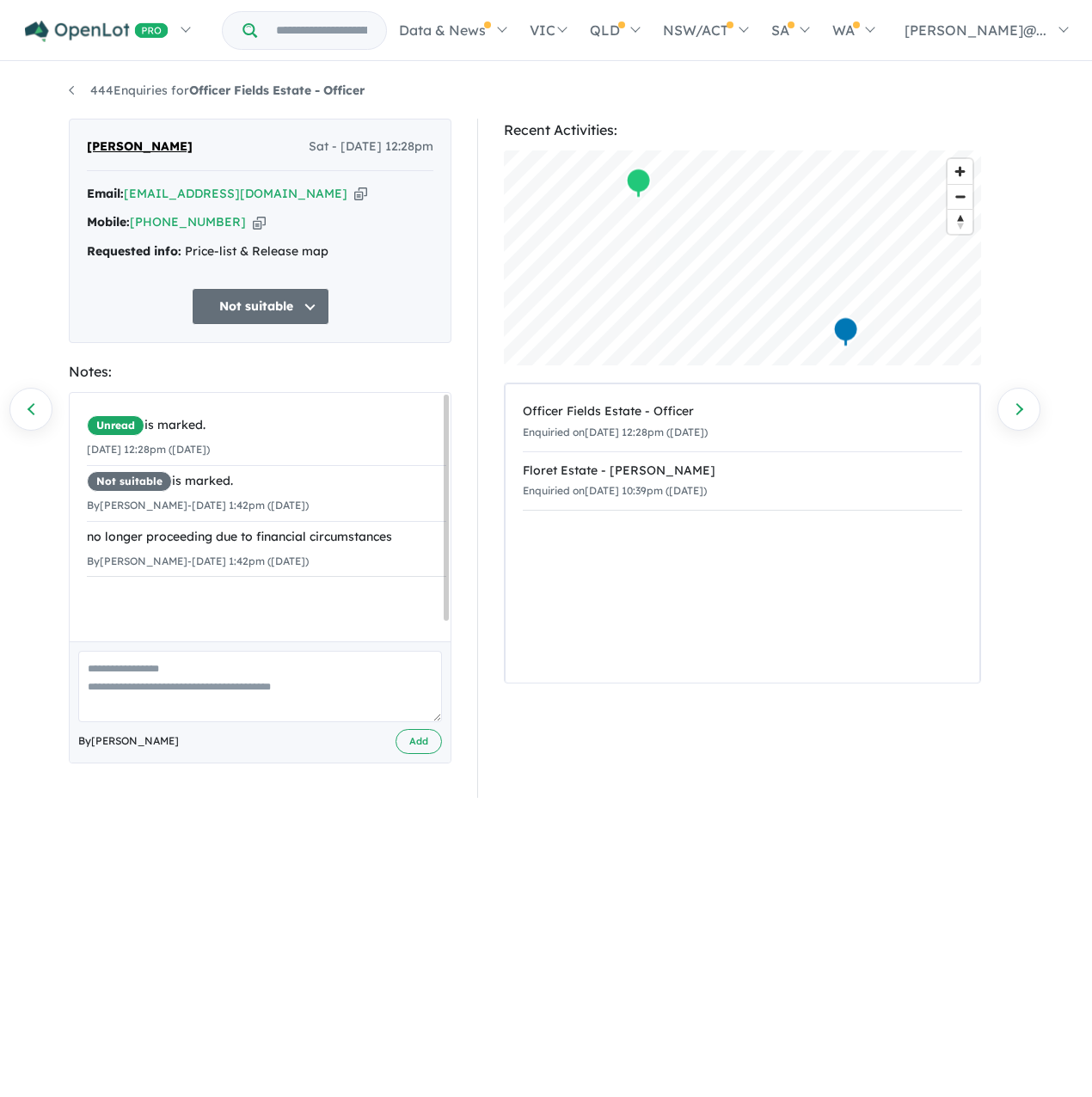
click at [262, 231] on icon "button" at bounding box center [259, 222] width 13 height 18
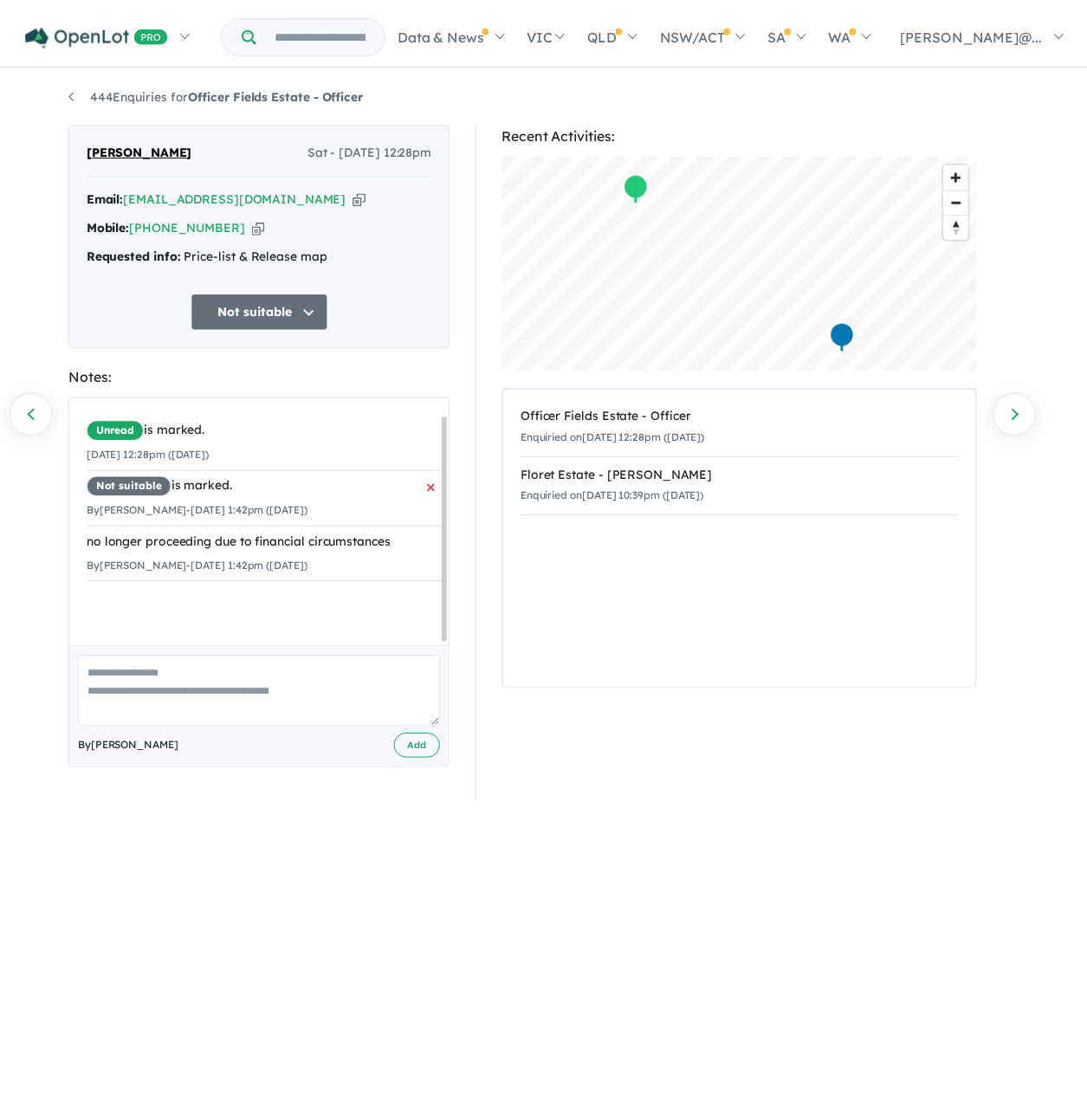
scroll to position [22, 0]
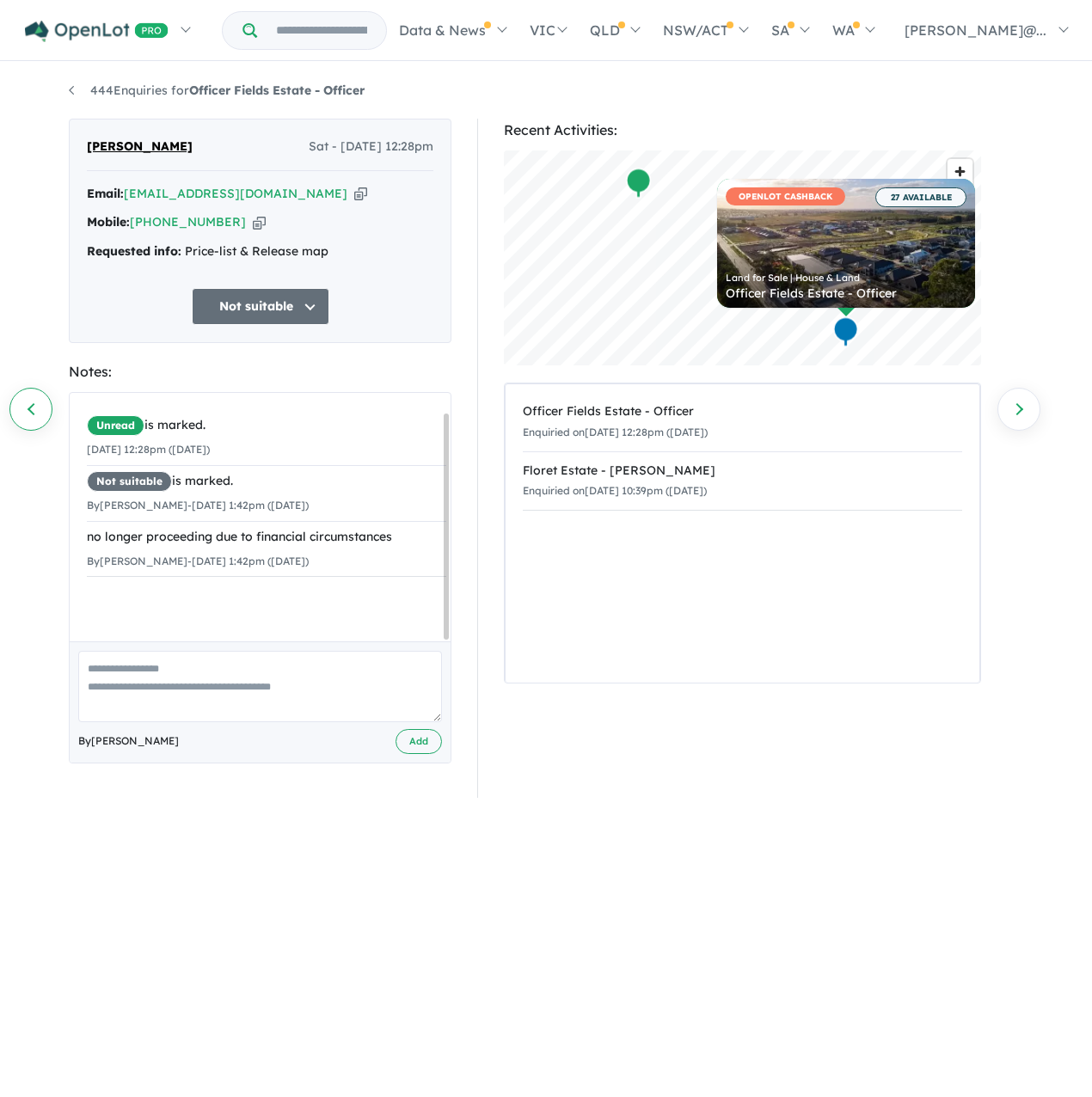
click at [29, 402] on link "Previous enquiry" at bounding box center [31, 409] width 43 height 43
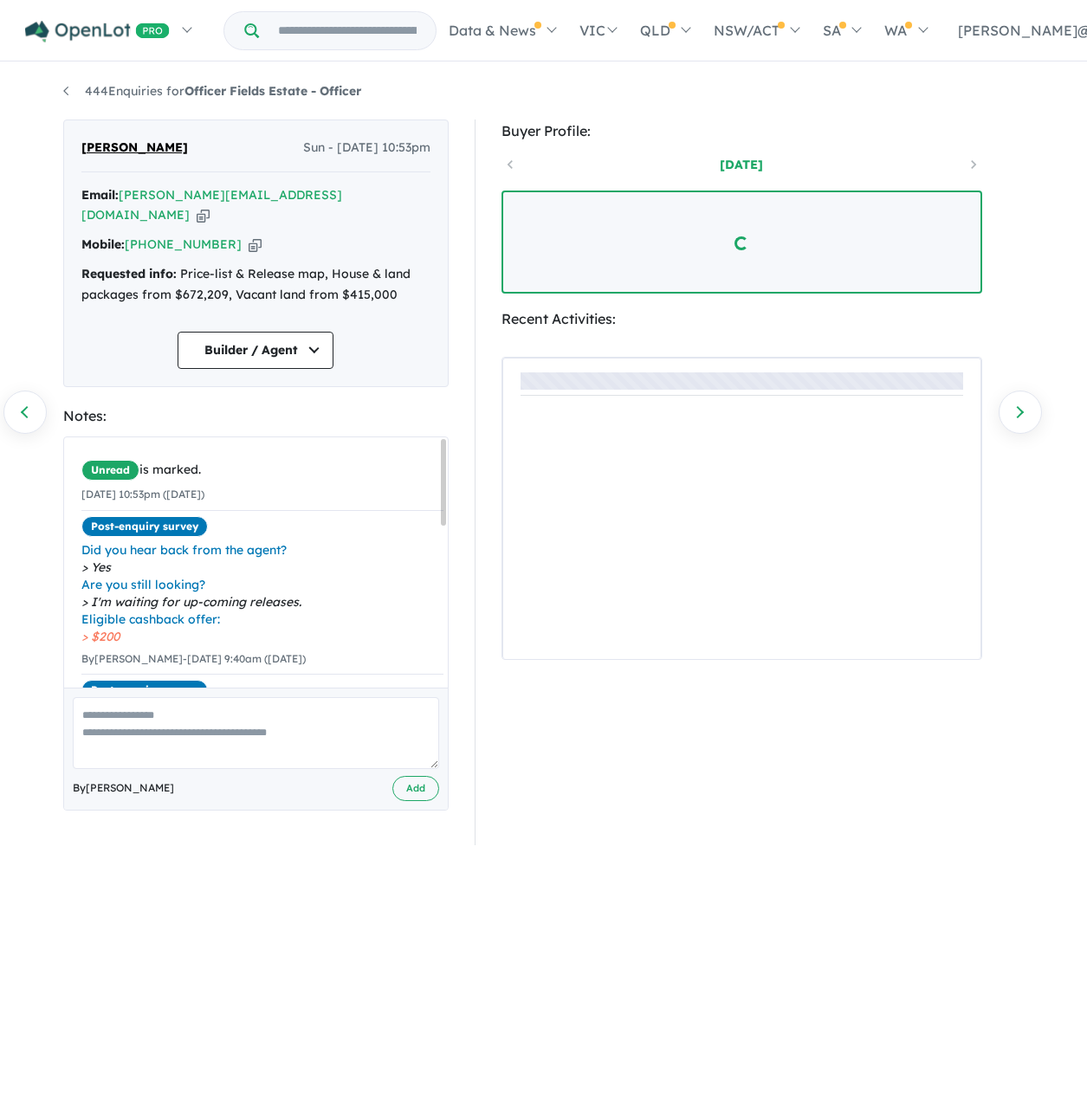
click at [255, 236] on icon "button" at bounding box center [255, 245] width 13 height 18
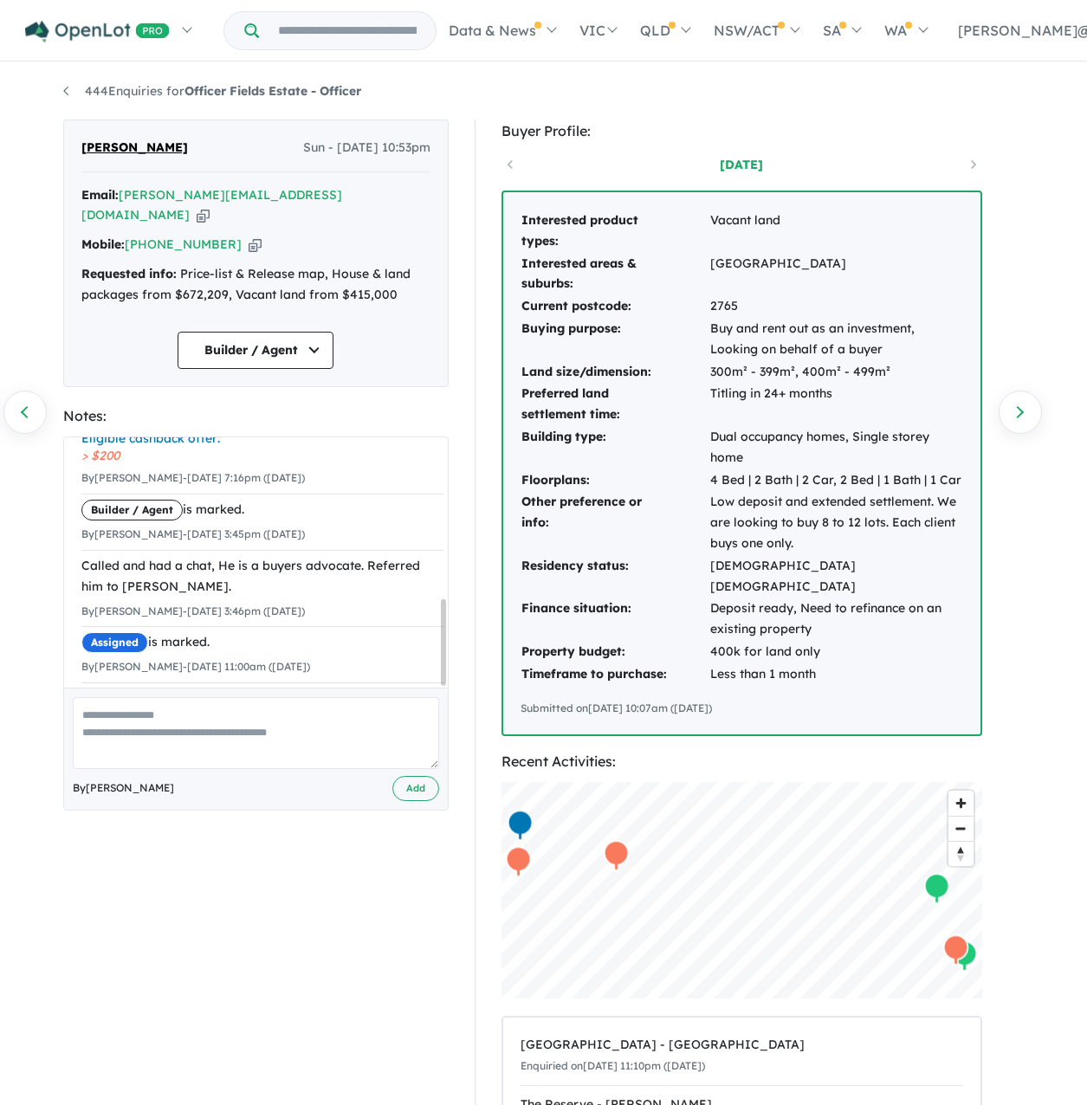
drag, startPoint x: 85, startPoint y: 556, endPoint x: 422, endPoint y: 614, distance: 341.9
click at [422, 614] on li "Called and had a chat, He is a buyers advocate. Referred him to [PERSON_NAME]. …" at bounding box center [262, 588] width 362 height 77
drag, startPoint x: 422, startPoint y: 614, endPoint x: 398, endPoint y: 611, distance: 23.5
copy li "Called and had a chat, He is a buyers advocate. Referred him to [PERSON_NAME]. …"
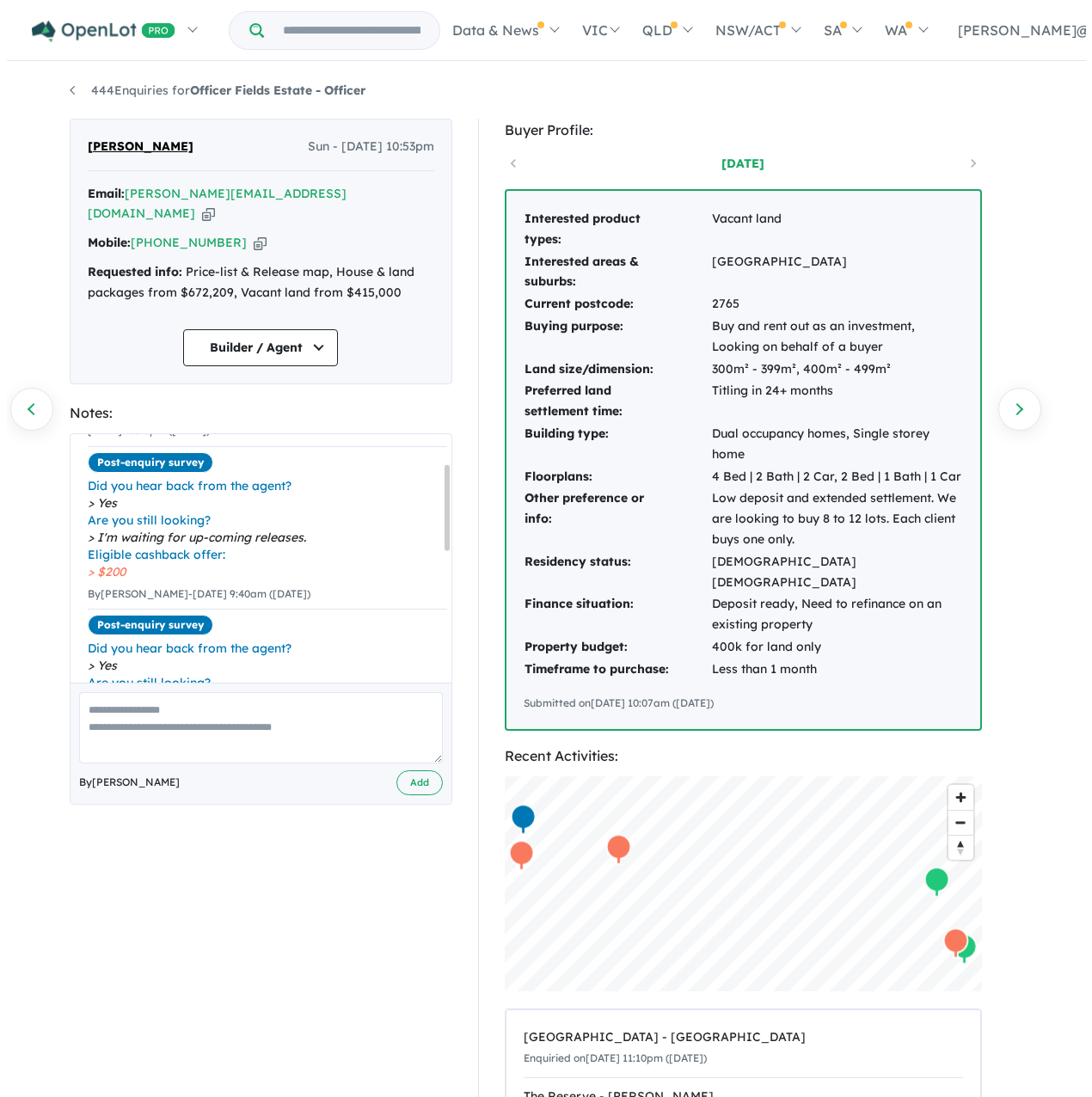
scroll to position [30, 0]
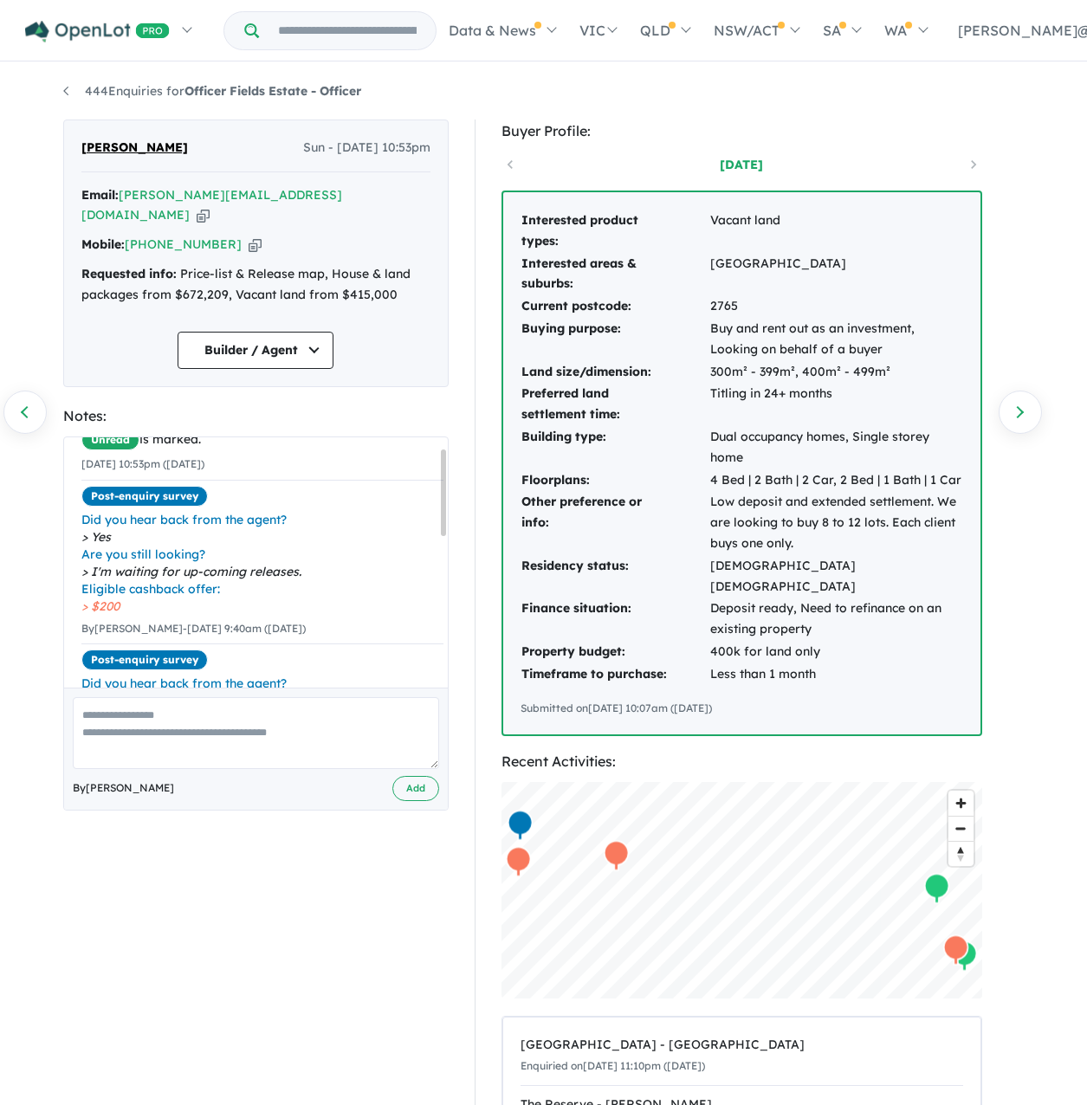
click at [293, 369] on button "Builder / Agent" at bounding box center [256, 350] width 156 height 37
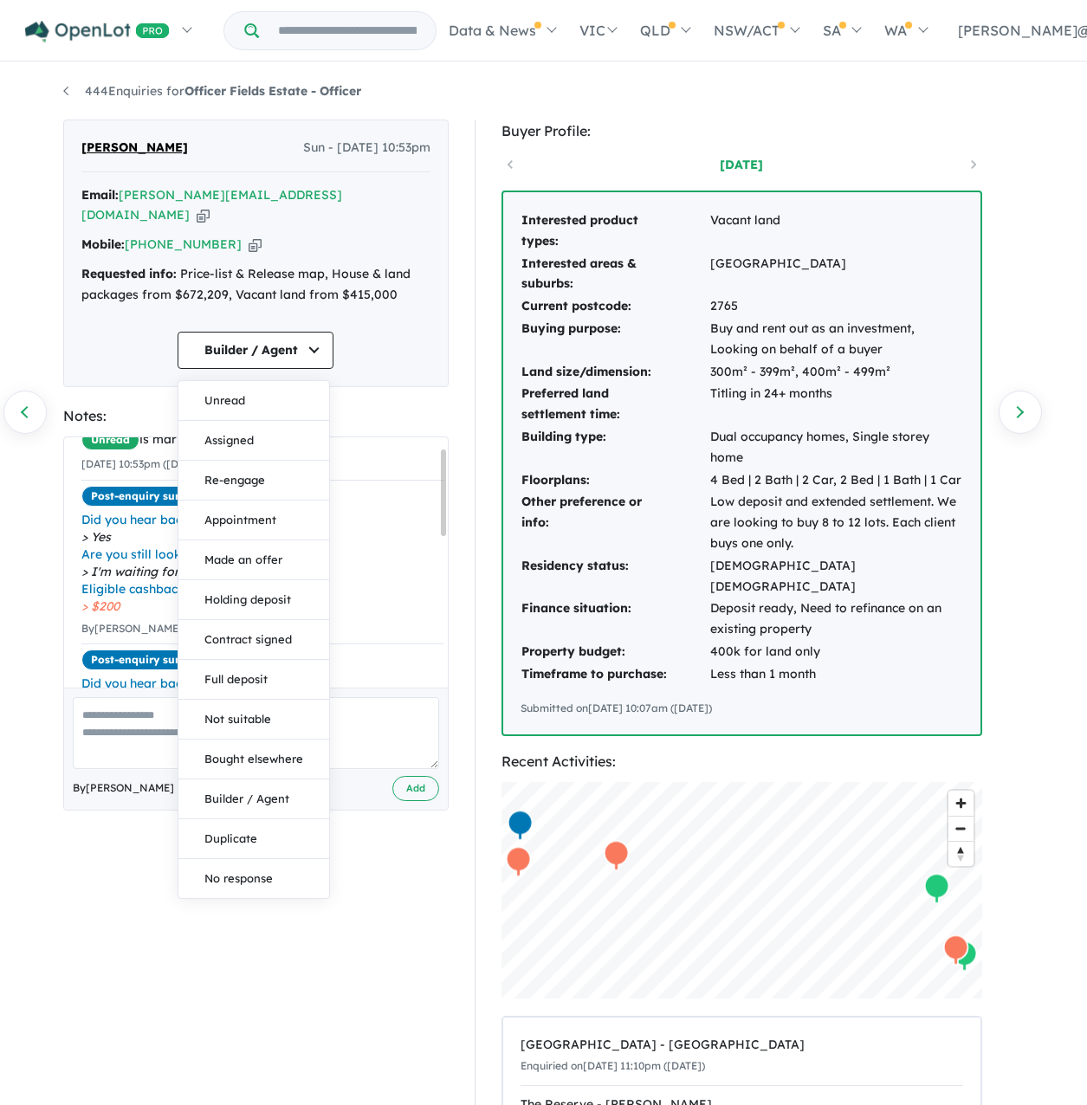
click at [381, 428] on div "Notes:" at bounding box center [255, 415] width 385 height 23
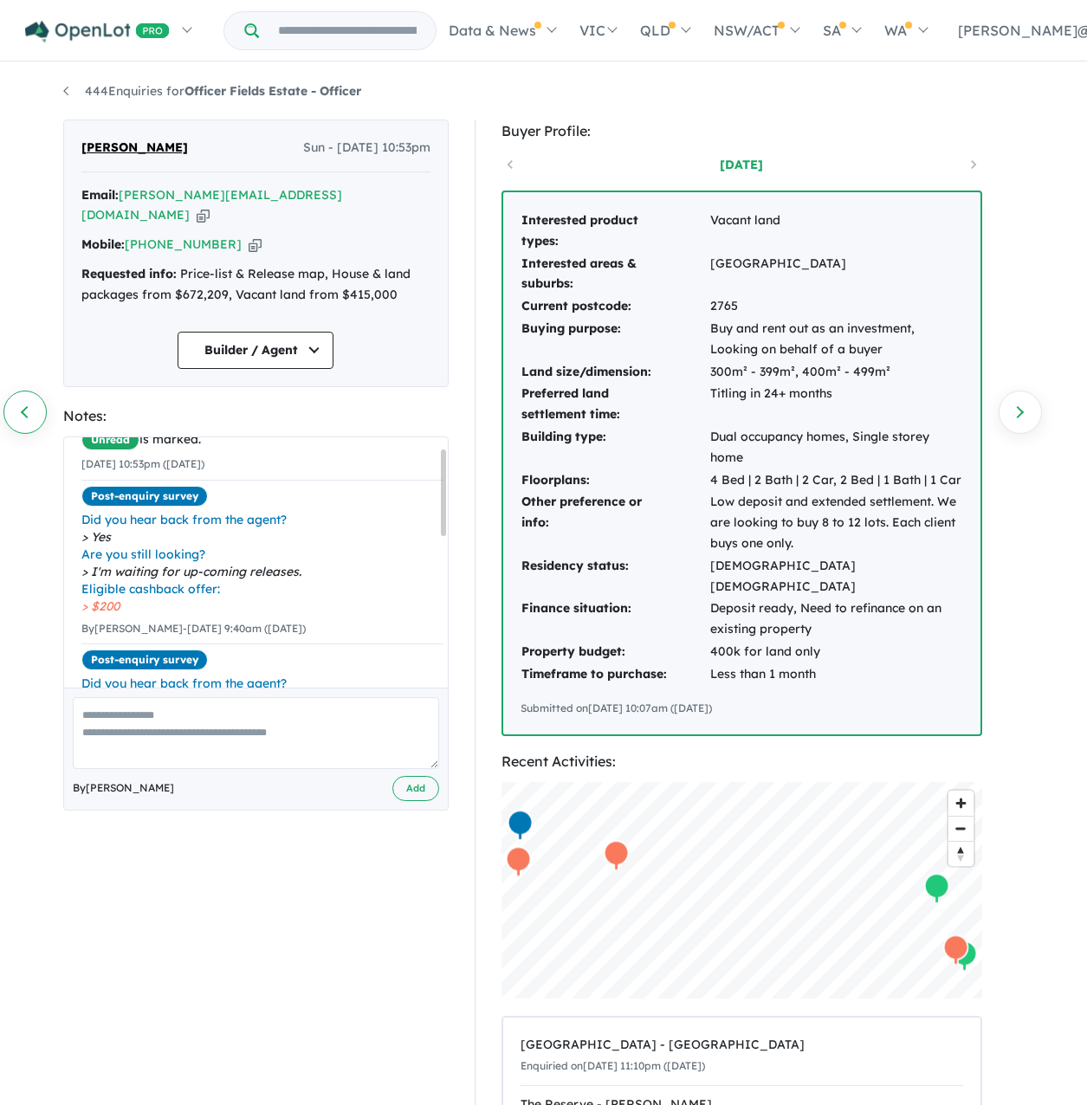
click at [16, 417] on link "Previous enquiry" at bounding box center [24, 412] width 43 height 43
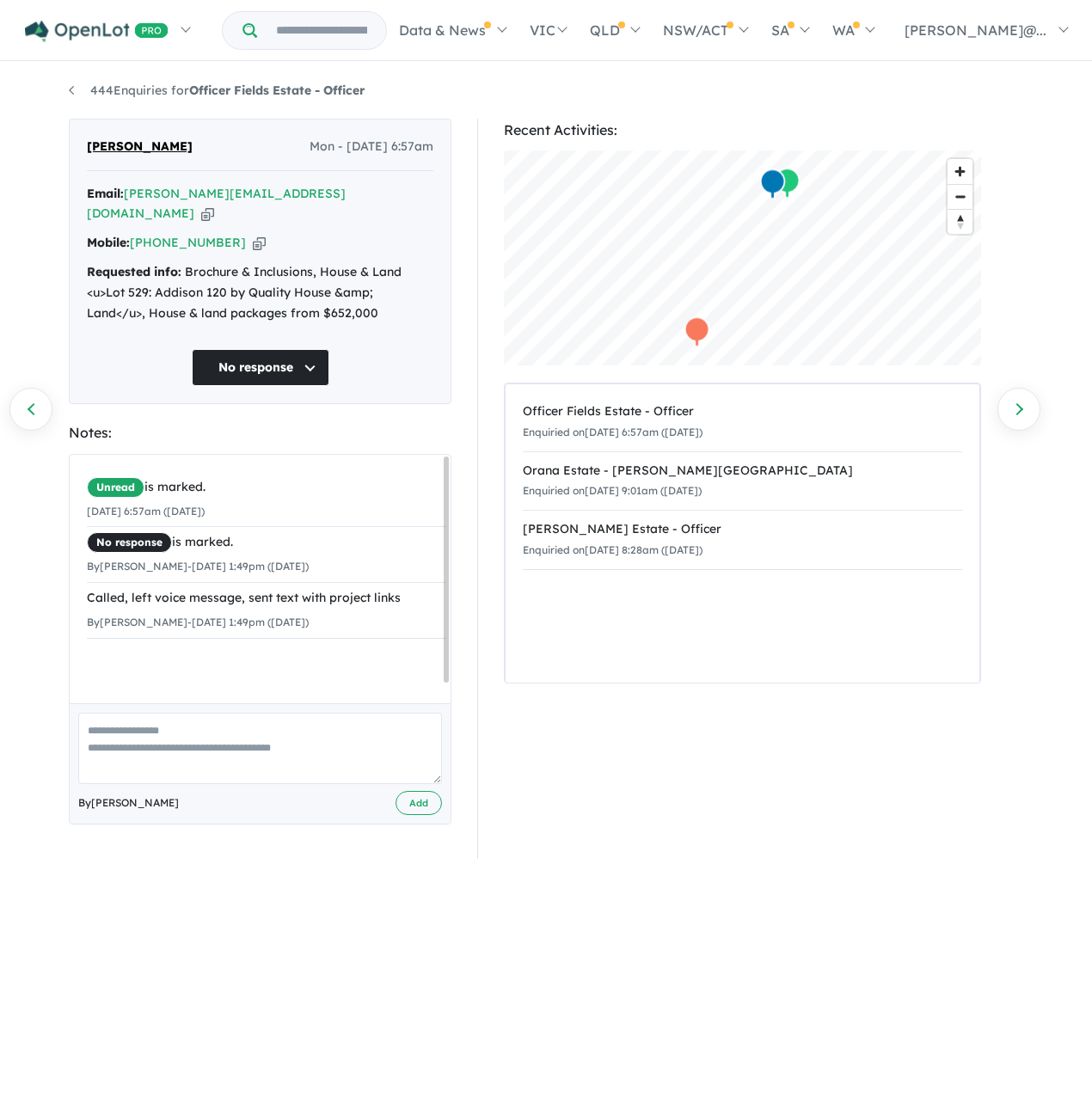
click at [270, 233] on div "Mobile: +61 450 383 042 Copied!" at bounding box center [259, 243] width 346 height 21
click at [266, 235] on icon "button" at bounding box center [259, 243] width 13 height 18
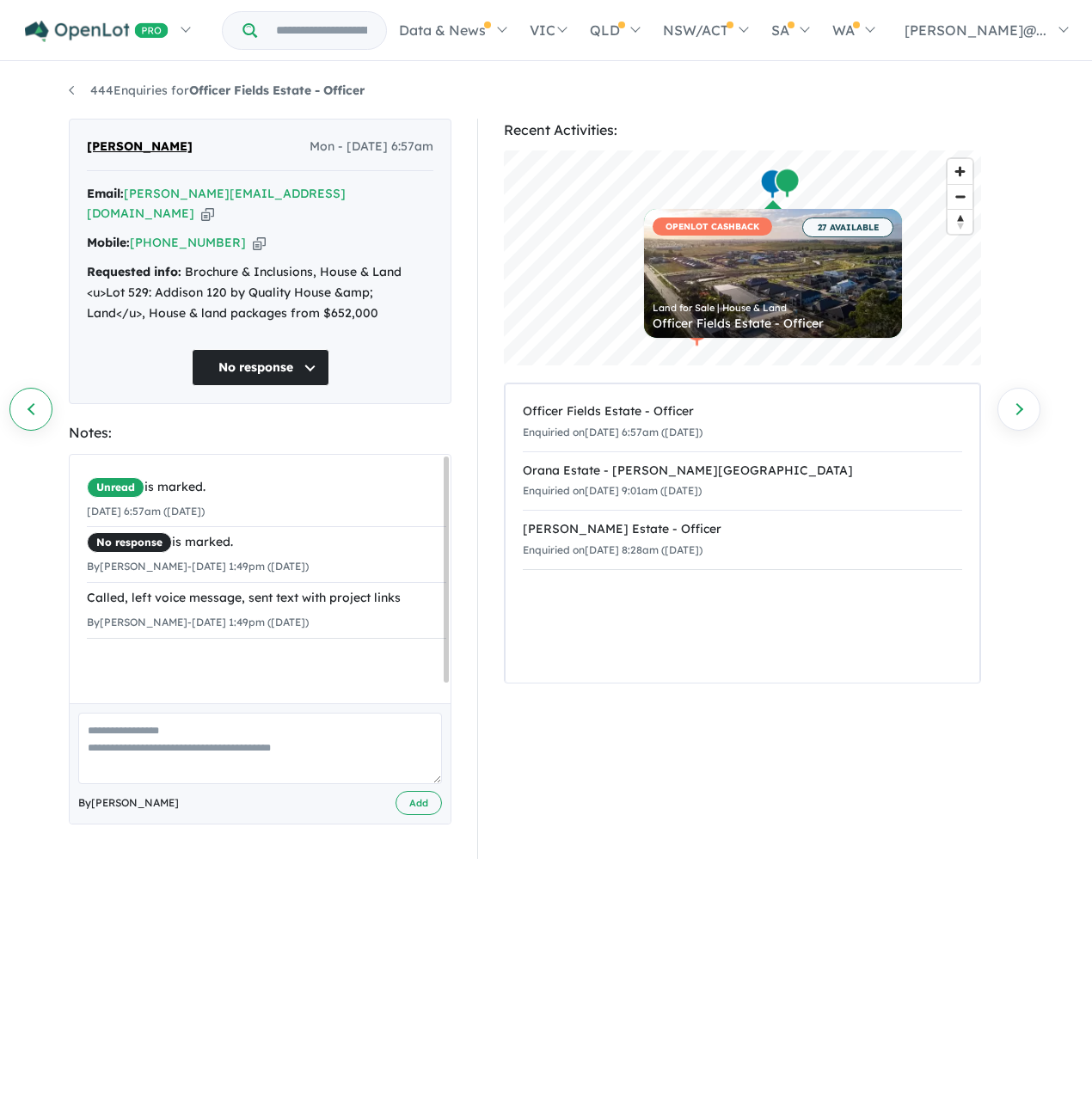
click at [33, 414] on link "Previous enquiry" at bounding box center [31, 409] width 43 height 43
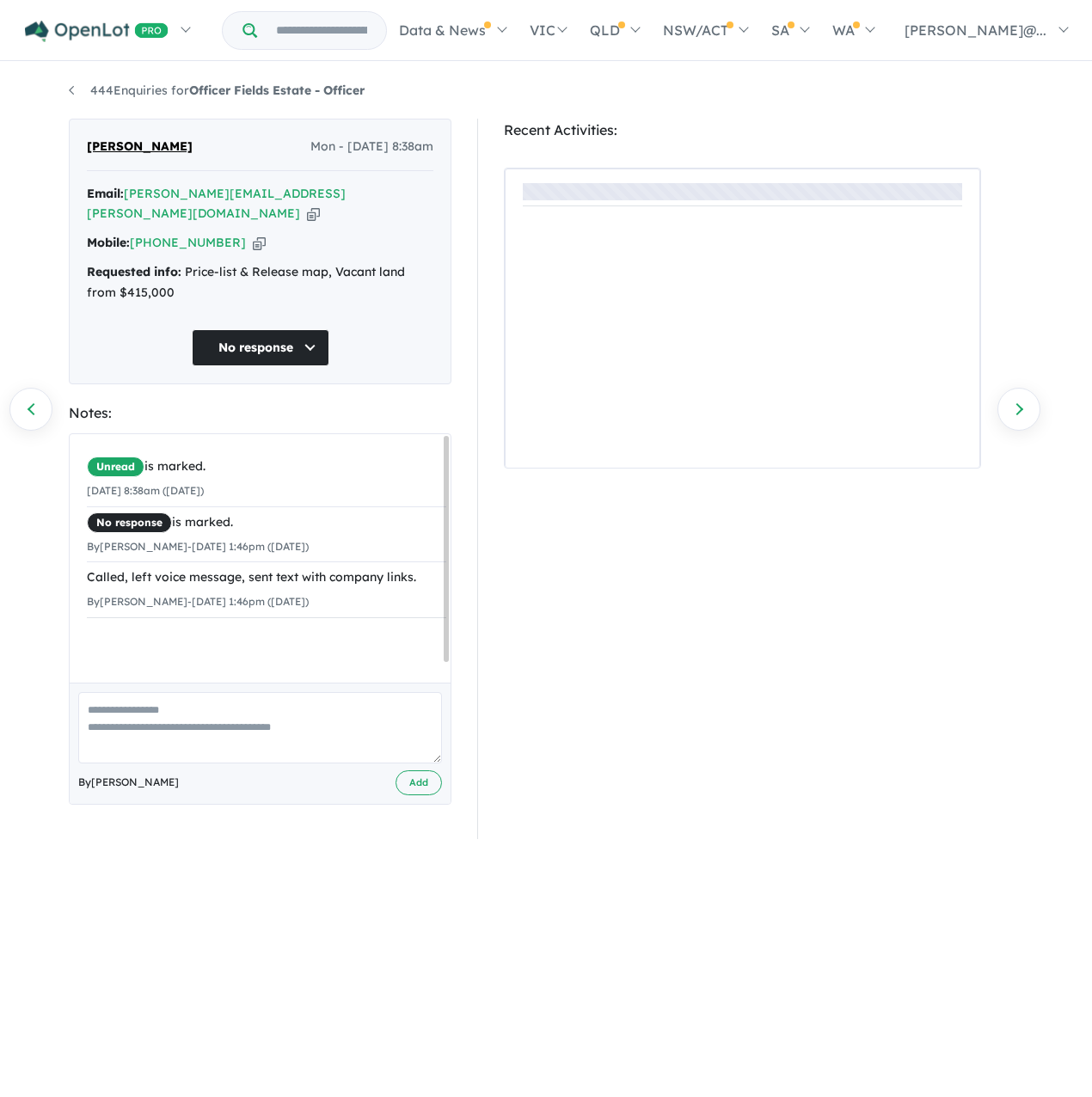
click at [260, 234] on icon "button" at bounding box center [259, 243] width 13 height 18
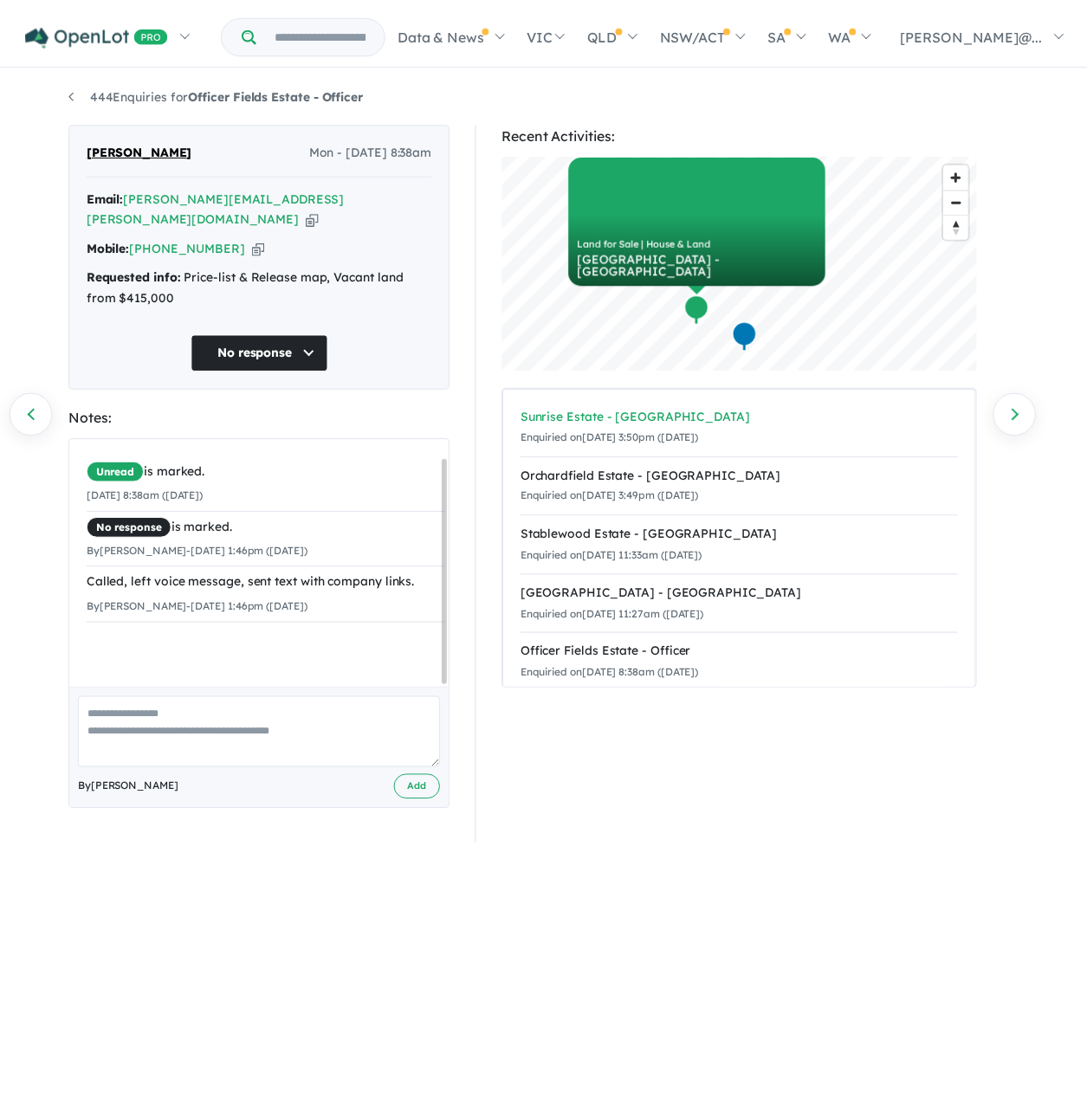
scroll to position [21, 0]
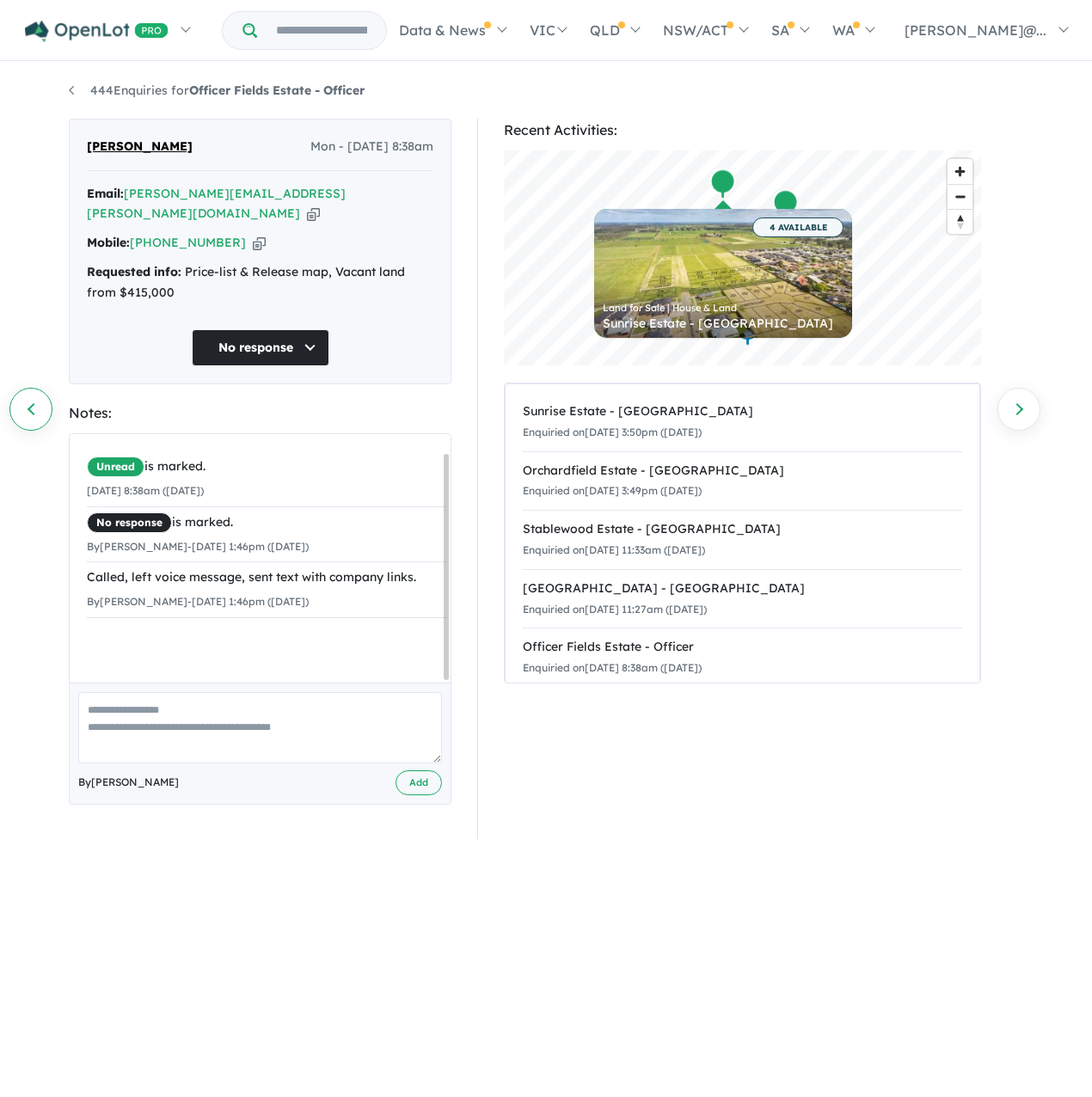
click at [38, 417] on link "Previous enquiry" at bounding box center [31, 409] width 43 height 43
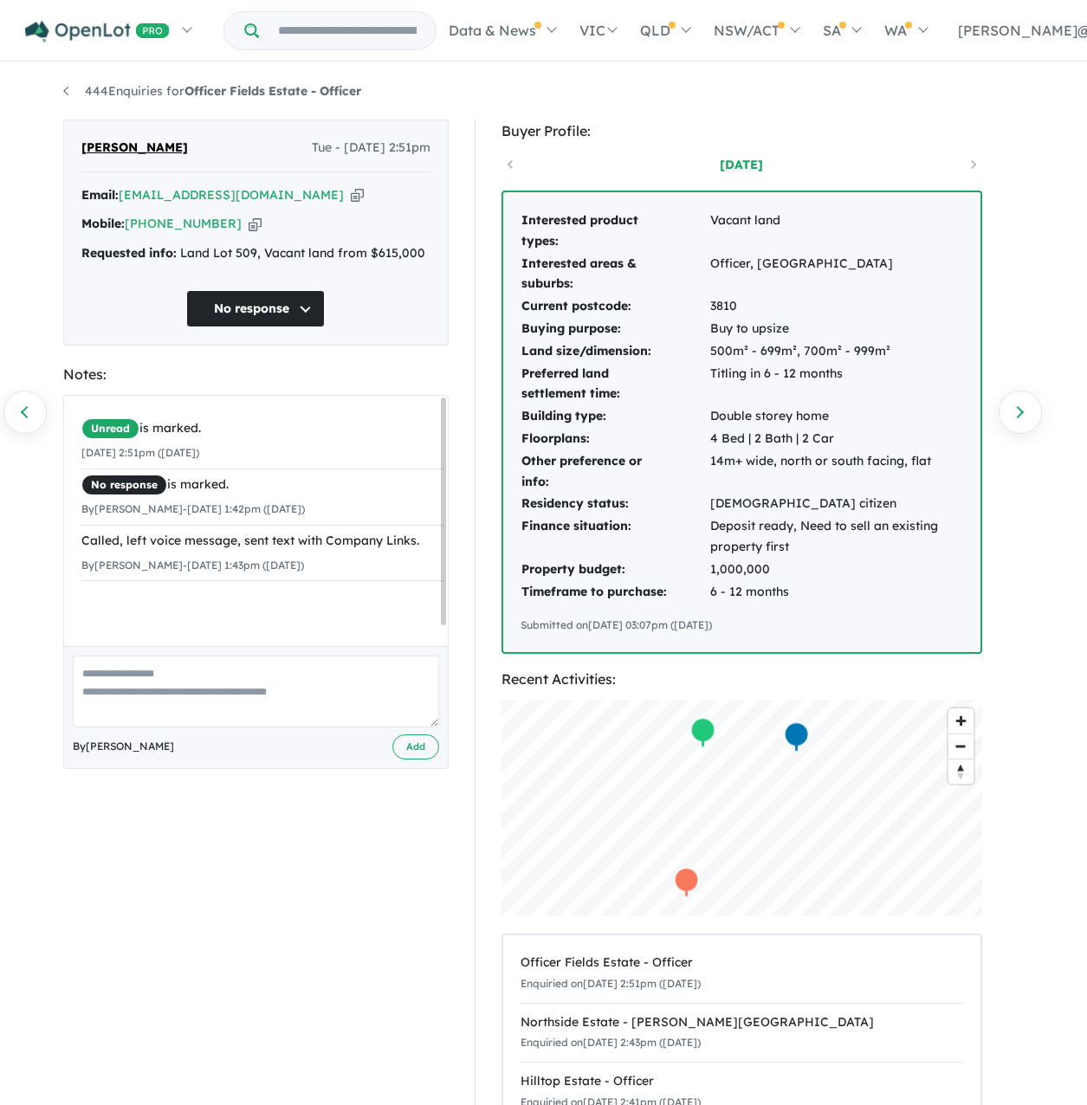
click at [262, 233] on icon "button" at bounding box center [255, 224] width 13 height 18
click at [37, 412] on link "Previous enquiry" at bounding box center [24, 412] width 43 height 43
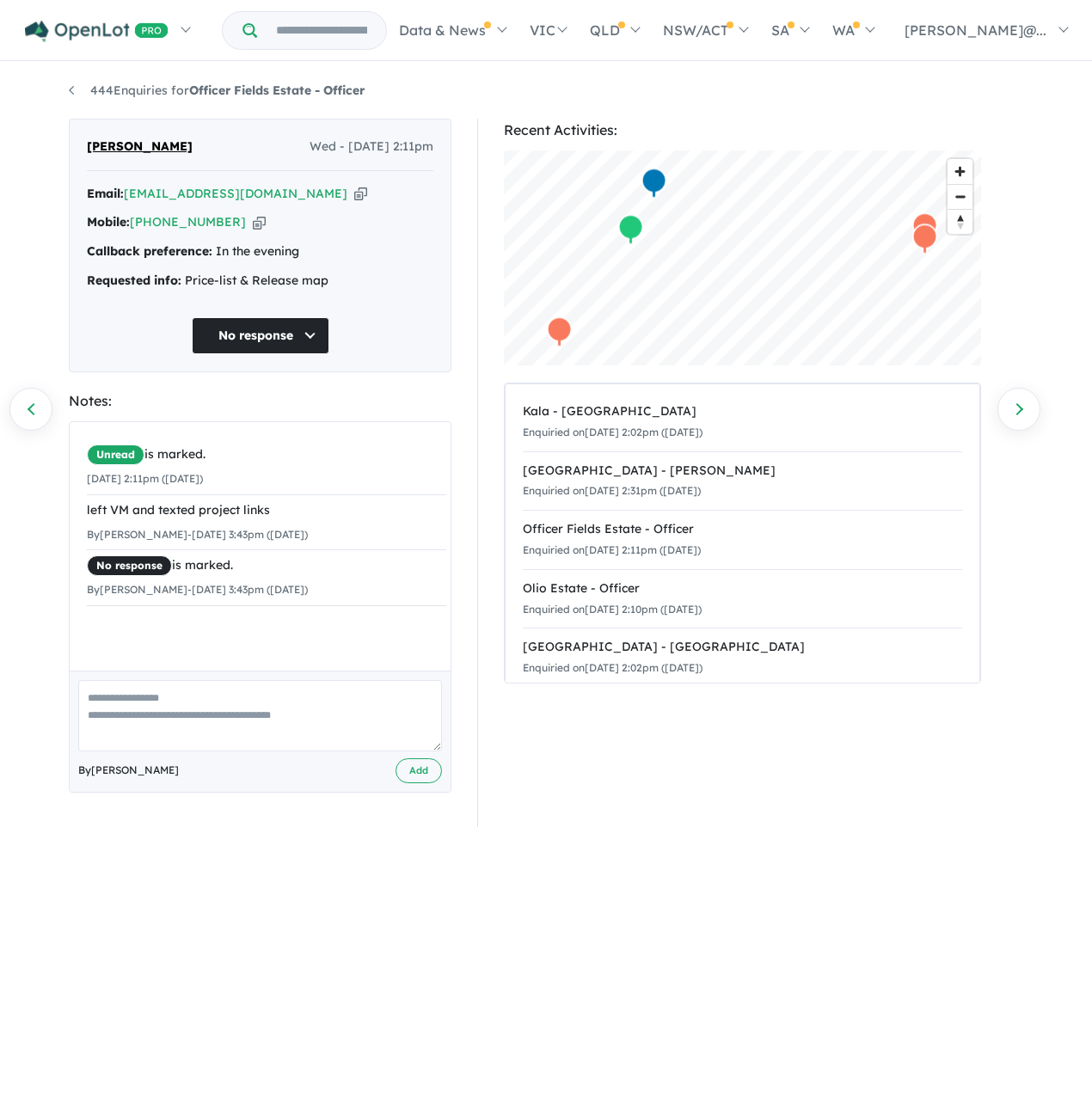
click at [256, 231] on icon "button" at bounding box center [259, 222] width 13 height 18
click at [48, 401] on link "Previous enquiry" at bounding box center [31, 409] width 43 height 43
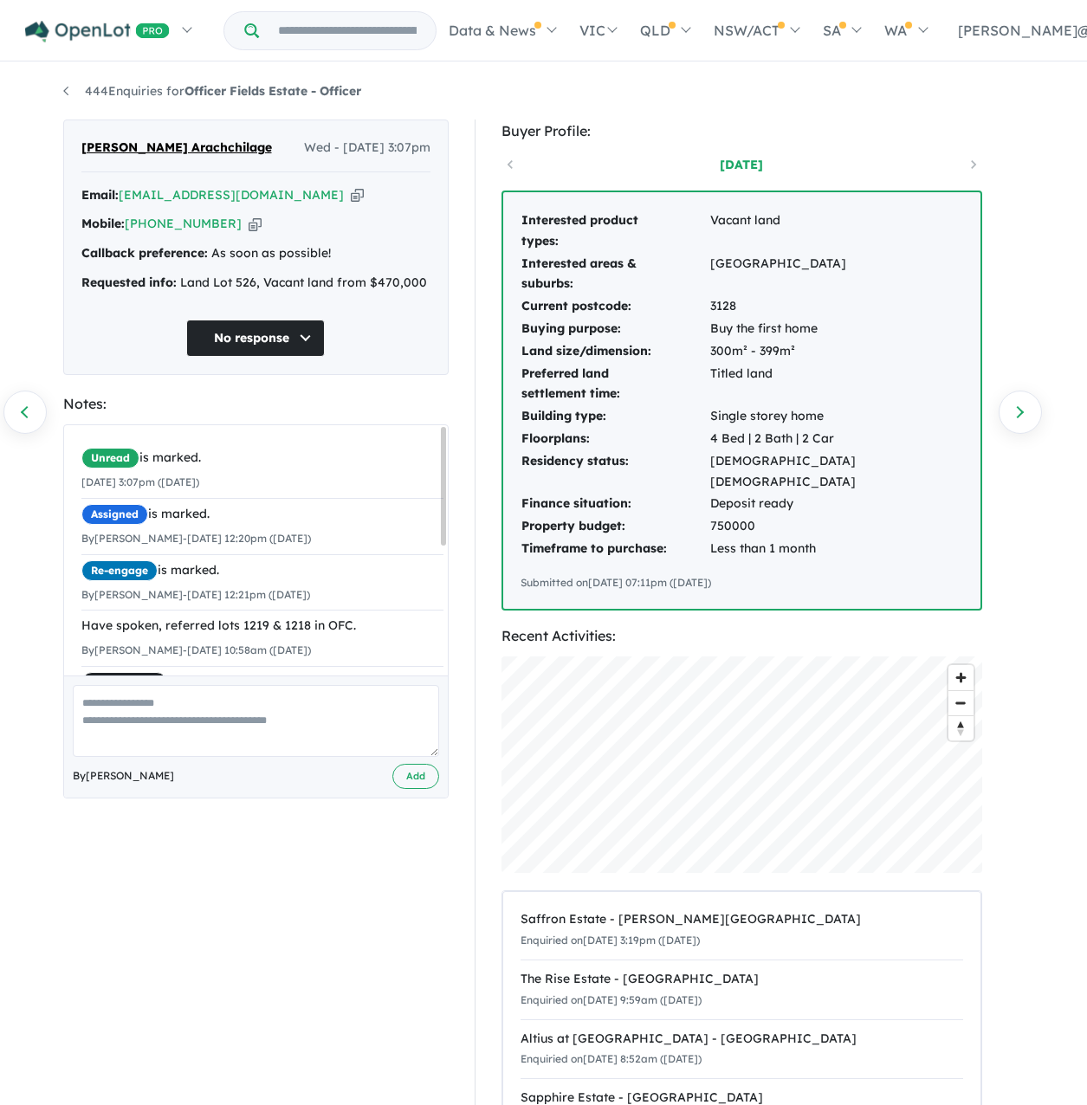
click at [261, 235] on div "Mobile: +61 415 971 959 Copied!" at bounding box center [255, 224] width 349 height 21
click at [256, 233] on icon "button" at bounding box center [255, 224] width 13 height 18
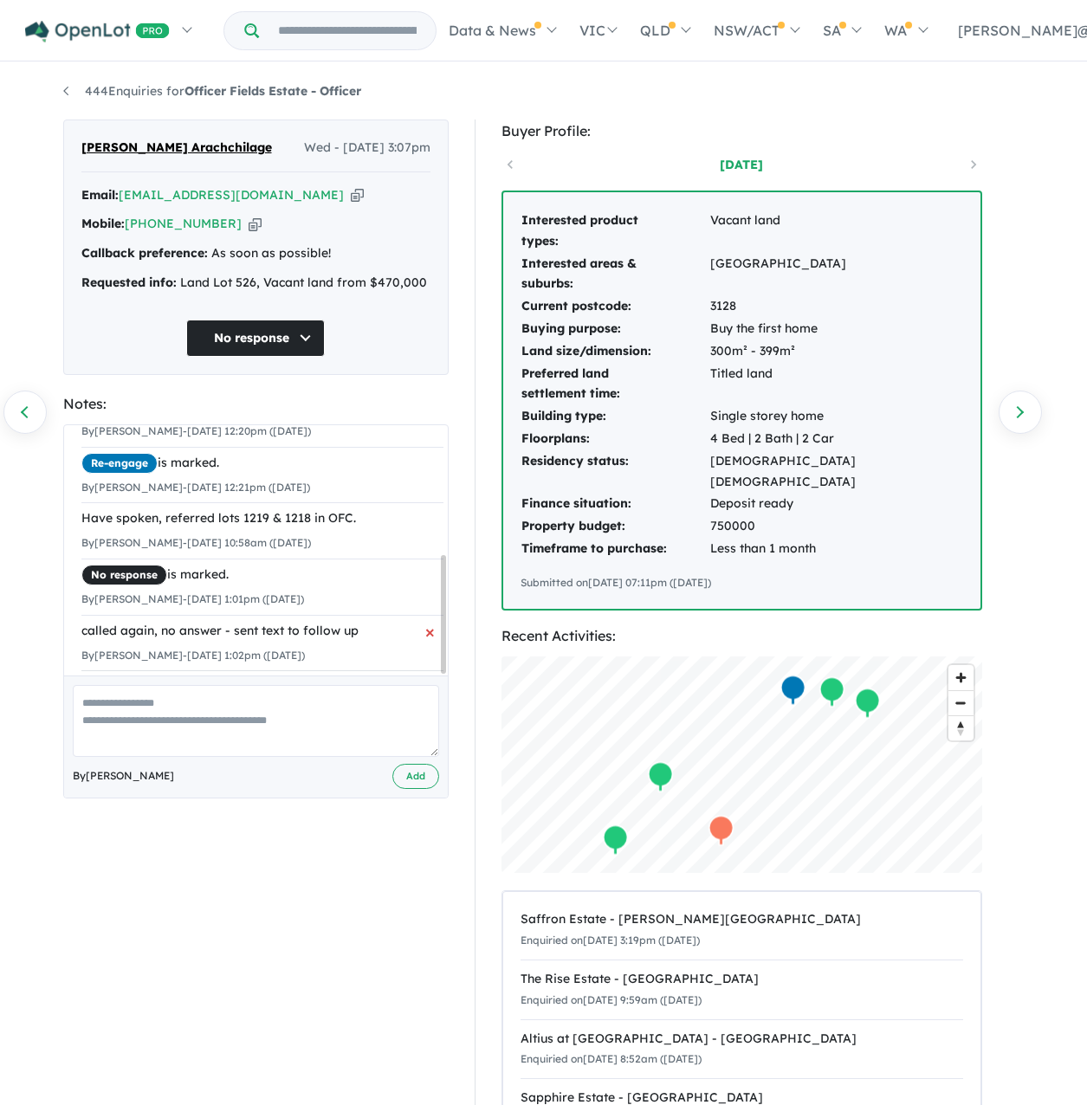
scroll to position [271, 0]
click at [21, 408] on link "Previous enquiry" at bounding box center [24, 412] width 43 height 43
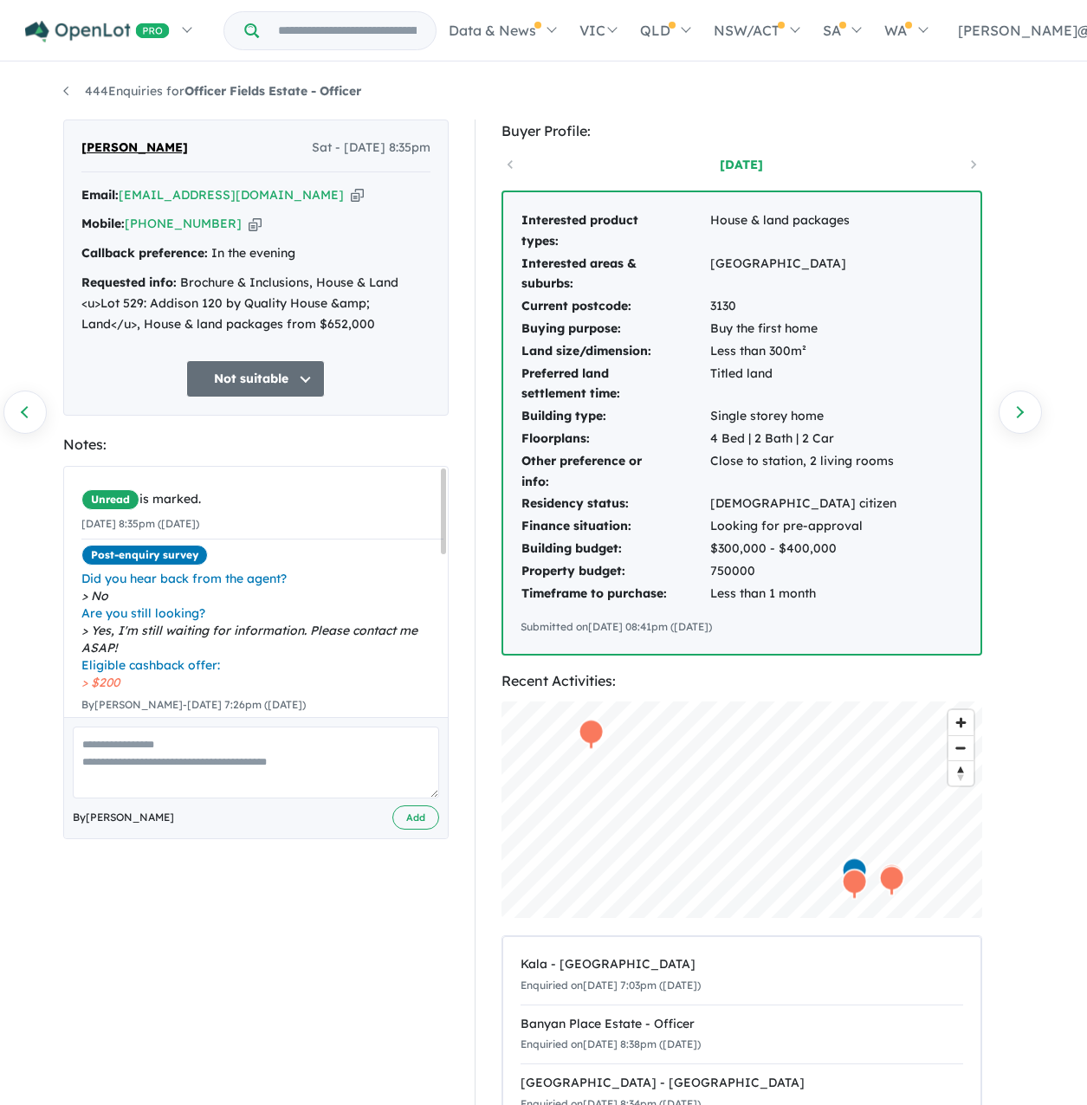
click at [261, 233] on icon "button" at bounding box center [255, 224] width 13 height 18
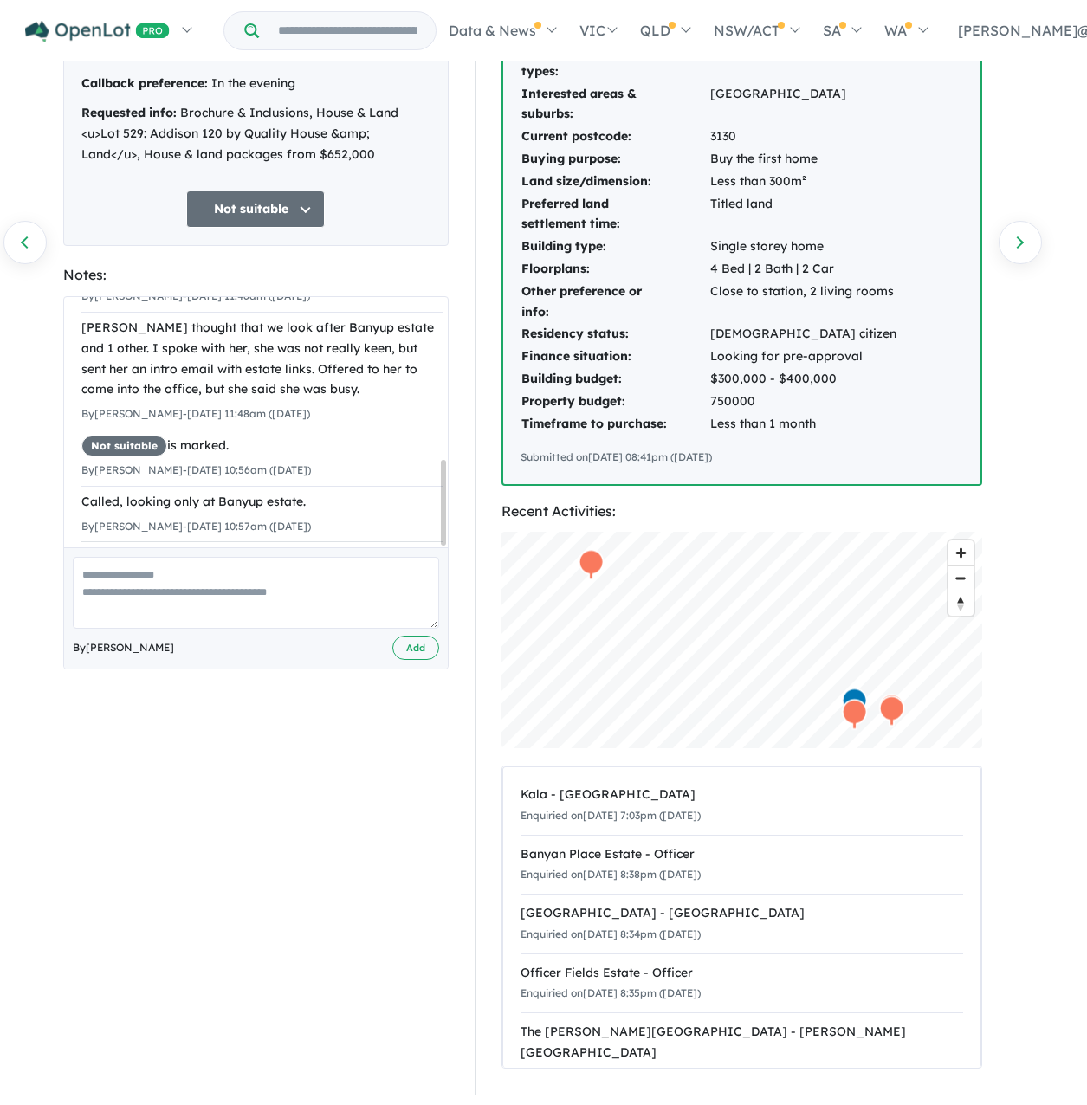
scroll to position [173, 0]
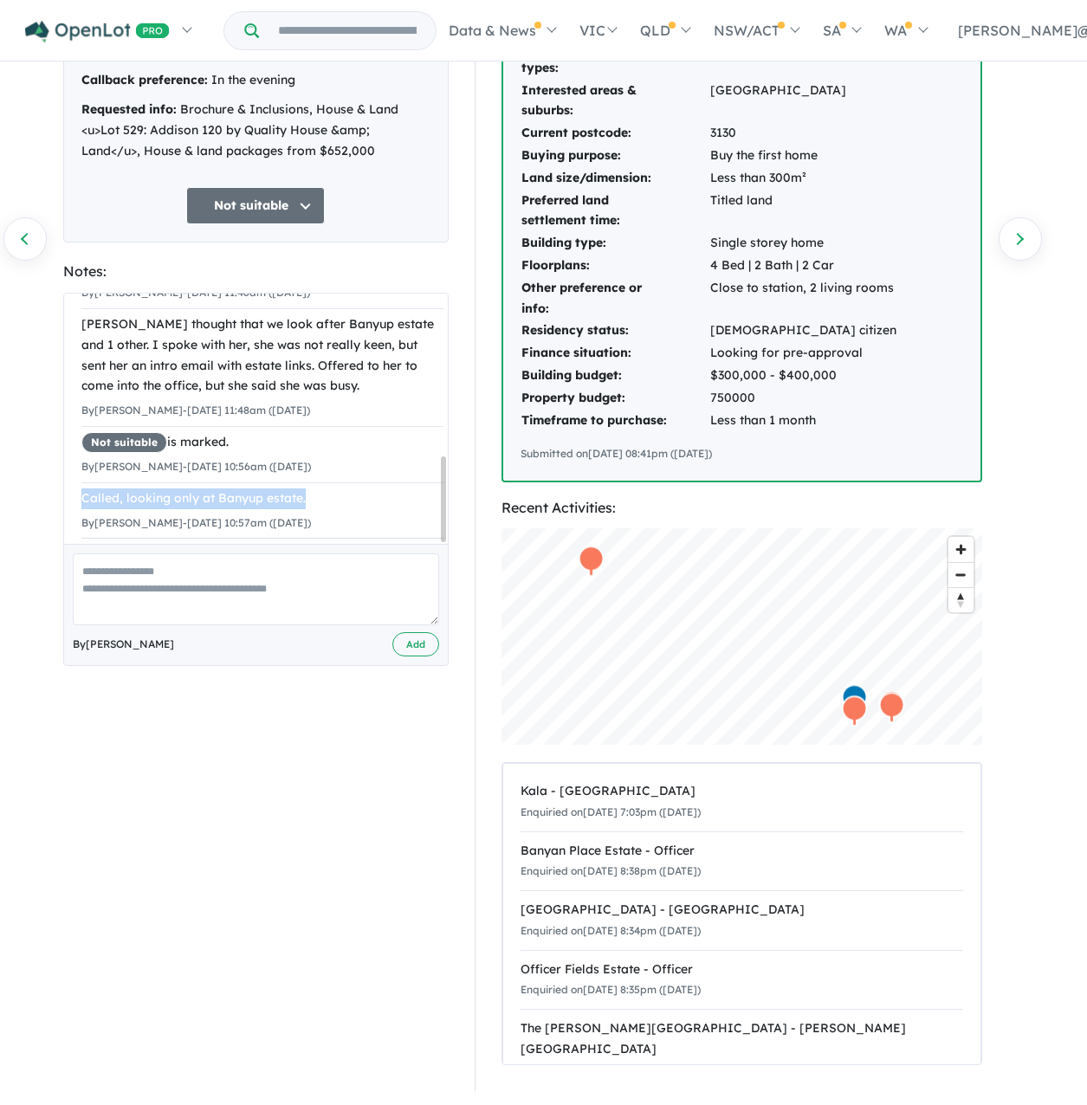
drag, startPoint x: 379, startPoint y: 535, endPoint x: 71, endPoint y: 535, distance: 307.5
click at [71, 535] on div "Unread is marked. 09/08/2025 8:35pm (Saturday) Post-enquiry survey Did you hear…" at bounding box center [262, 277] width 397 height 559
copy div "Called, looking only at Banyup estate."
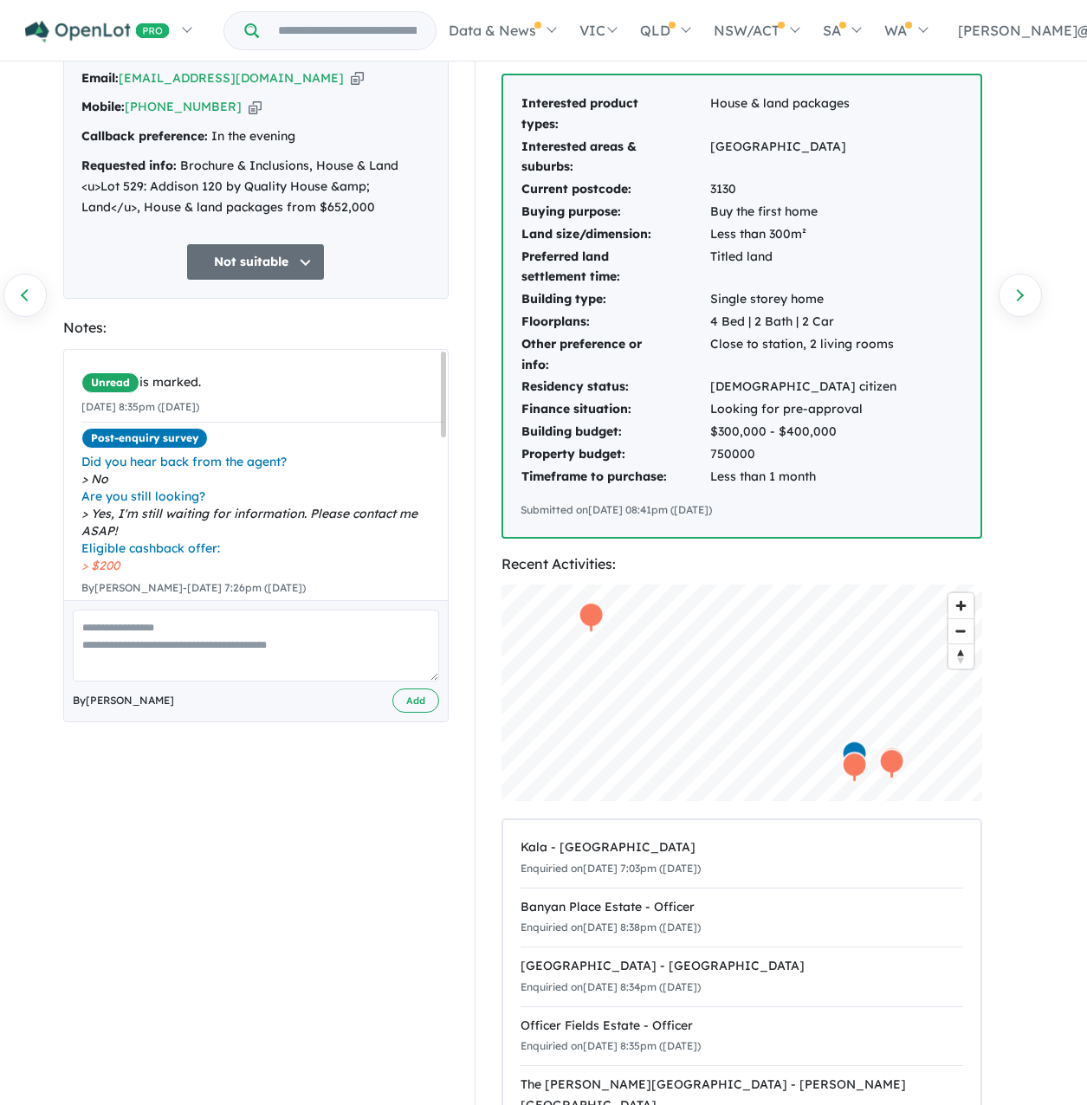
scroll to position [87, 0]
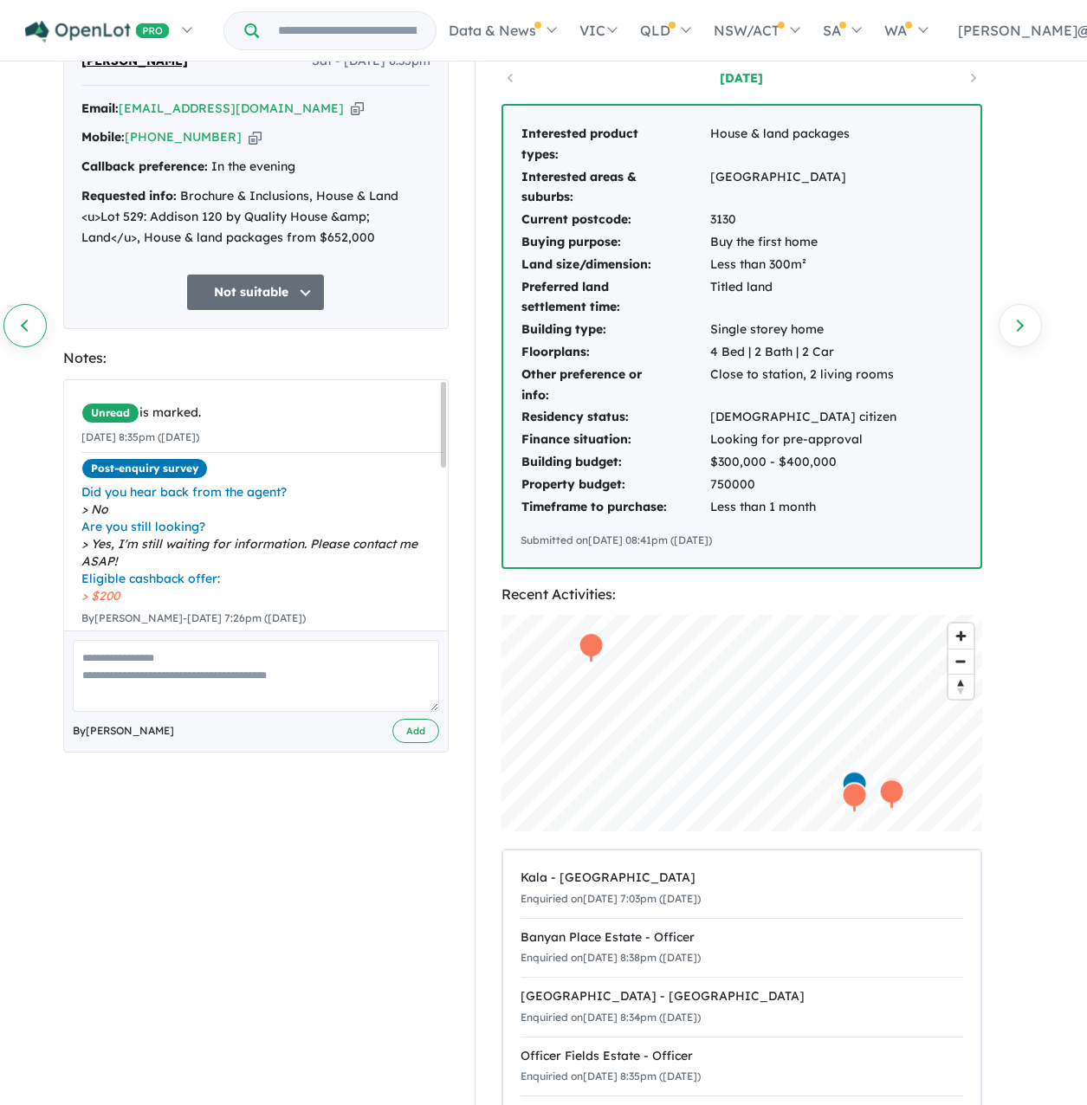
click at [29, 332] on link "Previous enquiry" at bounding box center [24, 325] width 43 height 43
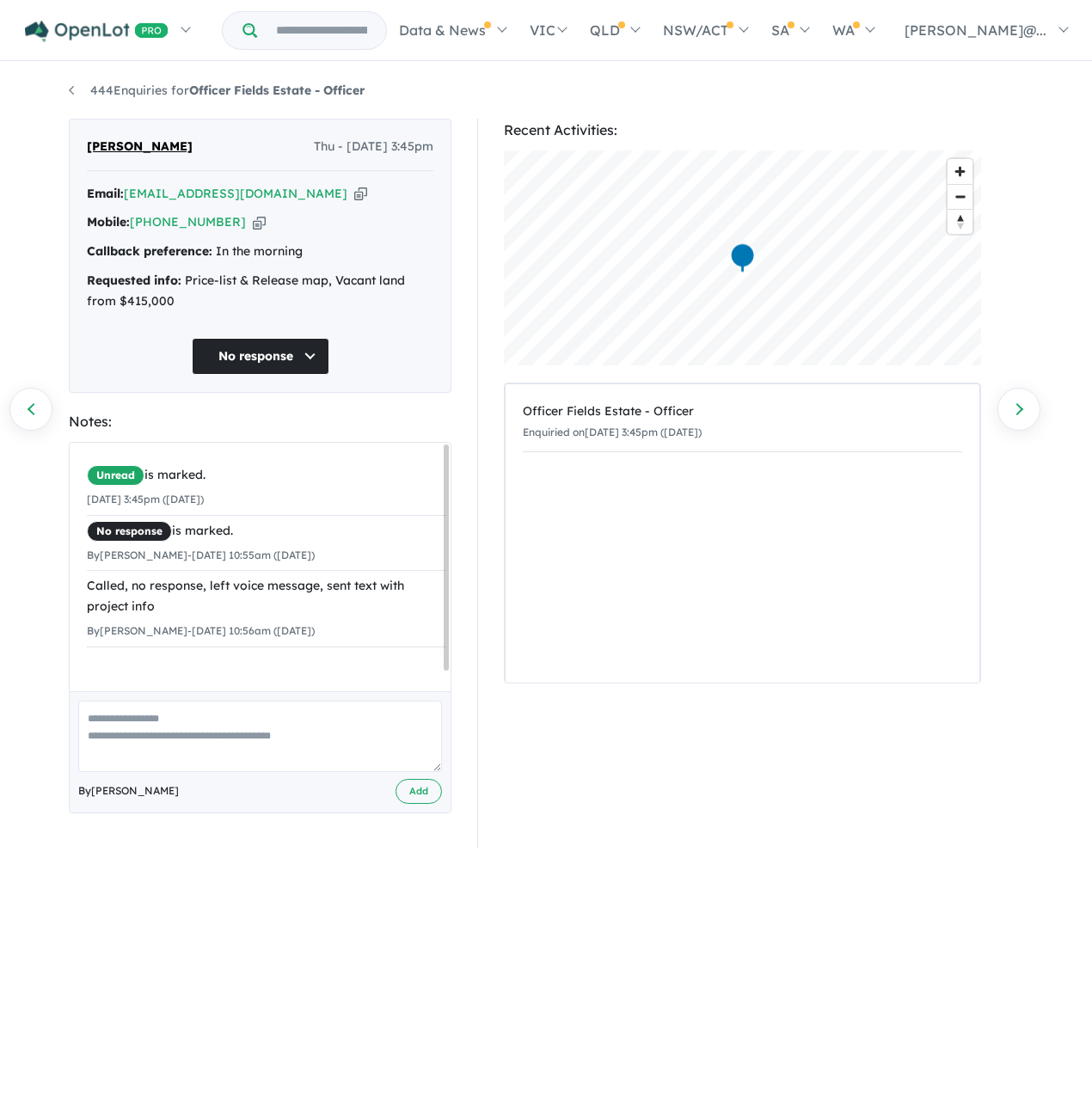
click at [252, 233] on div "Mobile: +61 424 481 728 Copied!" at bounding box center [259, 222] width 346 height 21
click at [261, 231] on icon "button" at bounding box center [259, 222] width 13 height 18
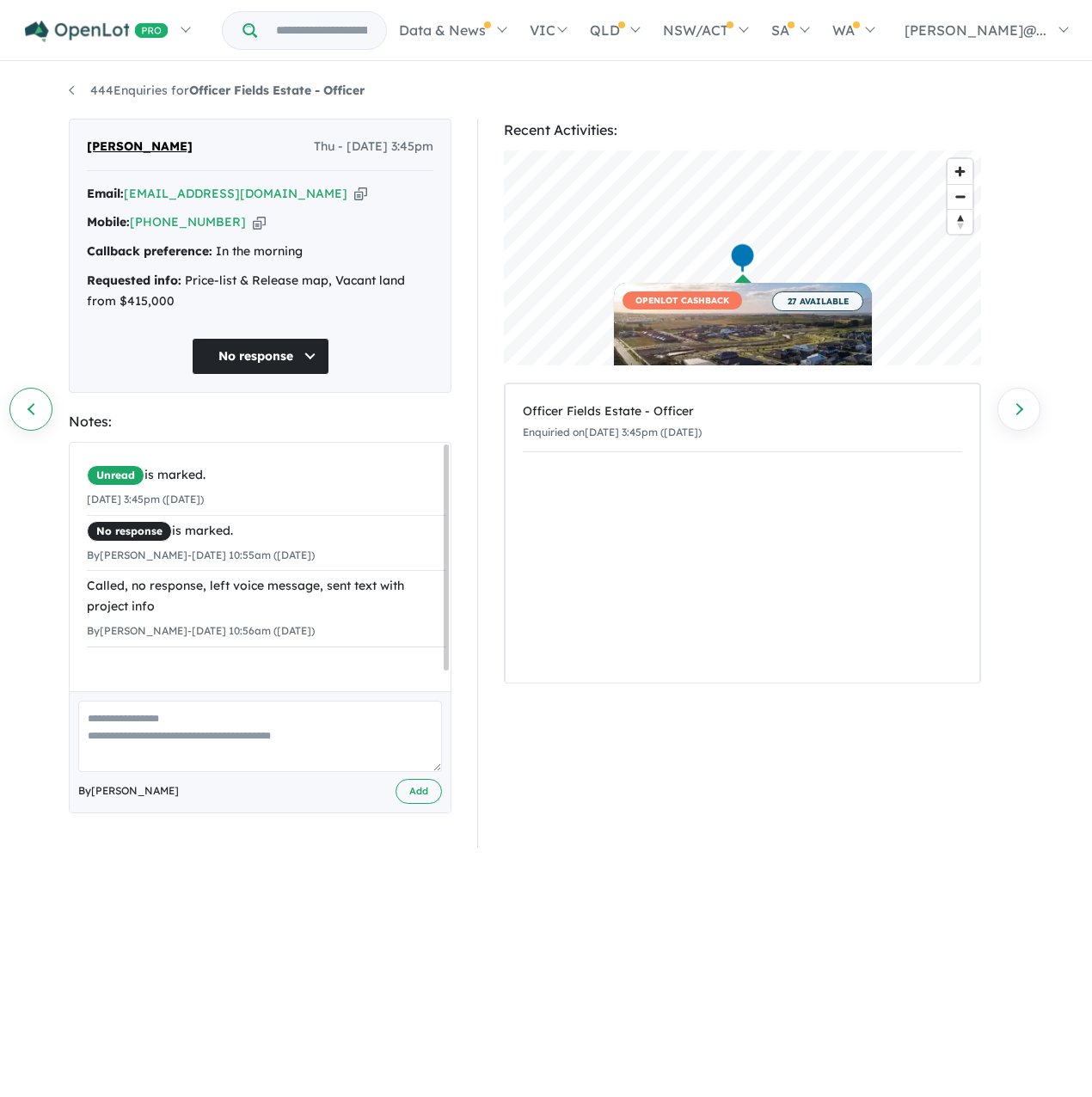
click at [44, 407] on link "Previous enquiry" at bounding box center [31, 409] width 43 height 43
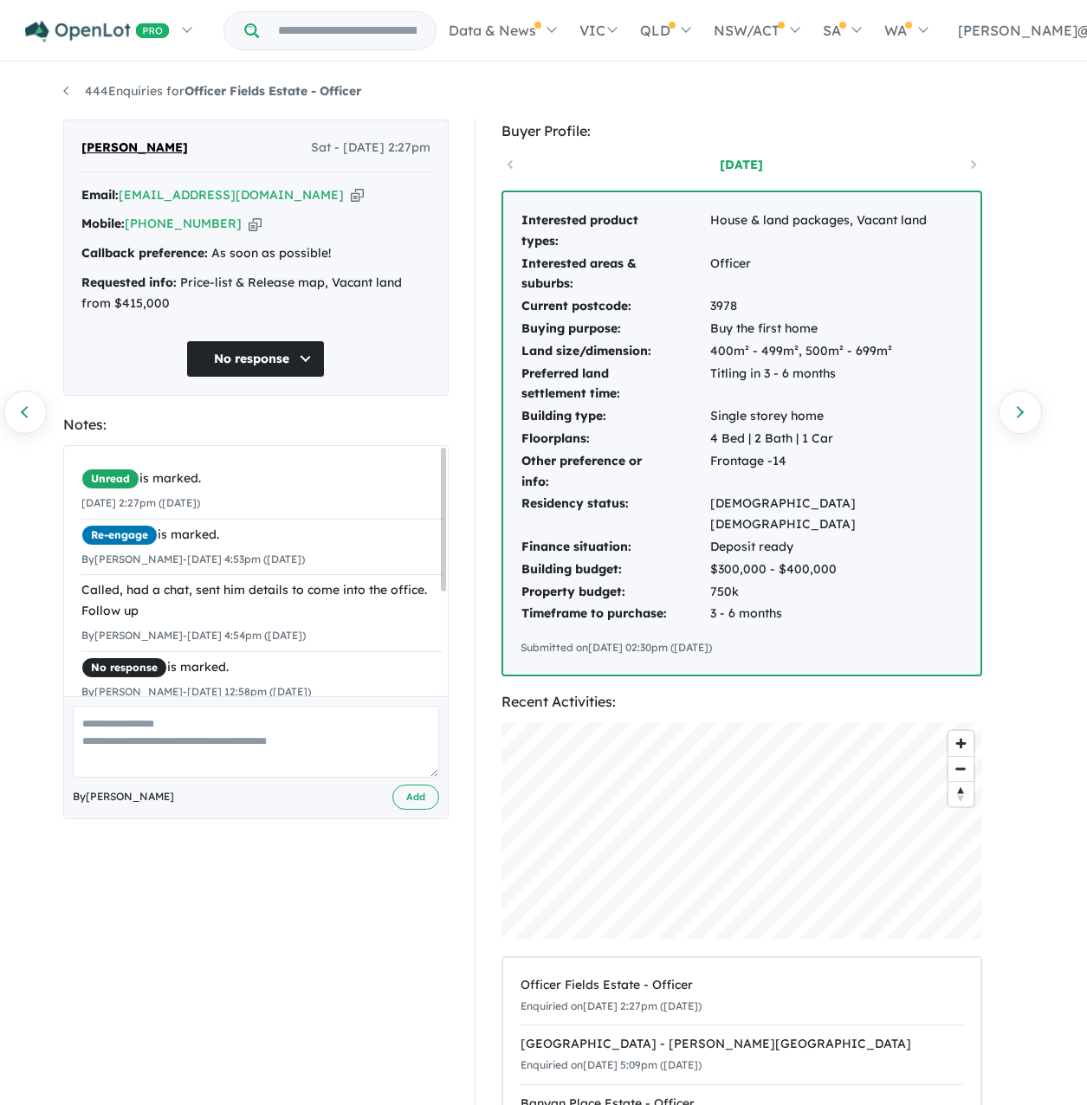
click at [259, 233] on icon "button" at bounding box center [255, 224] width 13 height 18
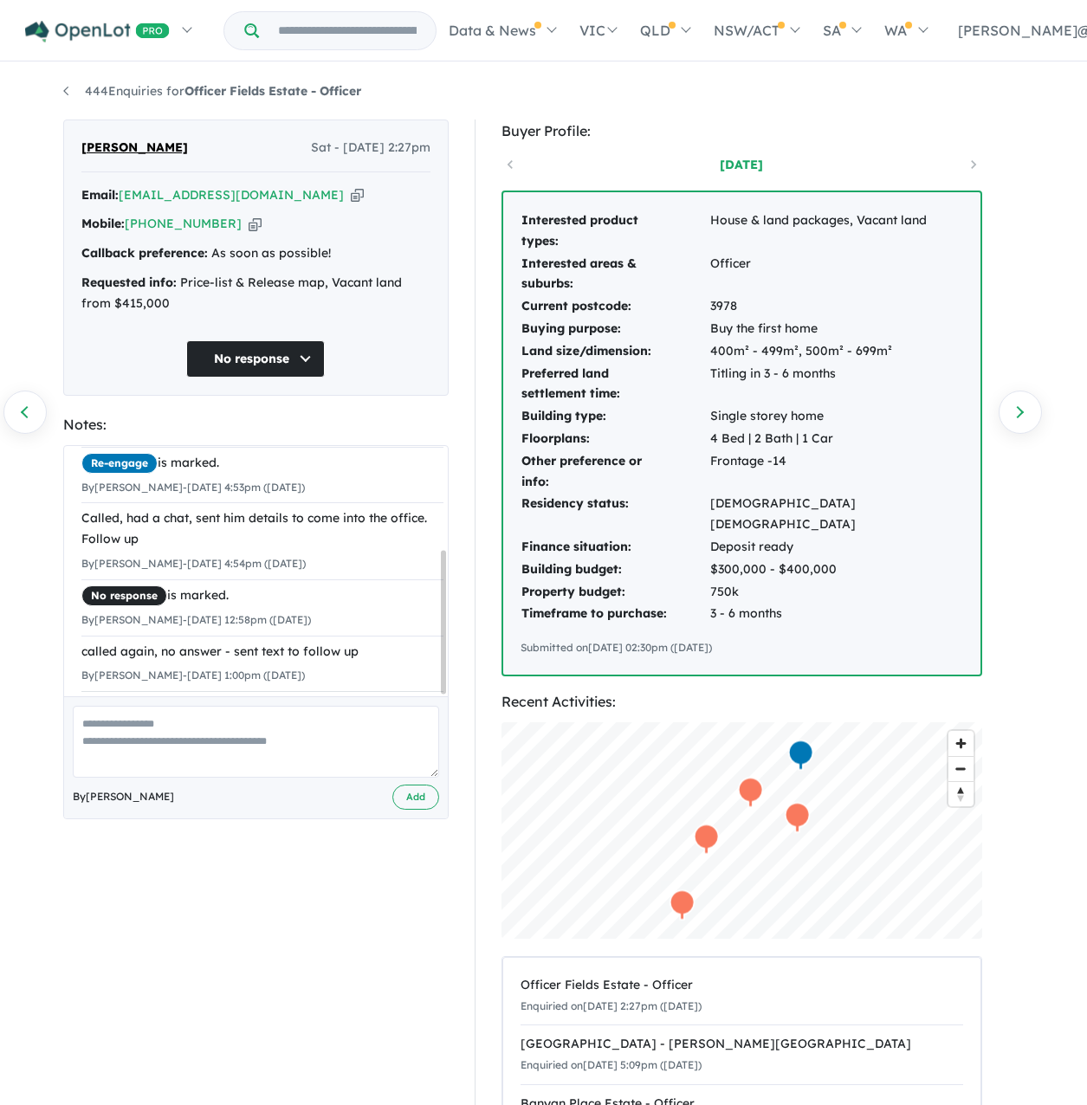
scroll to position [182, 0]
click at [27, 417] on link "Previous enquiry" at bounding box center [24, 412] width 43 height 43
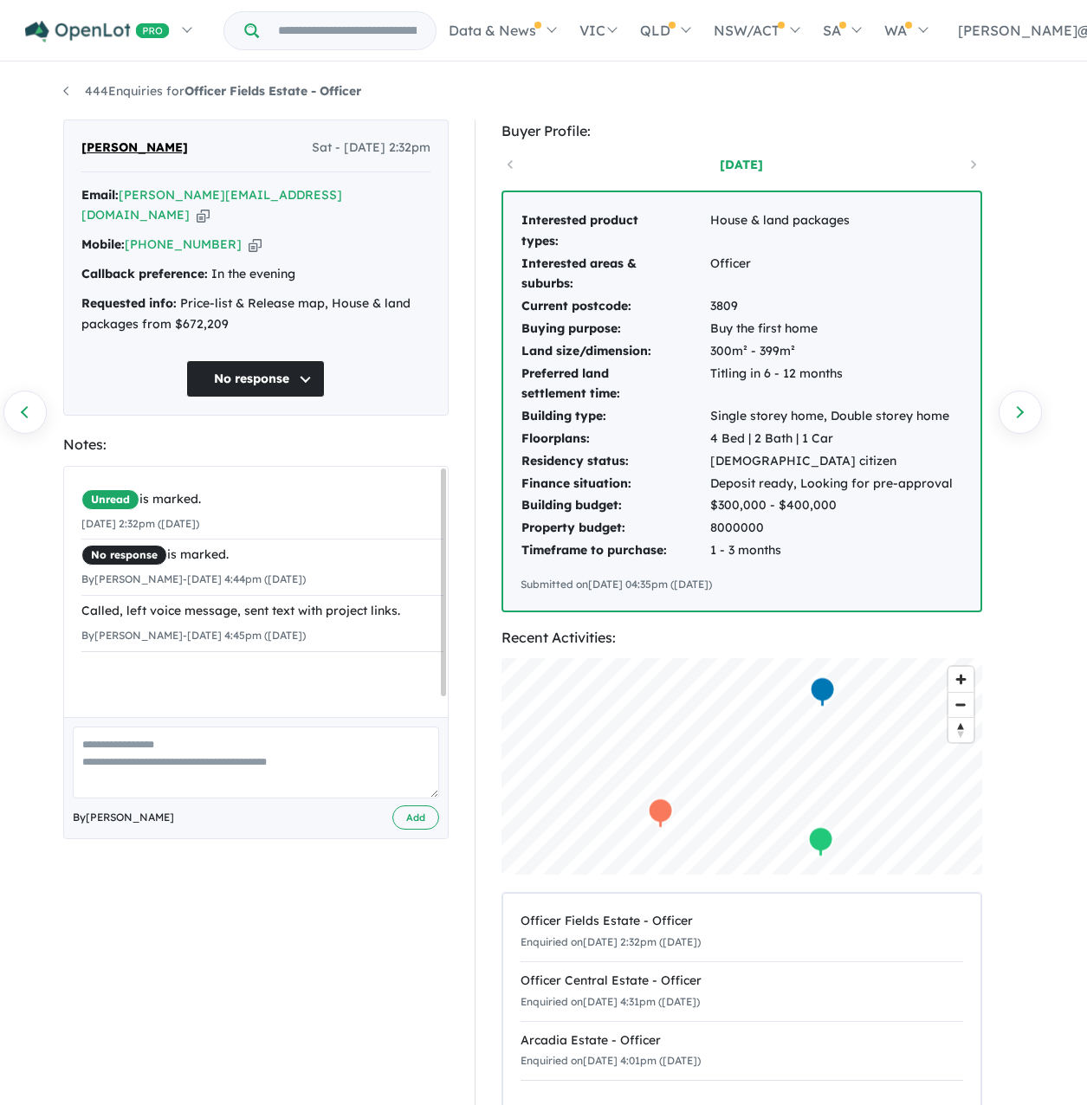
click at [261, 241] on icon "button" at bounding box center [255, 245] width 13 height 18
click at [35, 412] on link "Previous enquiry" at bounding box center [24, 412] width 43 height 43
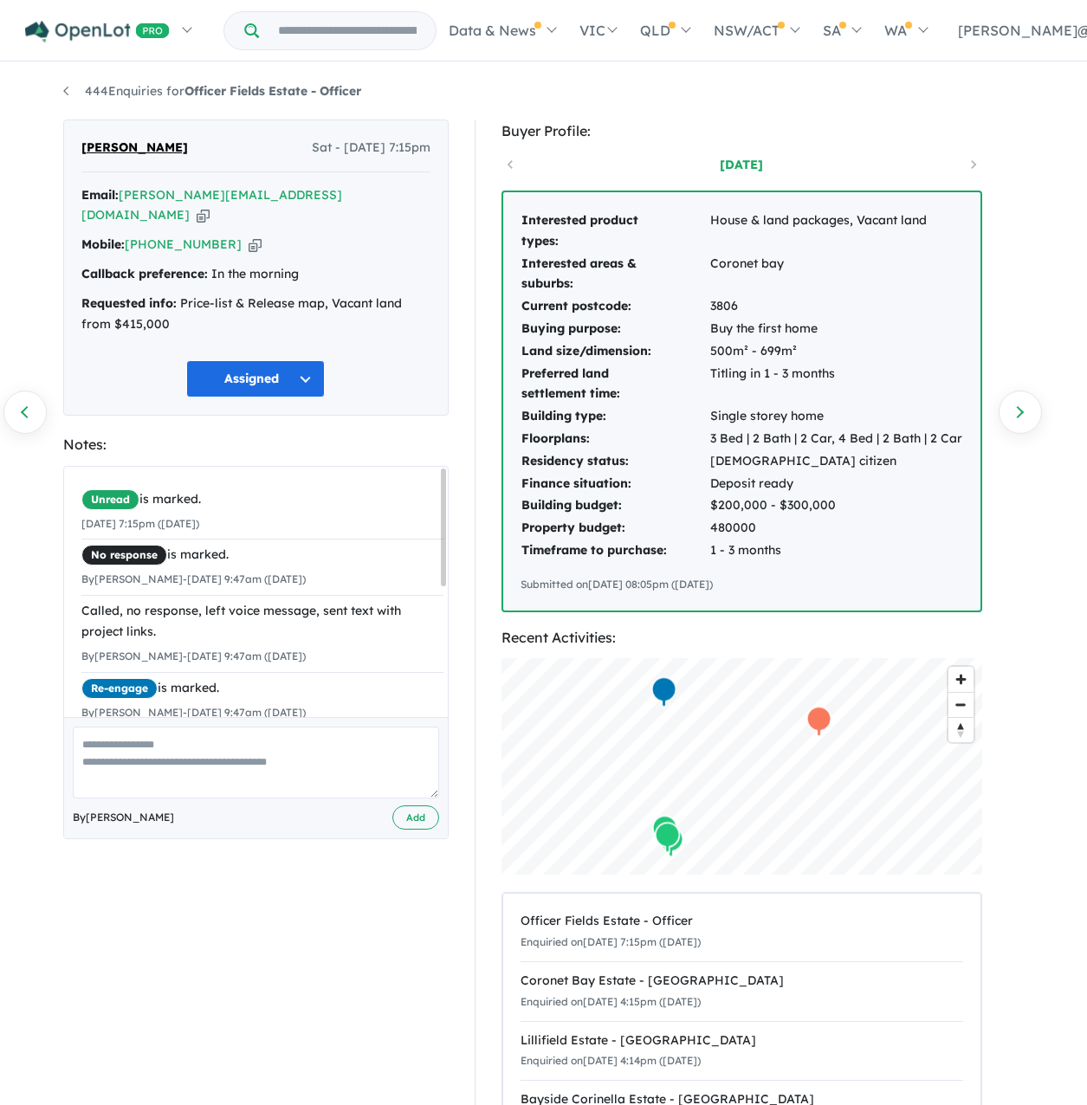
click at [258, 236] on icon "button" at bounding box center [255, 245] width 13 height 18
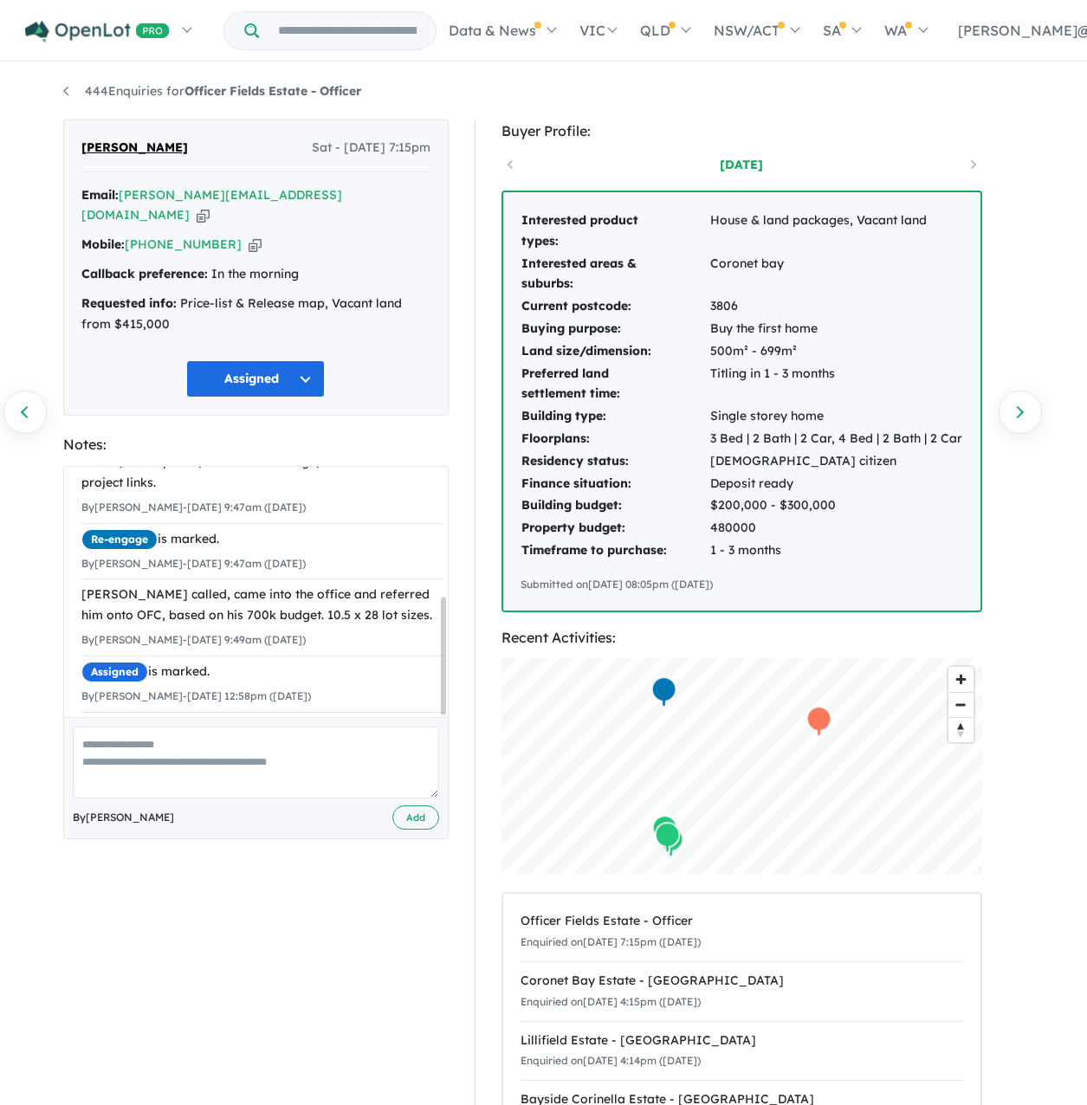
scroll to position [275, 0]
drag, startPoint x: 180, startPoint y: 152, endPoint x: 57, endPoint y: 162, distance: 123.4
click at [57, 162] on div "Blake Swaris Sat - 16/08/2025, 7:15pm Email: blake.swariss@gmail.com Copied! Mo…" at bounding box center [255, 671] width 411 height 1103
copy span "[PERSON_NAME]"
click at [18, 405] on link "Previous enquiry" at bounding box center [24, 412] width 43 height 43
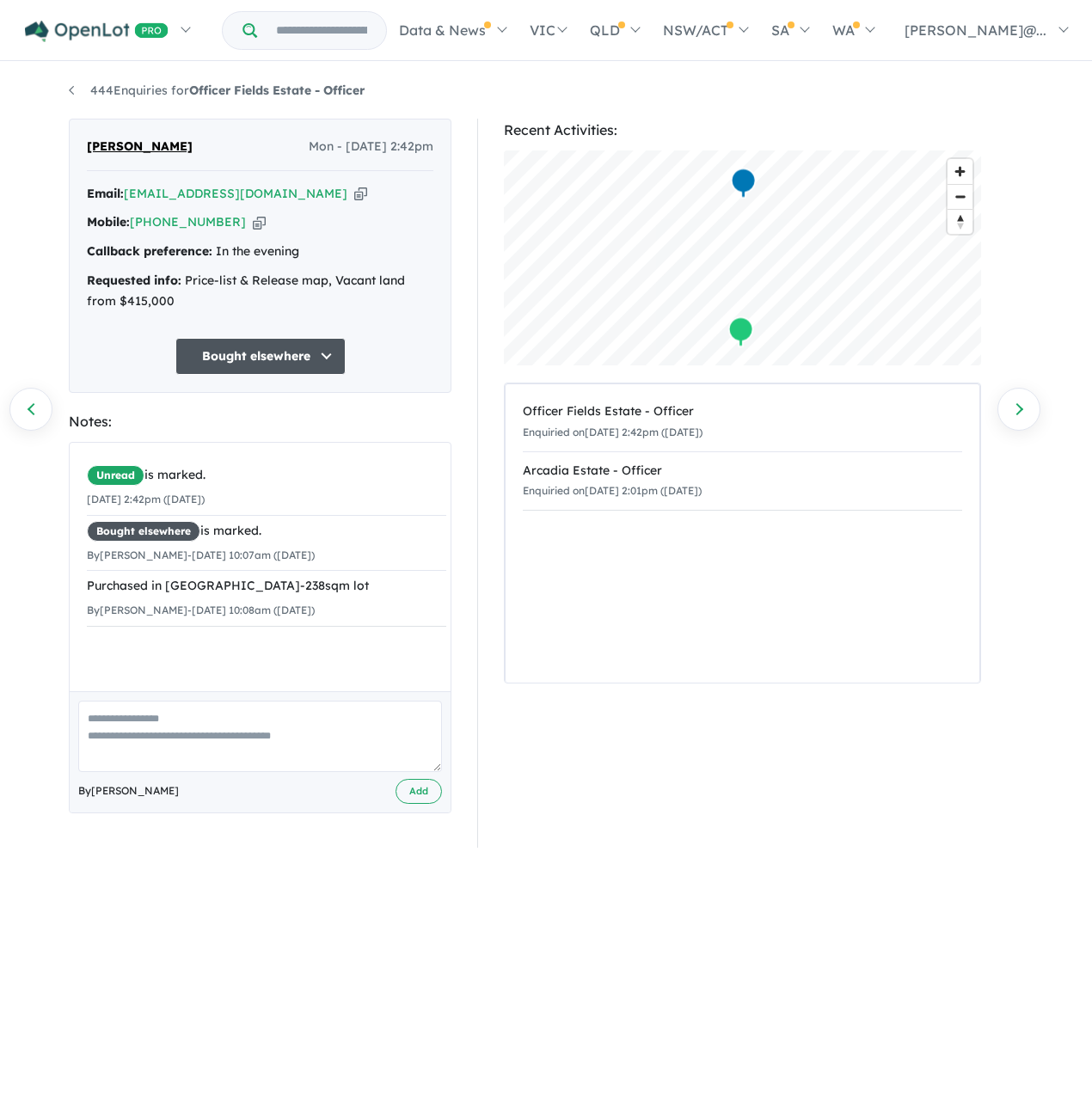
click at [266, 231] on icon "button" at bounding box center [259, 222] width 13 height 18
drag, startPoint x: 191, startPoint y: 144, endPoint x: 65, endPoint y: 158, distance: 126.8
click at [65, 158] on div "Saajan Ali Ali Mon - 18/08/2025, 2:42pm Email: jalaliyasaajanali@gmail.com Copi…" at bounding box center [259, 483] width 408 height 729
copy span "[PERSON_NAME]"
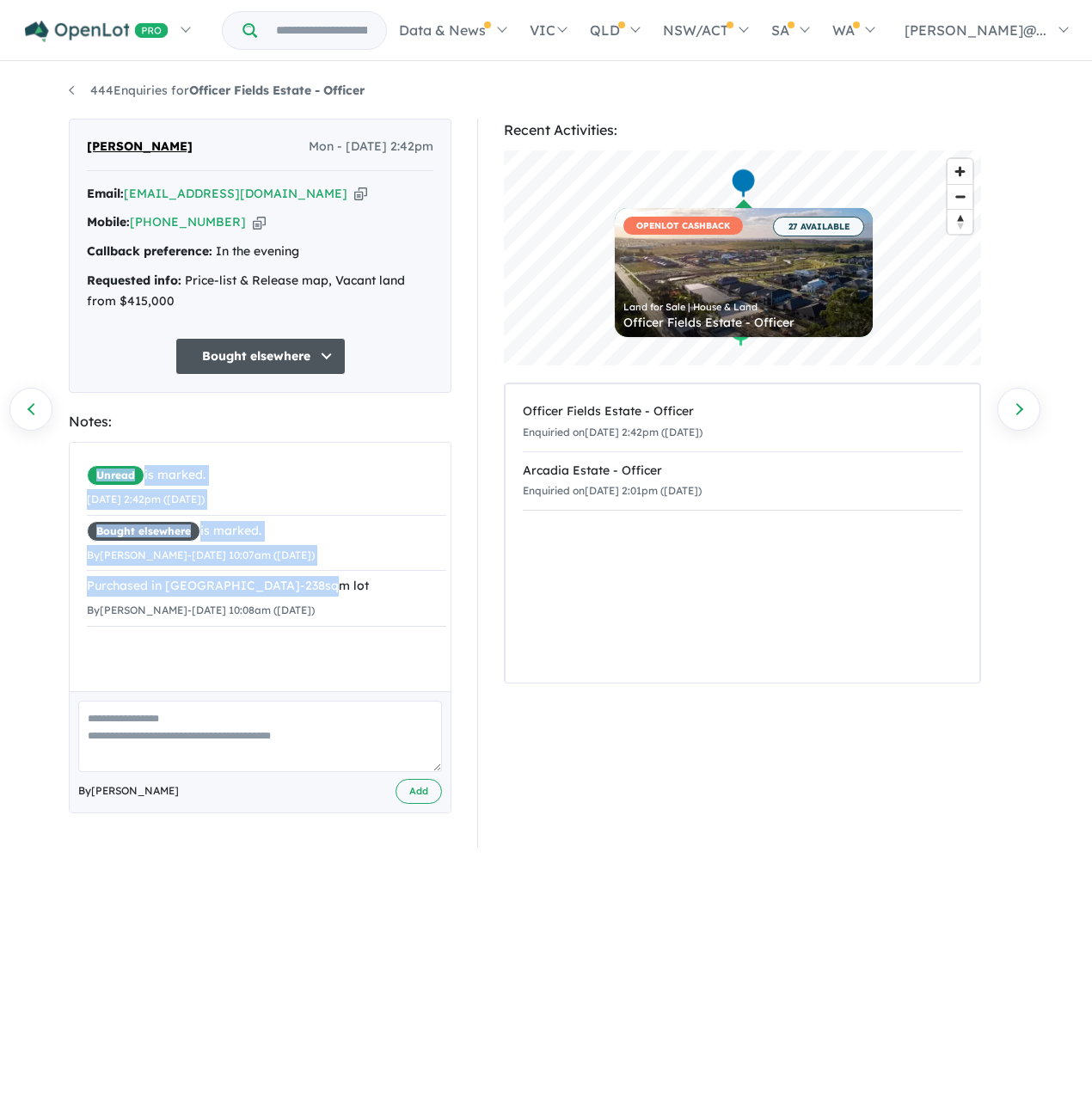
drag, startPoint x: 376, startPoint y: 653, endPoint x: 49, endPoint y: 645, distance: 327.1
click at [49, 645] on div "444 Enquiries for Officer Fields Estate - Officer Previous enquiry Next enquiry…" at bounding box center [546, 565] width 1092 height 1003
drag, startPoint x: 49, startPoint y: 645, endPoint x: 107, endPoint y: 655, distance: 58.9
click at [107, 597] on div "Purchased in Banyun Place-238sqm lot" at bounding box center [266, 586] width 359 height 21
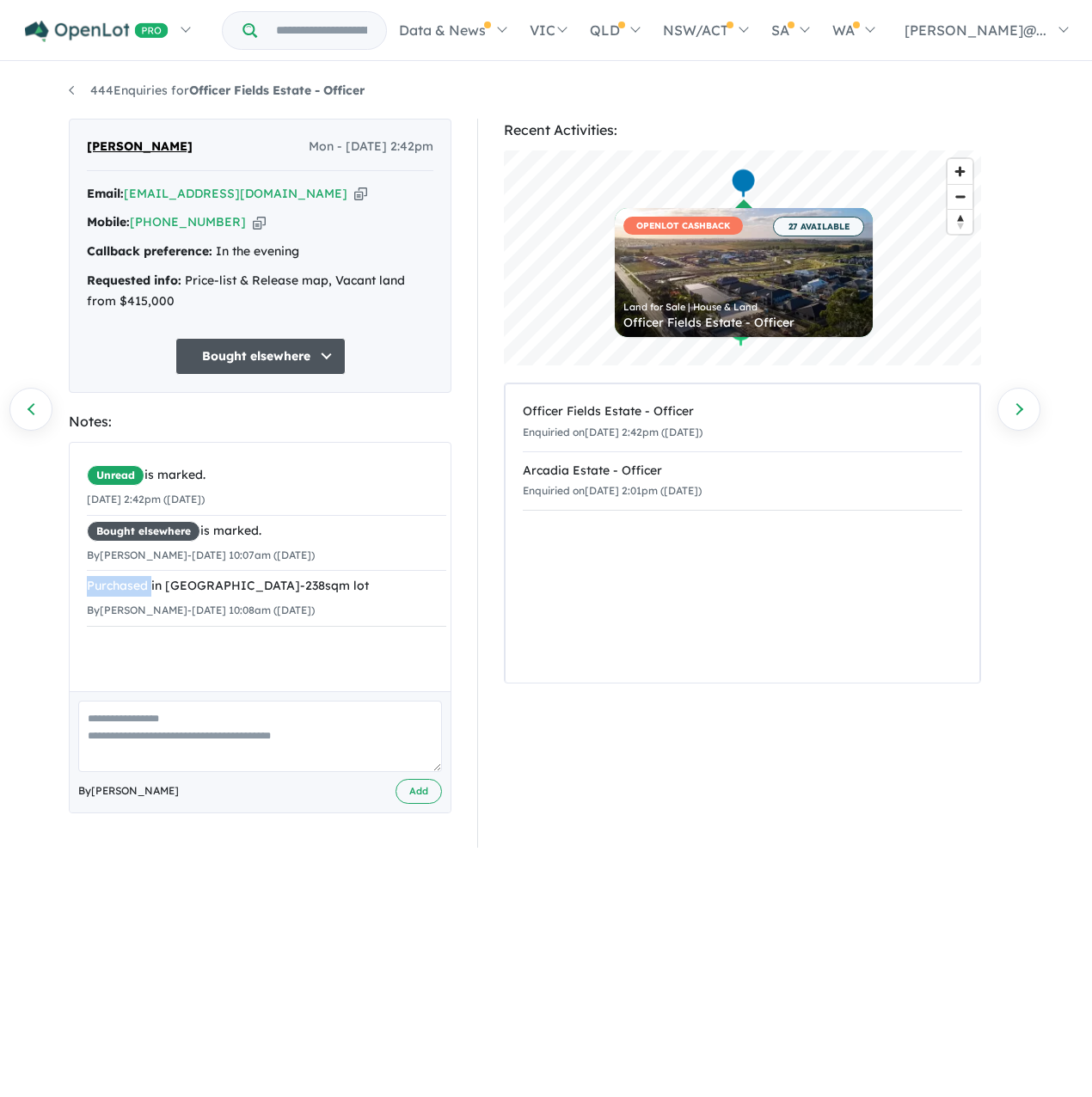
click at [108, 597] on div "Purchased in Banyun Place-238sqm lot" at bounding box center [266, 586] width 359 height 21
click at [15, 421] on link "Previous enquiry" at bounding box center [31, 409] width 43 height 43
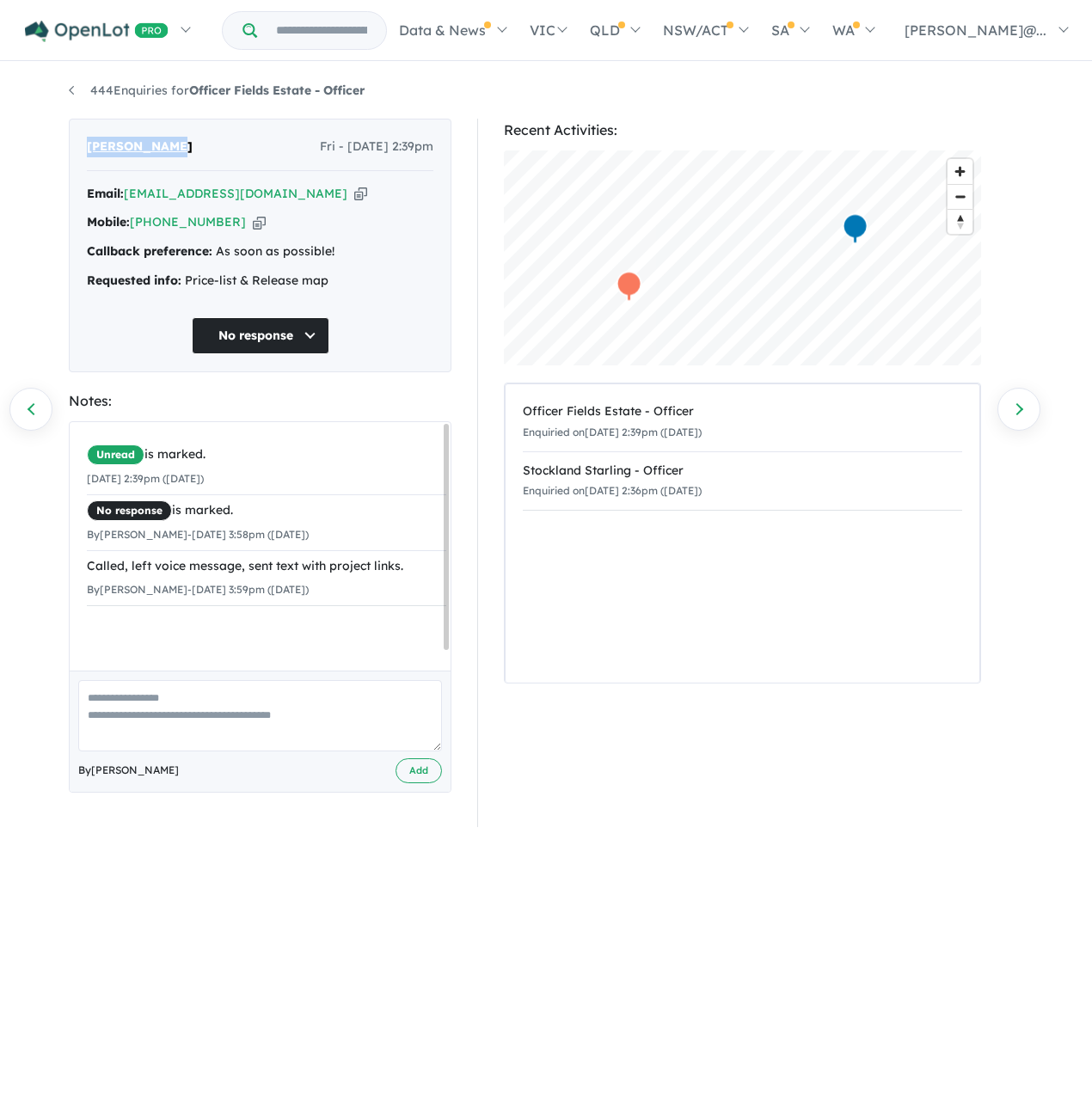
drag, startPoint x: 210, startPoint y: 155, endPoint x: 68, endPoint y: 157, distance: 142.0
click at [68, 157] on div "Saber Rasoli Fri - 22/08/2025, 2:39pm Email: saberra@hotmail.com Copied! Mobile…" at bounding box center [259, 474] width 408 height 709
copy span "[PERSON_NAME]"
click at [16, 395] on link "Previous enquiry" at bounding box center [31, 409] width 43 height 43
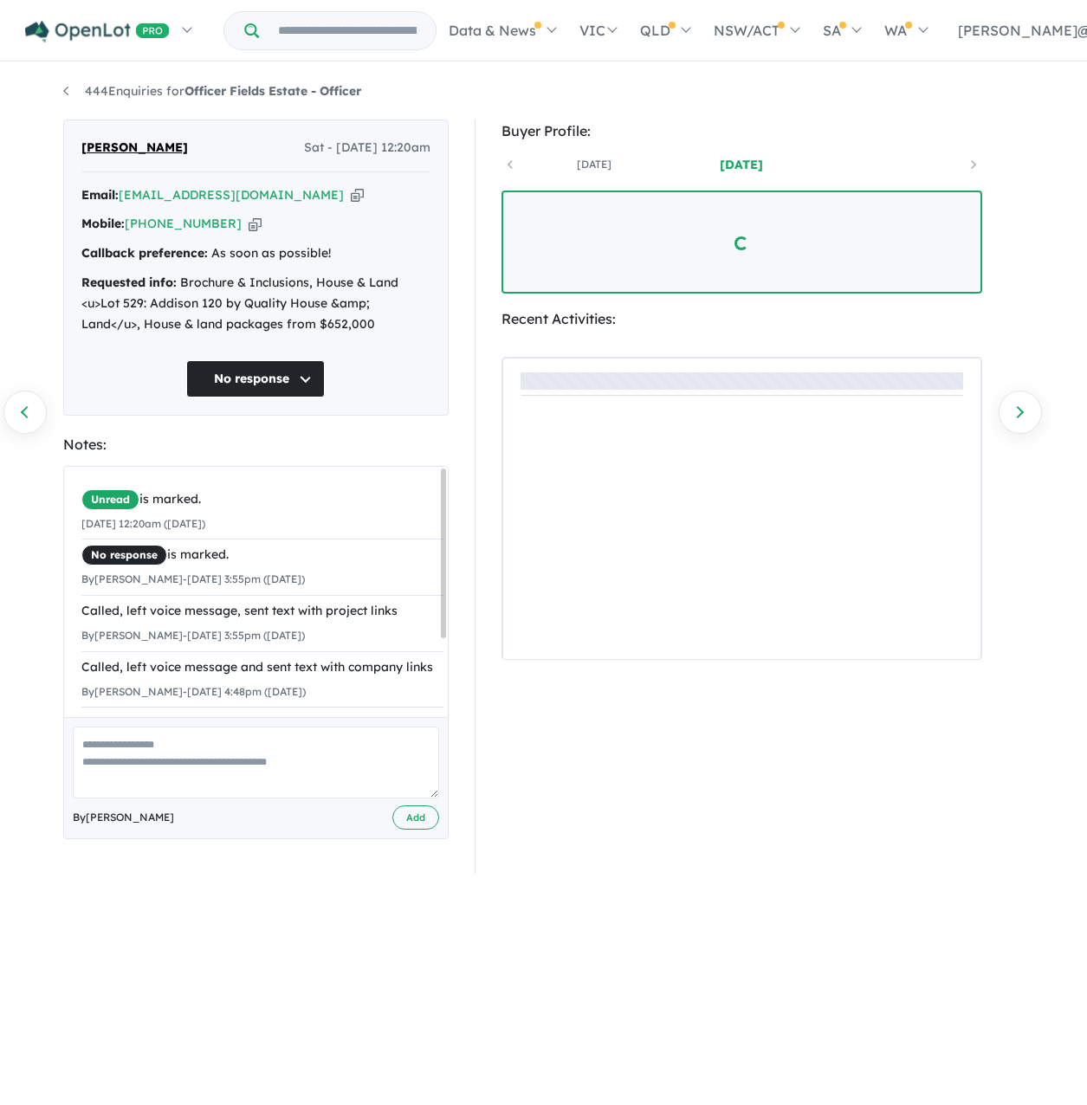
click at [267, 235] on div "Mobile: +61 439 979 593 Copied!" at bounding box center [255, 224] width 349 height 21
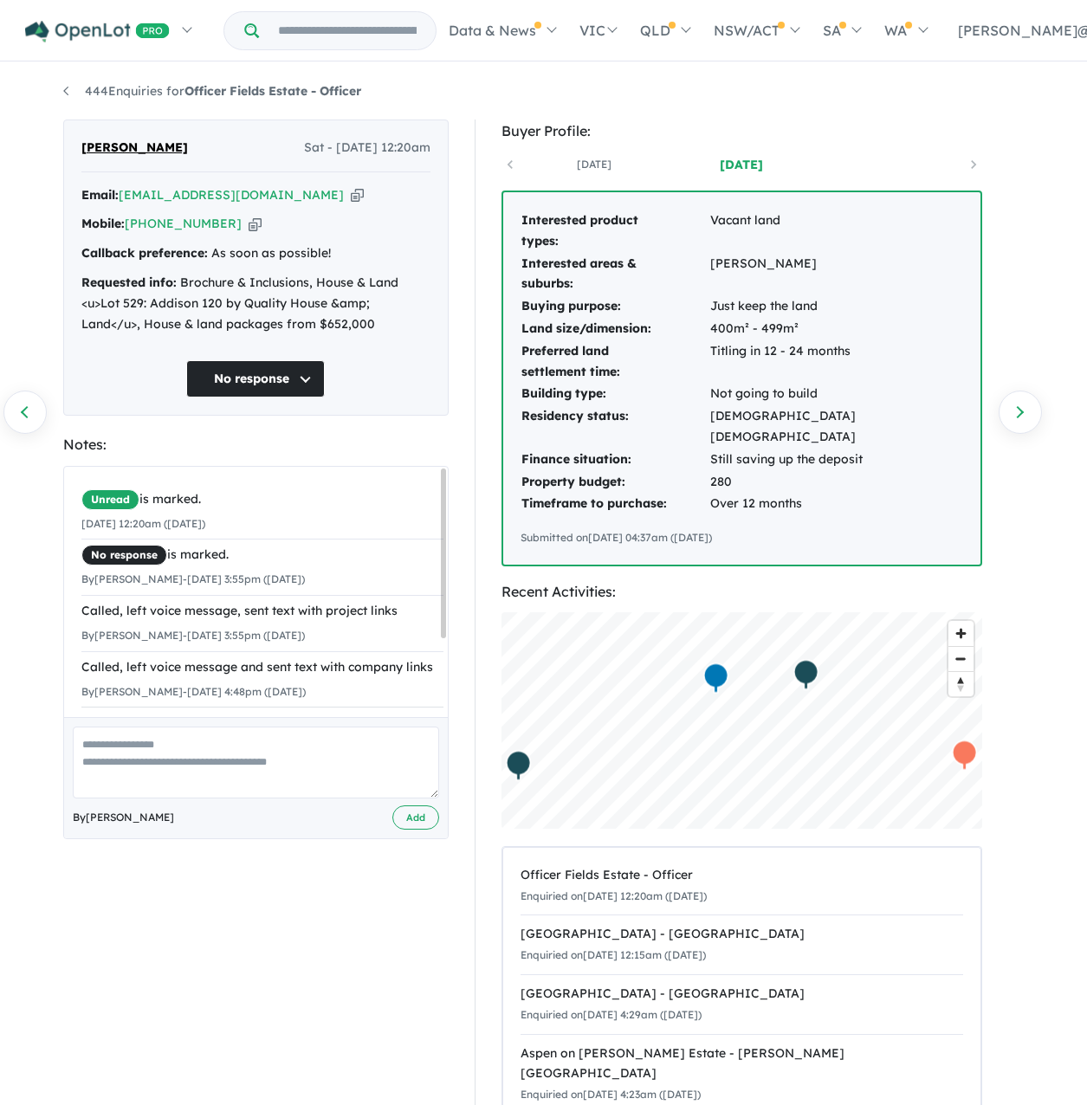
click at [261, 233] on icon "button" at bounding box center [255, 224] width 13 height 18
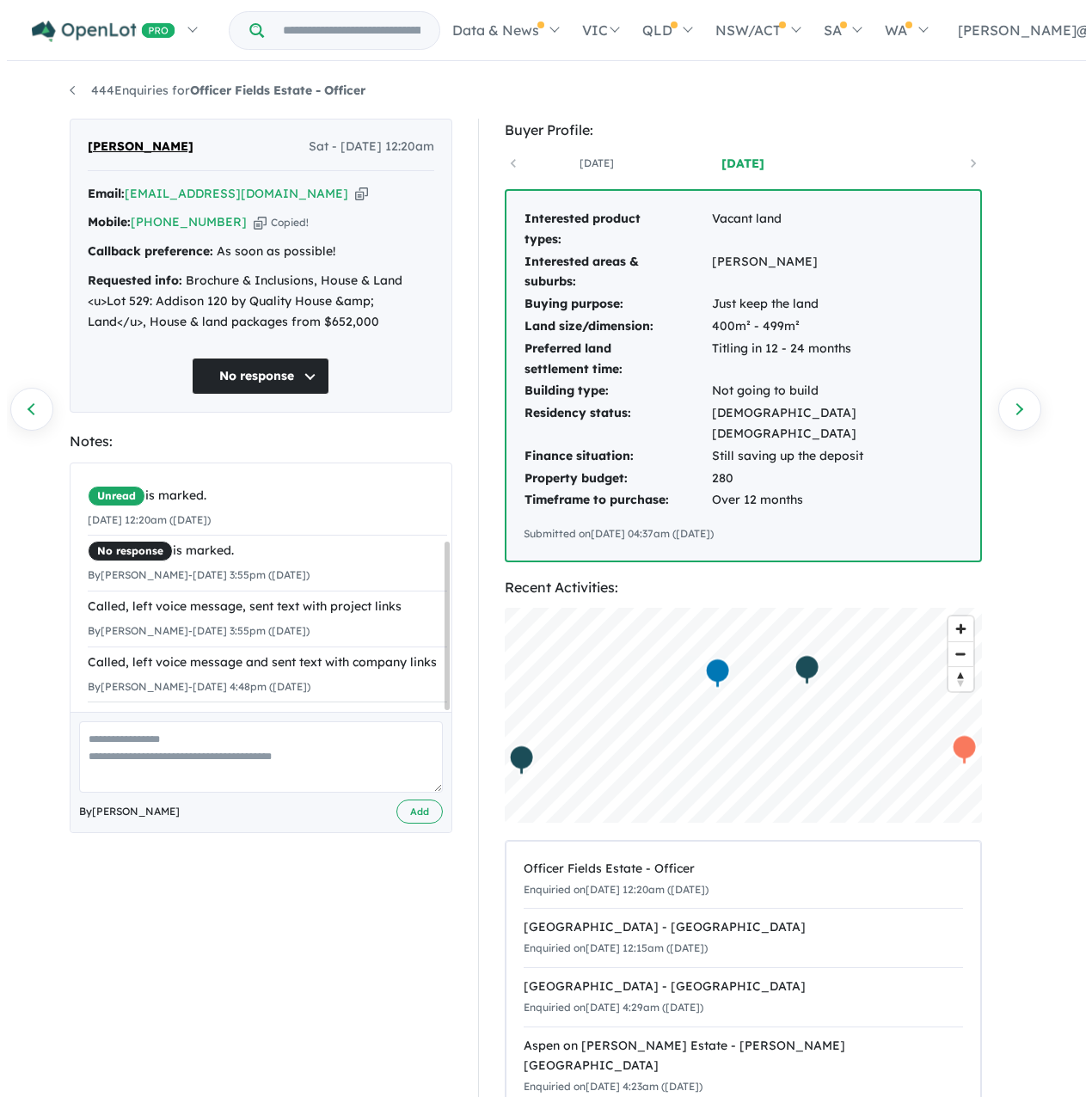
scroll to position [113, 0]
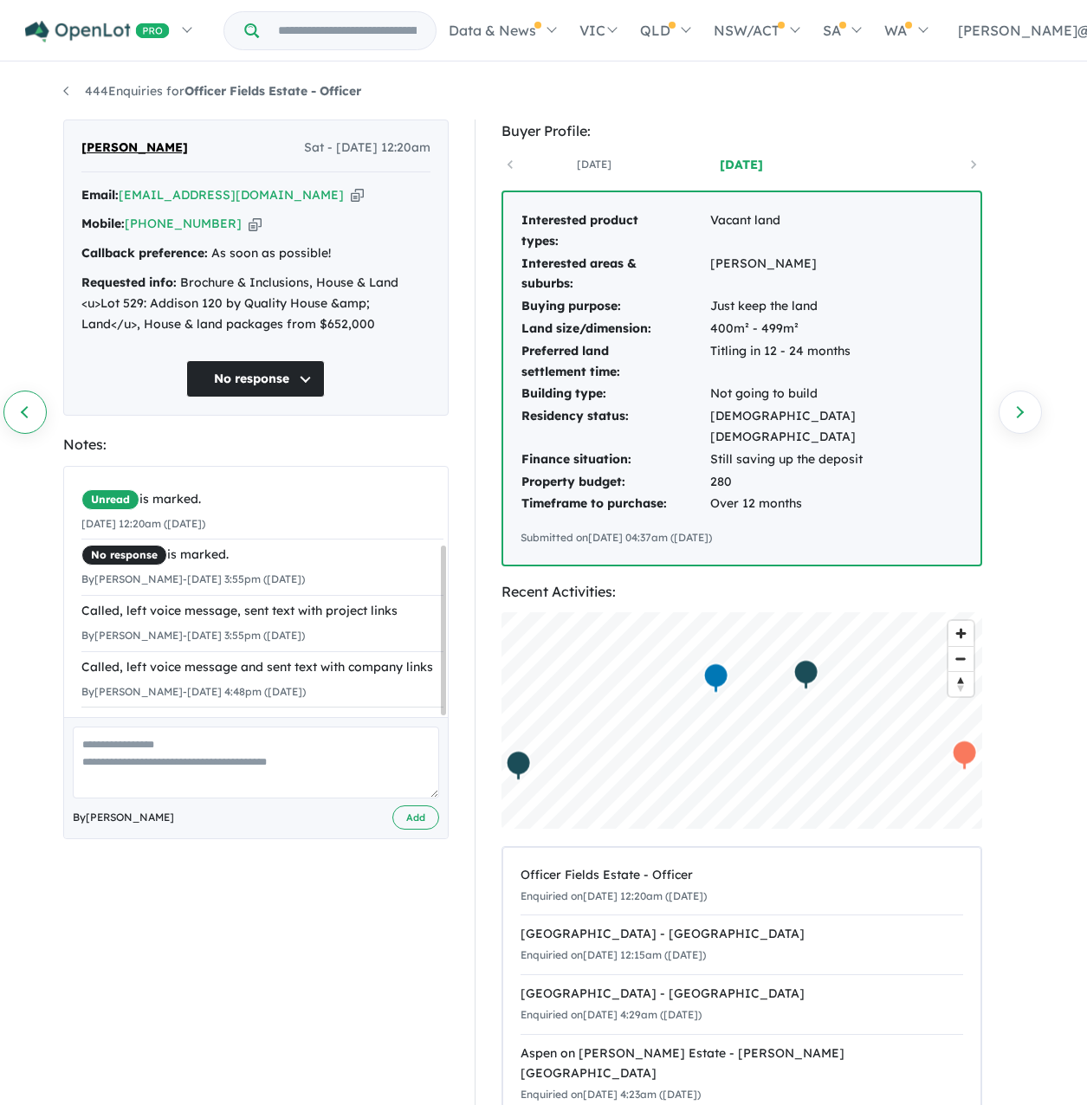
click at [12, 407] on link "Previous enquiry" at bounding box center [24, 412] width 43 height 43
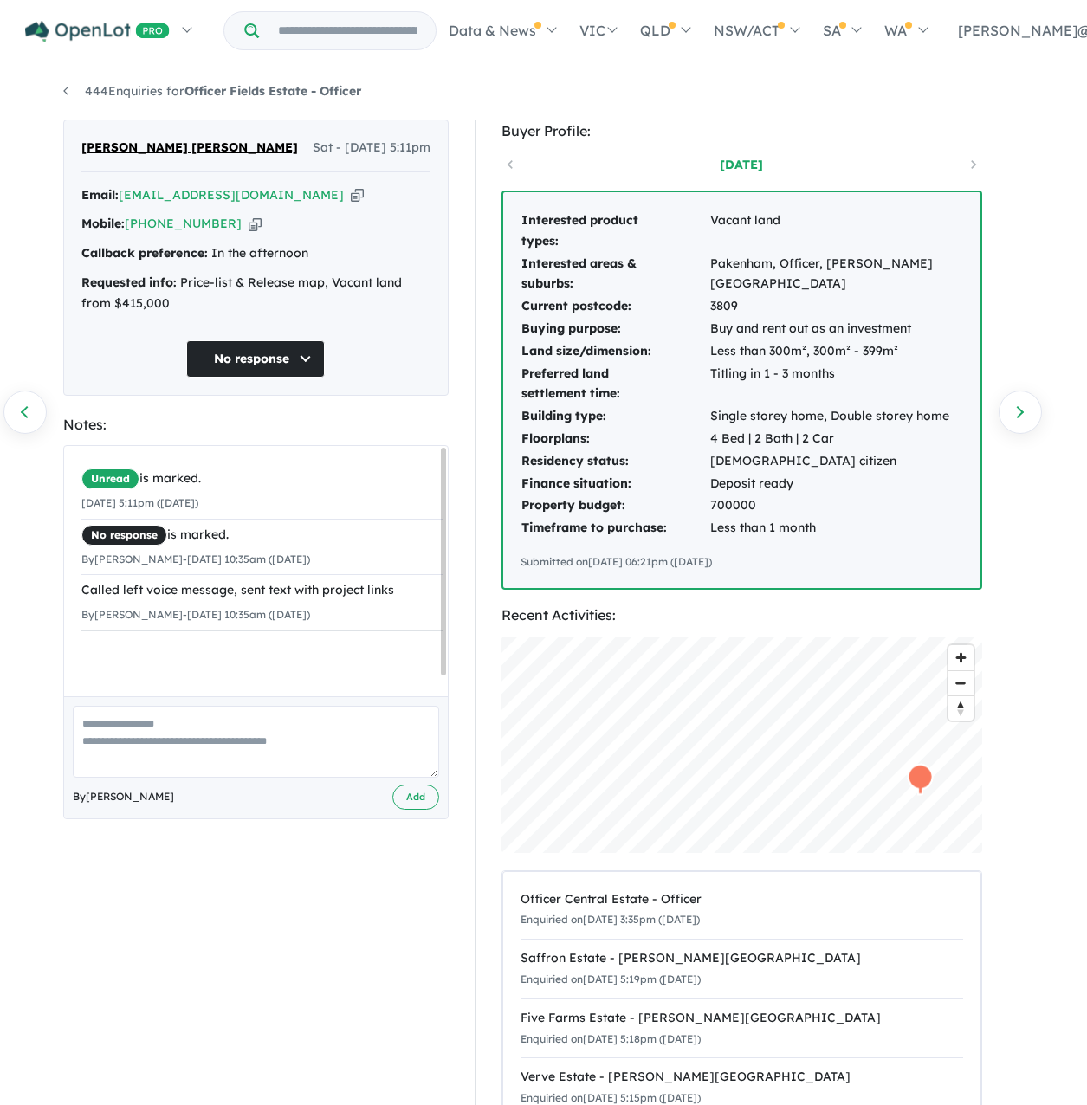
click at [258, 233] on icon "button" at bounding box center [255, 224] width 13 height 18
click at [39, 407] on link "Previous enquiry" at bounding box center [24, 412] width 43 height 43
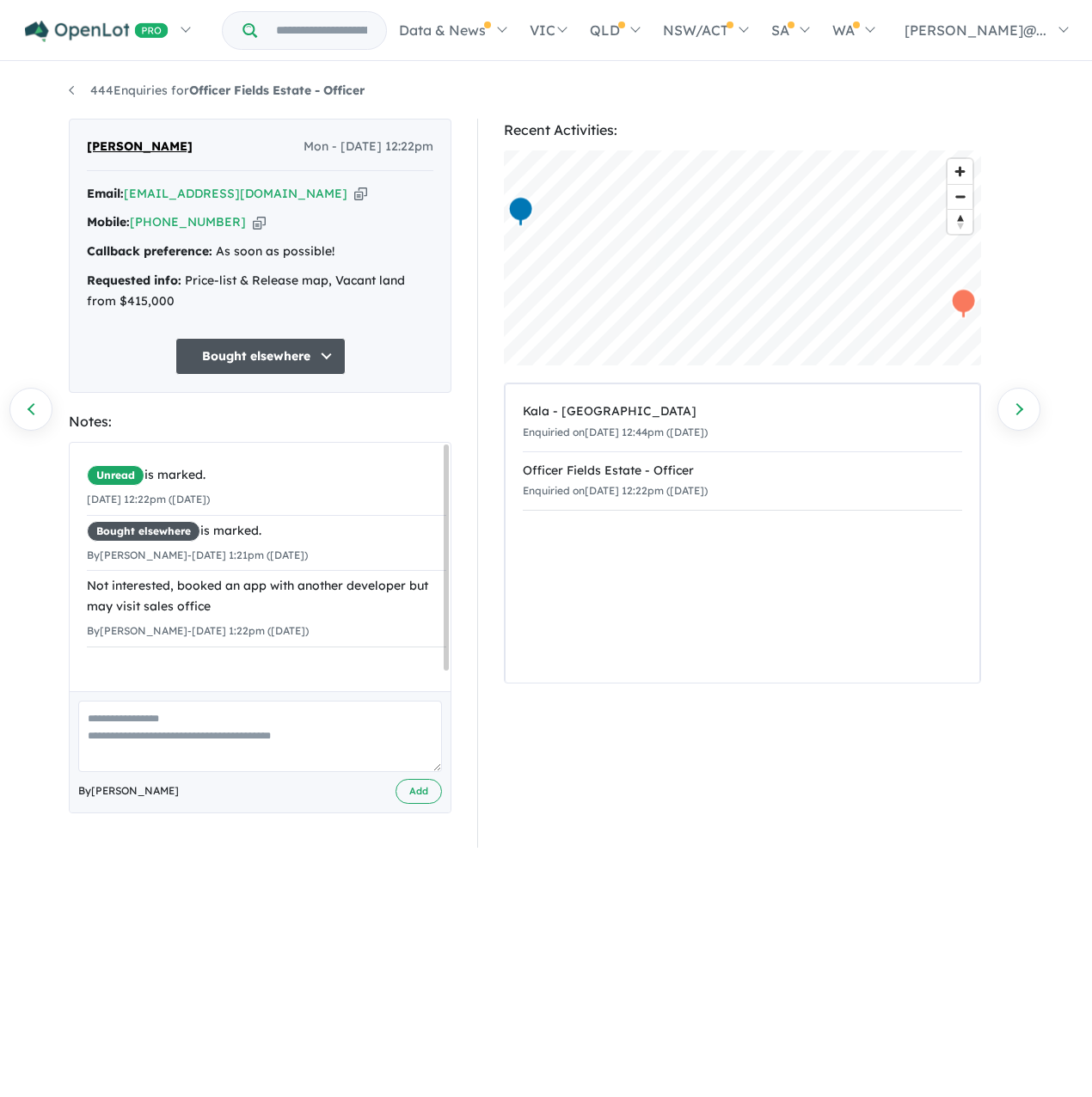
click at [254, 233] on div "Mobile: +61 478 584 015 Copied!" at bounding box center [259, 222] width 346 height 21
click at [255, 231] on icon "button" at bounding box center [259, 222] width 13 height 18
click at [43, 406] on link "Previous enquiry" at bounding box center [31, 409] width 43 height 43
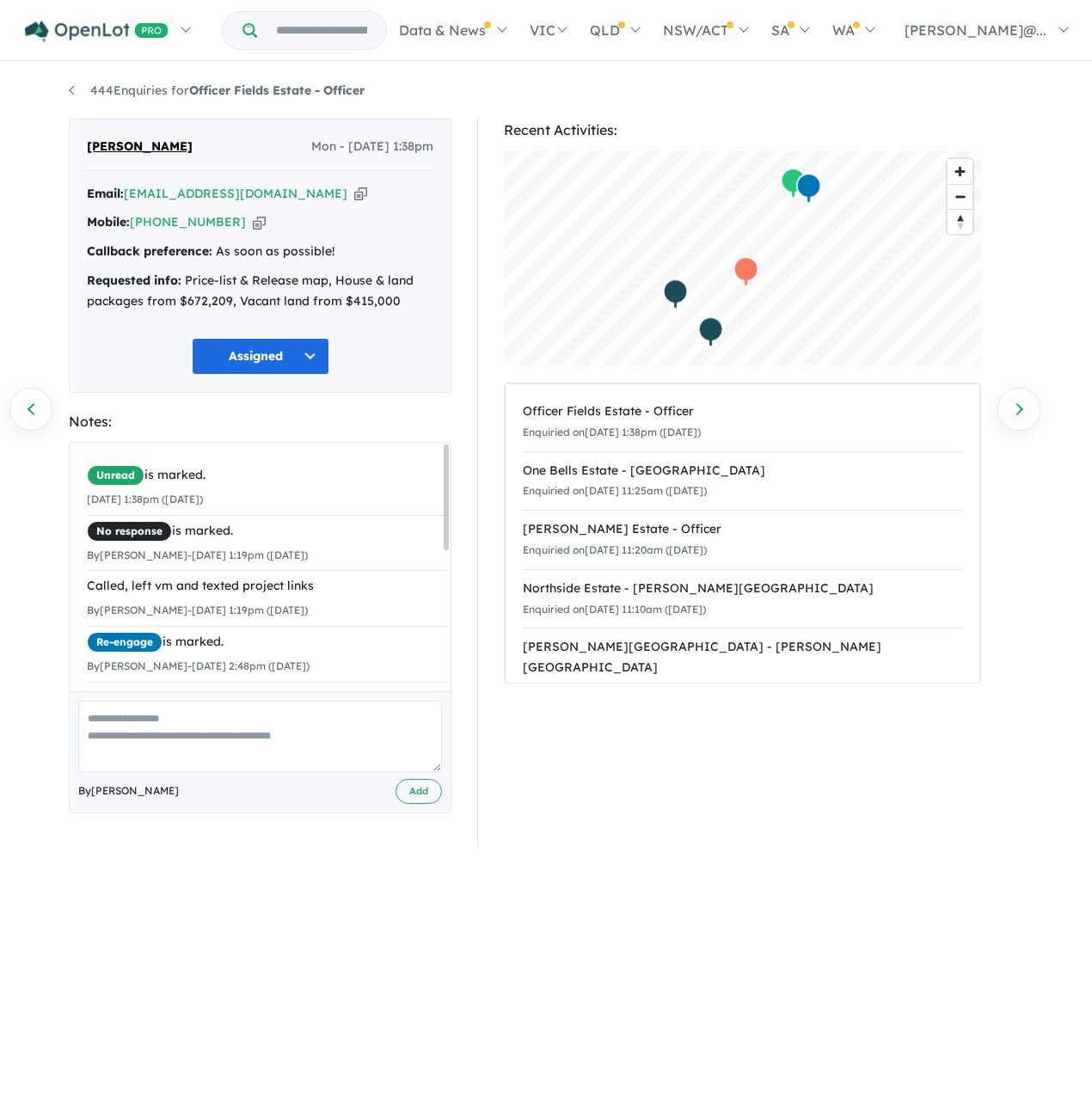
click at [275, 375] on button "Assigned" at bounding box center [260, 355] width 138 height 37
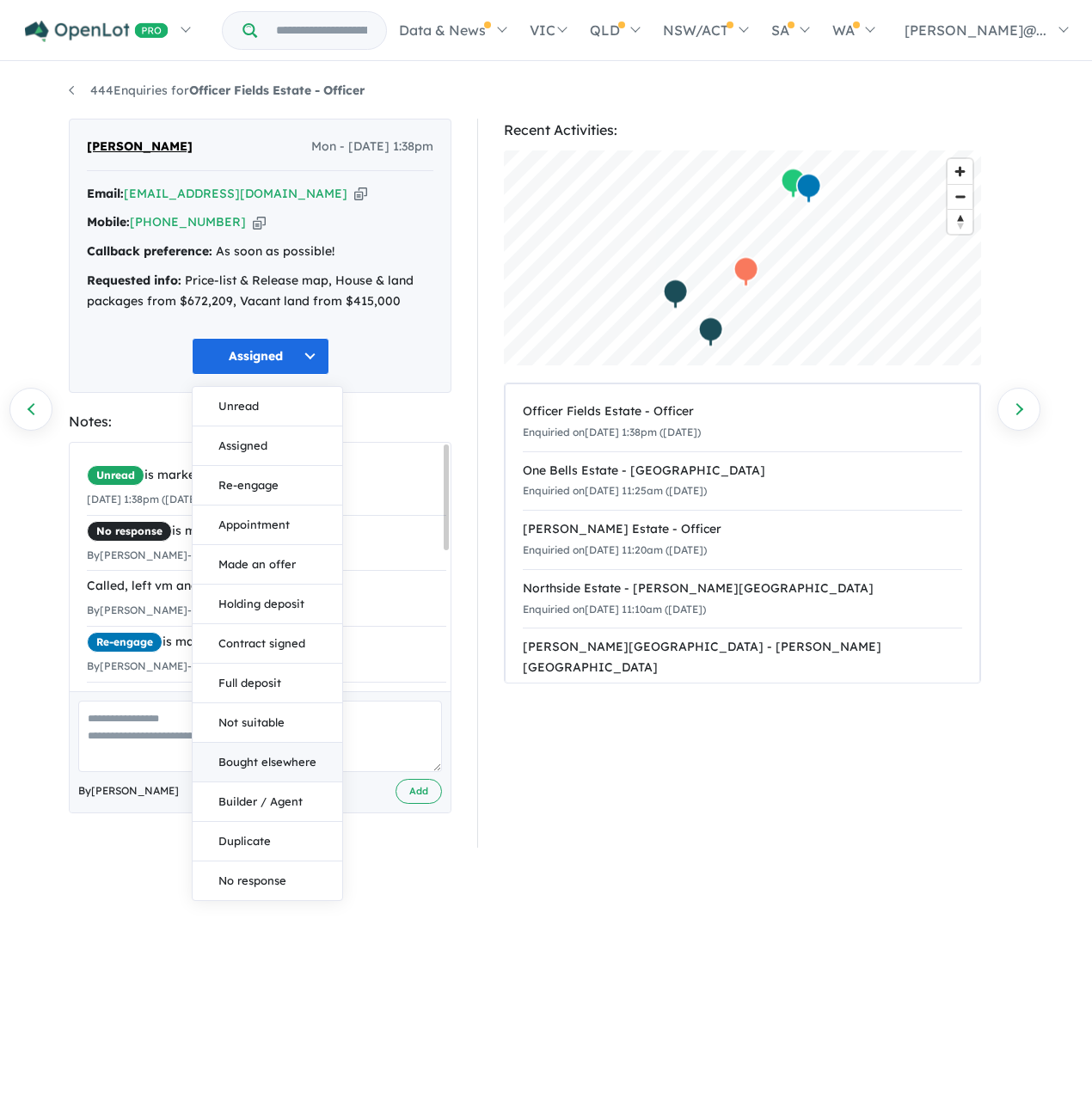
click at [281, 782] on button "Bought elsewhere" at bounding box center [267, 762] width 150 height 40
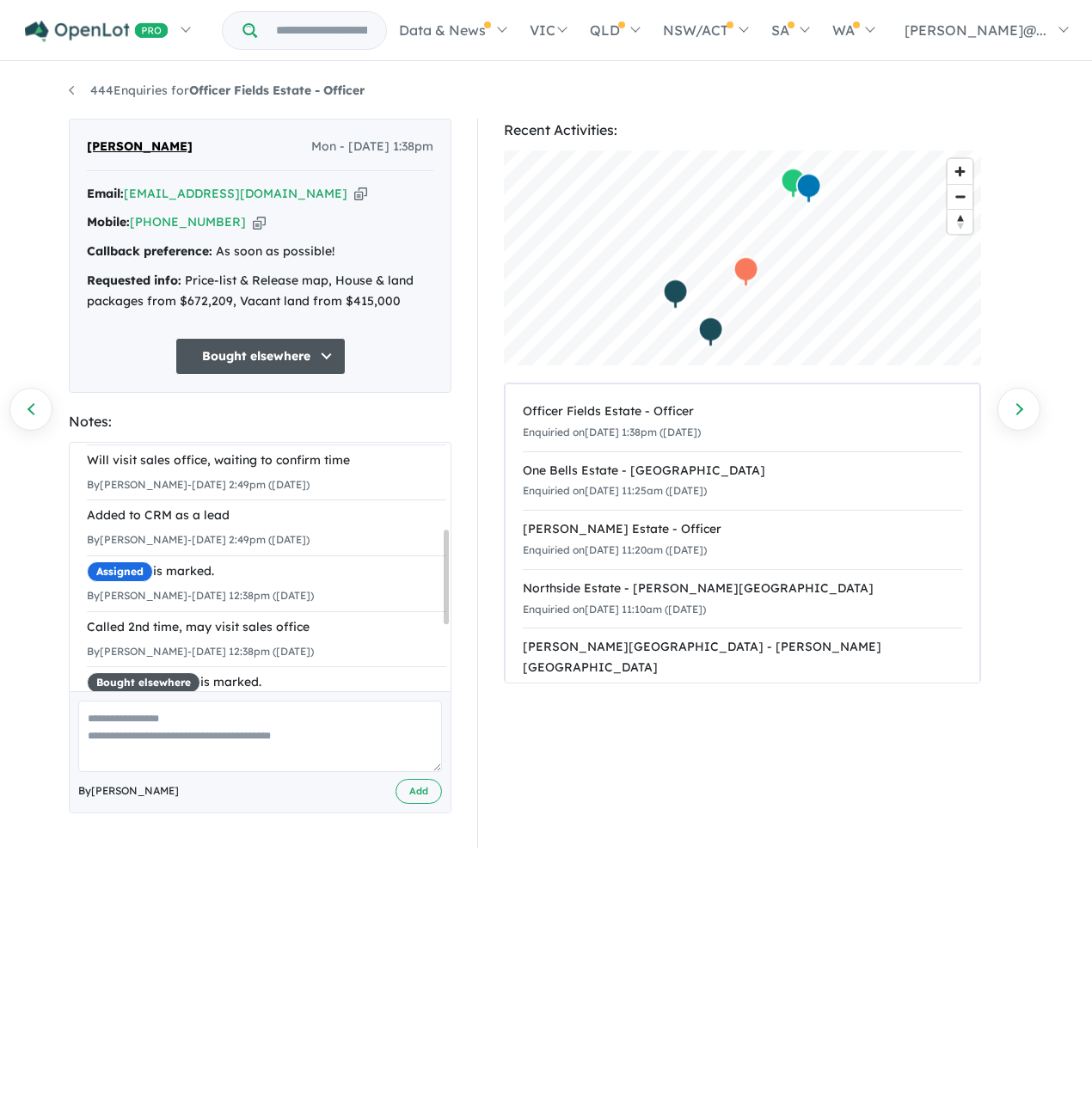
scroll to position [225, 0]
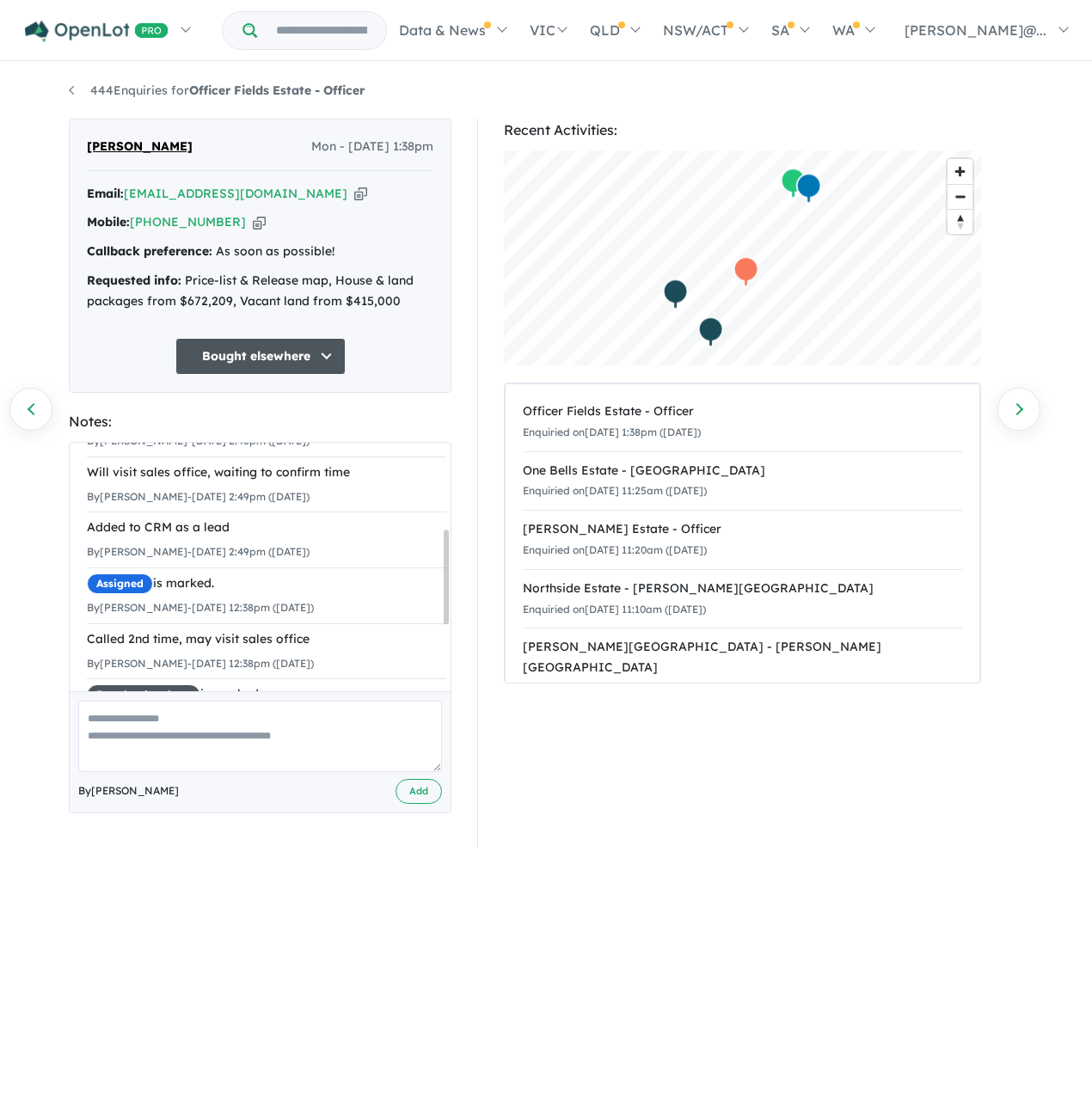
click at [257, 231] on icon "button" at bounding box center [259, 222] width 13 height 18
click at [354, 203] on icon "button" at bounding box center [360, 194] width 13 height 18
click at [24, 415] on link "Previous enquiry" at bounding box center [31, 409] width 43 height 43
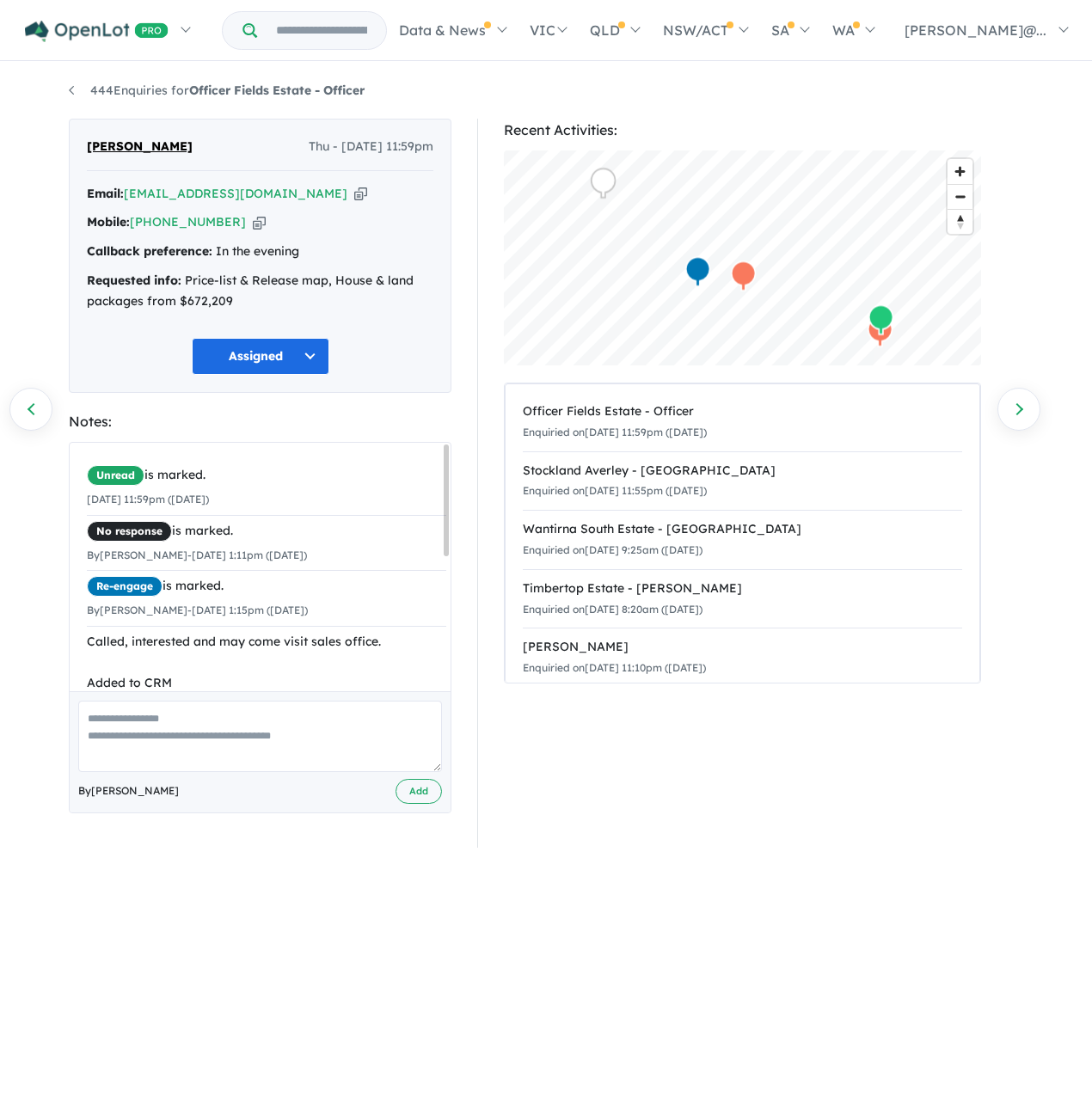
click at [254, 231] on icon "button" at bounding box center [259, 222] width 13 height 18
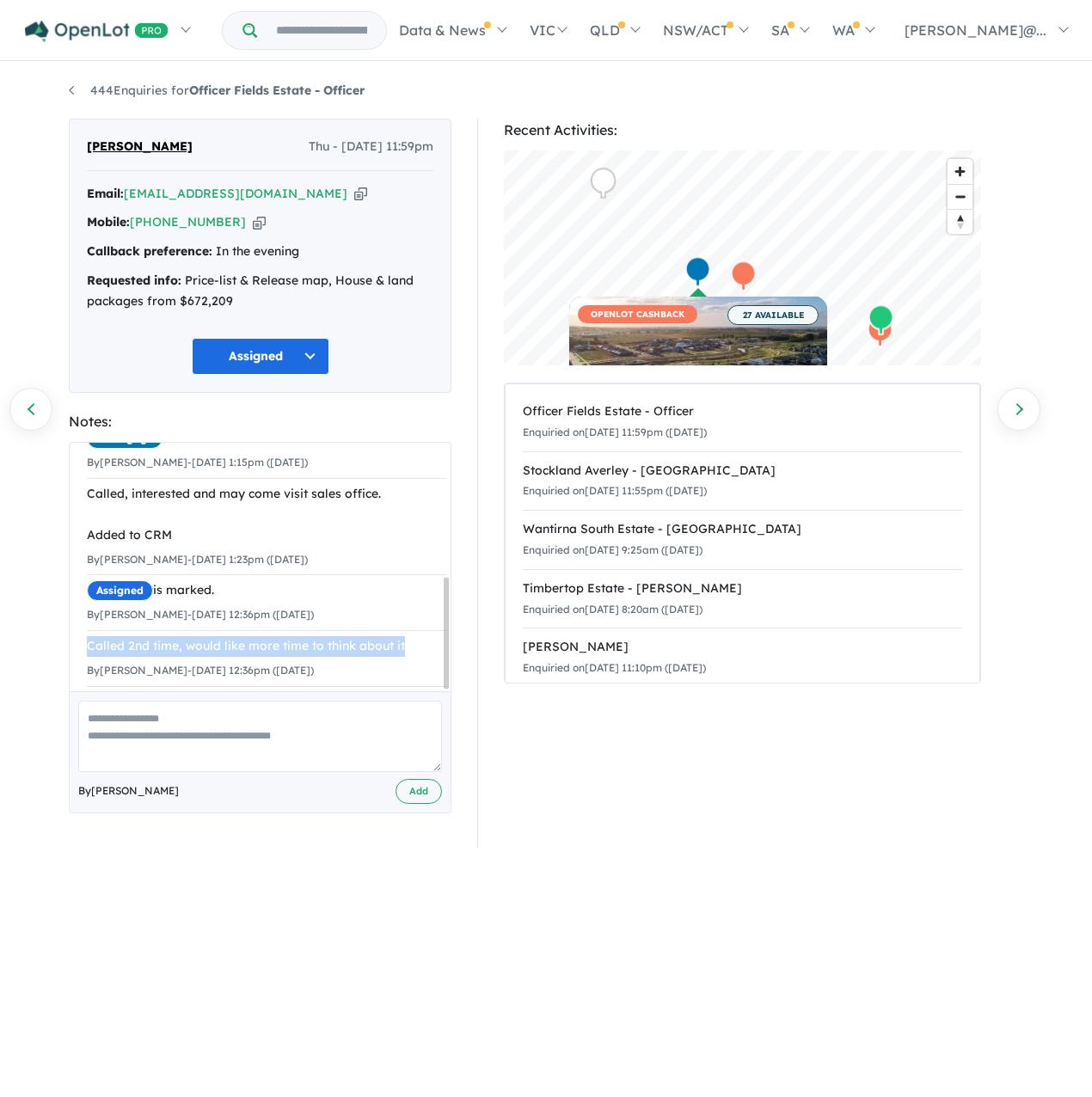
drag, startPoint x: 161, startPoint y: 661, endPoint x: 84, endPoint y: 634, distance: 81.6
click at [84, 634] on div "Unread is marked. 28/08/2025 11:59pm (Thursday) No response is marked. By Jessi…" at bounding box center [266, 499] width 394 height 409
copy div "Called 2nd time, would like more time to think about it"
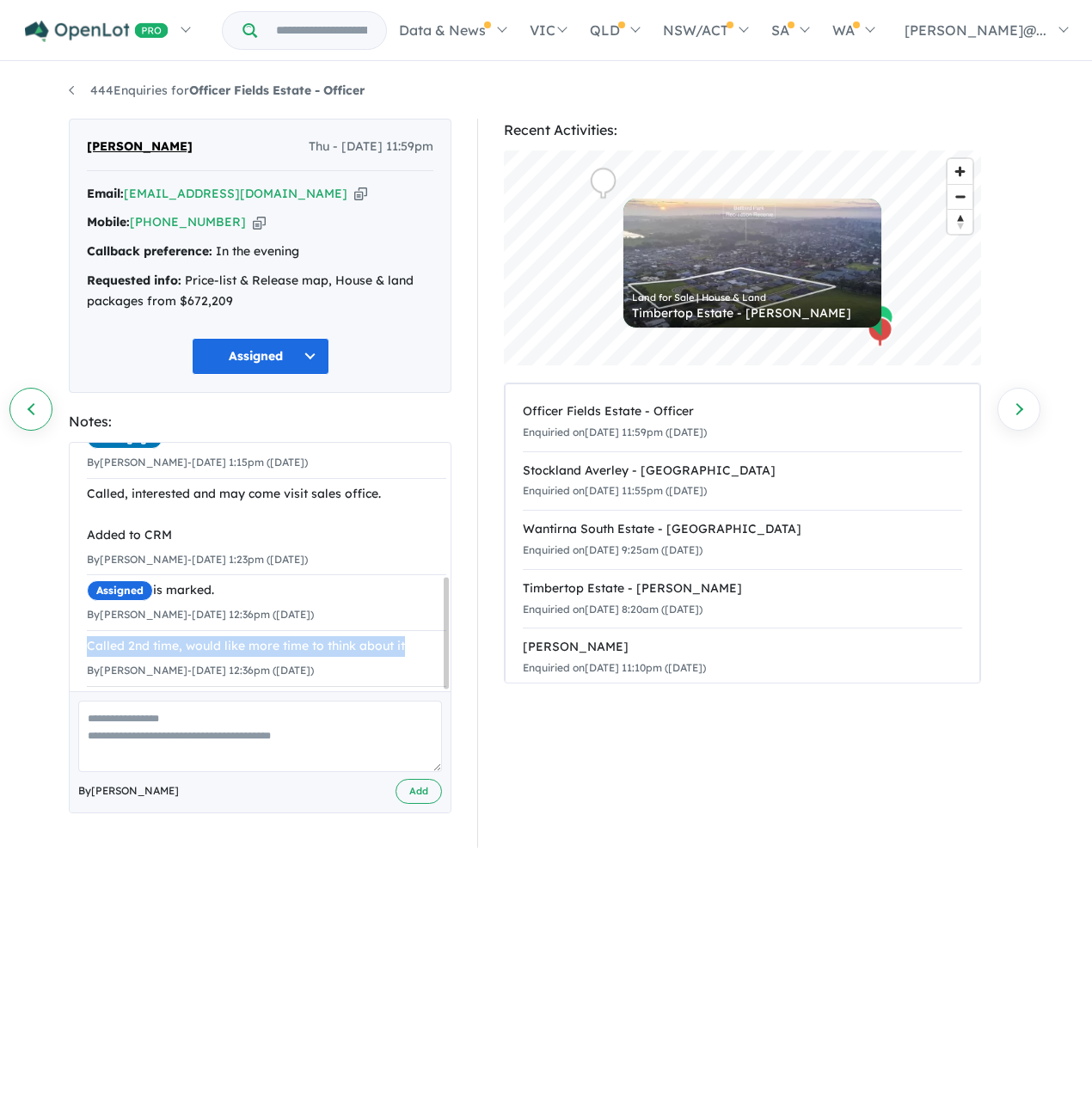
click at [38, 408] on link "Previous enquiry" at bounding box center [31, 409] width 43 height 43
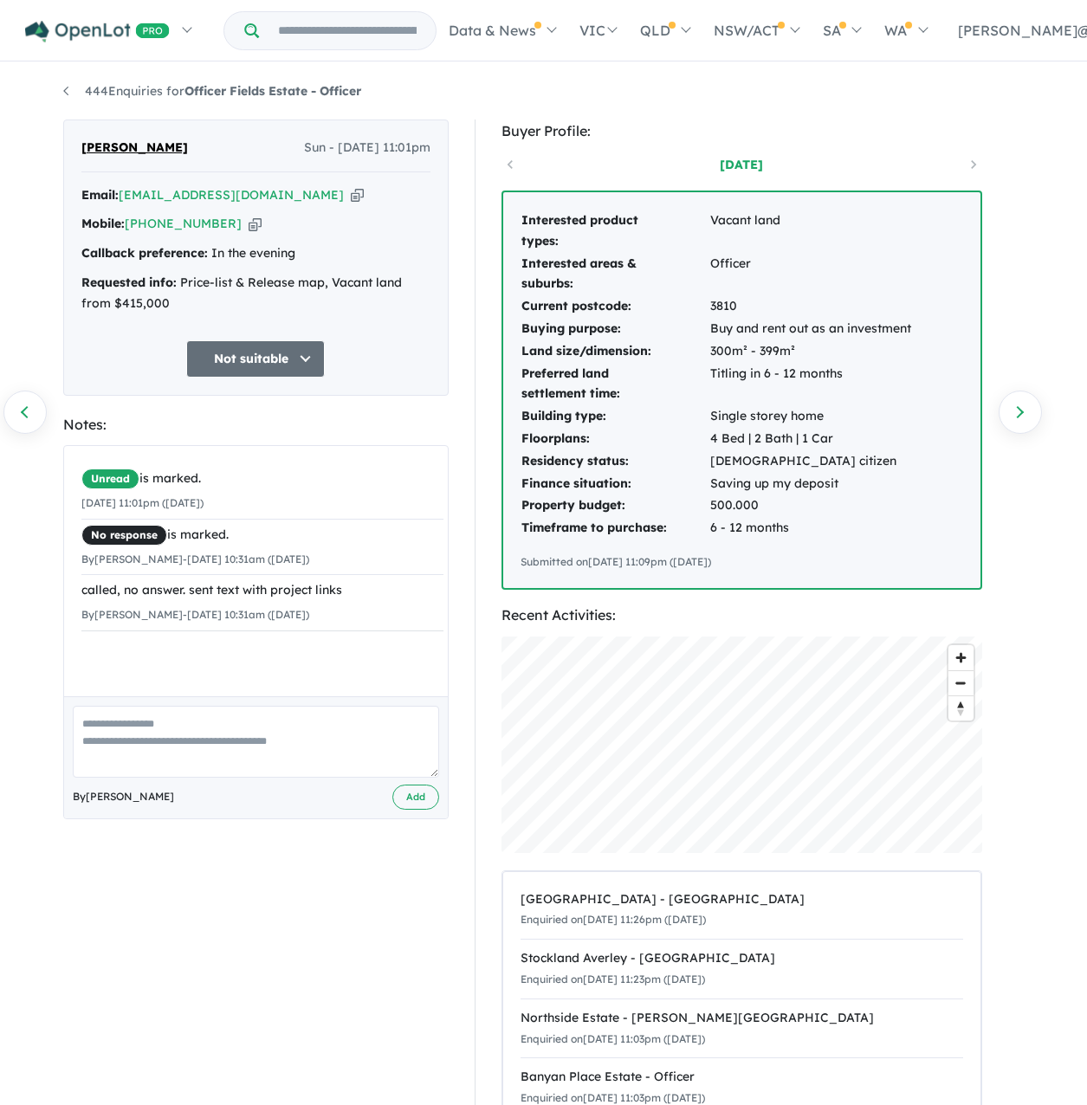
click at [259, 233] on icon "button" at bounding box center [255, 224] width 13 height 18
click at [33, 413] on link "Previous enquiry" at bounding box center [24, 412] width 43 height 43
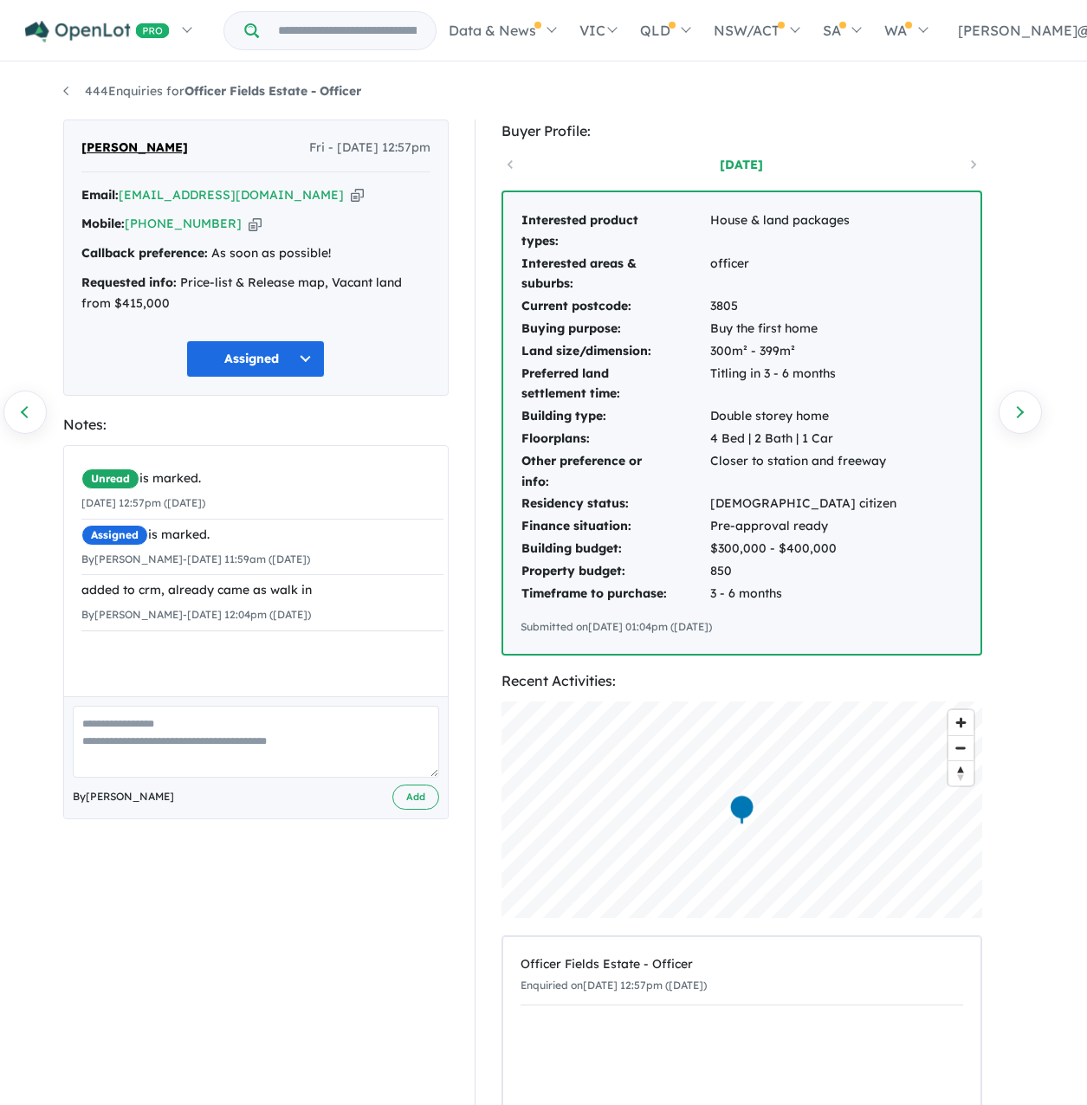
click at [253, 227] on icon "button" at bounding box center [255, 224] width 13 height 18
click at [38, 411] on link "Previous enquiry" at bounding box center [24, 412] width 43 height 43
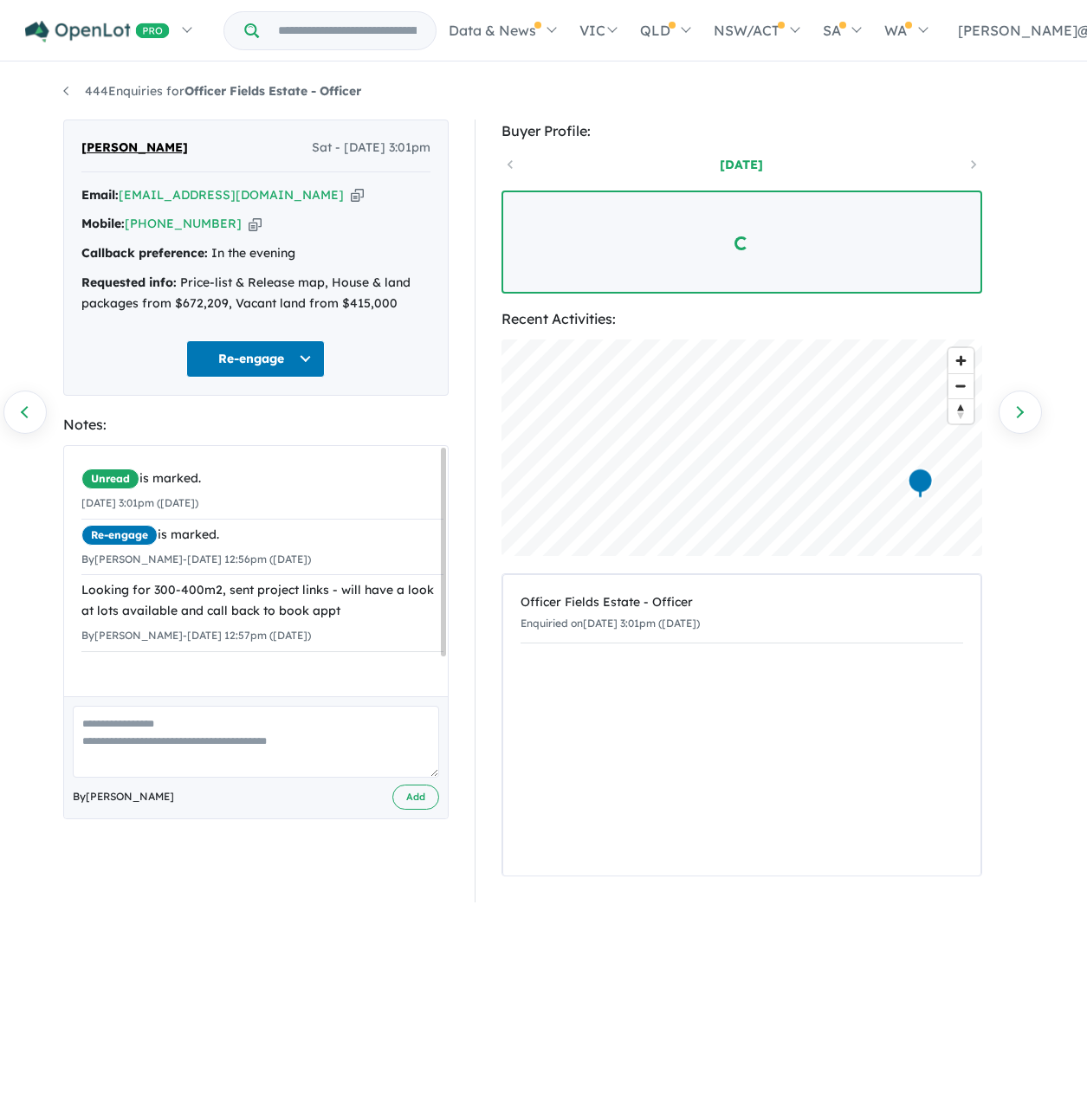
click at [262, 233] on icon "button" at bounding box center [255, 224] width 13 height 18
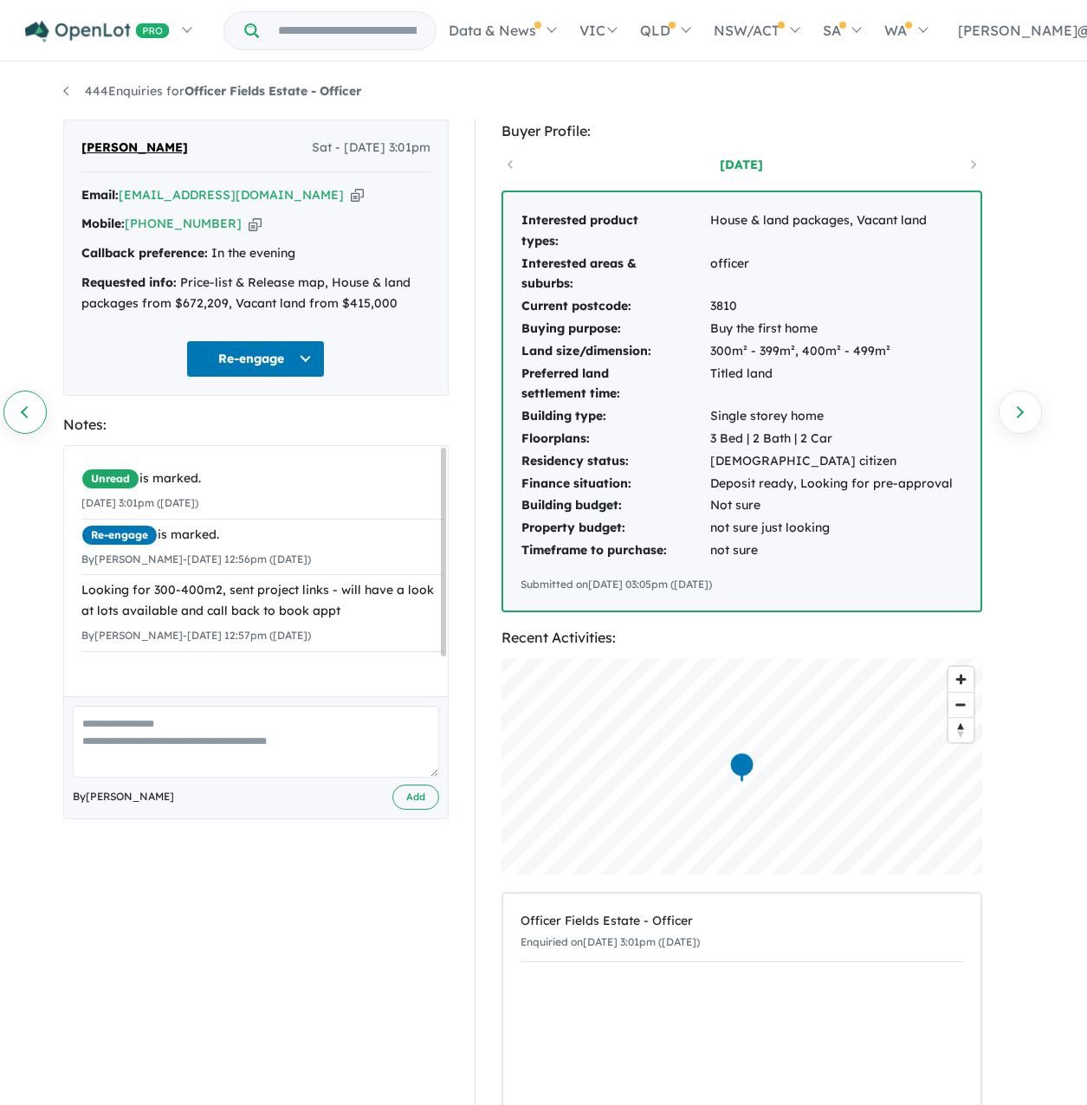
click at [29, 402] on link "Previous enquiry" at bounding box center [24, 412] width 43 height 43
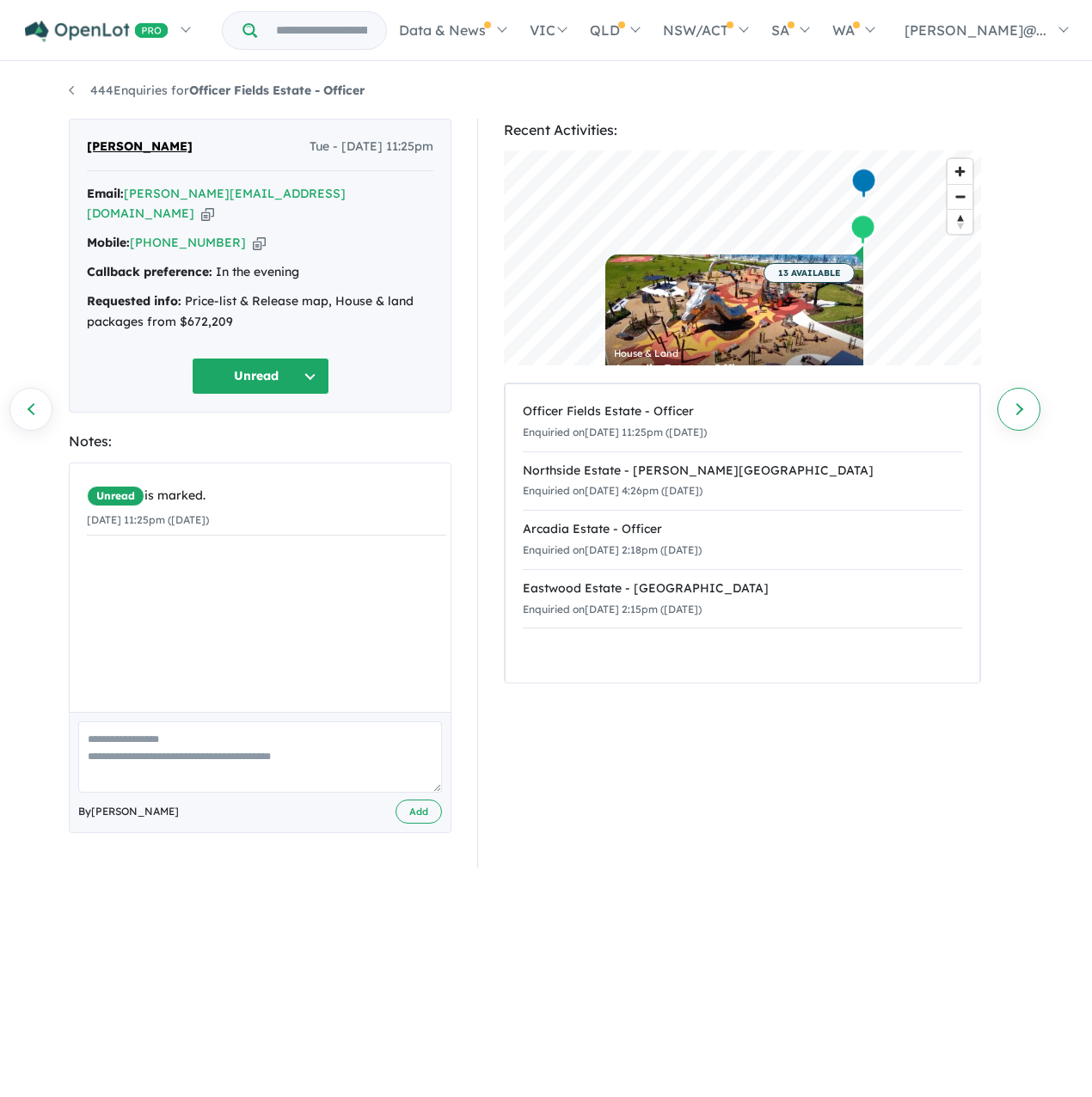
click at [1024, 422] on link "Next enquiry" at bounding box center [1019, 409] width 43 height 43
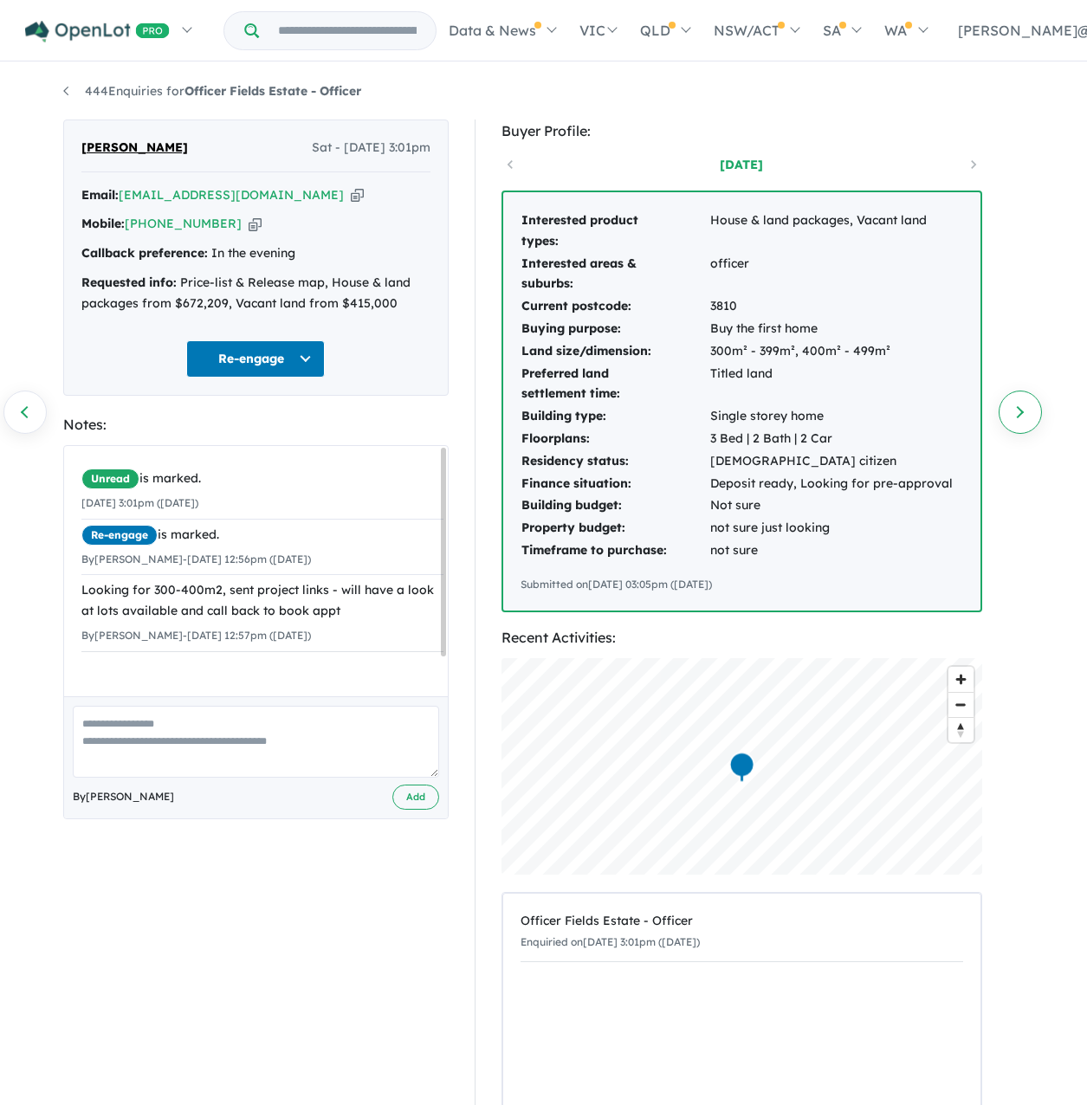
click at [1014, 410] on link "Next enquiry" at bounding box center [1020, 412] width 43 height 43
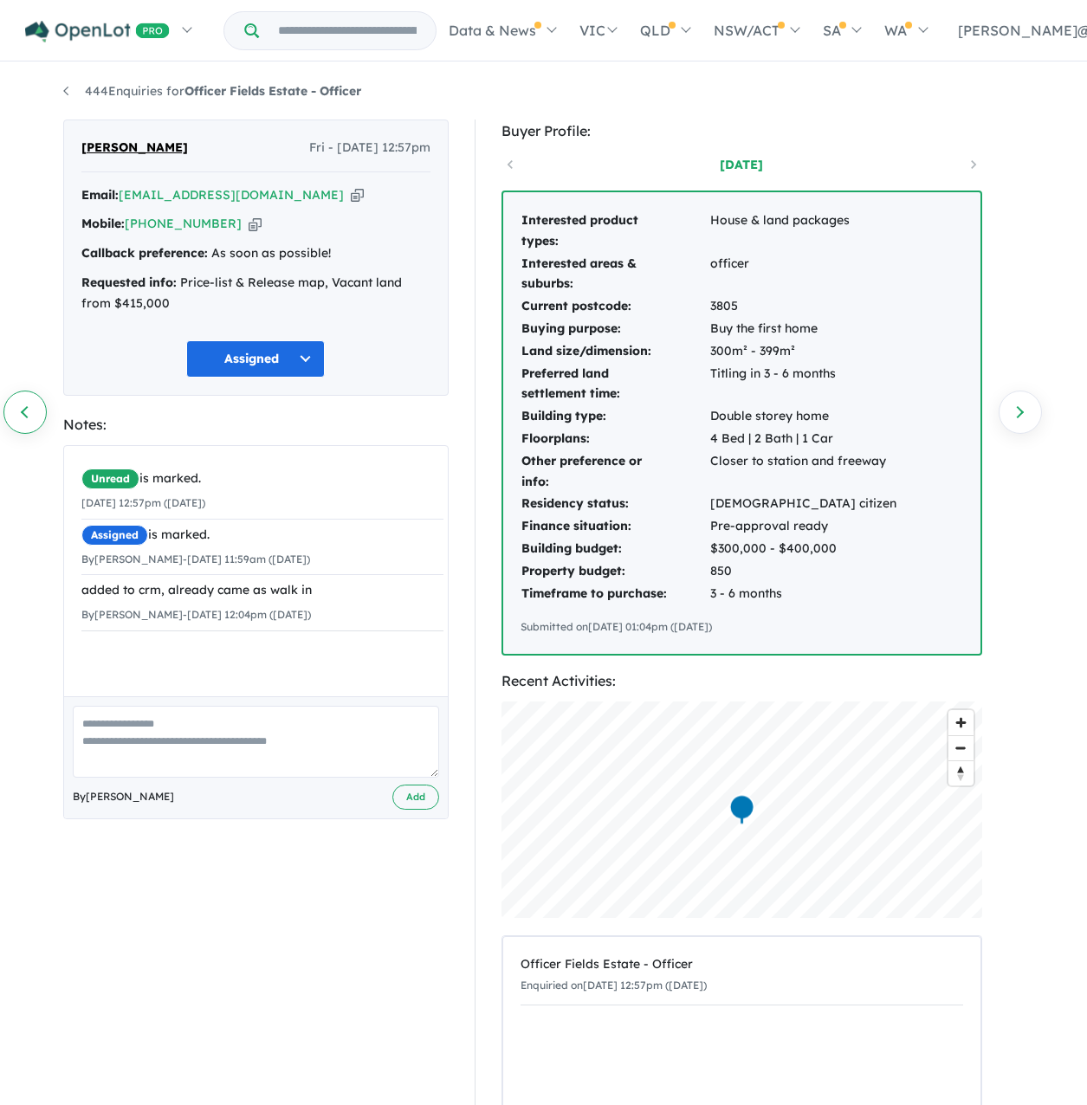
click at [23, 403] on link "Previous enquiry" at bounding box center [24, 412] width 43 height 43
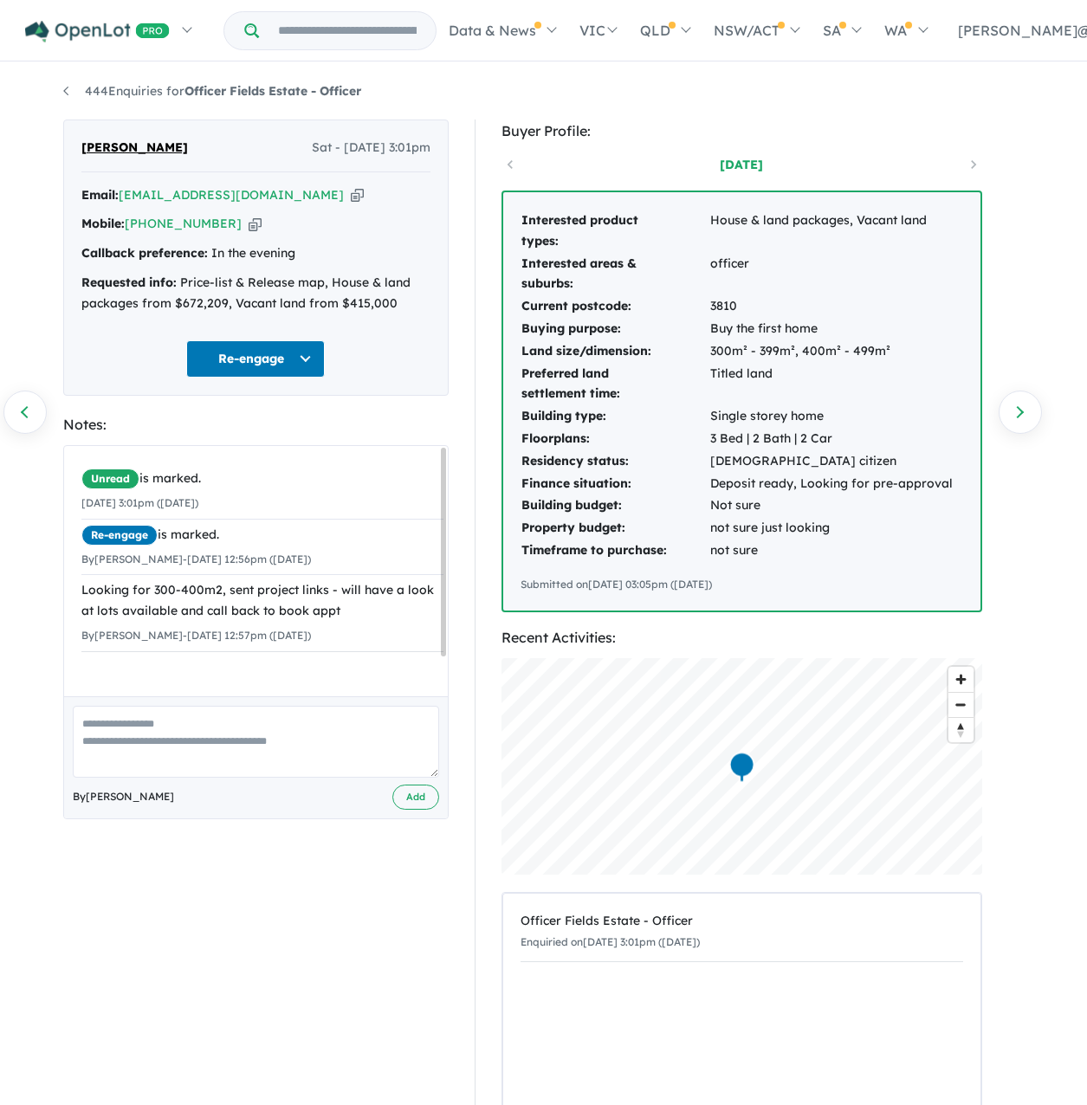
click at [262, 235] on div "Mobile: +61 419 886 595 Copied!" at bounding box center [255, 224] width 349 height 21
click at [247, 235] on div "Mobile: +61 419 886 595 Copied!" at bounding box center [255, 224] width 349 height 21
click at [259, 233] on icon "button" at bounding box center [255, 224] width 13 height 18
click at [17, 417] on link "Previous enquiry" at bounding box center [24, 412] width 43 height 43
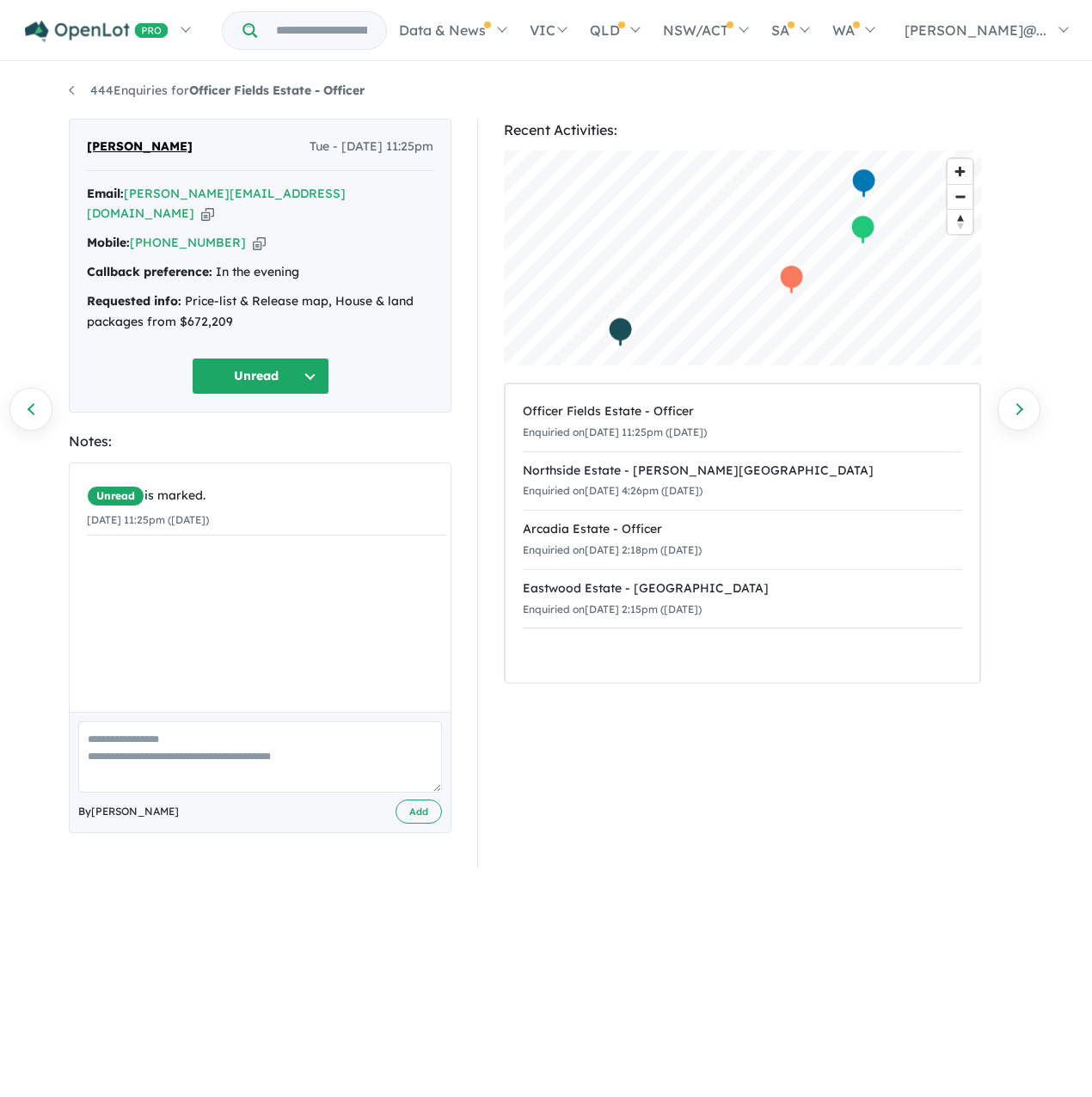
click at [256, 238] on icon "button" at bounding box center [259, 243] width 13 height 18
